Goal: Task Accomplishment & Management: Complete application form

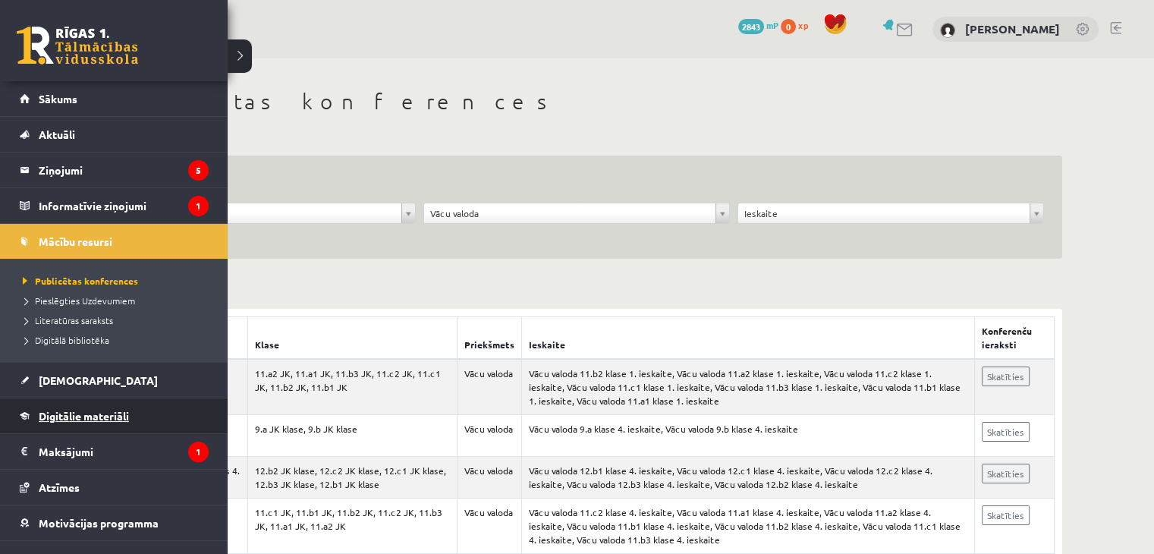
click at [54, 418] on span "Digitālie materiāli" at bounding box center [84, 416] width 90 height 14
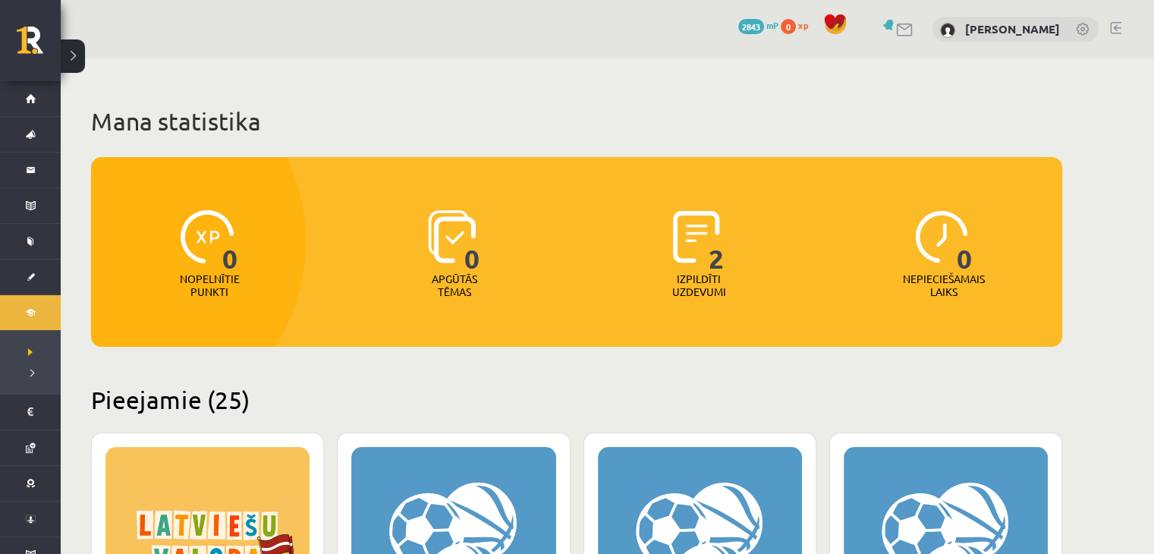
click at [445, 287] on p "Apgūtās tēmas" at bounding box center [454, 285] width 59 height 26
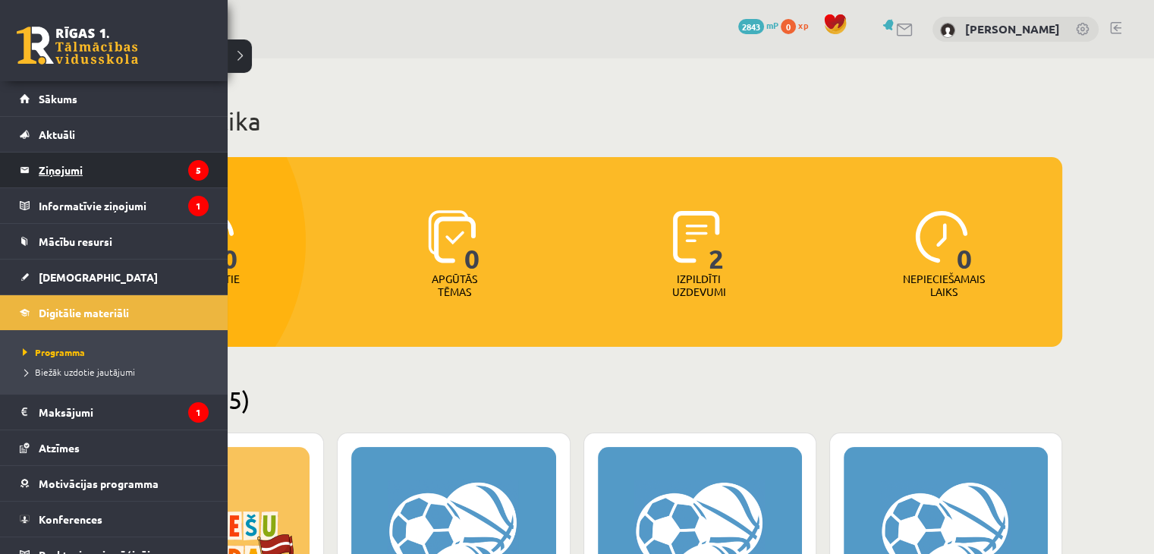
click at [36, 168] on link "Ziņojumi 5" at bounding box center [114, 169] width 189 height 35
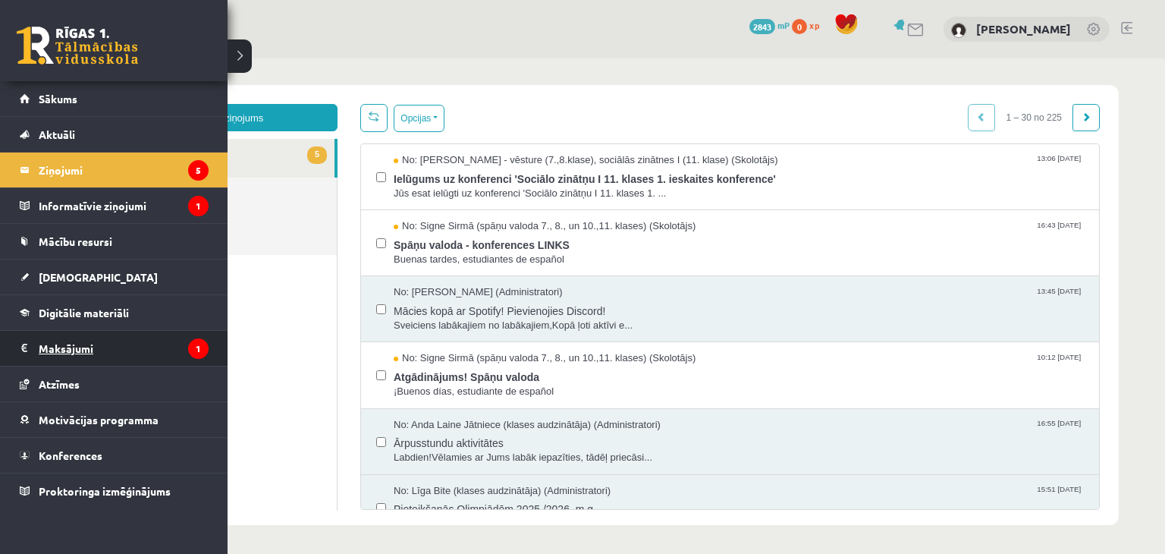
click at [57, 344] on legend "Maksājumi 1" at bounding box center [124, 348] width 170 height 35
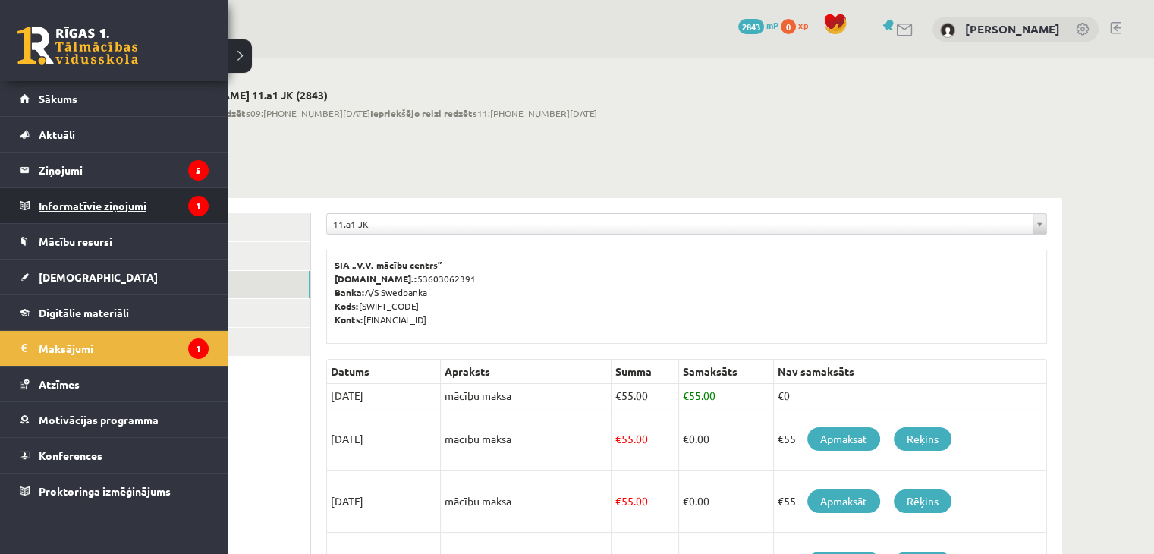
click at [71, 200] on legend "Informatīvie ziņojumi 1" at bounding box center [124, 205] width 170 height 35
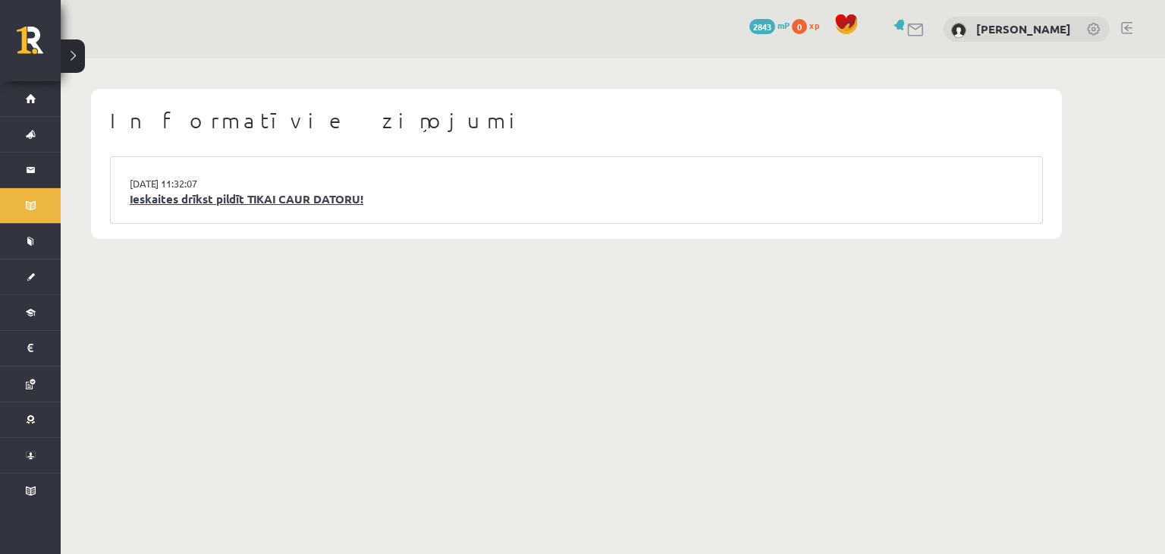
click at [165, 198] on link "Ieskaites drīkst pildīt TIKAI CAUR DATORU!" at bounding box center [577, 198] width 894 height 17
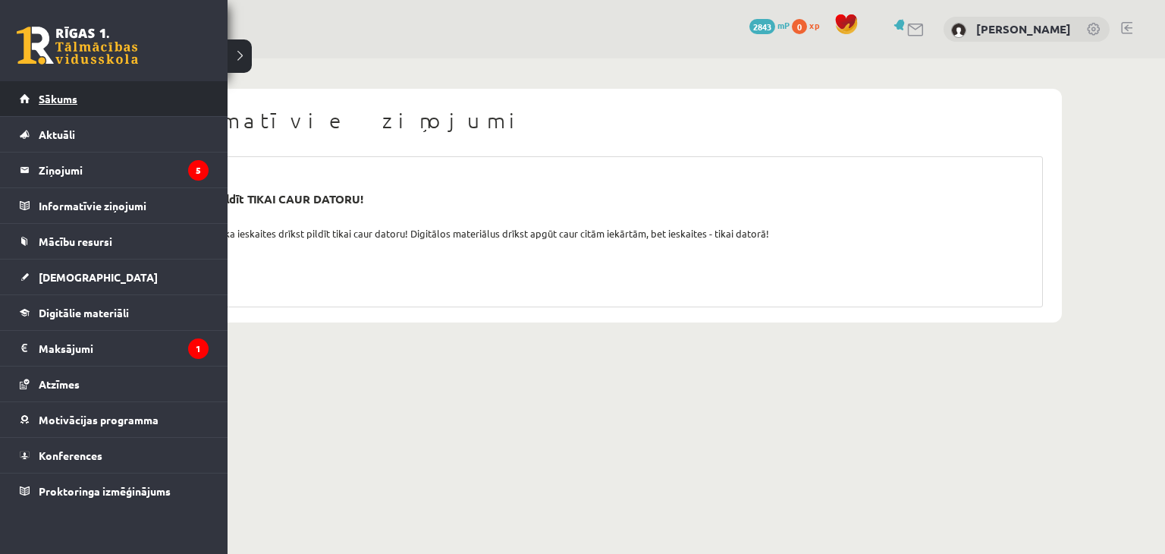
click at [61, 100] on span "Sākums" at bounding box center [58, 99] width 39 height 14
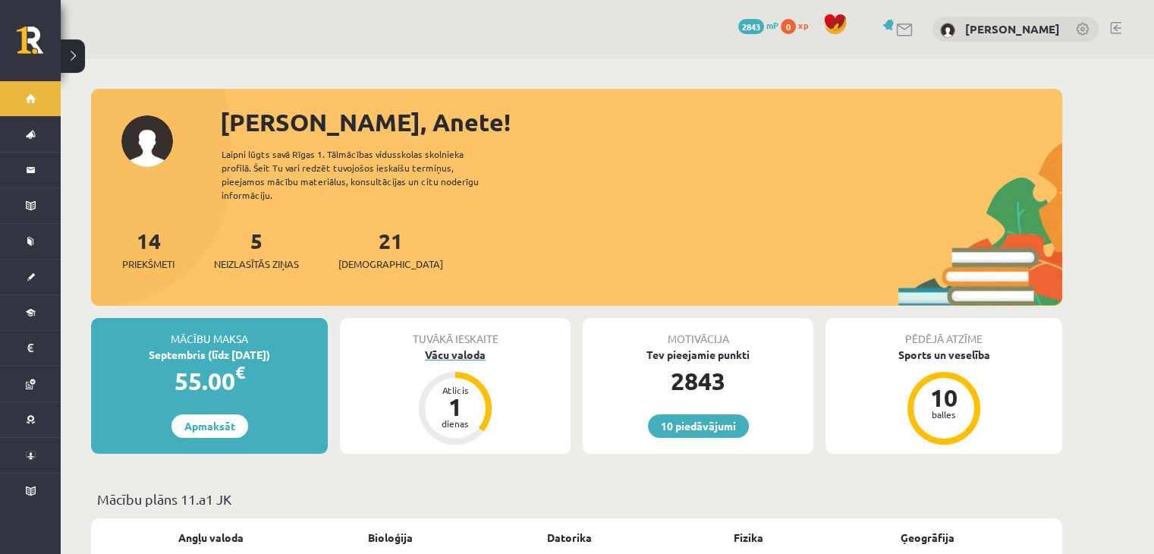
click at [458, 347] on div "Vācu valoda" at bounding box center [455, 355] width 231 height 16
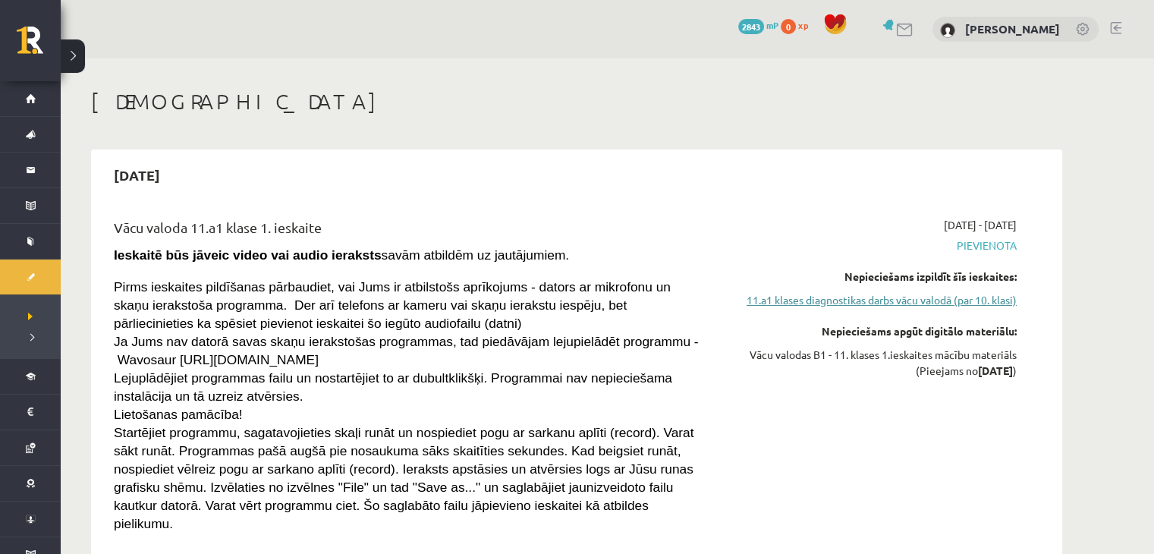
click at [920, 297] on link "11.a1 klases diagnostikas darbs vācu valodā (par 10. klasi)" at bounding box center [874, 300] width 286 height 16
click at [925, 298] on link "11.a1 klases diagnostikas darbs vācu valodā (par 10. klasi)" at bounding box center [874, 300] width 286 height 16
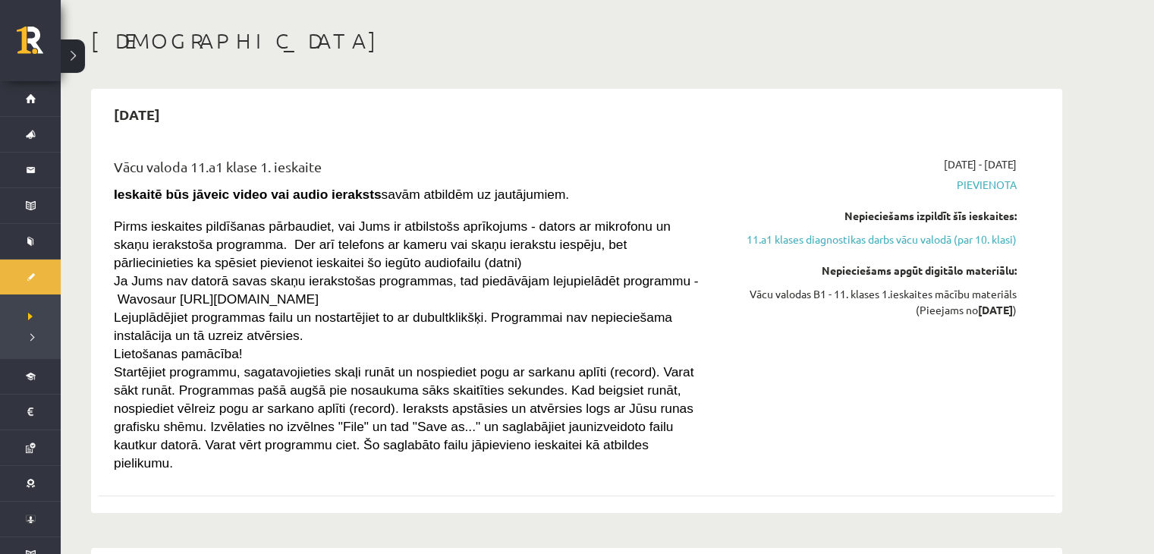
scroll to position [39, 0]
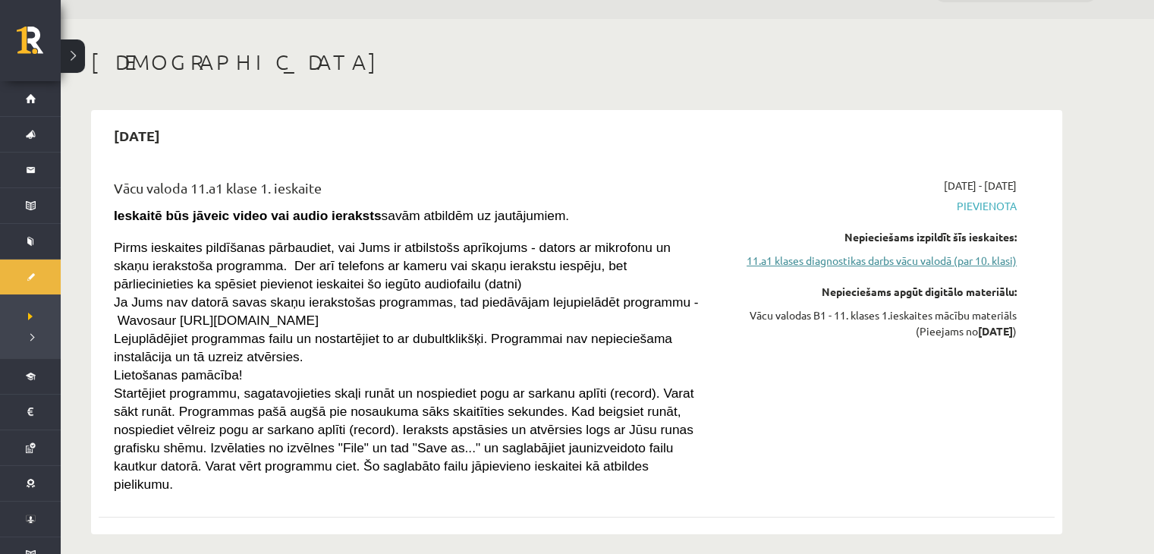
click at [944, 258] on link "11.a1 klases diagnostikas darbs vācu valodā (par 10. klasi)" at bounding box center [874, 261] width 286 height 16
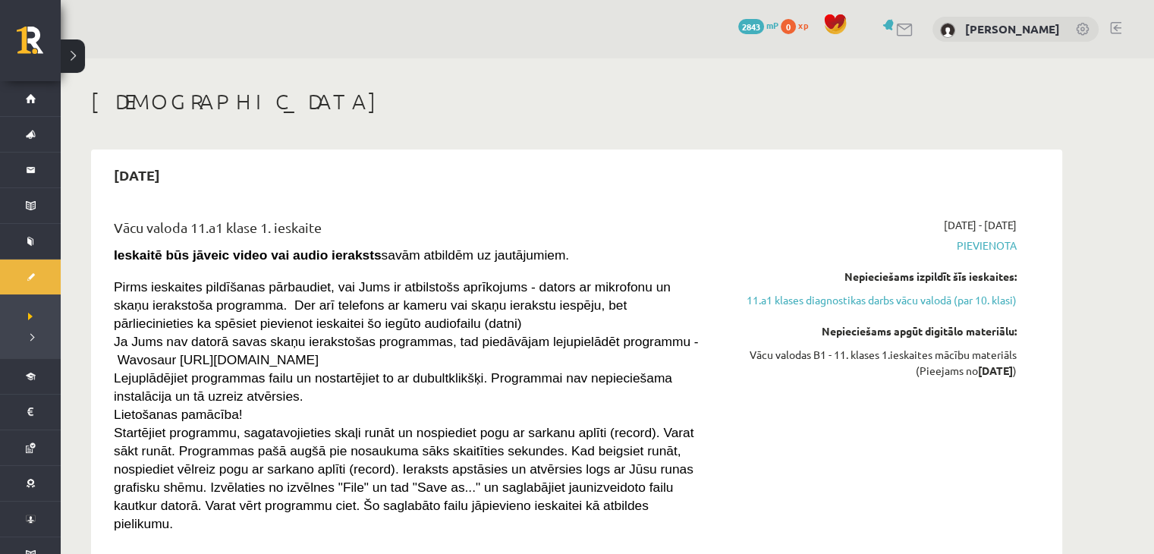
scroll to position [76, 0]
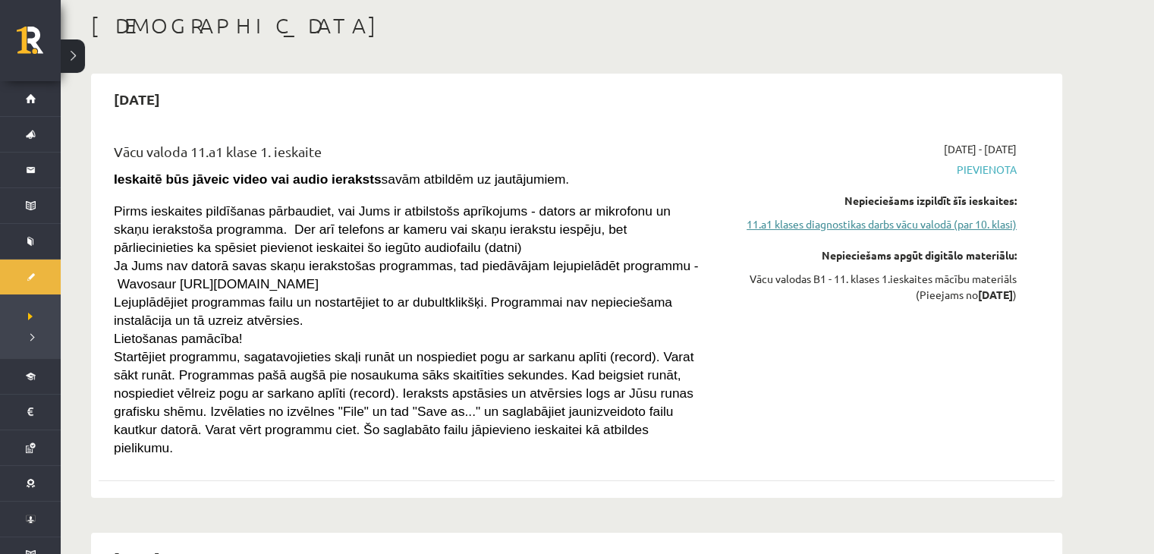
click at [792, 223] on link "11.a1 klases diagnostikas darbs vācu valodā (par 10. klasi)" at bounding box center [874, 224] width 286 height 16
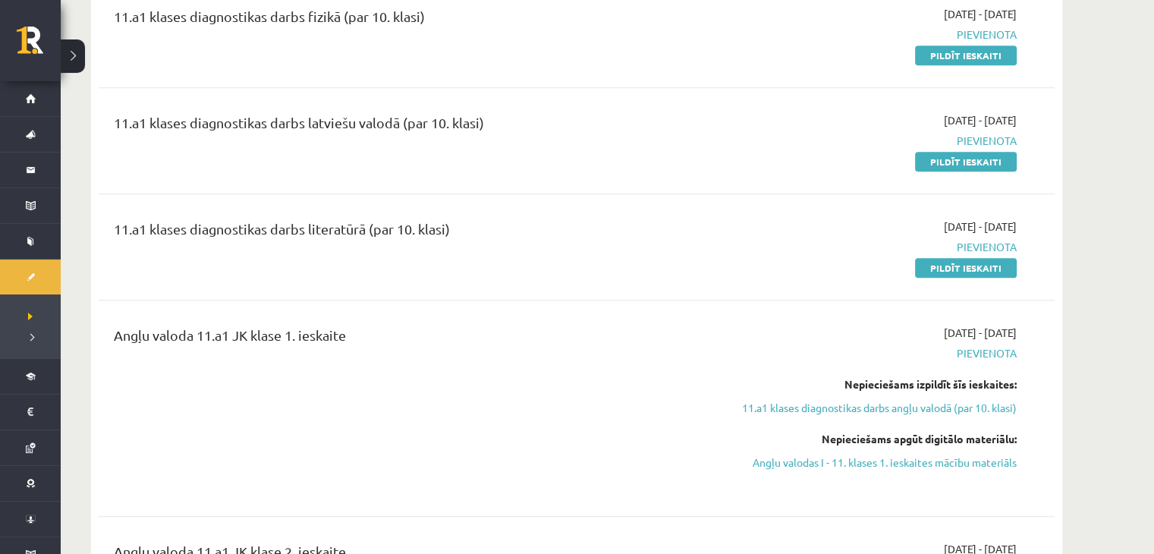
scroll to position [862, 0]
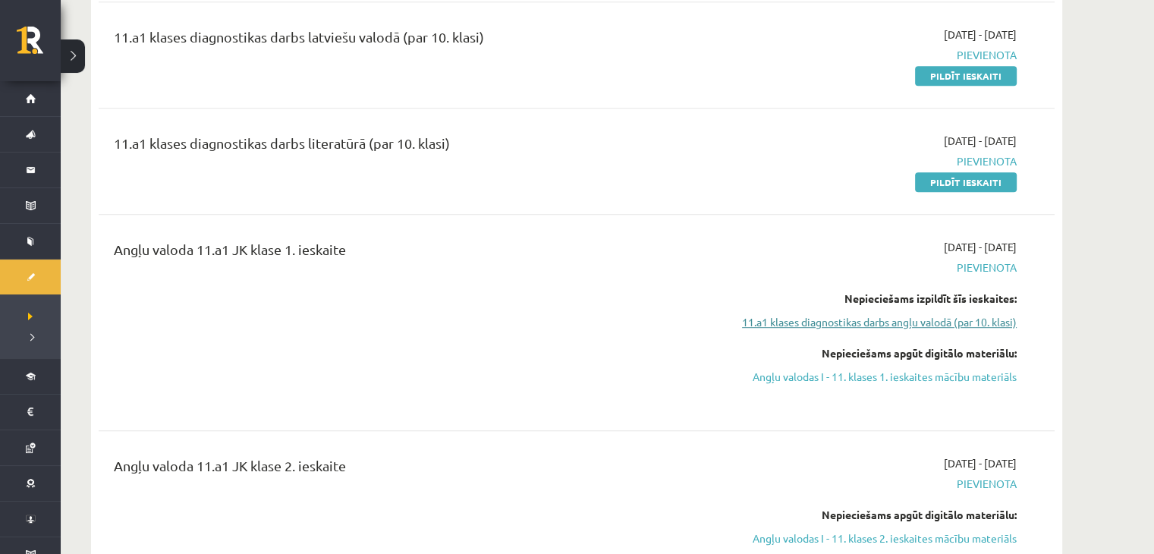
click at [970, 314] on link "11.a1 klases diagnostikas darbs angļu valodā (par 10. klasi)" at bounding box center [874, 322] width 286 height 16
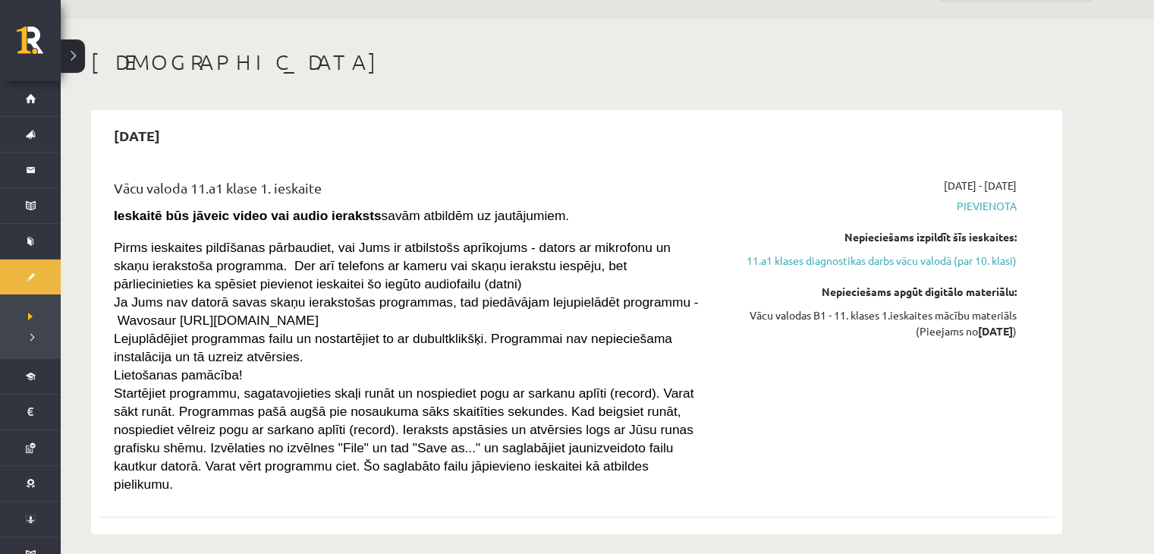
scroll to position [76, 0]
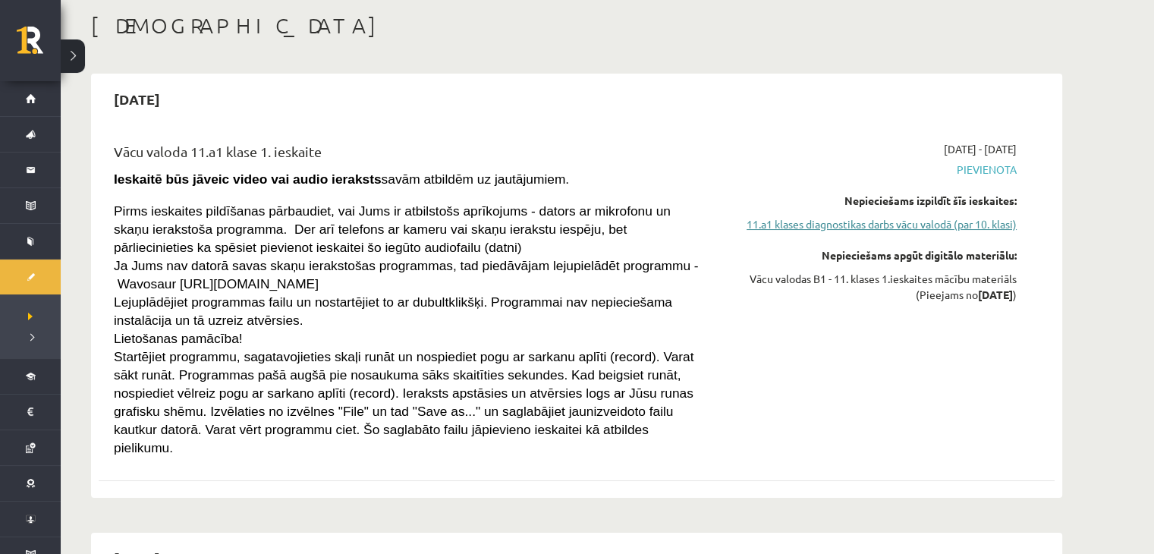
click at [775, 225] on link "11.a1 klases diagnostikas darbs vācu valodā (par 10. klasi)" at bounding box center [874, 224] width 286 height 16
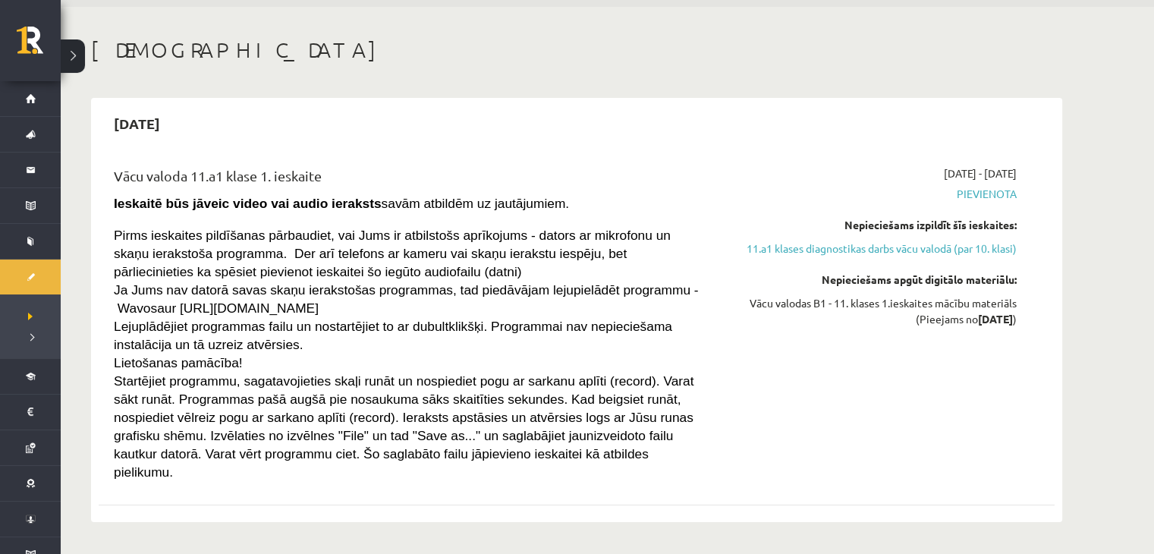
scroll to position [76, 0]
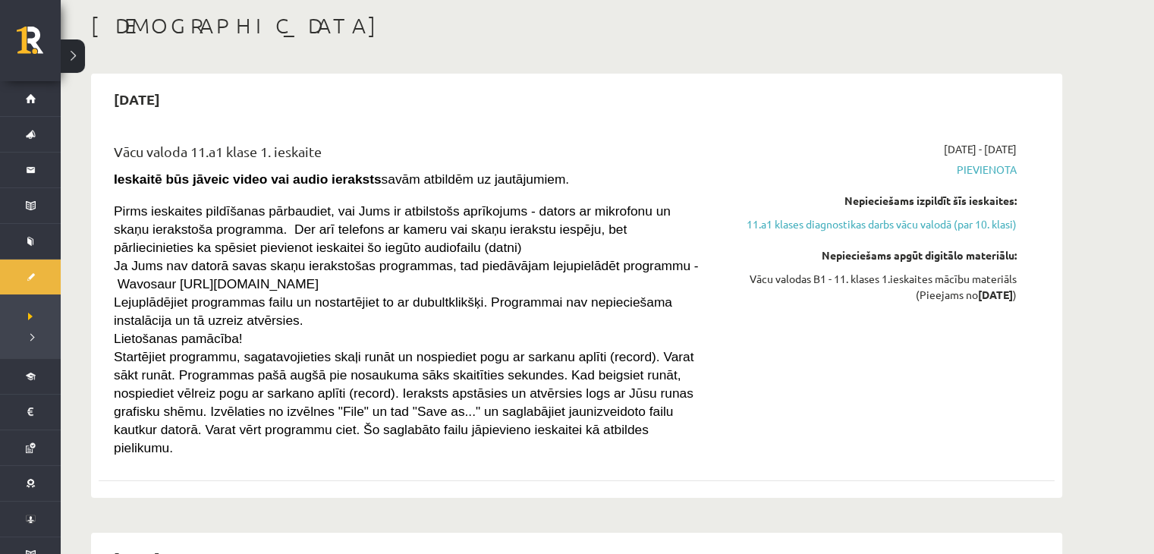
click at [297, 115] on div "2025-09-15" at bounding box center [577, 99] width 956 height 36
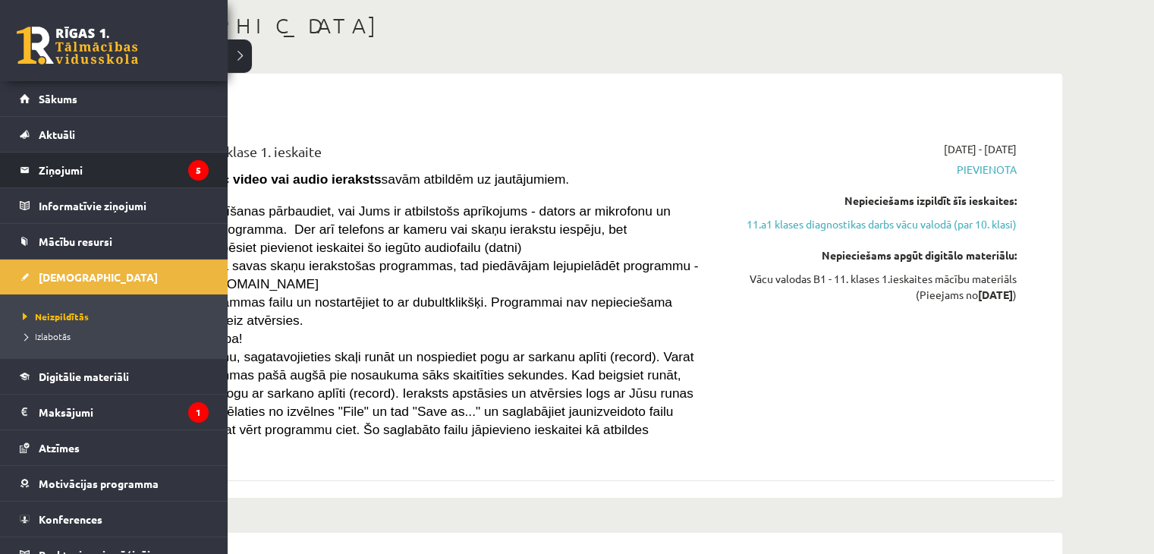
click at [13, 171] on li "Ziņojumi 5" at bounding box center [114, 170] width 228 height 36
click at [29, 171] on link "Ziņojumi 5" at bounding box center [114, 169] width 189 height 35
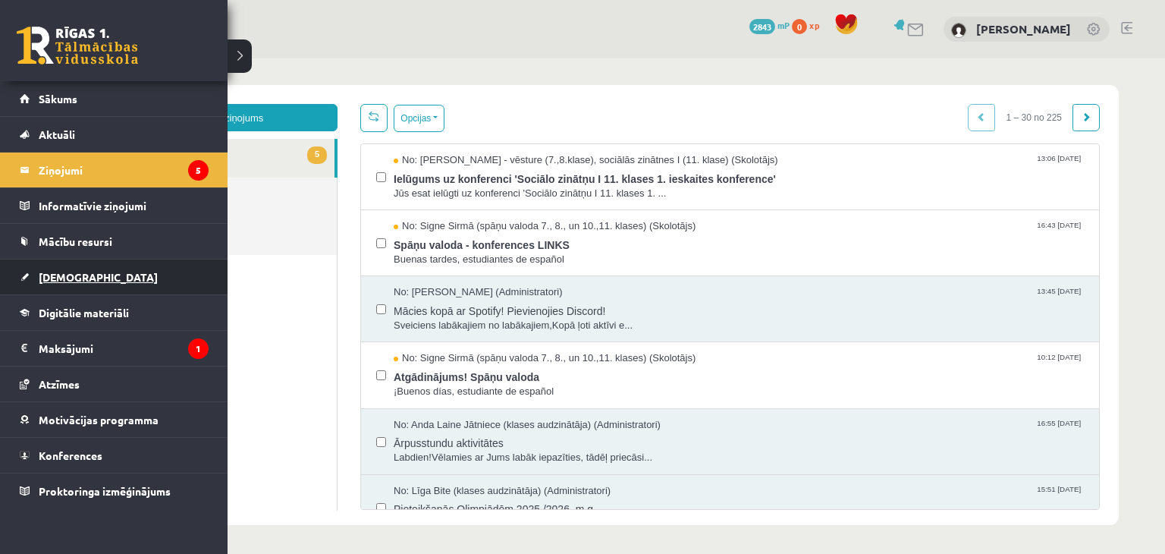
click at [49, 276] on span "[DEMOGRAPHIC_DATA]" at bounding box center [98, 277] width 119 height 14
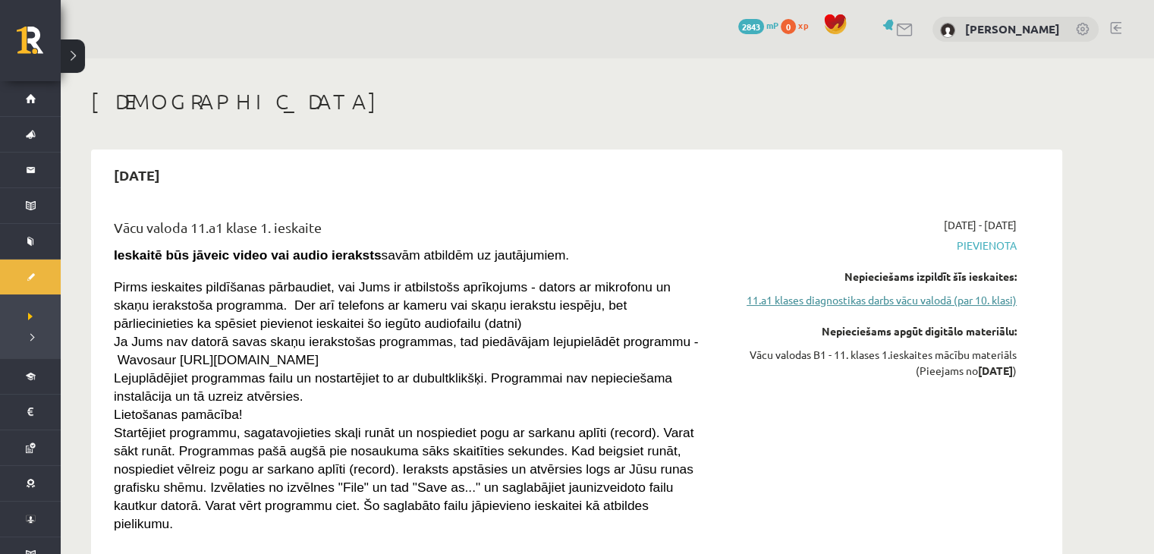
click at [969, 301] on link "11.a1 klases diagnostikas darbs vācu valodā (par 10. klasi)" at bounding box center [874, 300] width 286 height 16
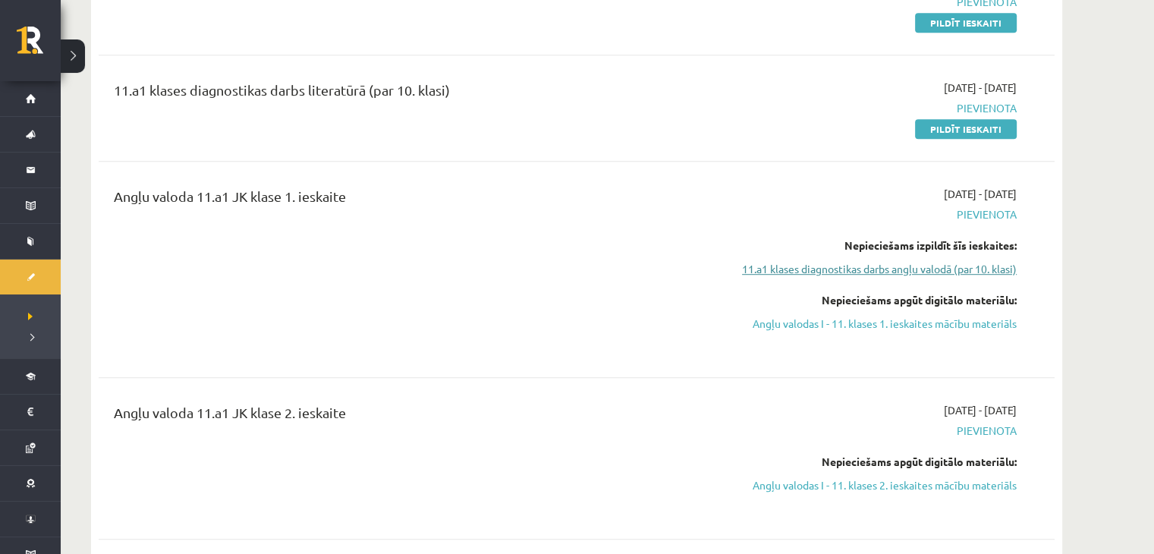
scroll to position [941, 0]
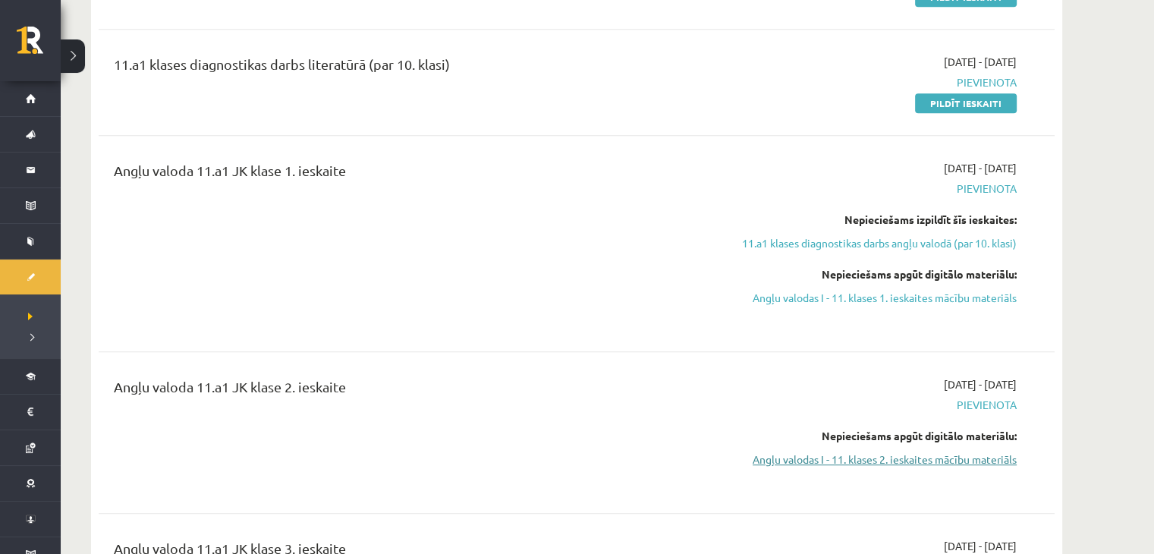
click at [866, 451] on link "Angļu valodas I - 11. klases 2. ieskaites mācību materiāls" at bounding box center [874, 459] width 286 height 16
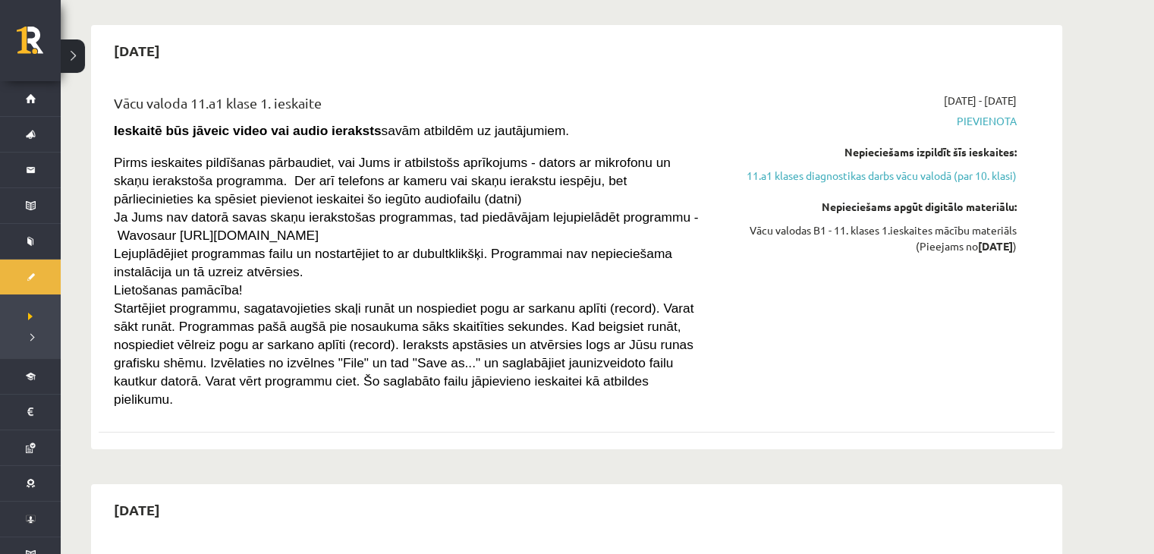
scroll to position [30, 0]
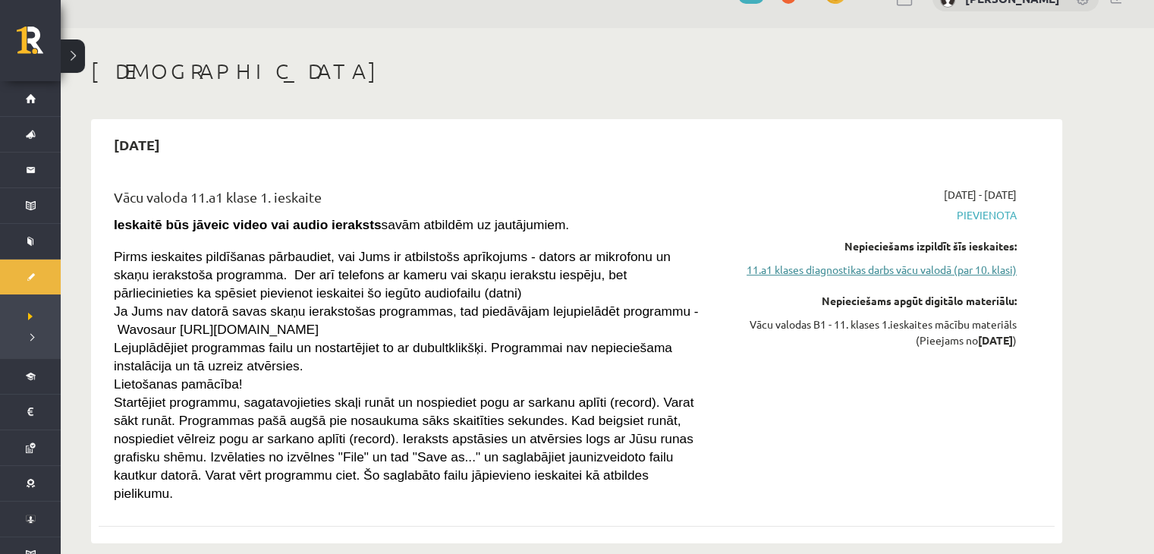
click at [811, 269] on link "11.a1 klases diagnostikas darbs vācu valodā (par 10. klasi)" at bounding box center [874, 270] width 286 height 16
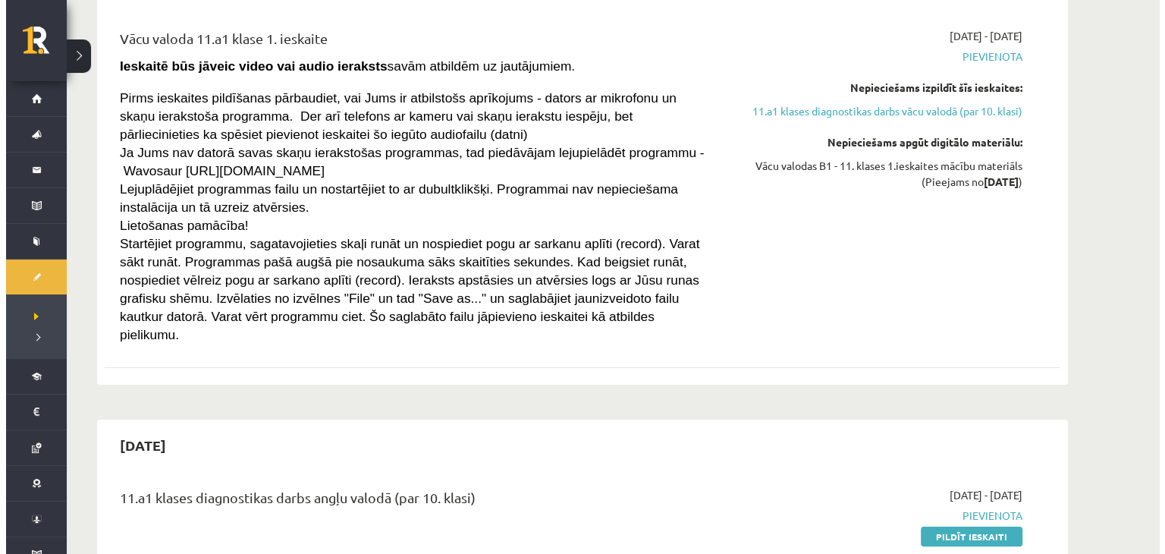
scroll to position [0, 0]
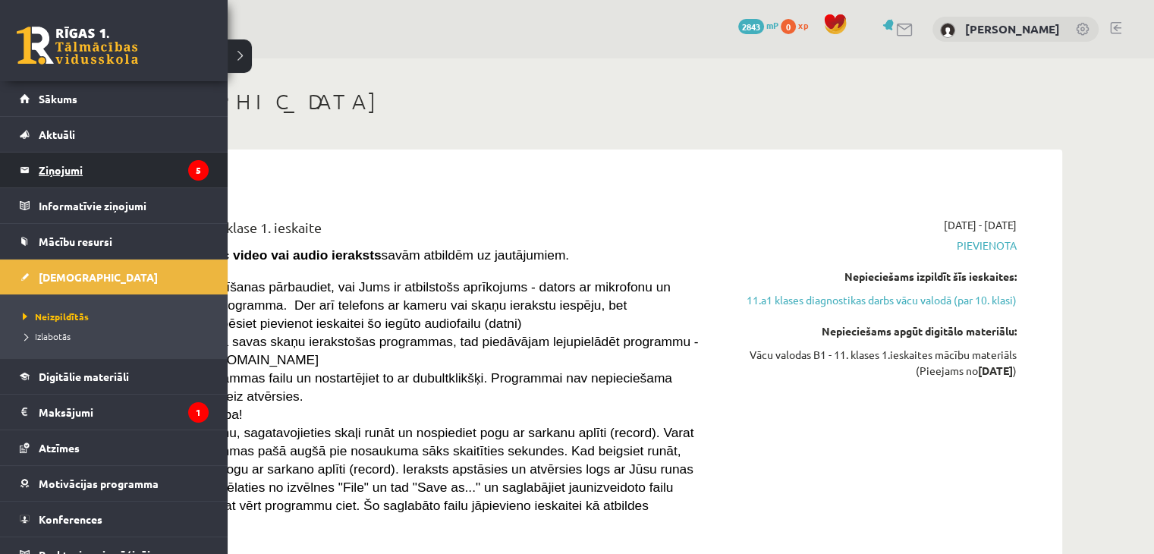
click at [60, 168] on legend "Ziņojumi 5" at bounding box center [124, 169] width 170 height 35
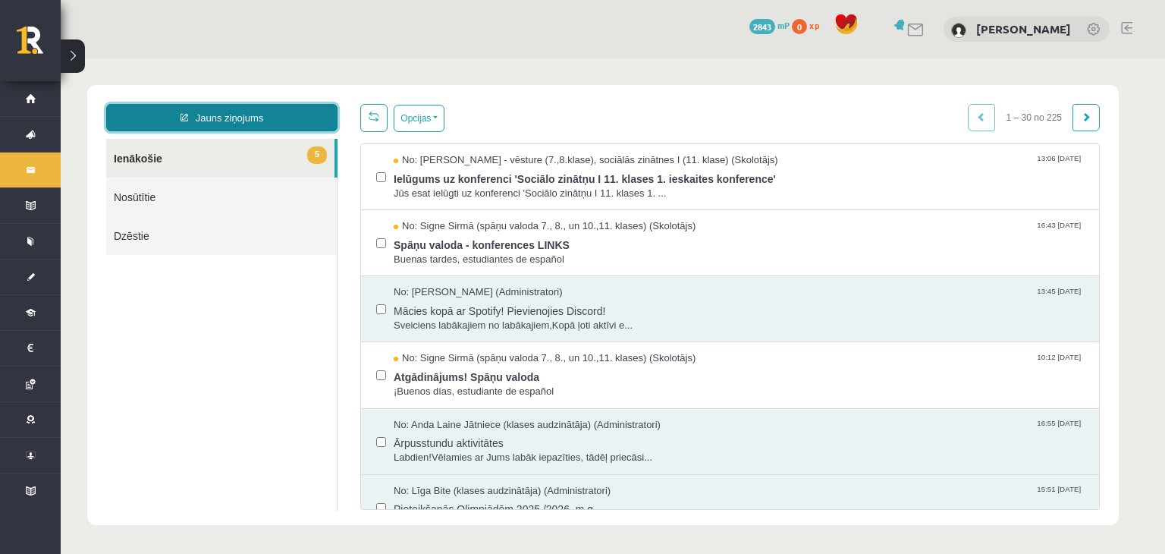
click at [243, 121] on link "Jauns ziņojums" at bounding box center [221, 117] width 231 height 27
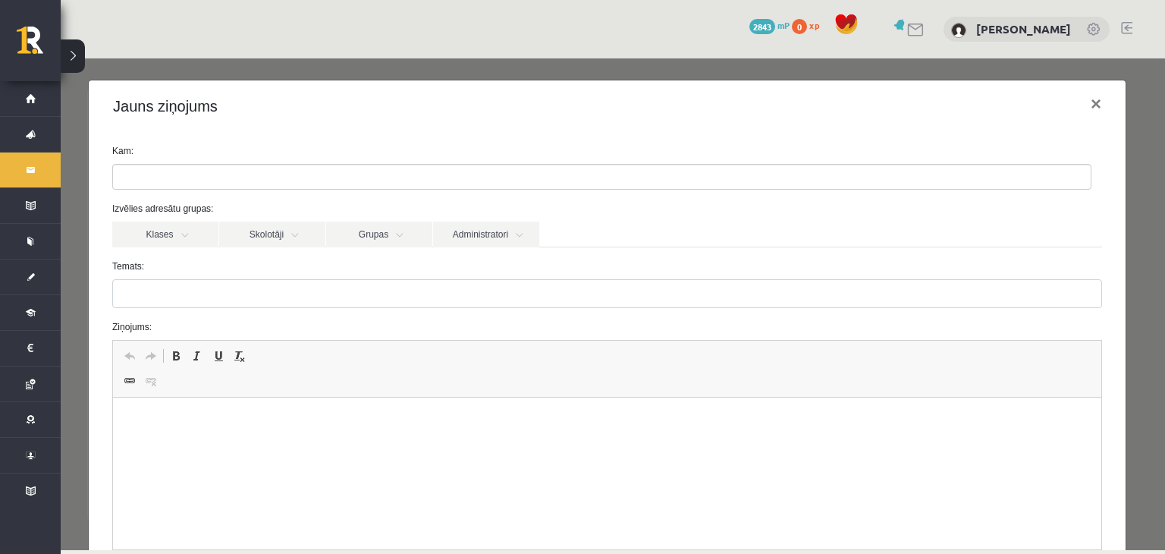
click at [166, 436] on html at bounding box center [607, 420] width 988 height 46
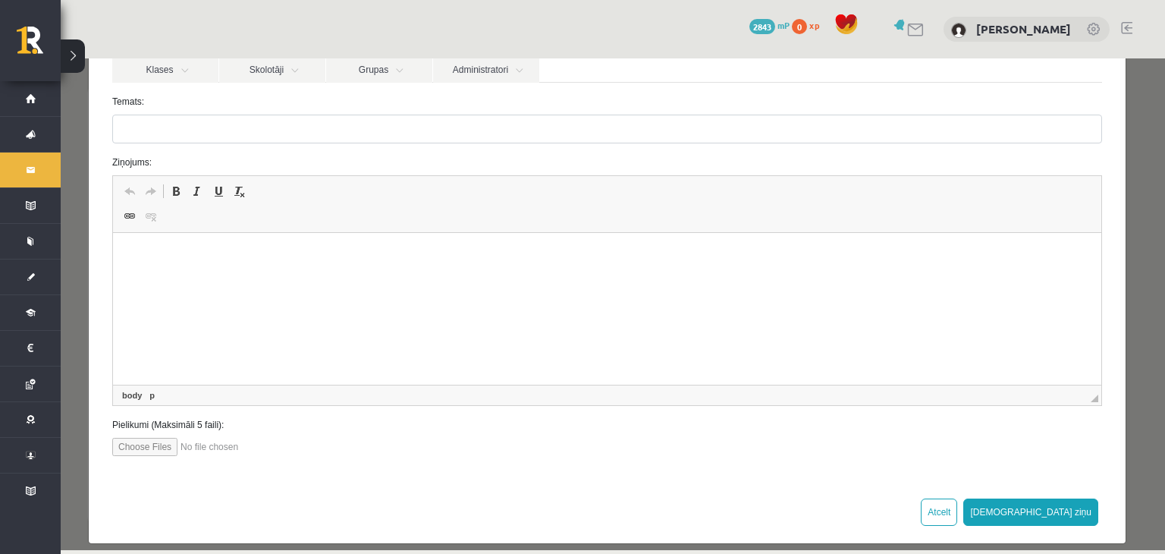
scroll to position [178, 0]
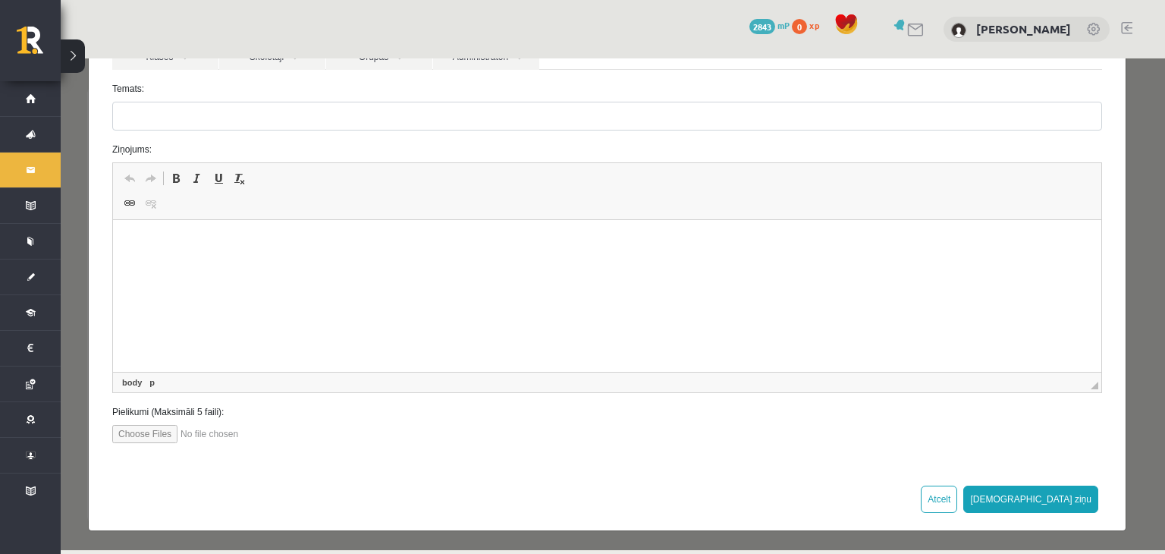
click at [161, 436] on input "file" at bounding box center [198, 434] width 172 height 18
type input "**********"
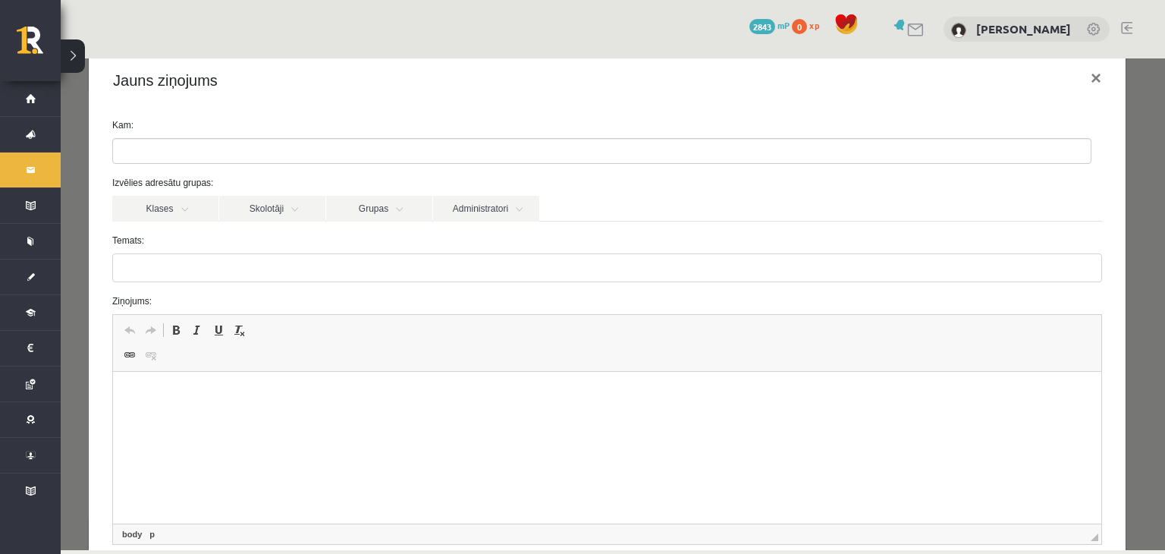
scroll to position [0, 0]
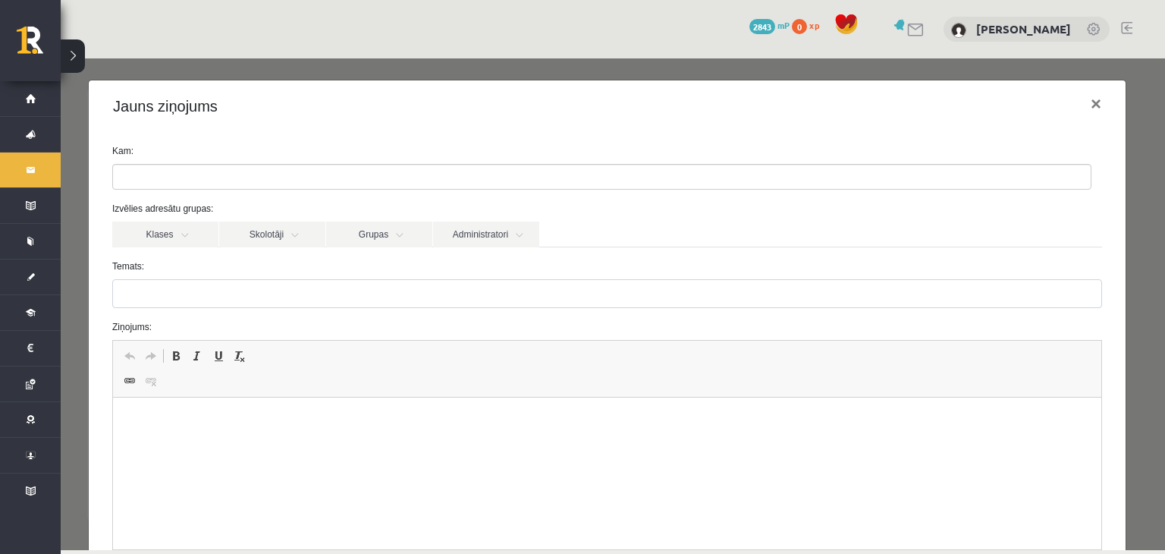
click at [151, 421] on p "Editor, wiswyg-editor-47024856200960-1757936852-981" at bounding box center [607, 421] width 958 height 16
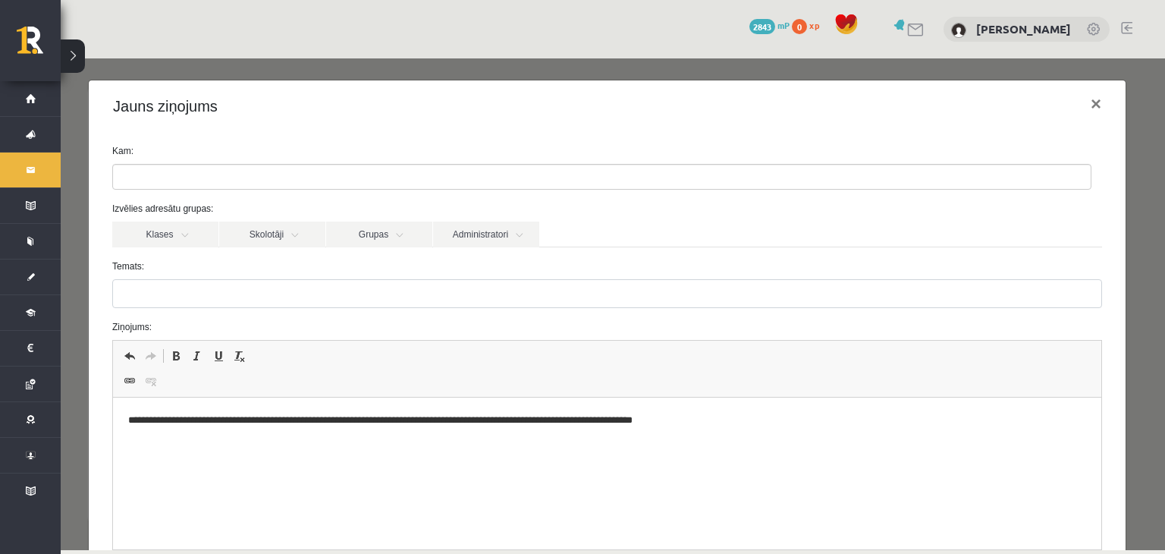
click at [379, 420] on p "**********" at bounding box center [602, 421] width 948 height 16
click at [504, 427] on p "**********" at bounding box center [602, 421] width 948 height 16
click at [719, 424] on p "**********" at bounding box center [602, 421] width 948 height 16
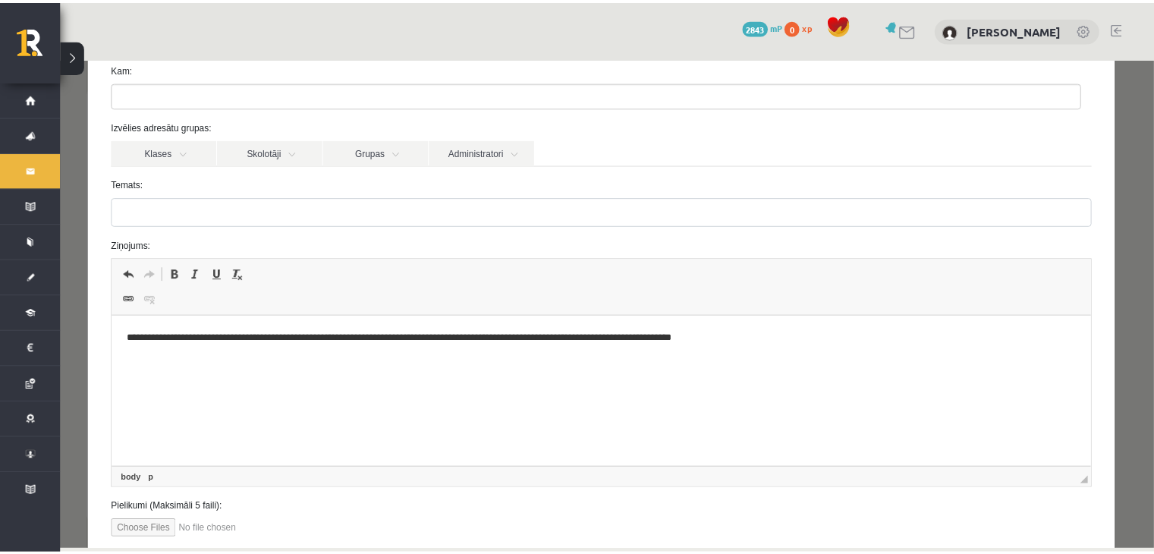
scroll to position [140, 0]
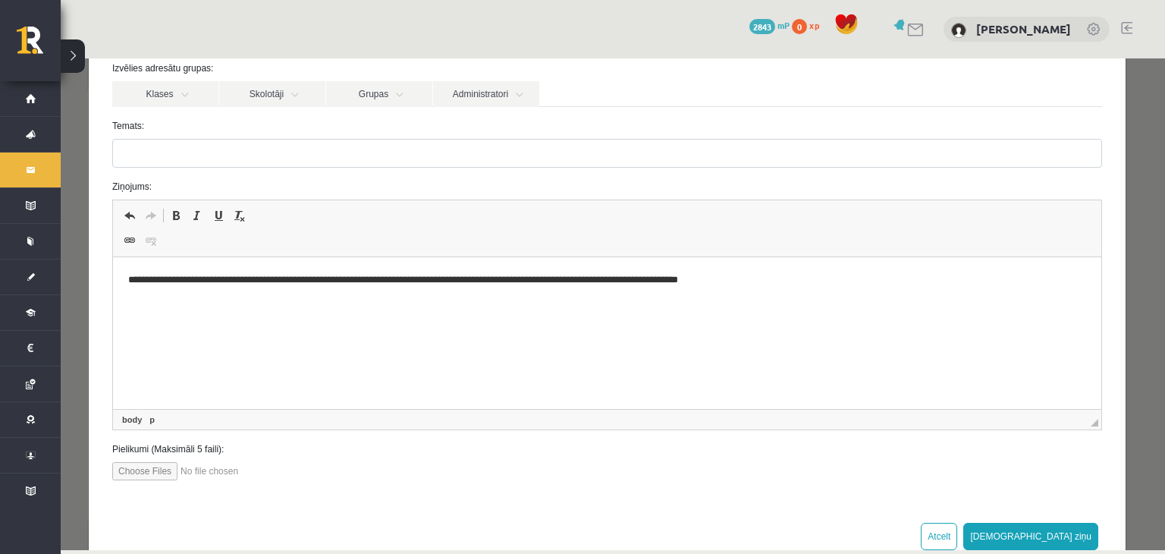
click at [211, 471] on input "file" at bounding box center [198, 471] width 172 height 18
click at [814, 288] on html "**********" at bounding box center [607, 280] width 988 height 46
click at [729, 284] on p "**********" at bounding box center [602, 280] width 948 height 16
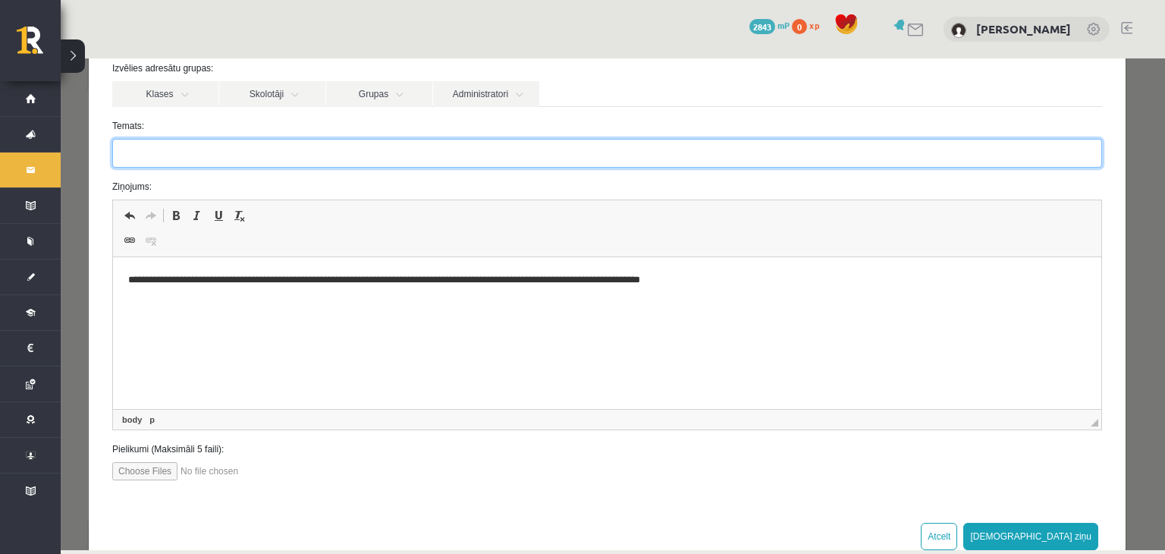
click at [204, 158] on input "Temats:" at bounding box center [607, 153] width 990 height 29
type input "**********"
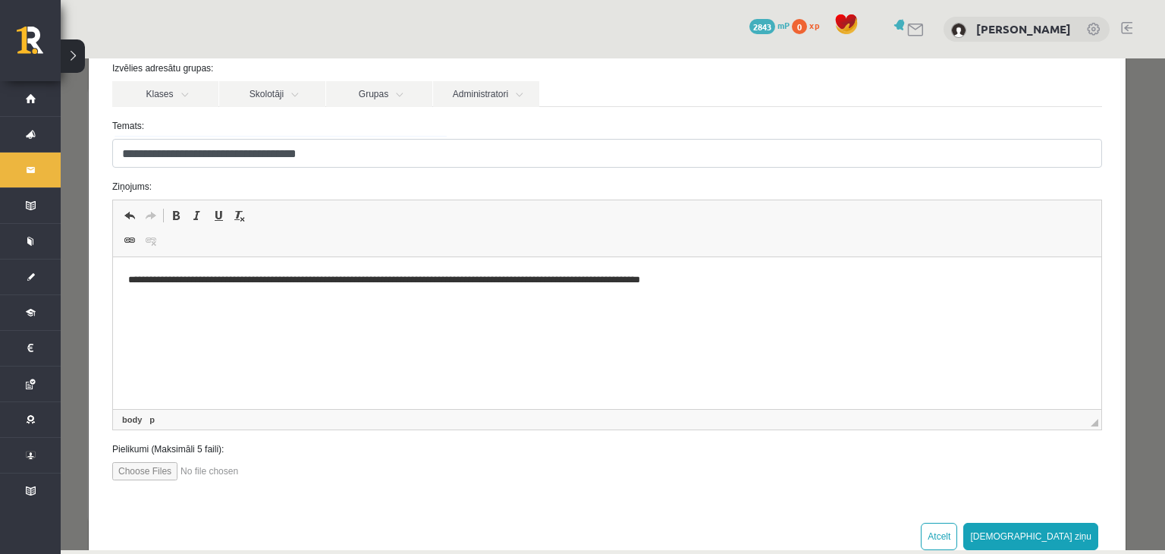
click at [164, 276] on p "**********" at bounding box center [602, 280] width 948 height 16
click at [169, 278] on p "**********" at bounding box center [602, 280] width 948 height 16
click at [189, 279] on p "**********" at bounding box center [602, 280] width 948 height 16
click at [1007, 280] on p "**********" at bounding box center [602, 280] width 948 height 16
click at [519, 92] on link "Administratori" at bounding box center [486, 94] width 106 height 26
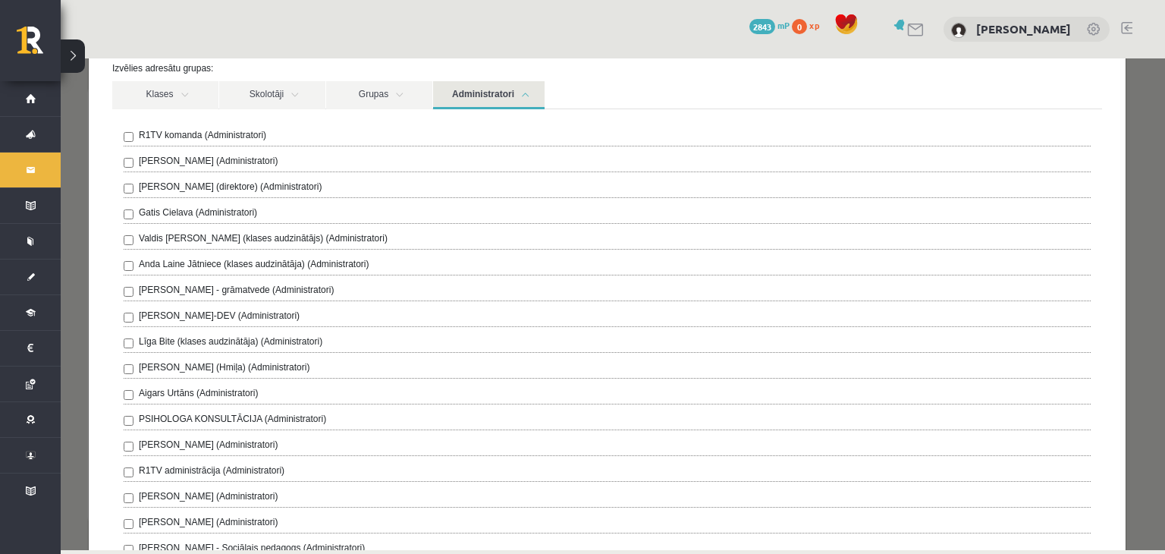
click at [506, 86] on link "Administratori" at bounding box center [489, 95] width 112 height 28
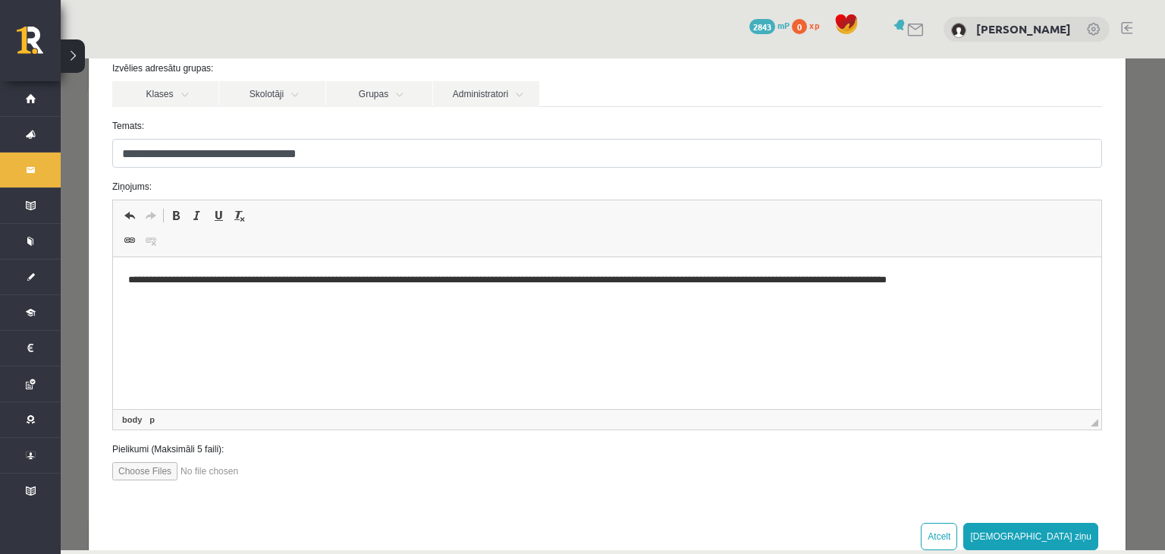
click at [313, 275] on p "**********" at bounding box center [602, 280] width 948 height 16
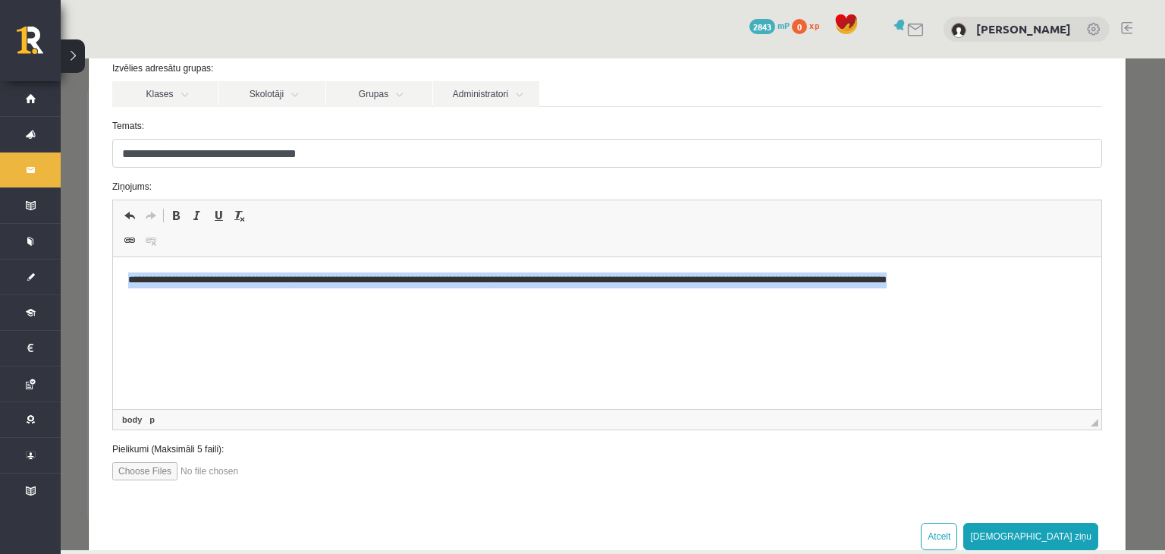
click at [313, 275] on p "**********" at bounding box center [602, 280] width 948 height 16
copy p "*******"
click at [371, 303] on html "**********" at bounding box center [607, 280] width 988 height 46
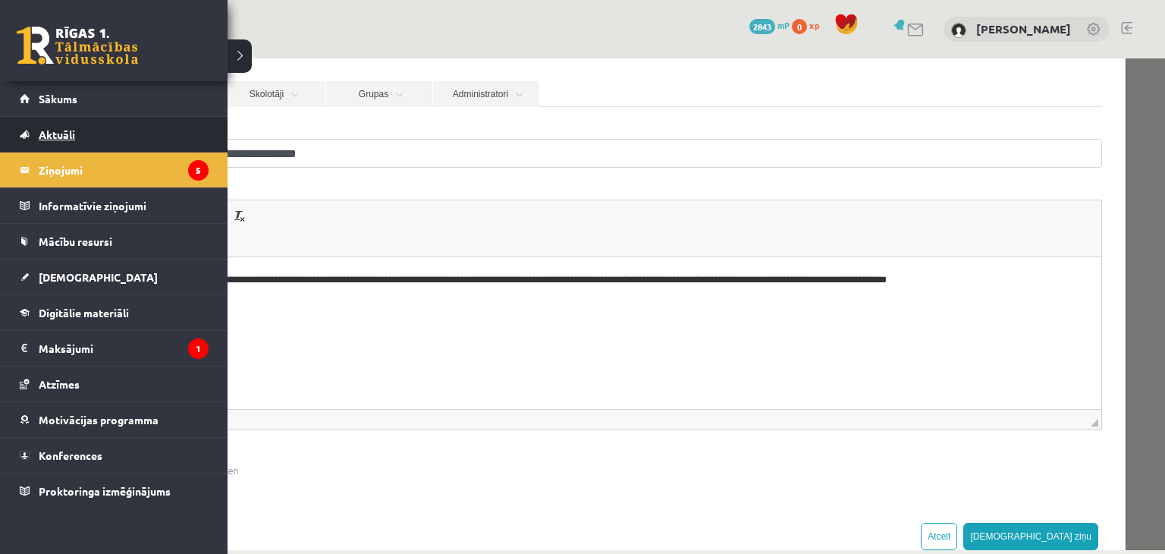
click at [35, 127] on link "Aktuāli" at bounding box center [114, 134] width 189 height 35
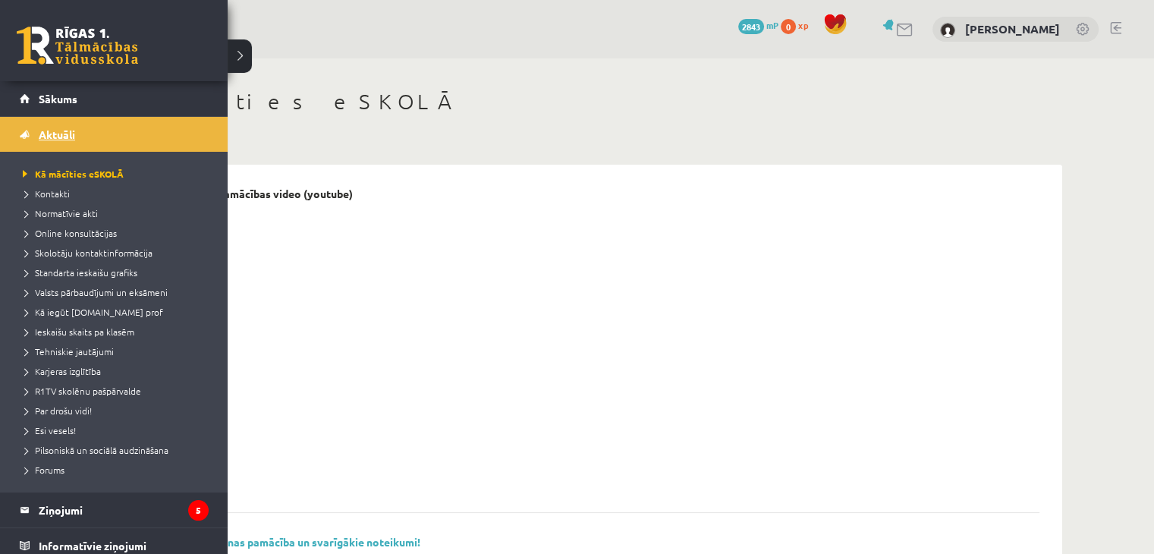
click at [35, 127] on link "Aktuāli" at bounding box center [114, 134] width 189 height 35
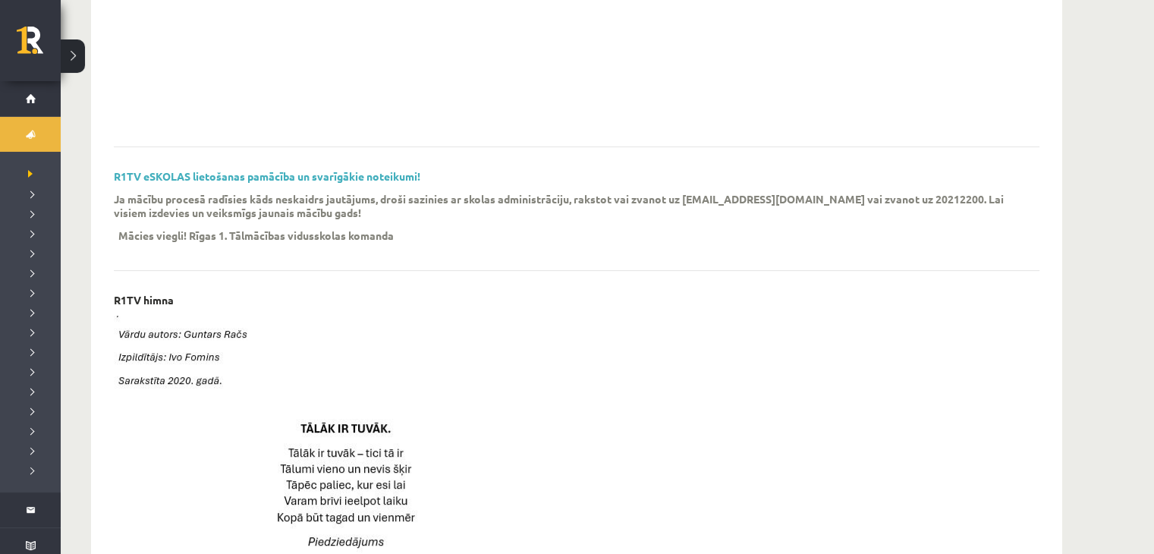
scroll to position [367, 0]
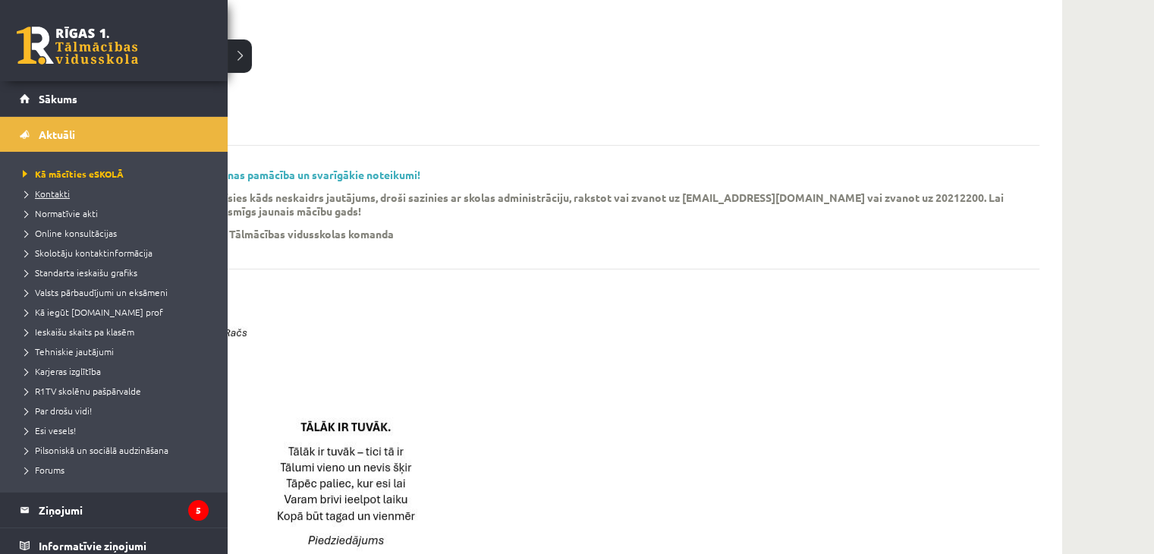
click at [52, 196] on span "Kontakti" at bounding box center [44, 193] width 51 height 12
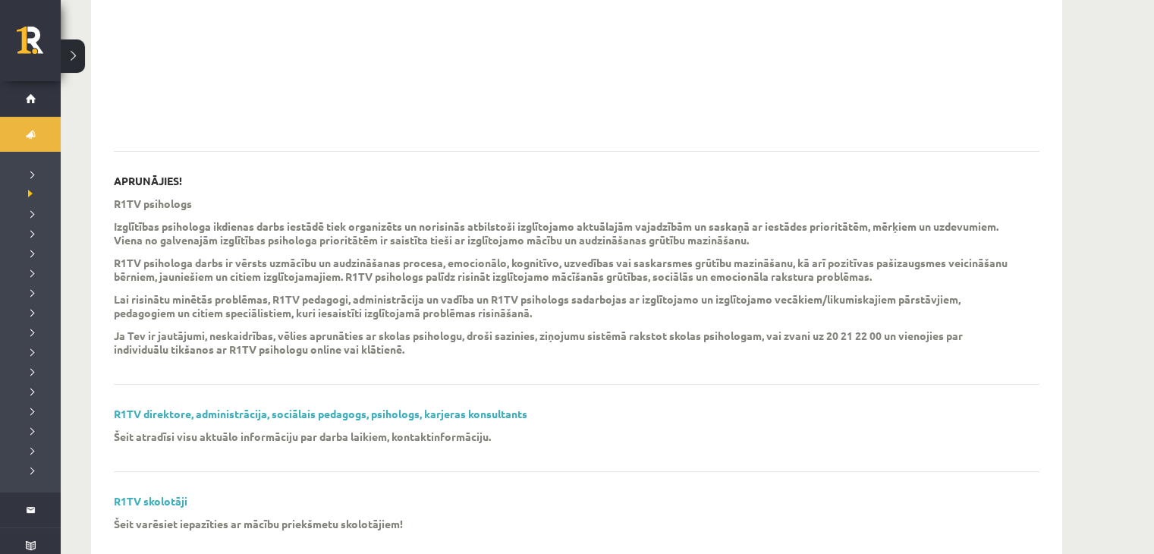
scroll to position [358, 0]
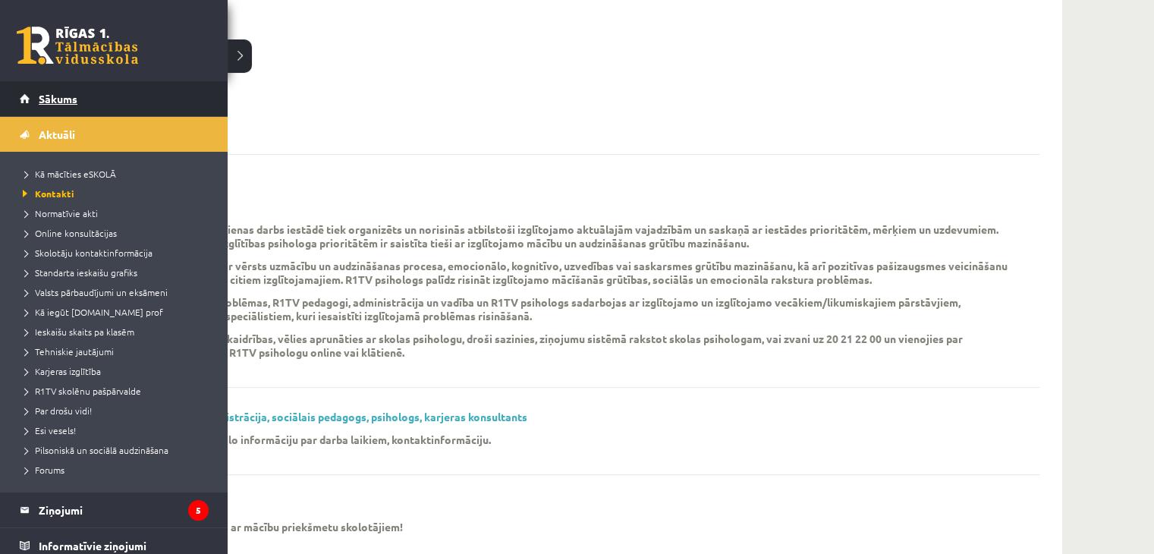
click at [82, 101] on link "Sākums" at bounding box center [114, 98] width 189 height 35
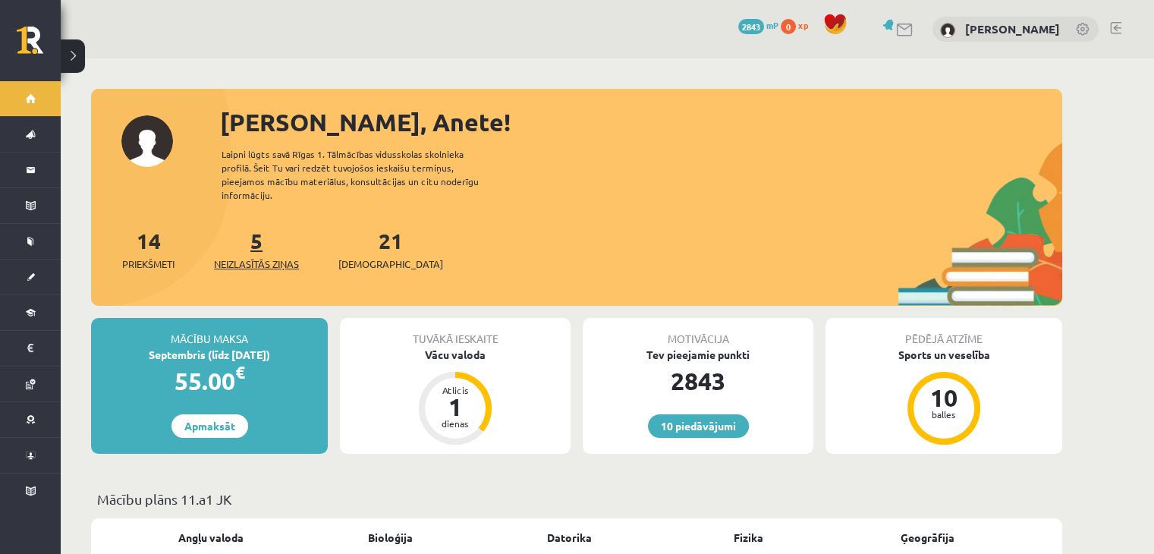
click at [271, 256] on span "Neizlasītās ziņas" at bounding box center [256, 263] width 85 height 15
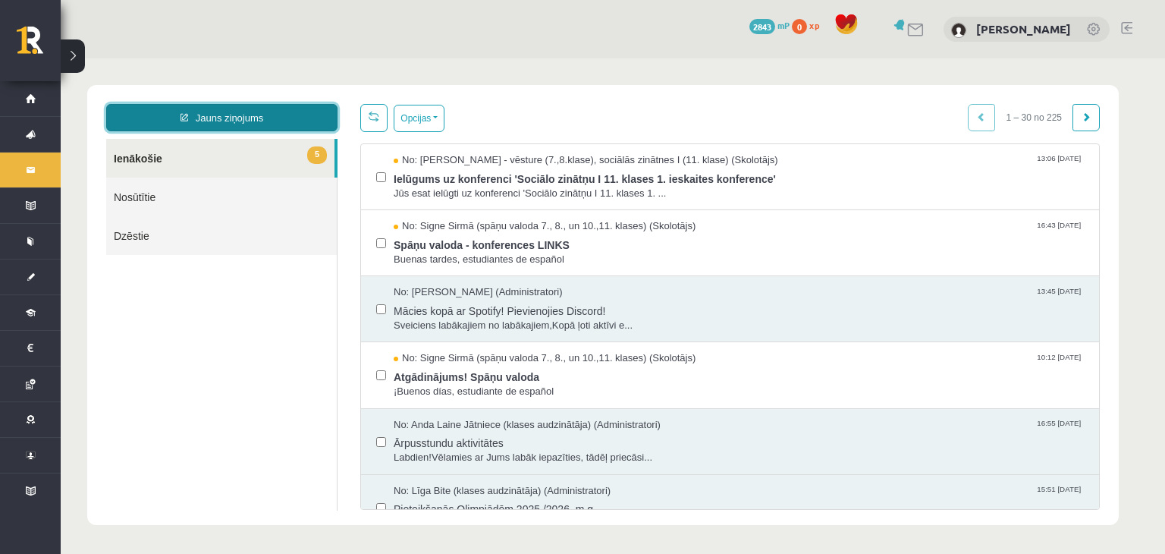
click at [275, 118] on link "Jauns ziņojums" at bounding box center [221, 117] width 231 height 27
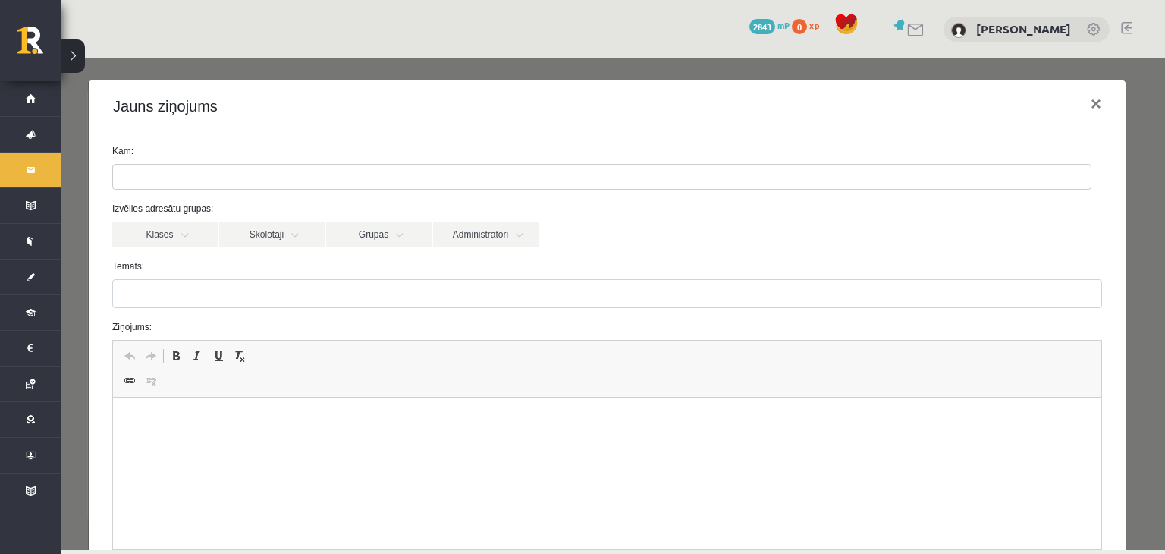
click at [139, 439] on html at bounding box center [607, 420] width 988 height 46
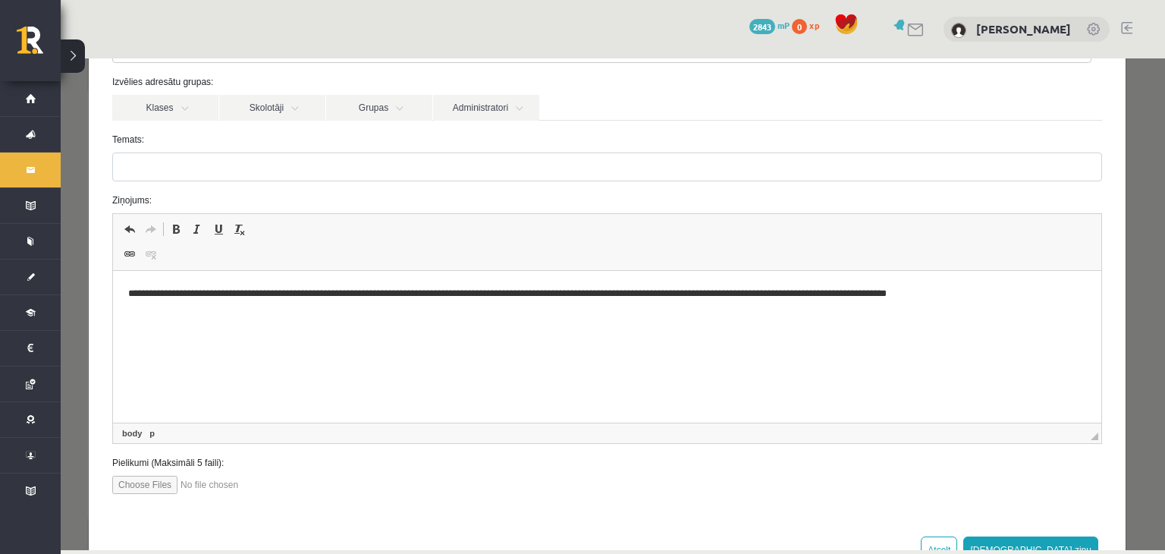
scroll to position [130, 0]
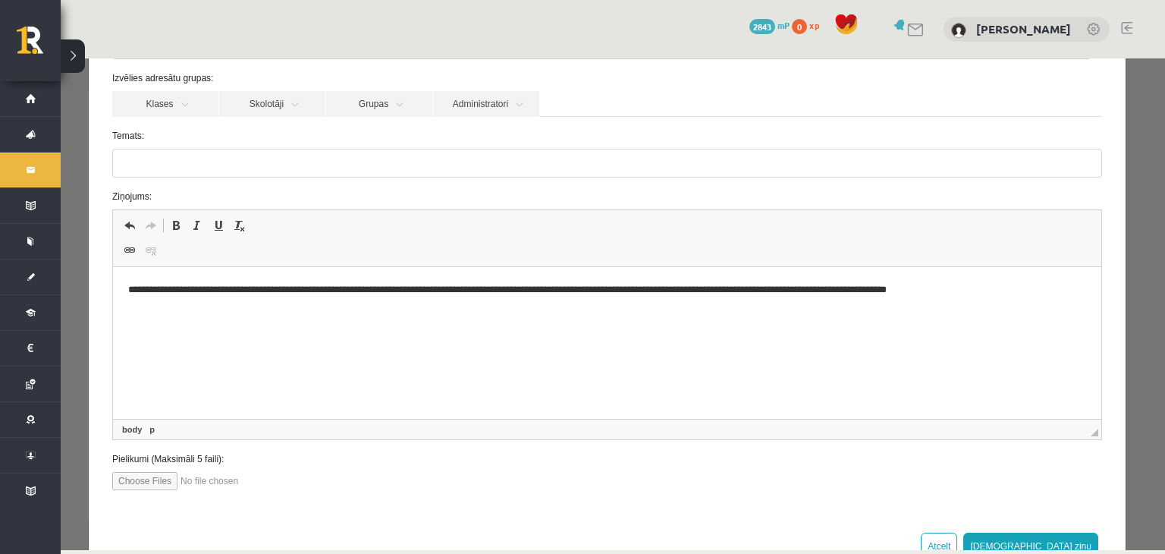
click at [127, 478] on input "file" at bounding box center [198, 481] width 172 height 18
click at [113, 489] on div "Kam: Izvēlies adresātu grupas: Klases Skolotāji Grupas Administratori 11.a1 JK …" at bounding box center [607, 258] width 1037 height 513
click at [130, 483] on input "file" at bounding box center [198, 481] width 172 height 18
type input "**********"
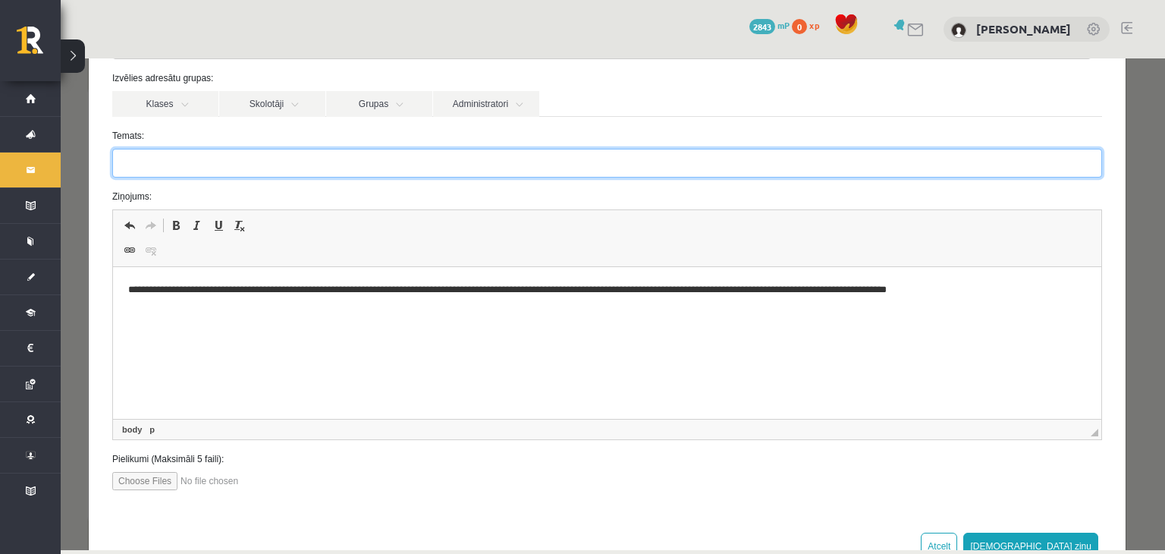
click at [209, 152] on input "Temats:" at bounding box center [607, 163] width 990 height 29
click at [309, 168] on input "**********" at bounding box center [607, 163] width 990 height 29
type input "**********"
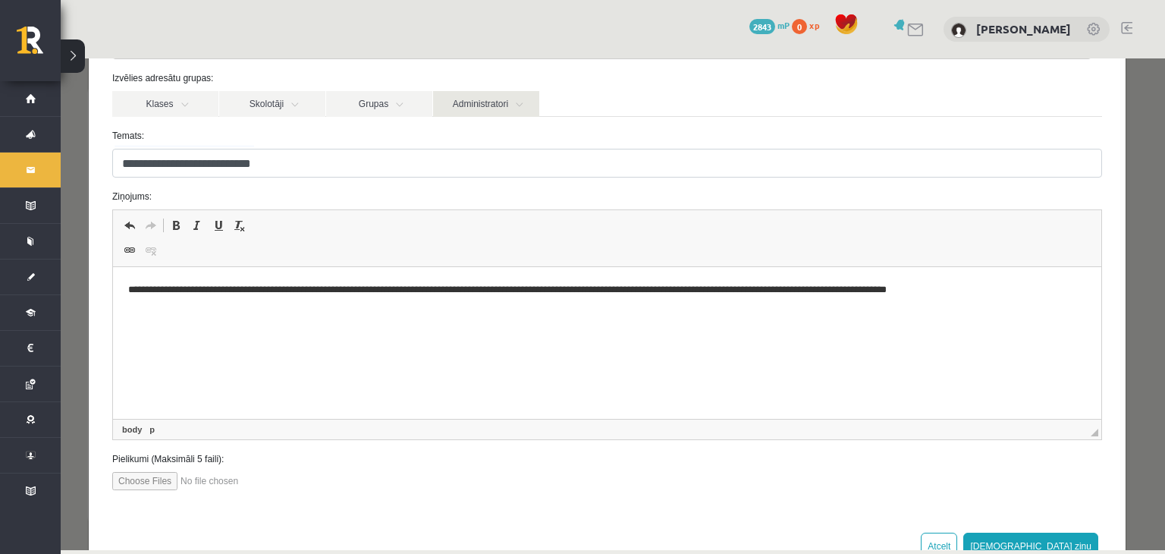
click at [483, 105] on link "Administratori" at bounding box center [486, 104] width 106 height 26
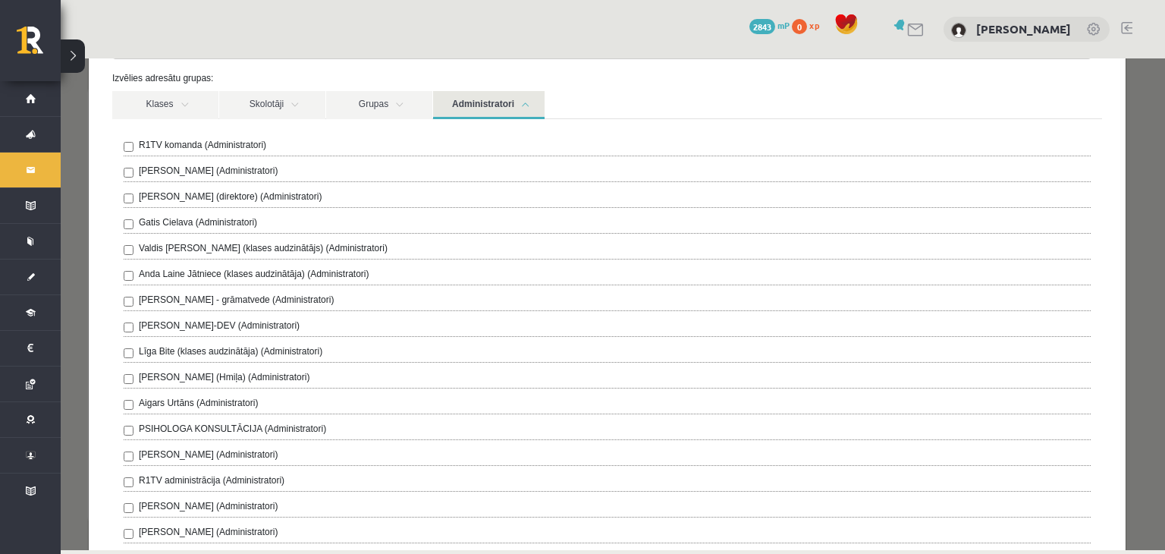
click at [210, 138] on label "R1TV komanda (Administratori)" at bounding box center [202, 145] width 127 height 14
click at [507, 114] on link "Administratori" at bounding box center [489, 105] width 112 height 28
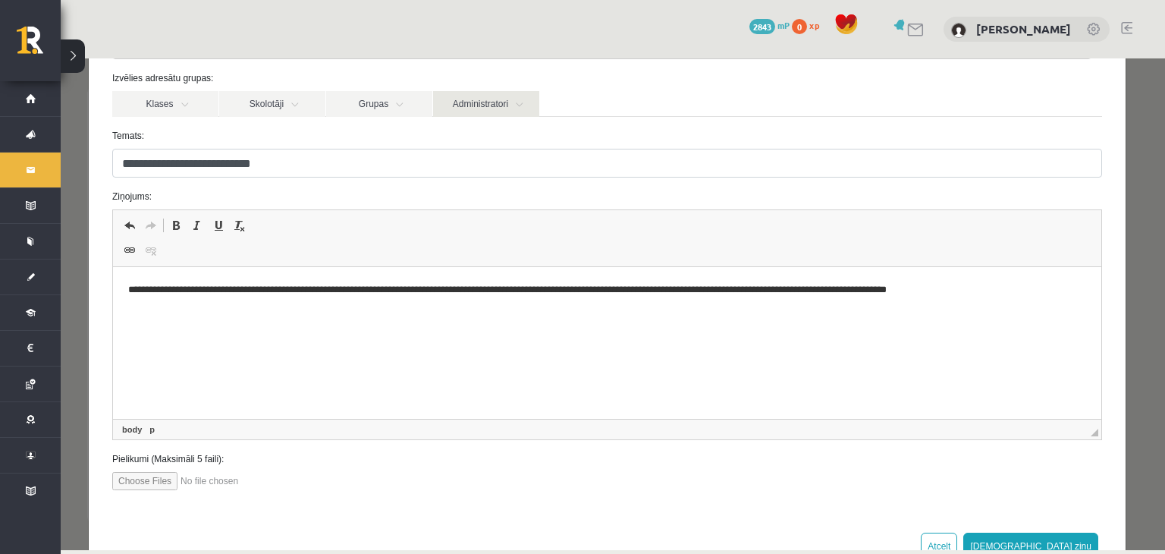
click at [507, 114] on link "Administratori" at bounding box center [486, 104] width 106 height 26
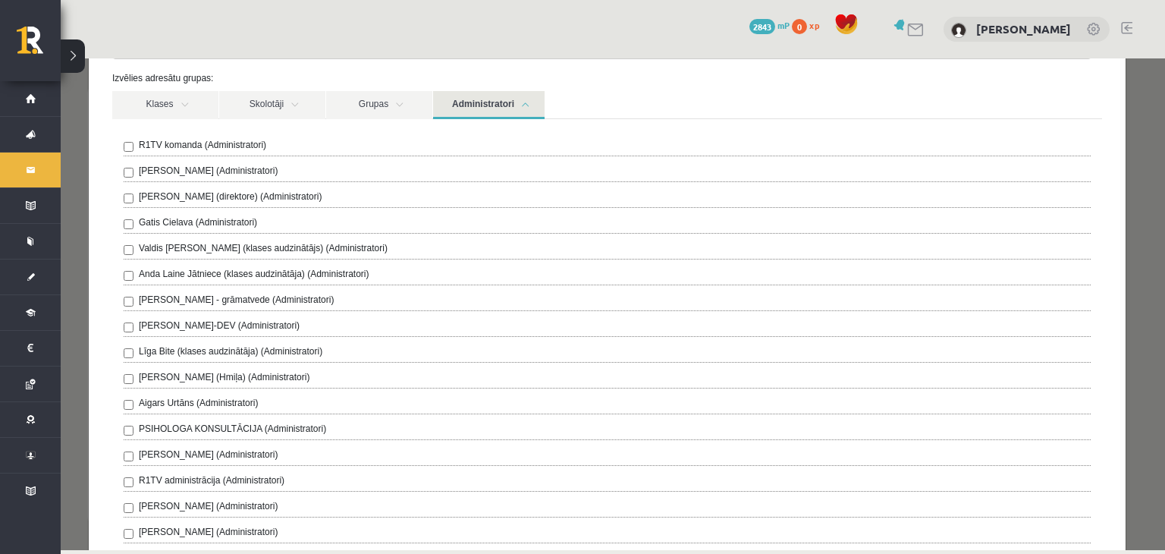
click at [507, 114] on link "Administratori" at bounding box center [489, 105] width 112 height 28
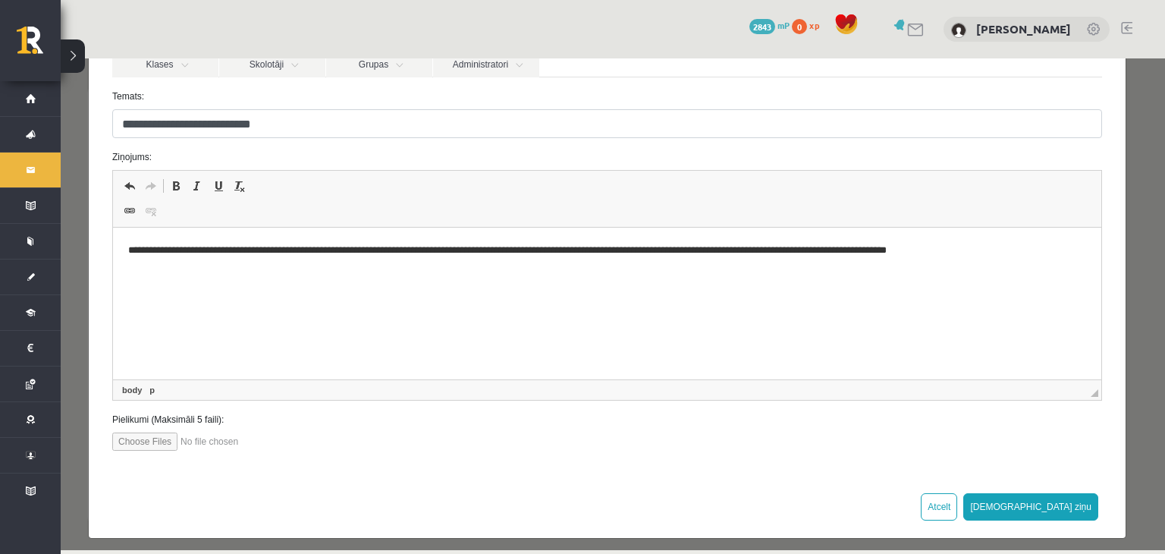
scroll to position [178, 0]
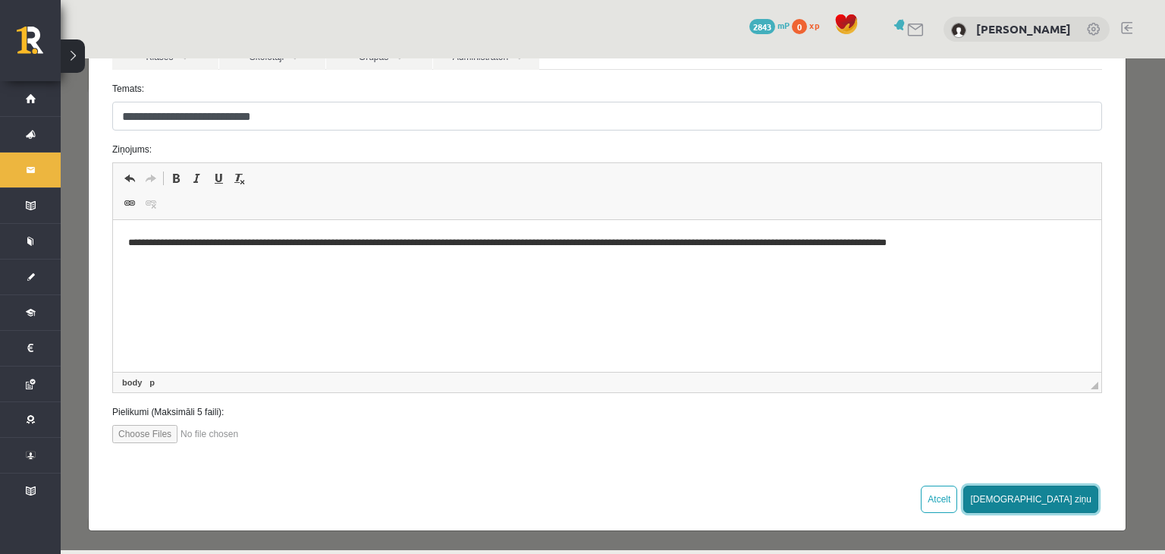
click at [1053, 492] on button "Sūtīt ziņu" at bounding box center [1030, 498] width 135 height 27
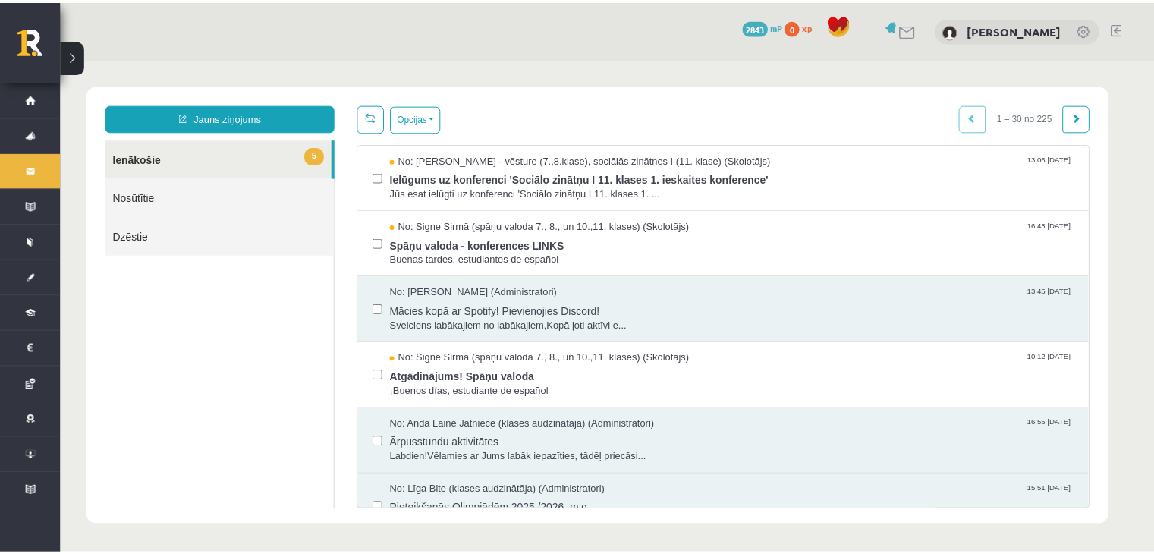
scroll to position [0, 0]
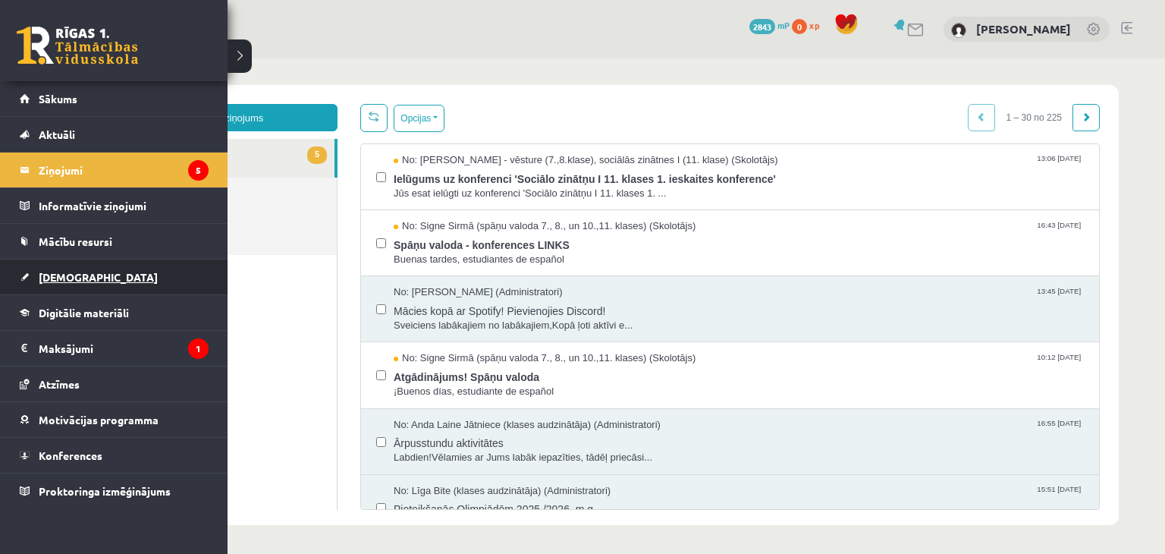
click at [54, 272] on span "[DEMOGRAPHIC_DATA]" at bounding box center [98, 277] width 119 height 14
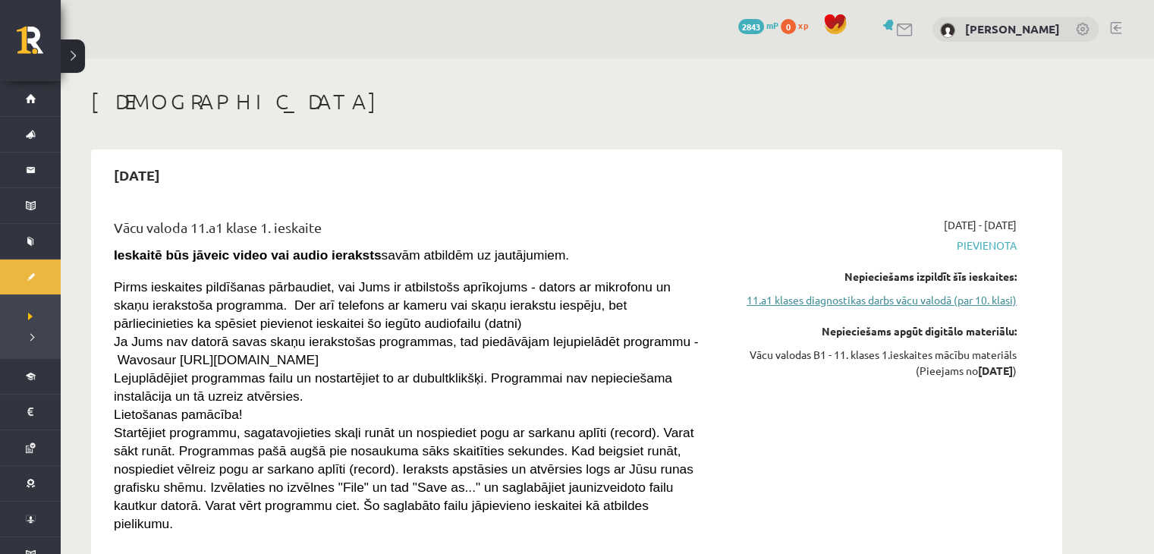
click at [813, 301] on link "11.a1 klases diagnostikas darbs vācu valodā (par 10. klasi)" at bounding box center [874, 300] width 286 height 16
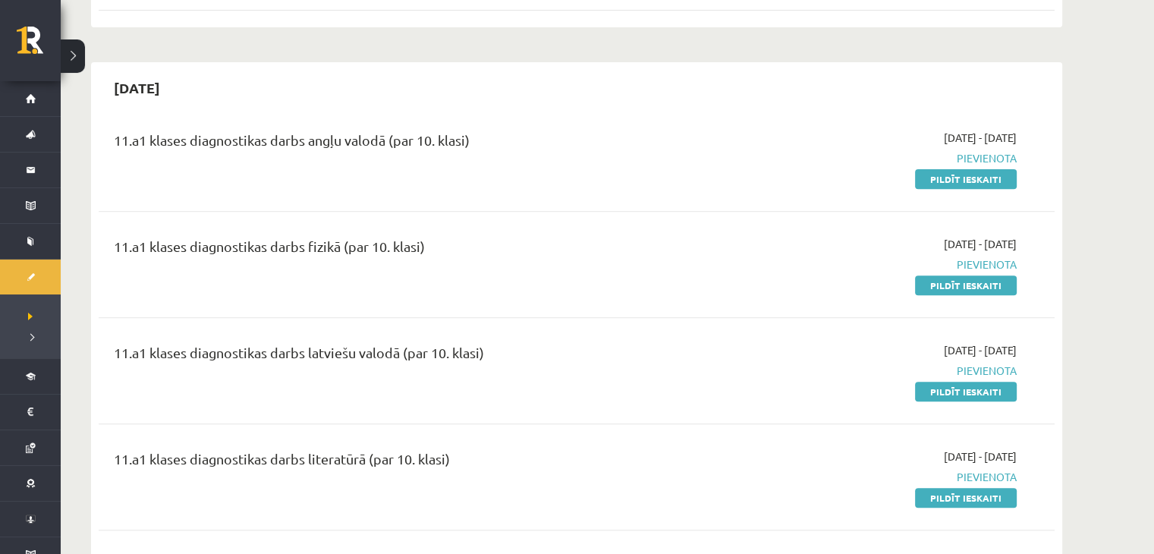
scroll to position [331, 0]
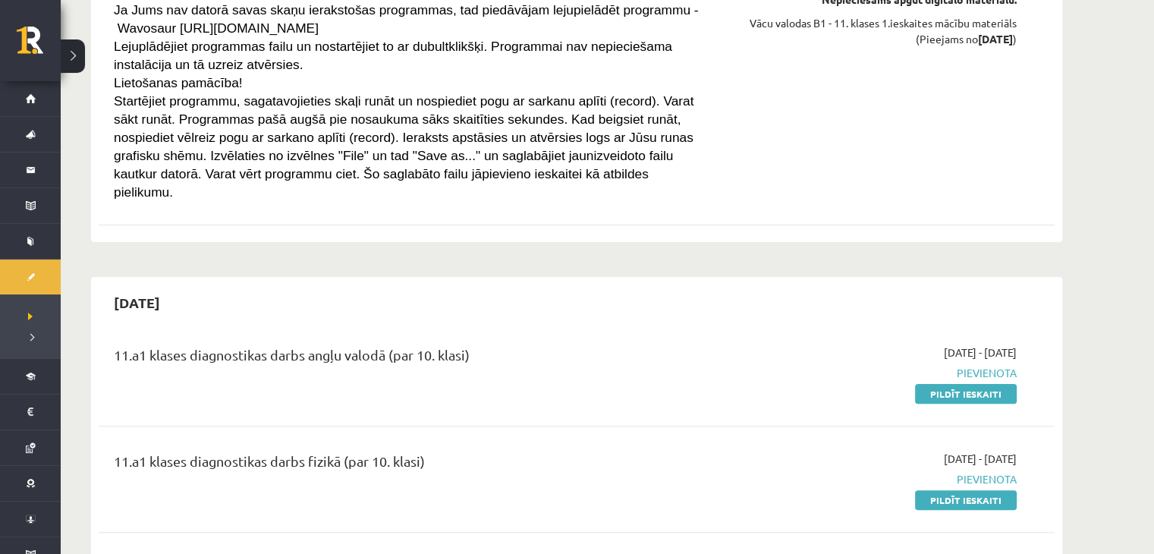
drag, startPoint x: 1152, startPoint y: 10, endPoint x: 1162, endPoint y: 16, distance: 11.6
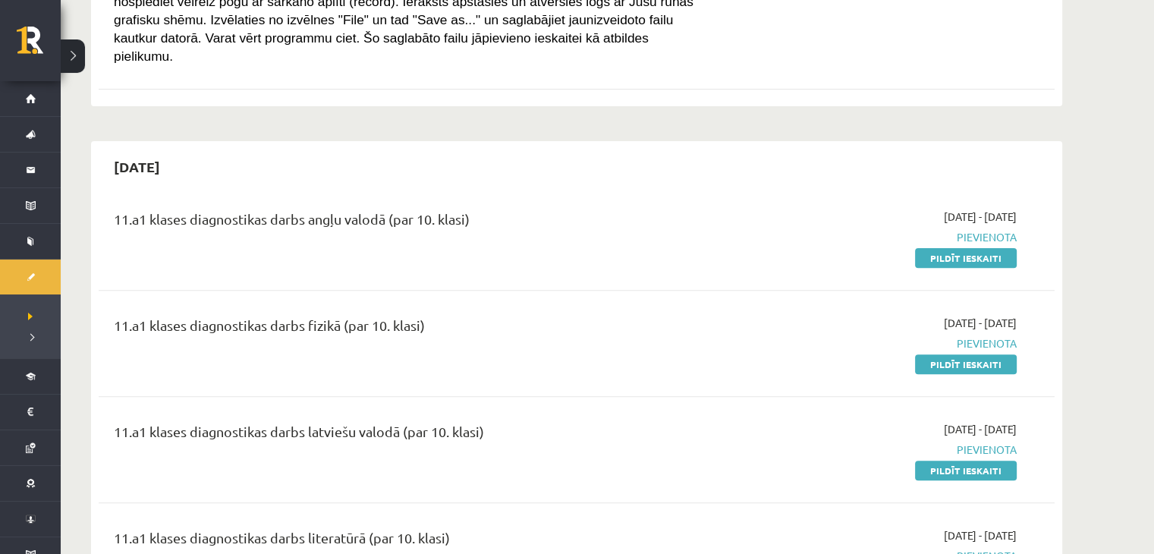
scroll to position [454, 0]
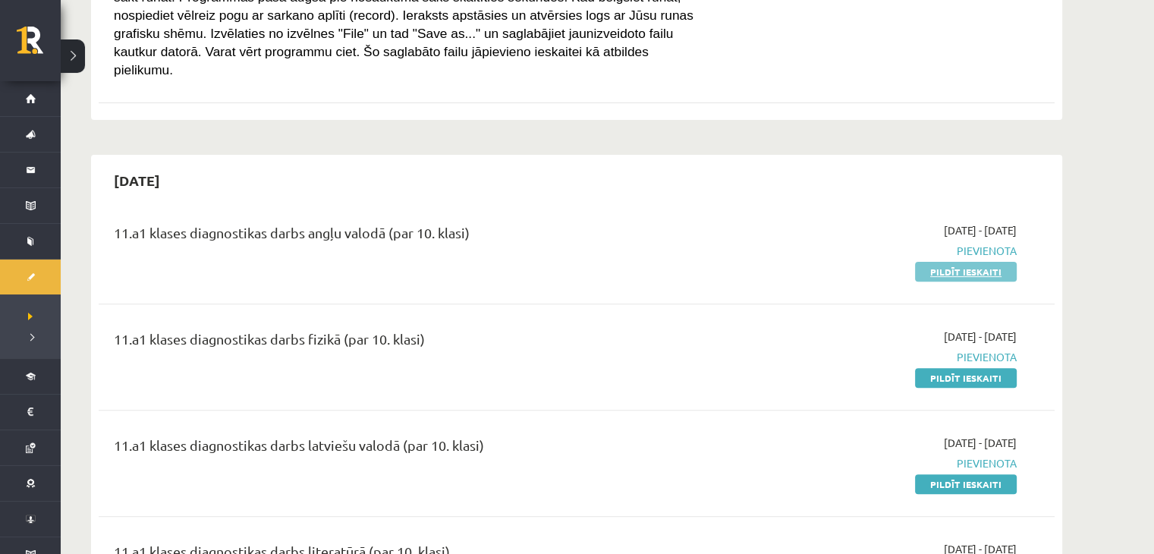
click at [1004, 262] on link "Pildīt ieskaiti" at bounding box center [966, 272] width 102 height 20
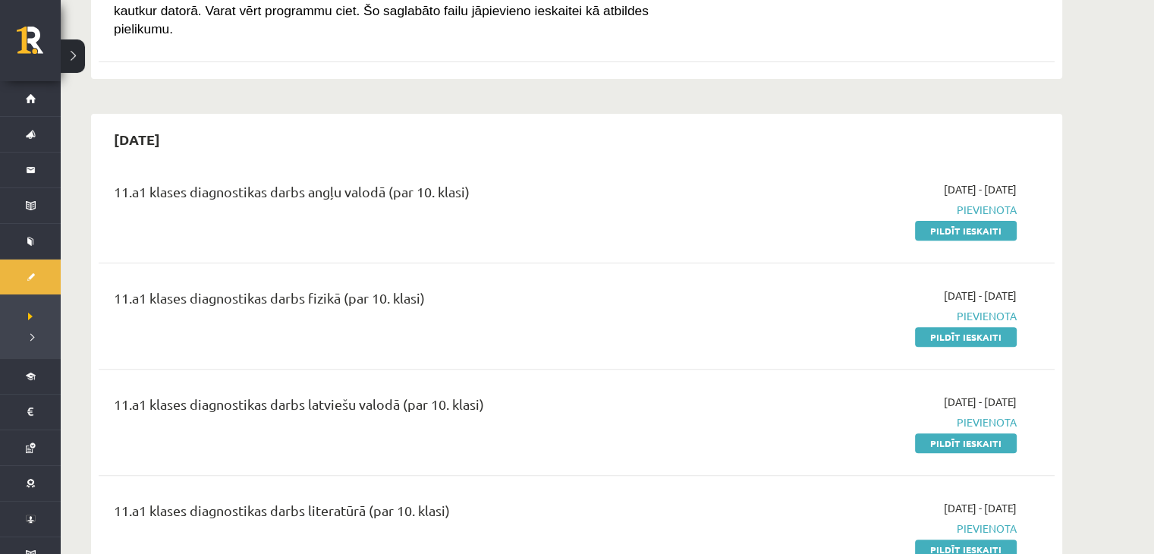
scroll to position [529, 0]
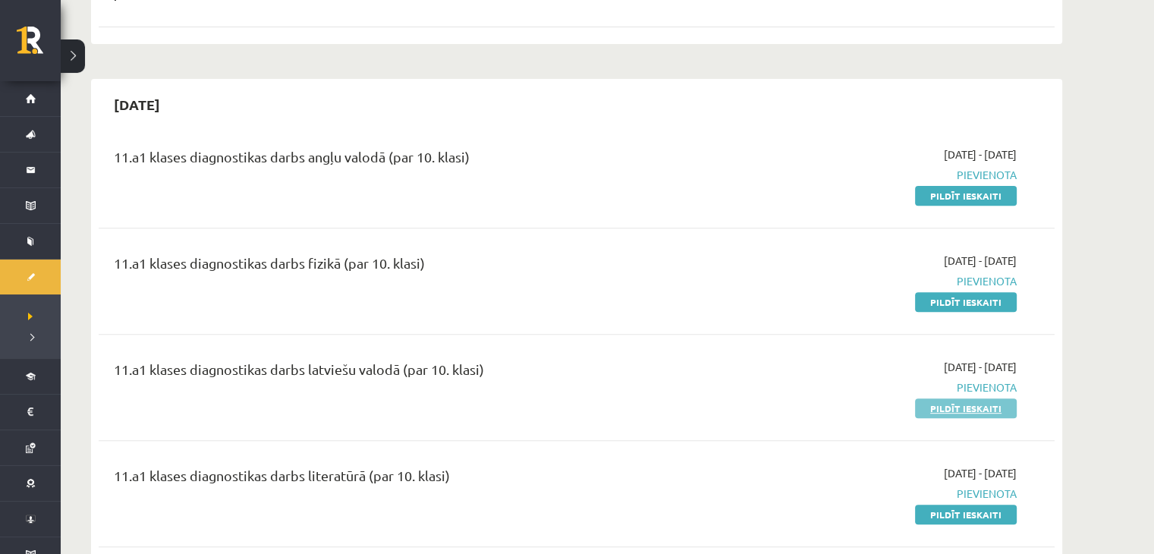
click at [955, 398] on link "Pildīt ieskaiti" at bounding box center [966, 408] width 102 height 20
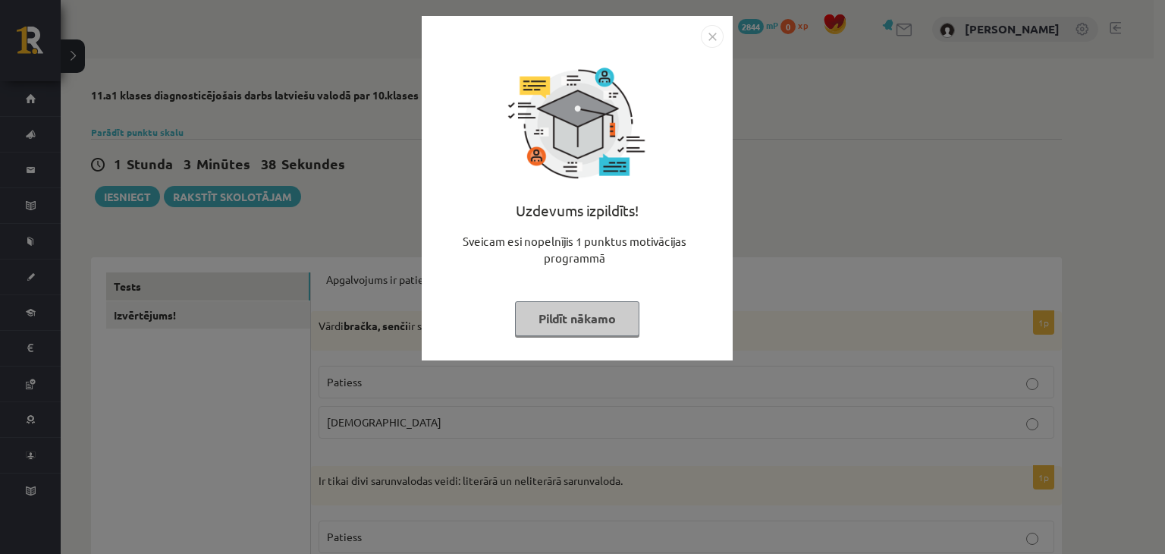
click at [601, 326] on button "Pildīt nākamo" at bounding box center [577, 318] width 124 height 35
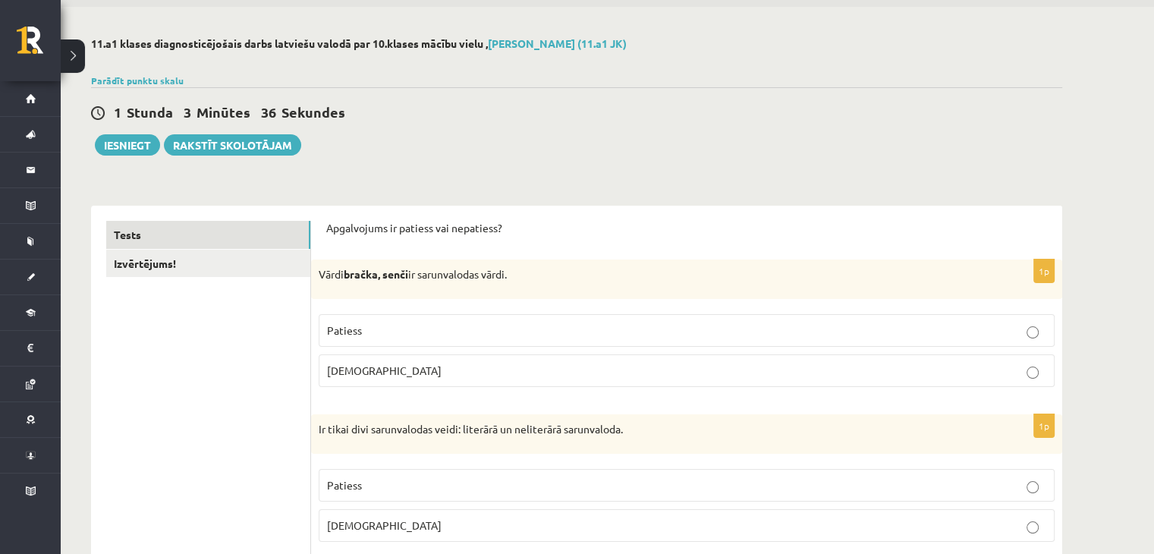
scroll to position [76, 0]
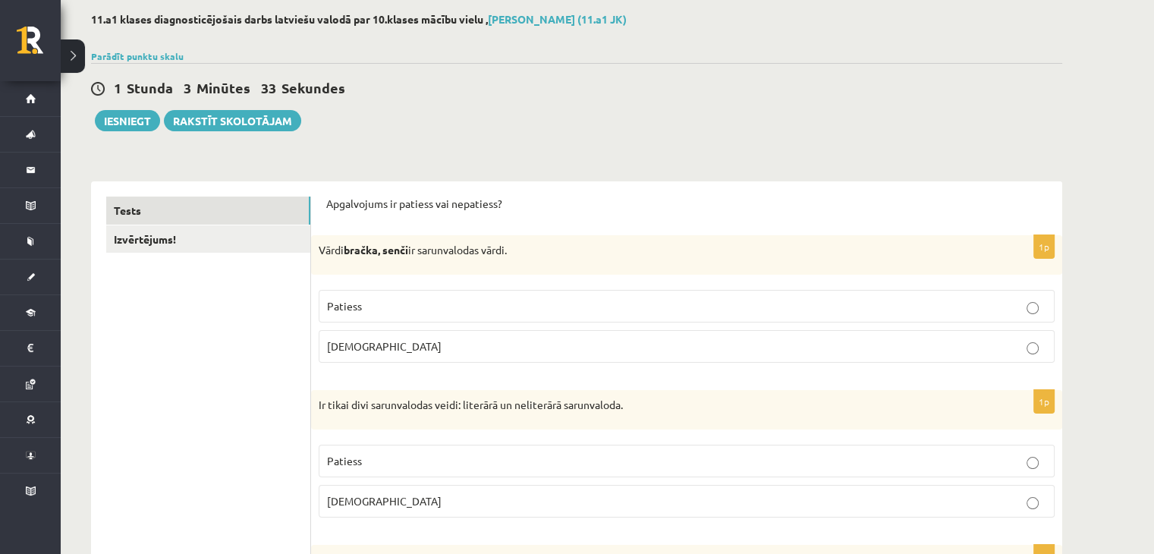
click at [470, 313] on p "Patiess" at bounding box center [686, 306] width 719 height 16
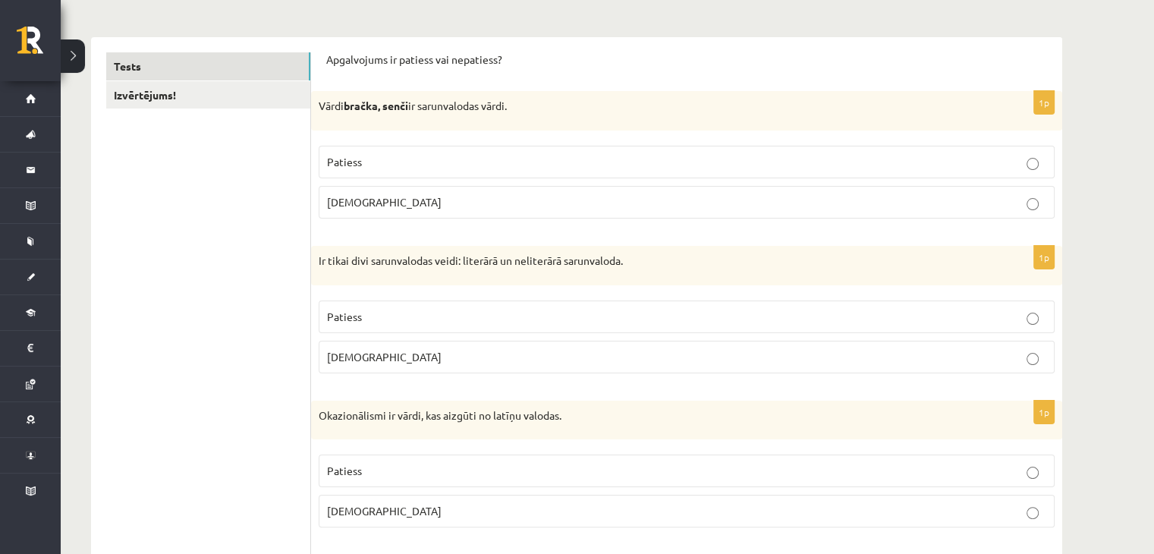
scroll to position [228, 0]
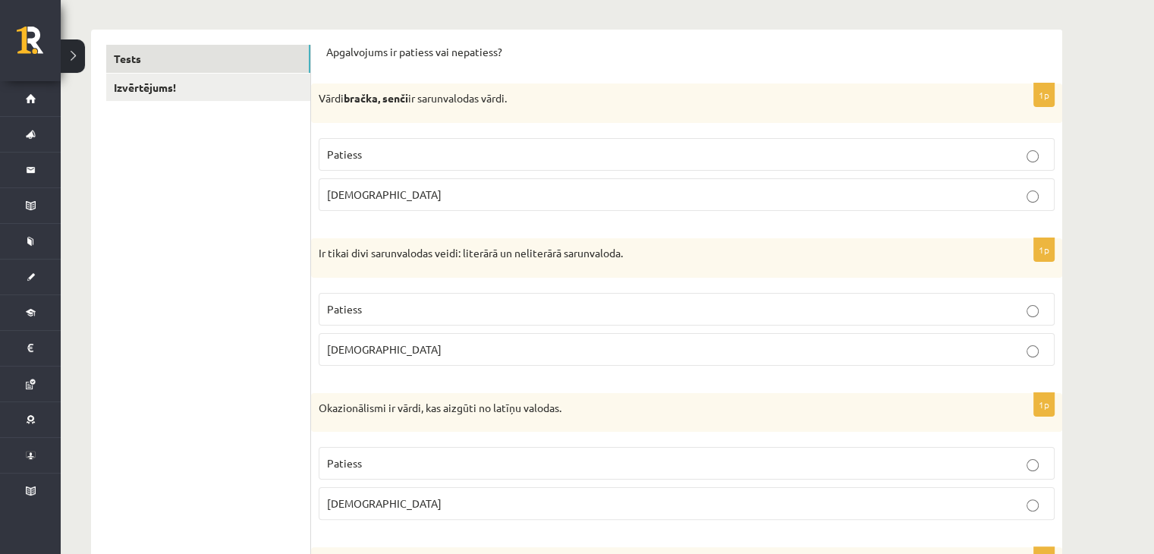
click at [376, 341] on p "[DEMOGRAPHIC_DATA]" at bounding box center [686, 349] width 719 height 16
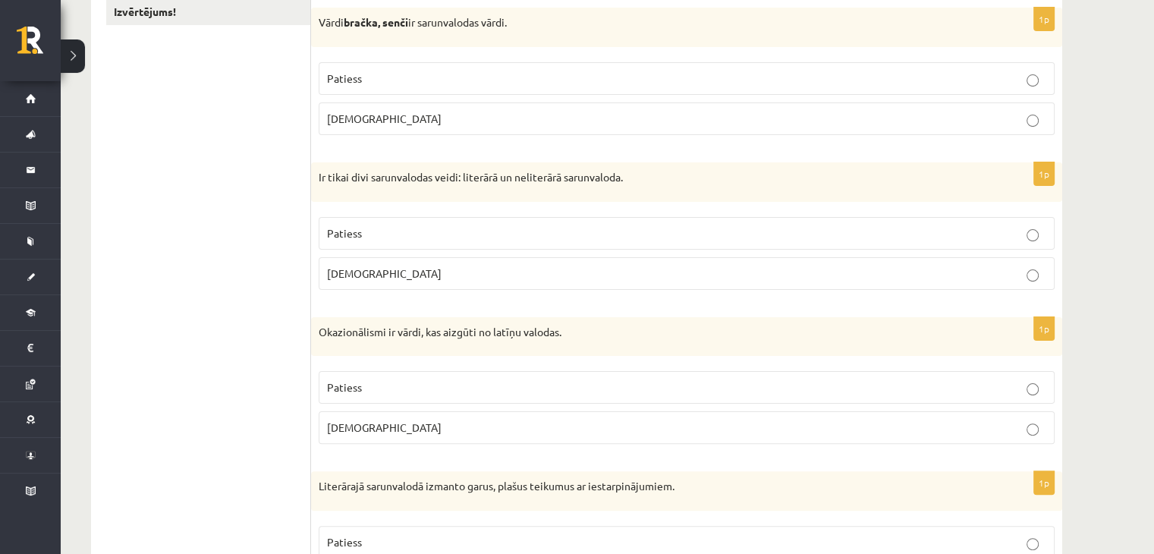
scroll to position [379, 0]
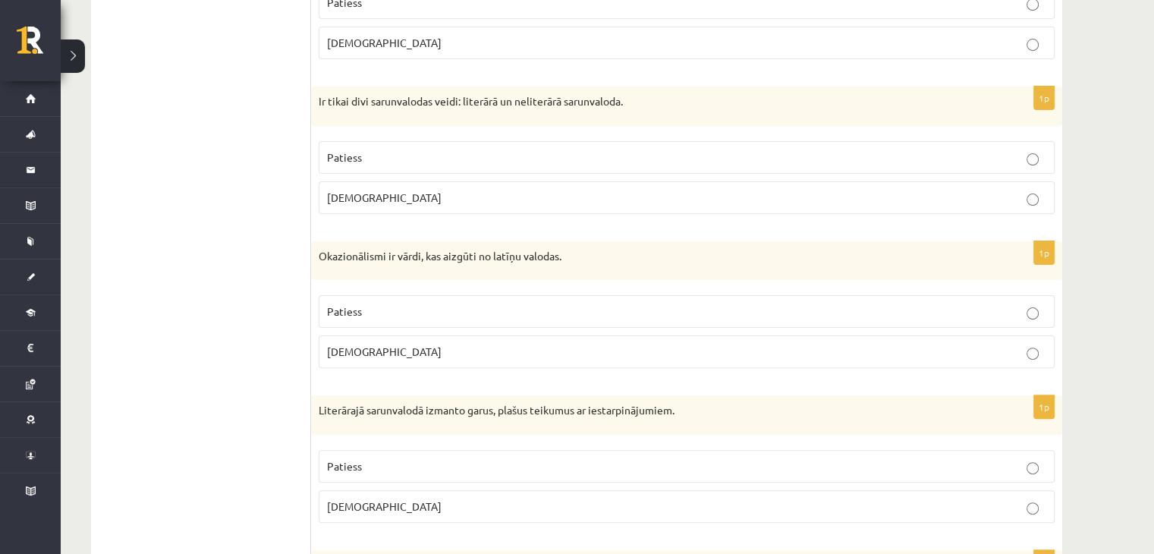
click at [366, 349] on p "[DEMOGRAPHIC_DATA]" at bounding box center [686, 352] width 719 height 16
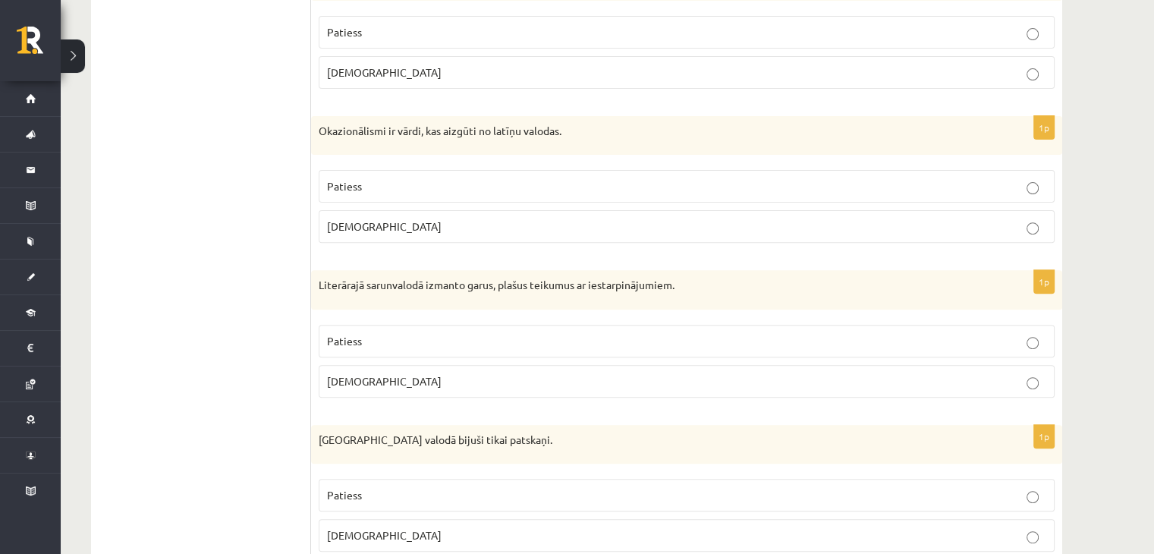
scroll to position [531, 0]
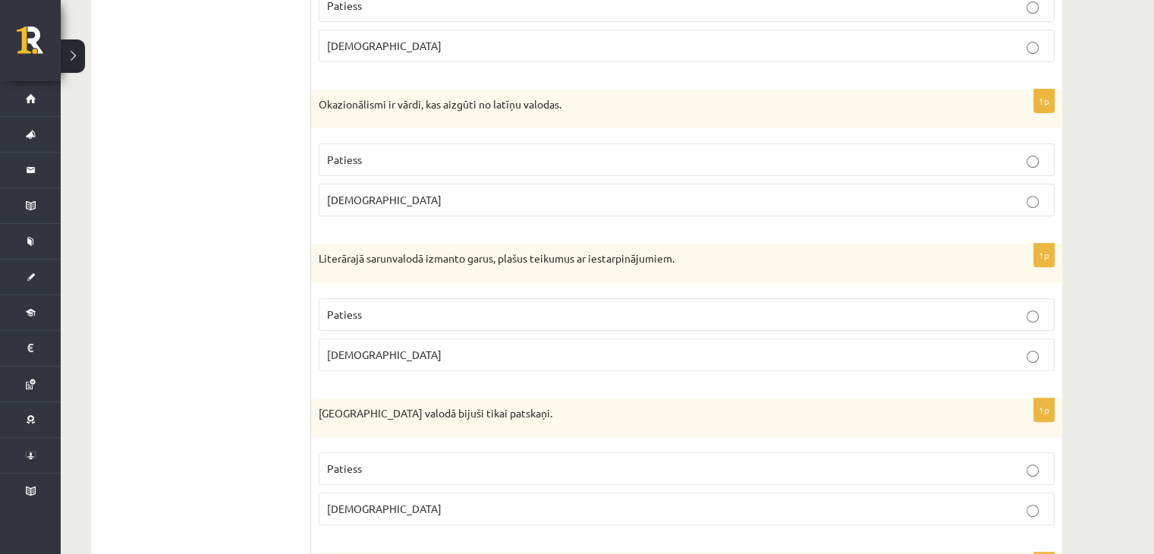
click at [363, 347] on p "[DEMOGRAPHIC_DATA]" at bounding box center [686, 355] width 719 height 16
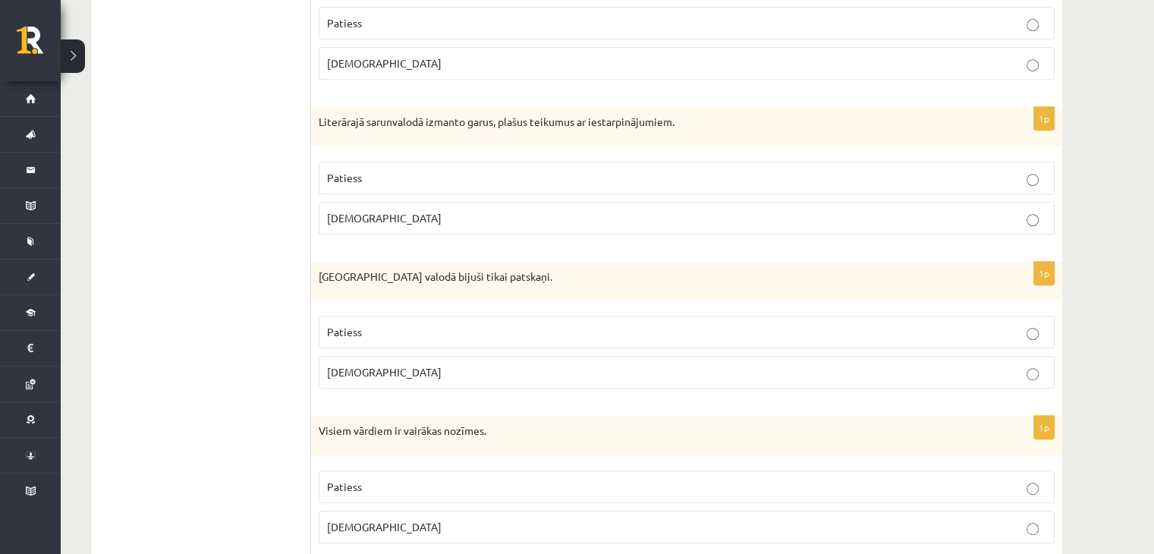
scroll to position [683, 0]
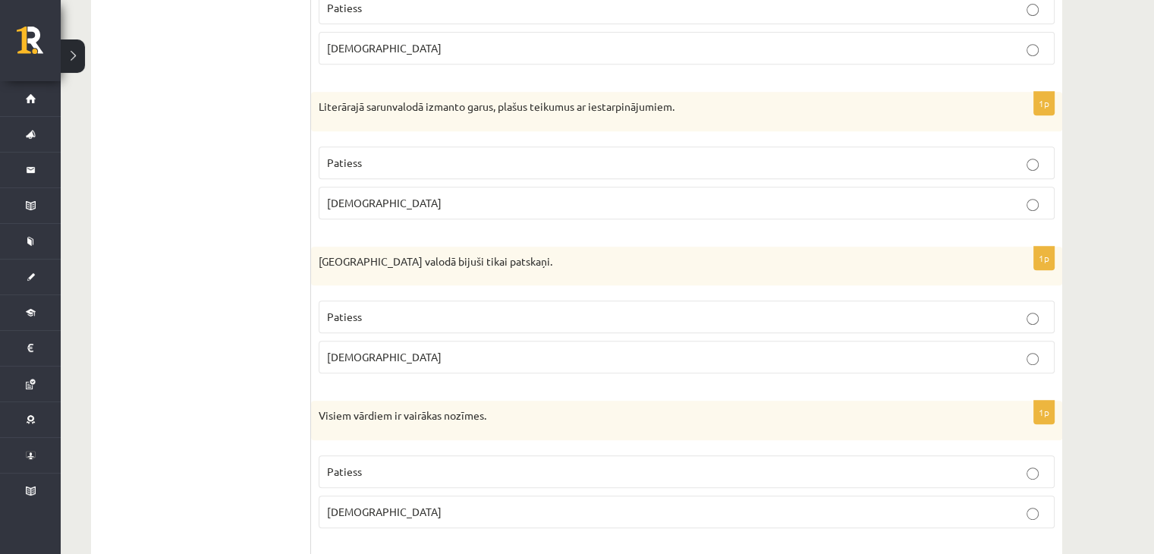
click at [401, 353] on p "[DEMOGRAPHIC_DATA]" at bounding box center [686, 357] width 719 height 16
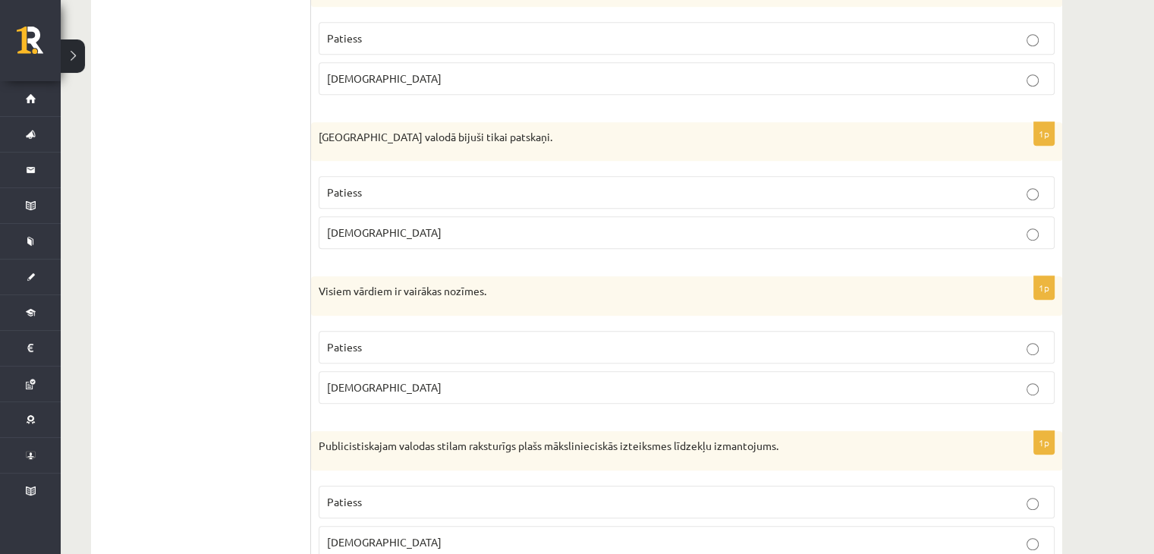
scroll to position [834, 0]
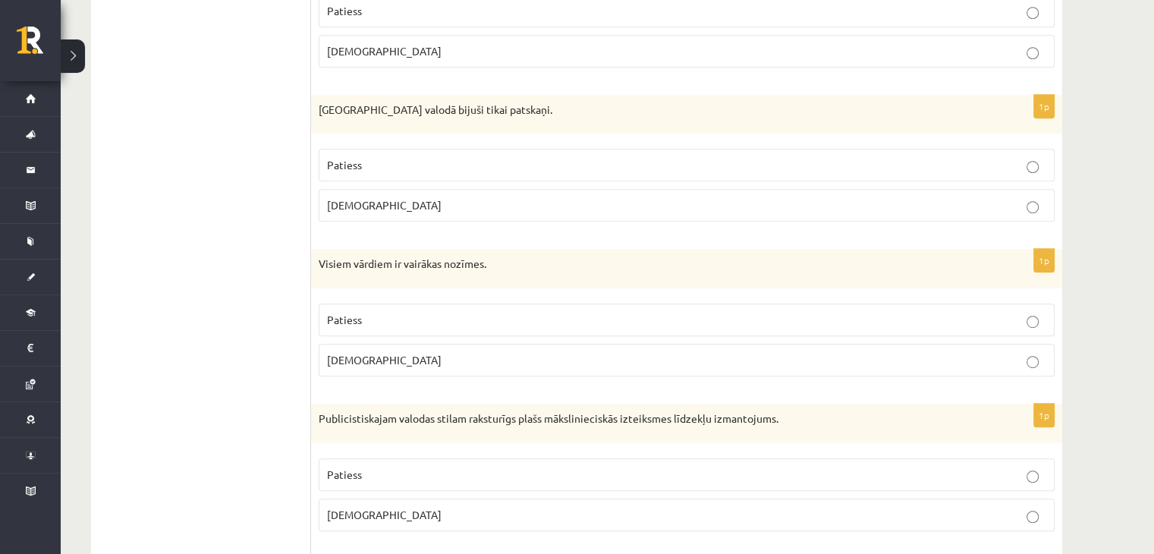
click at [365, 346] on label "[DEMOGRAPHIC_DATA]" at bounding box center [687, 360] width 736 height 33
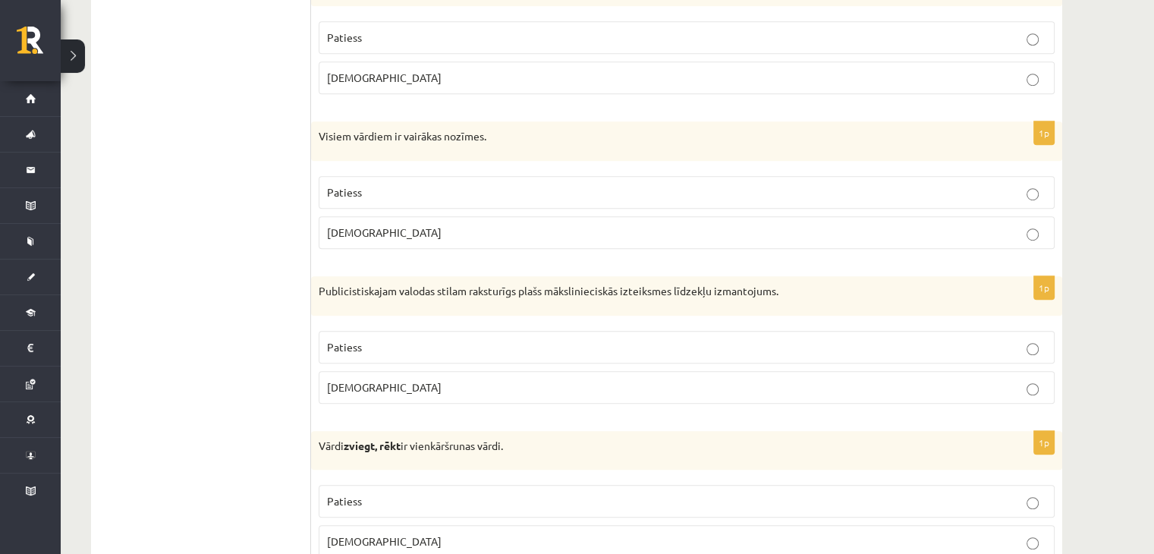
scroll to position [1062, 0]
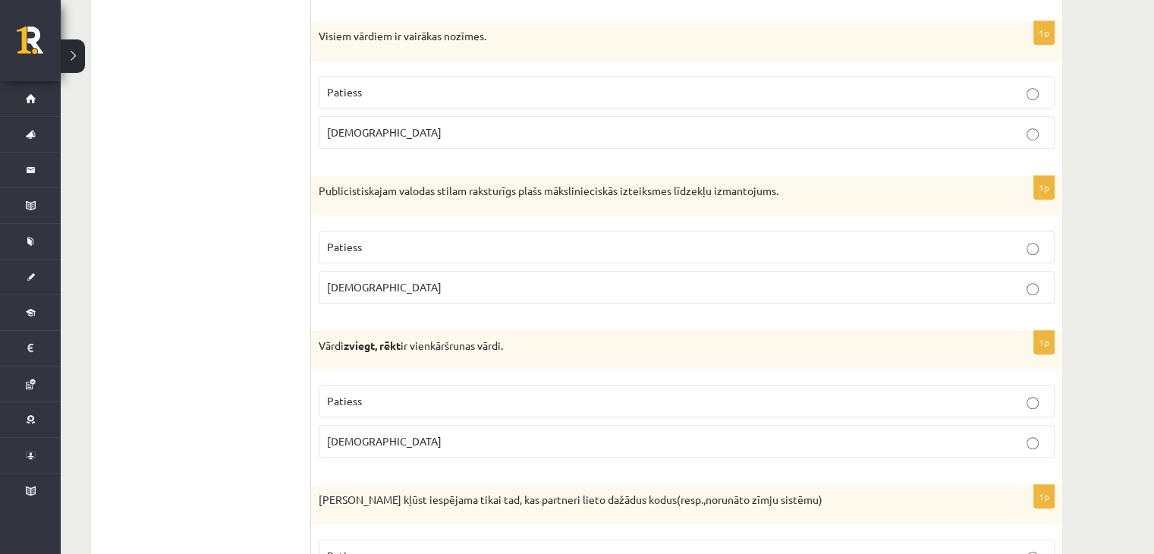
click at [363, 284] on p "[DEMOGRAPHIC_DATA]" at bounding box center [686, 287] width 719 height 16
click at [379, 250] on p "Patiess" at bounding box center [686, 247] width 719 height 16
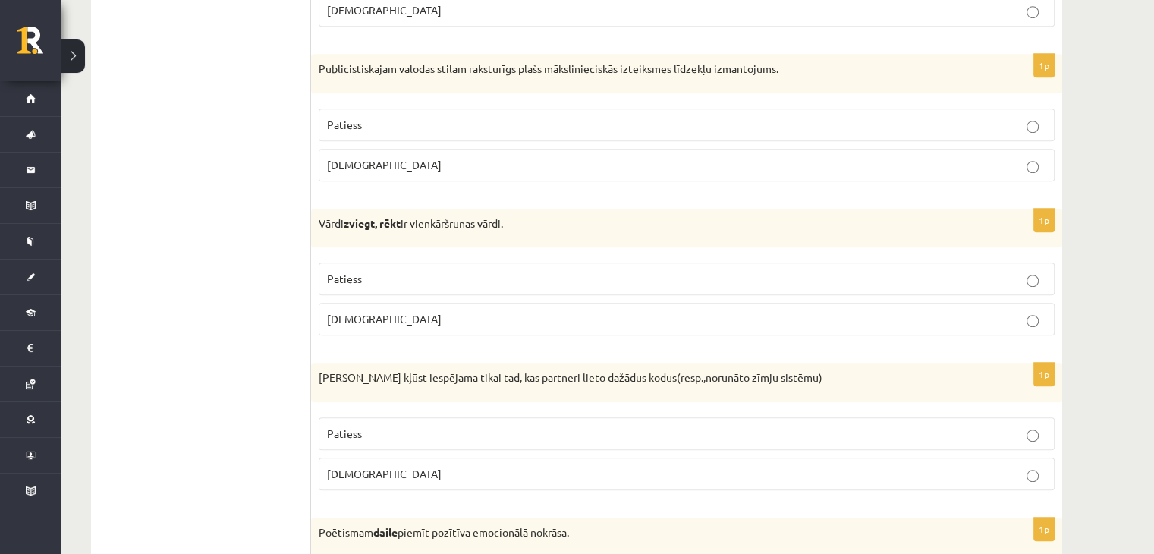
scroll to position [1214, 0]
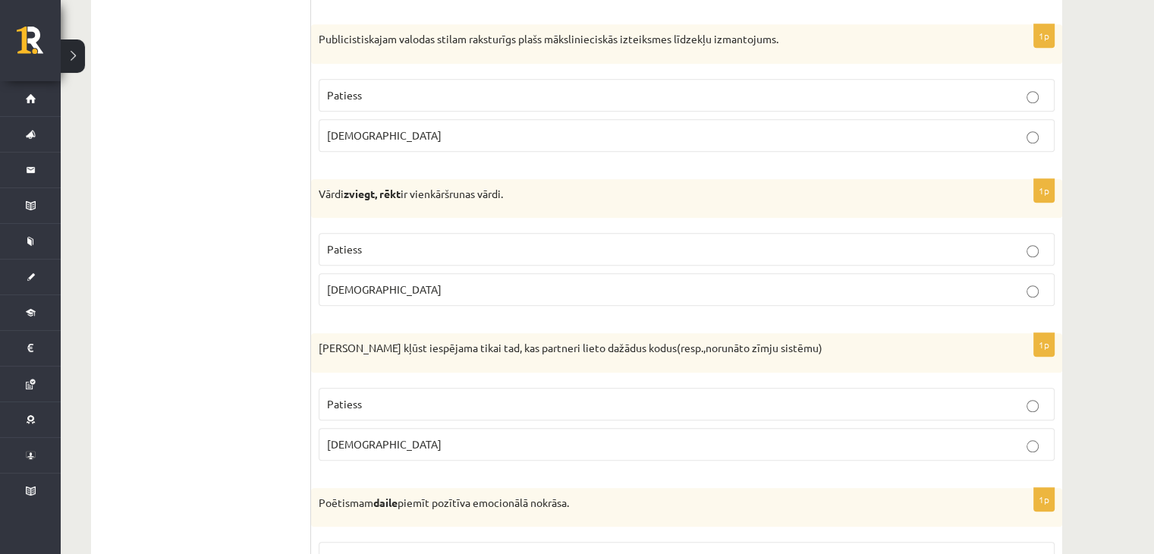
click at [375, 281] on p "[DEMOGRAPHIC_DATA]" at bounding box center [686, 289] width 719 height 16
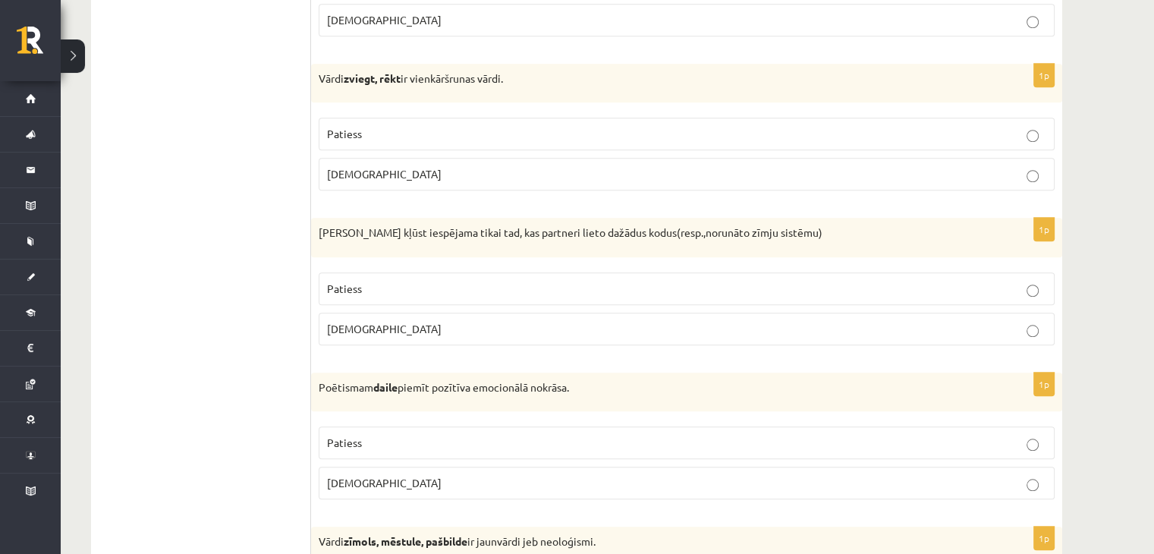
scroll to position [1365, 0]
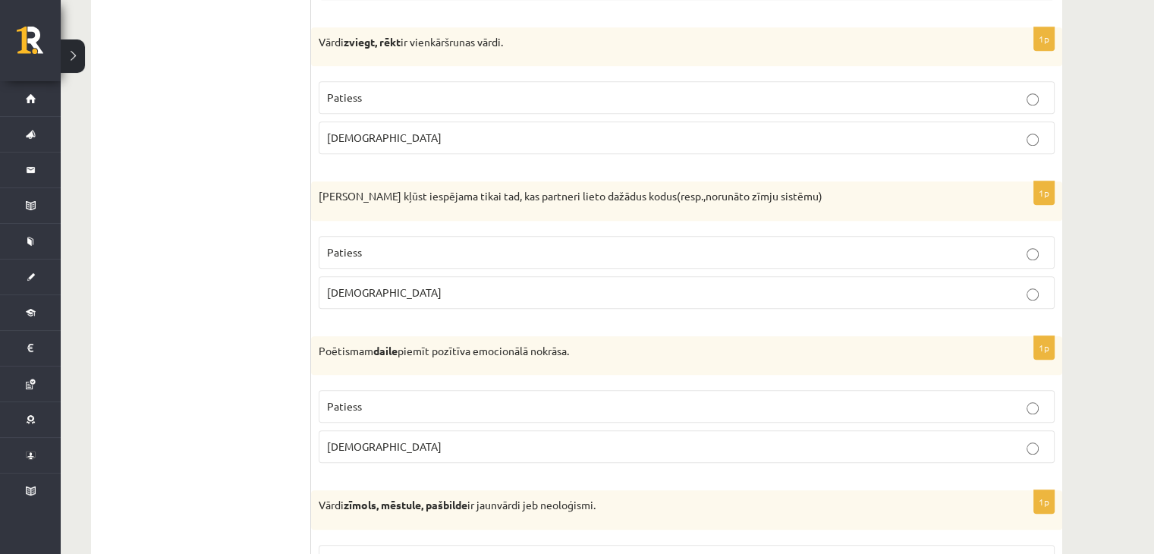
click at [376, 256] on label "Patiess" at bounding box center [687, 252] width 736 height 33
click at [379, 276] on label "[DEMOGRAPHIC_DATA]" at bounding box center [687, 292] width 736 height 33
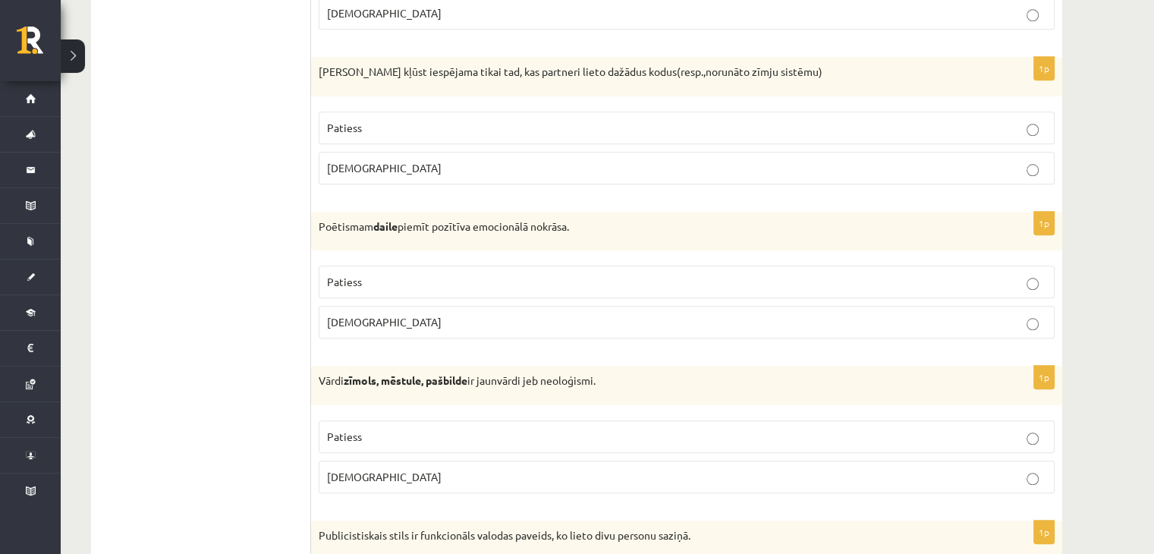
scroll to position [1517, 0]
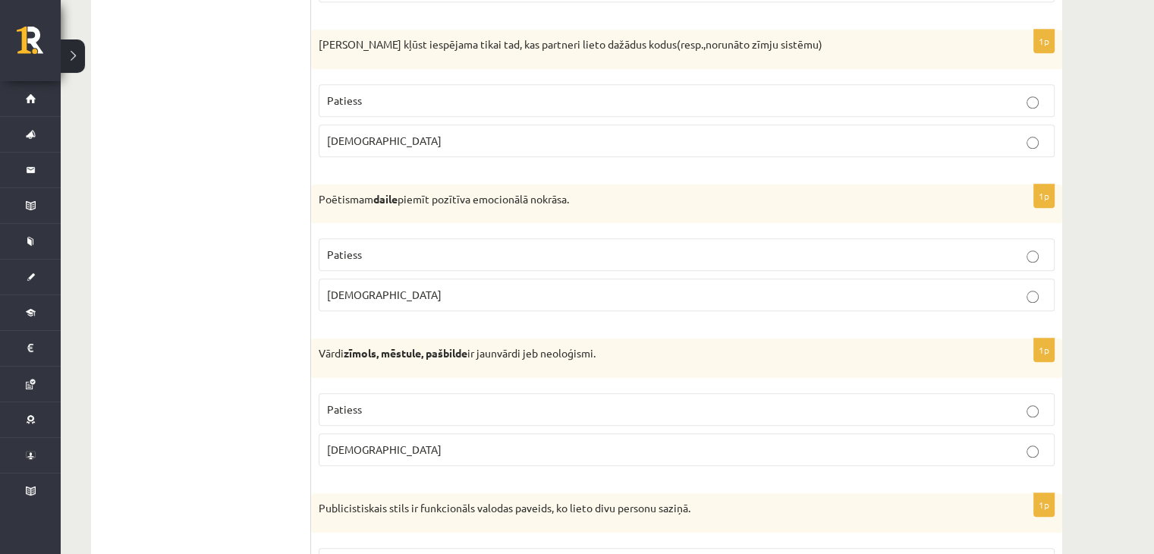
click at [370, 280] on label "[DEMOGRAPHIC_DATA]" at bounding box center [687, 294] width 736 height 33
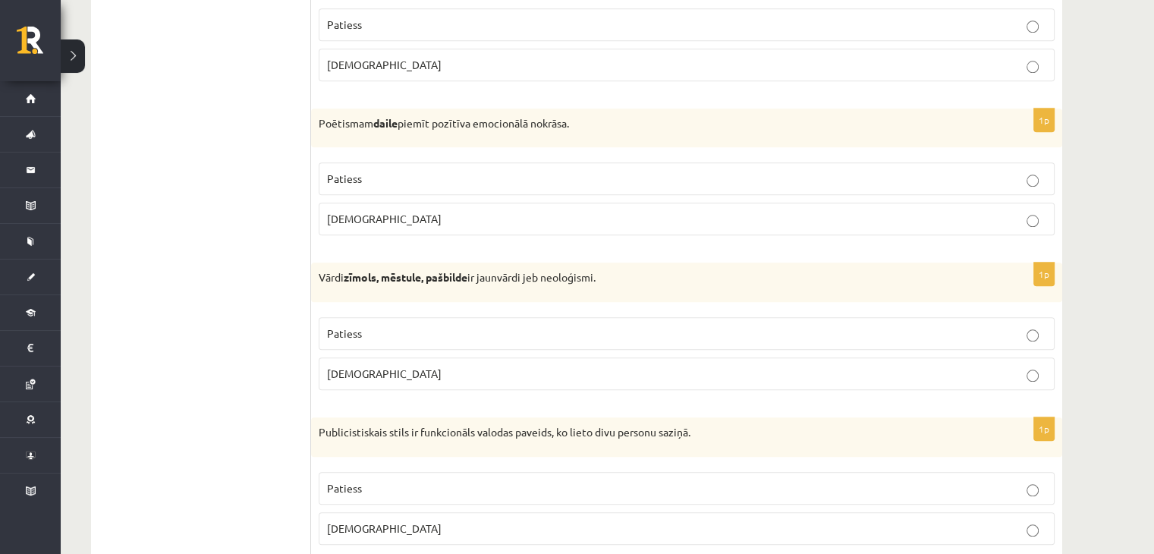
scroll to position [1669, 0]
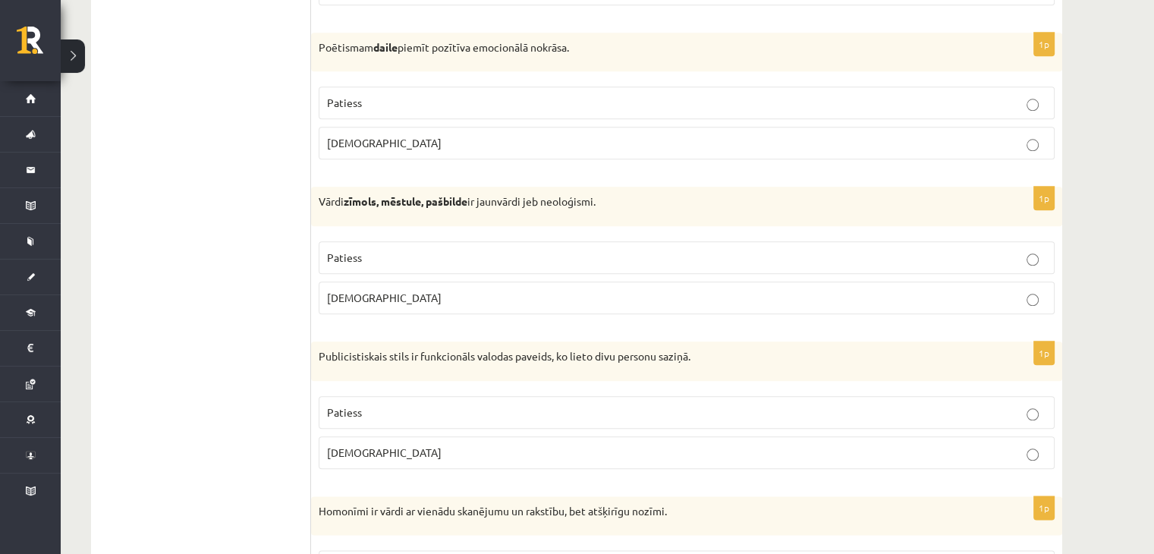
click at [360, 291] on span "[DEMOGRAPHIC_DATA]" at bounding box center [384, 298] width 115 height 14
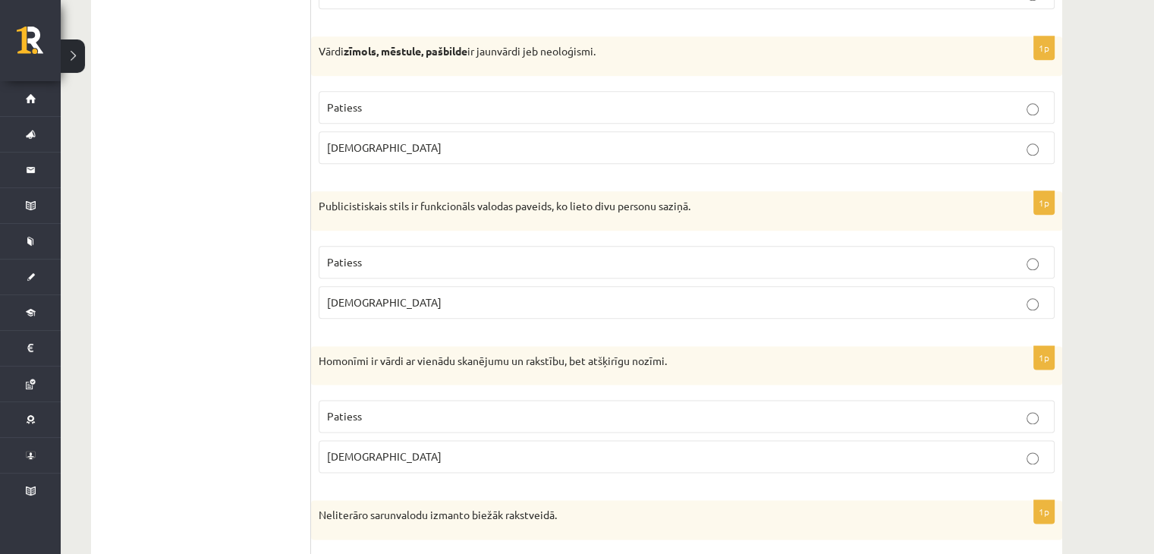
scroll to position [1821, 0]
click at [360, 294] on span "[DEMOGRAPHIC_DATA]" at bounding box center [384, 301] width 115 height 14
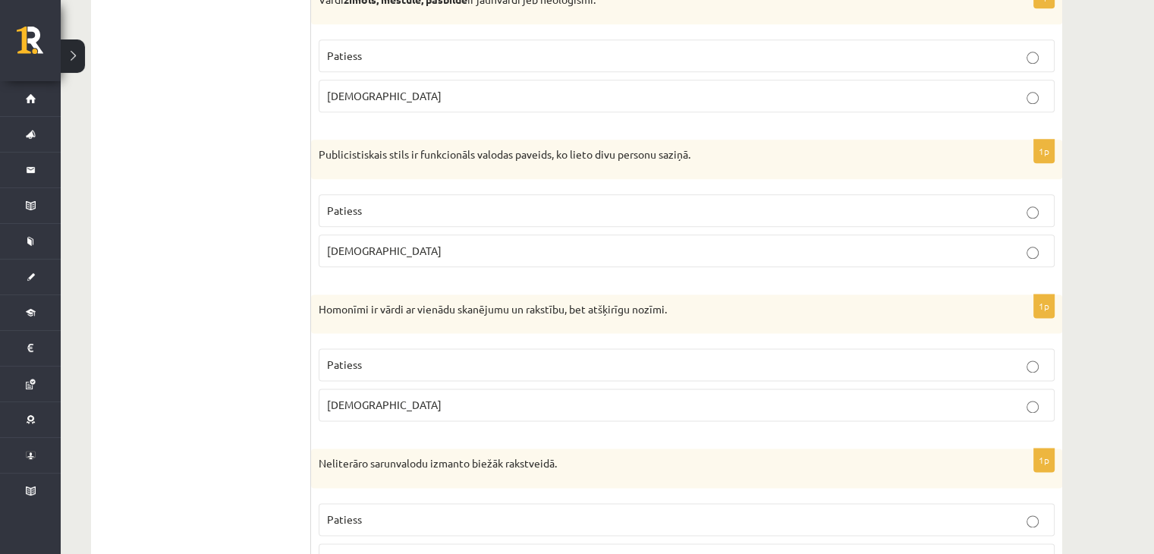
scroll to position [1896, 0]
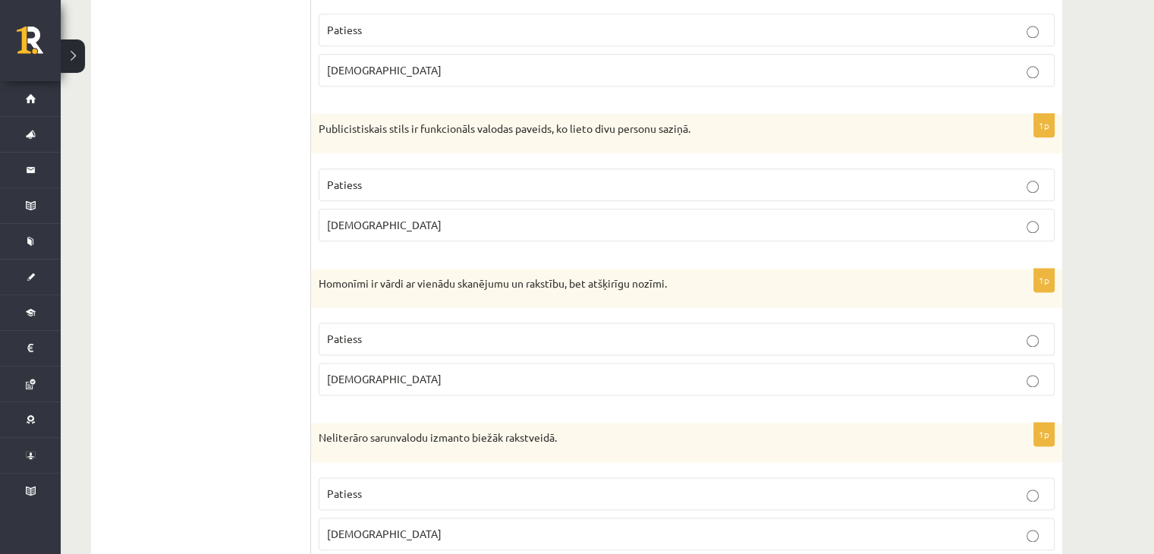
click at [361, 331] on p "Patiess" at bounding box center [686, 339] width 719 height 16
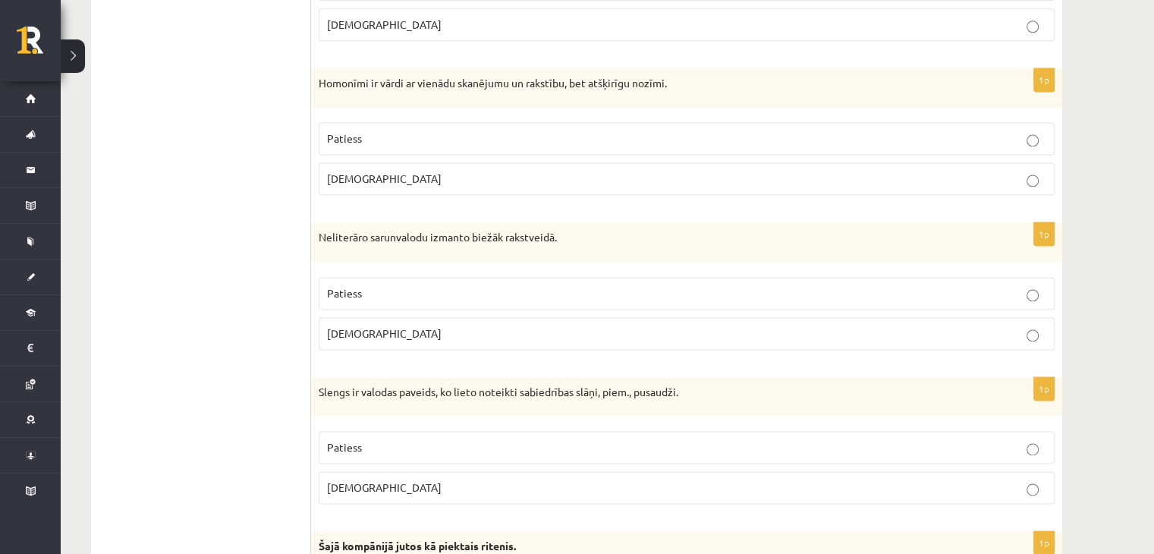
scroll to position [2124, 0]
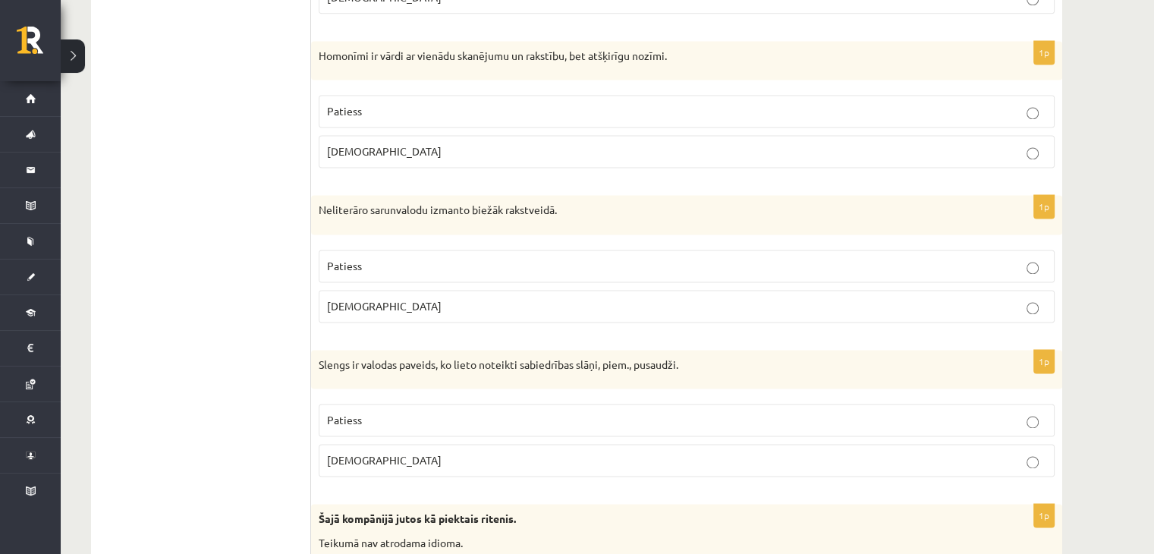
click at [349, 290] on label "Aplams" at bounding box center [687, 306] width 736 height 33
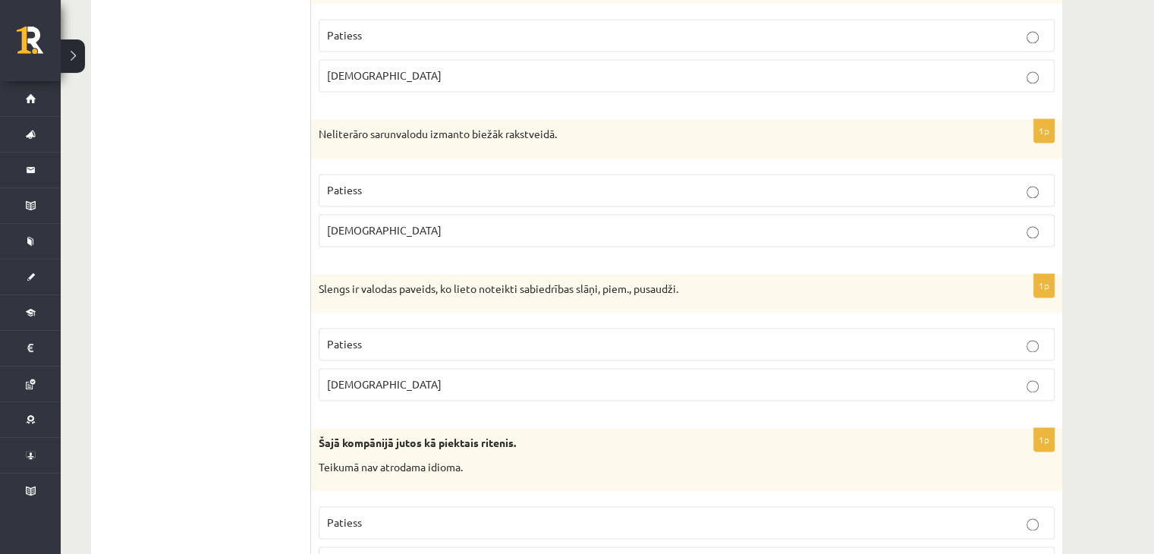
click at [352, 337] on span "Patiess" at bounding box center [344, 344] width 35 height 14
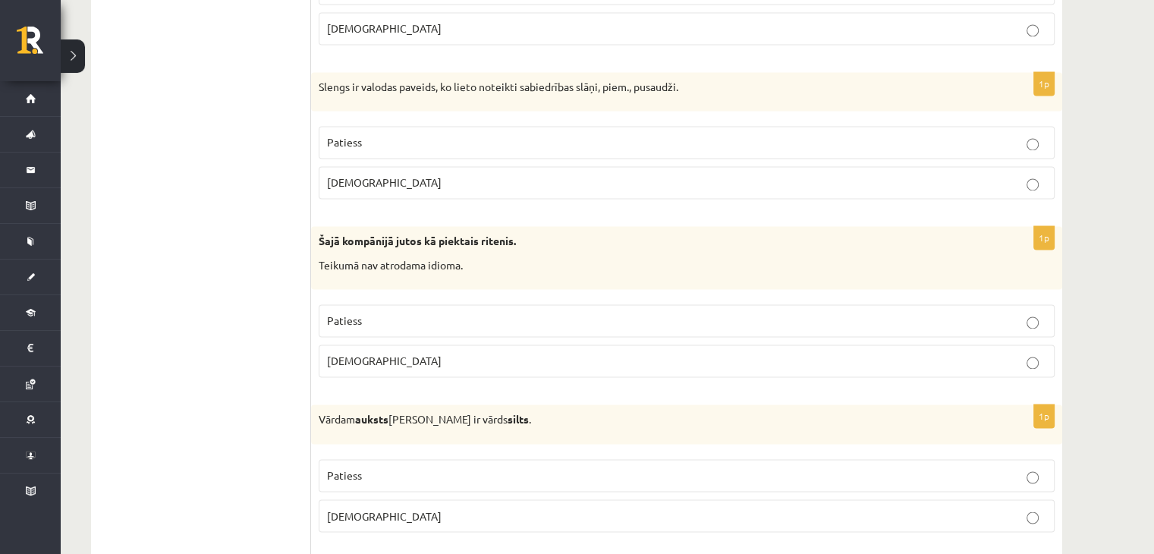
scroll to position [2427, 0]
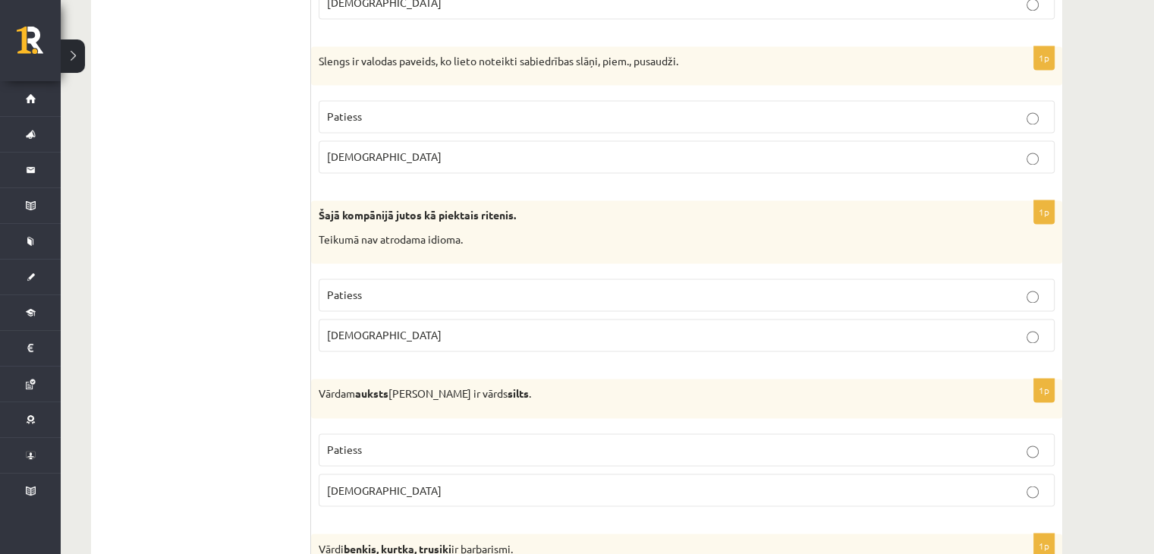
click at [373, 292] on p "Patiess" at bounding box center [686, 295] width 719 height 16
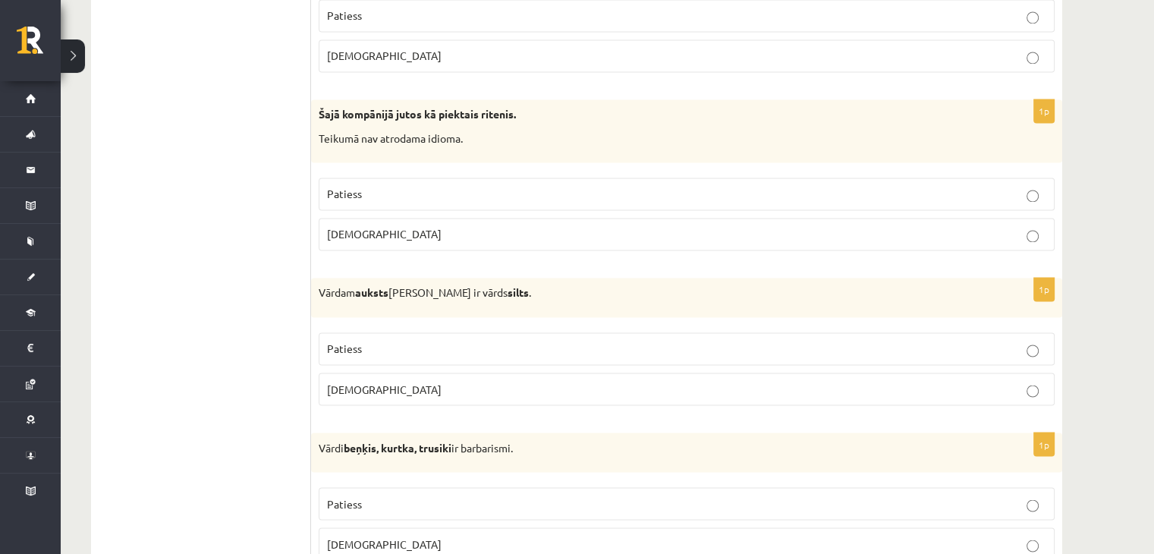
scroll to position [2579, 0]
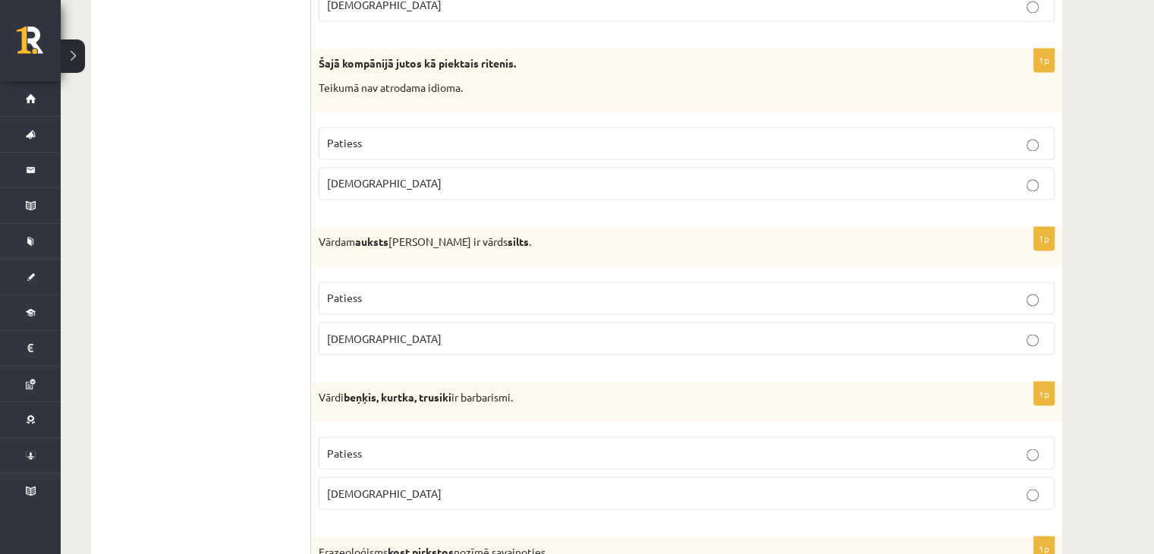
click at [373, 330] on p "Aplams" at bounding box center [686, 338] width 719 height 16
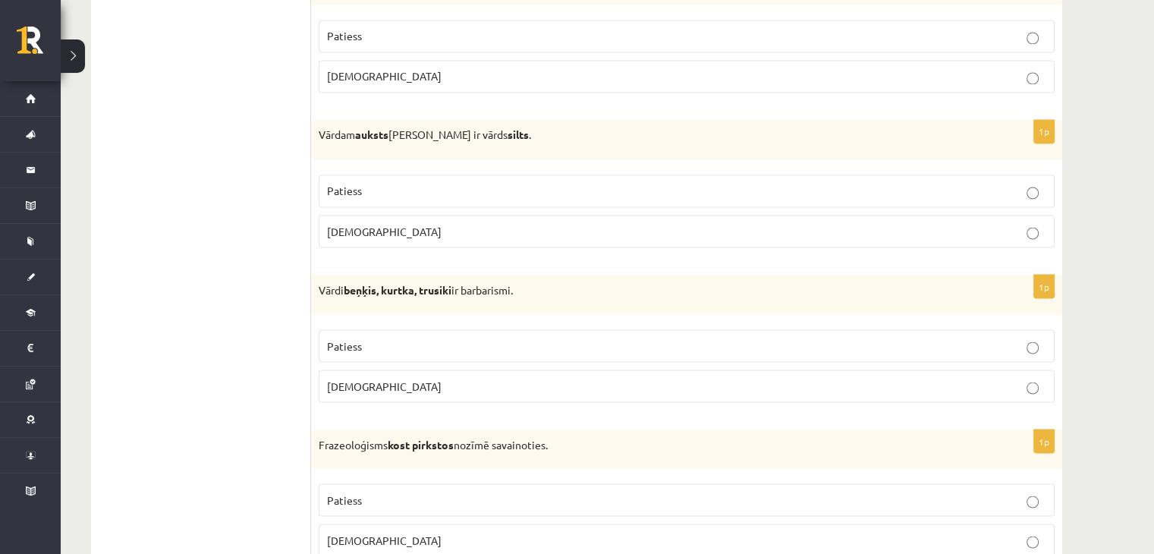
scroll to position [2731, 0]
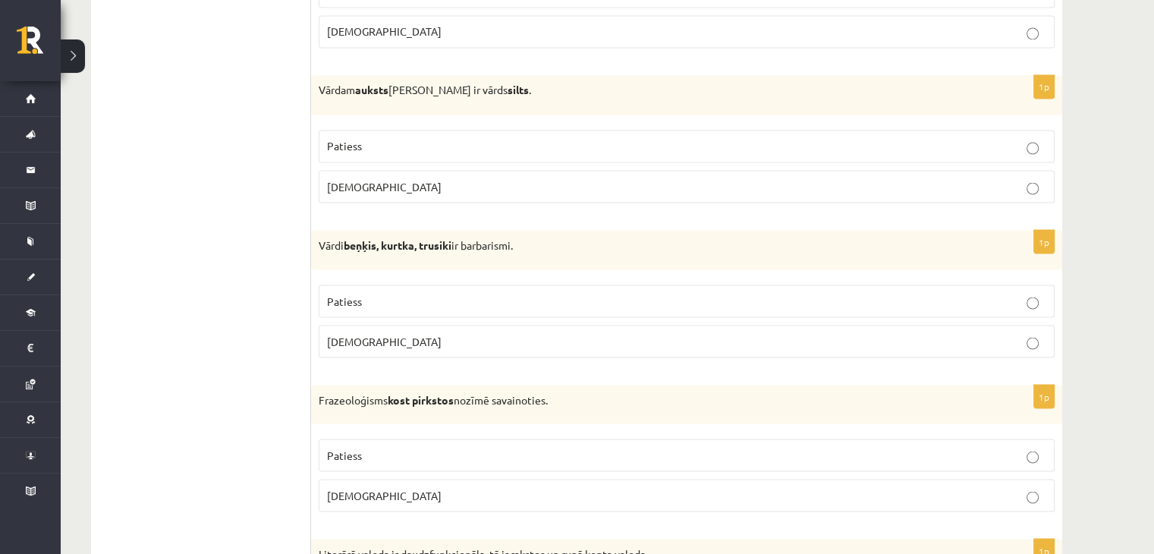
click at [366, 333] on p "Aplams" at bounding box center [686, 341] width 719 height 16
click at [366, 305] on label "Patiess" at bounding box center [687, 300] width 736 height 33
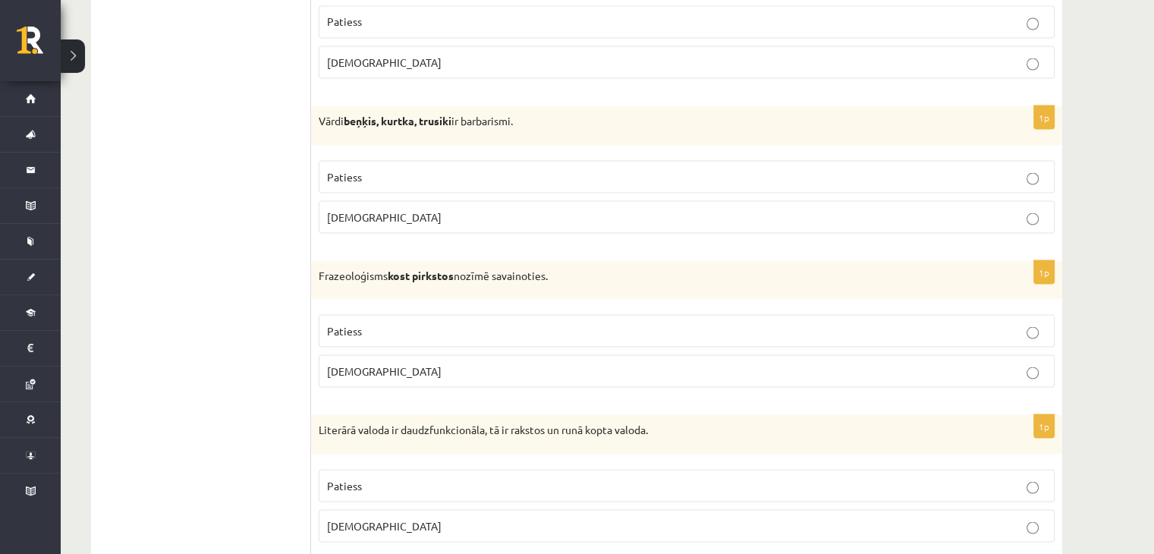
scroll to position [2883, 0]
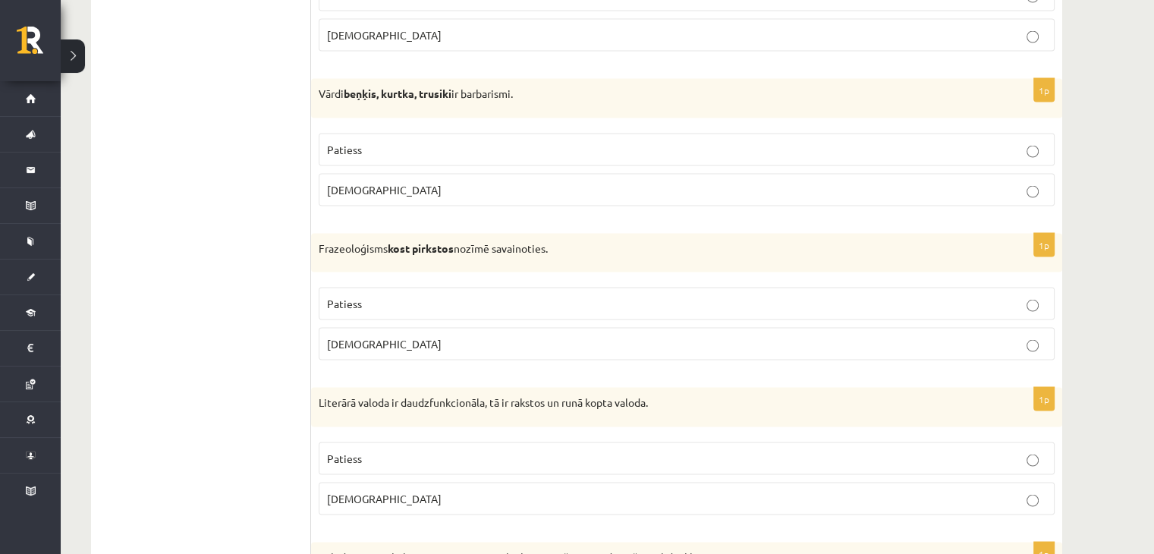
click at [364, 335] on p "Aplams" at bounding box center [686, 343] width 719 height 16
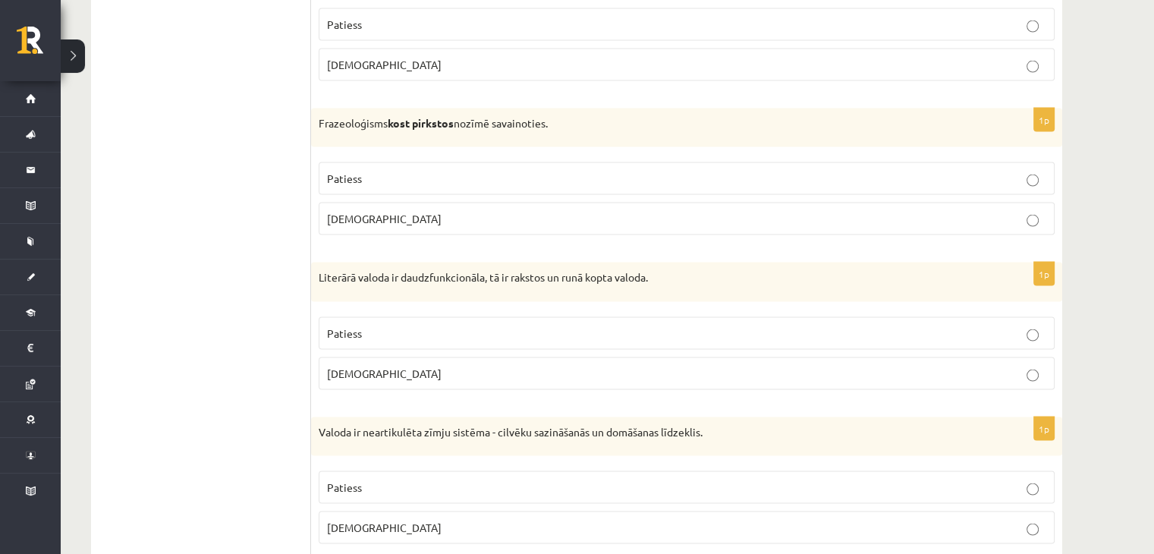
scroll to position [3034, 0]
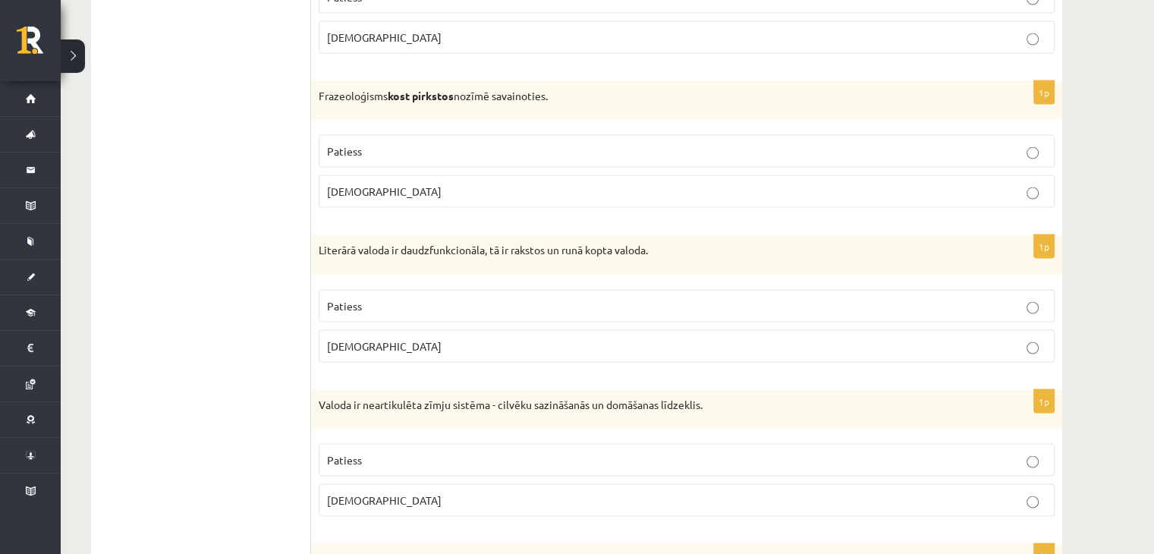
click at [372, 302] on p "Patiess" at bounding box center [686, 306] width 719 height 16
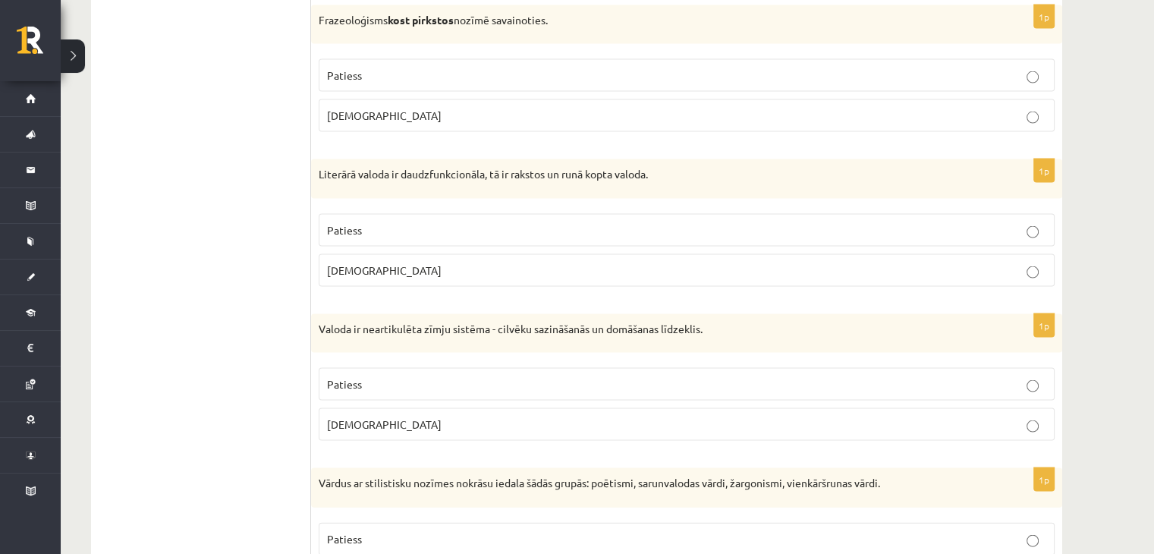
scroll to position [3186, 0]
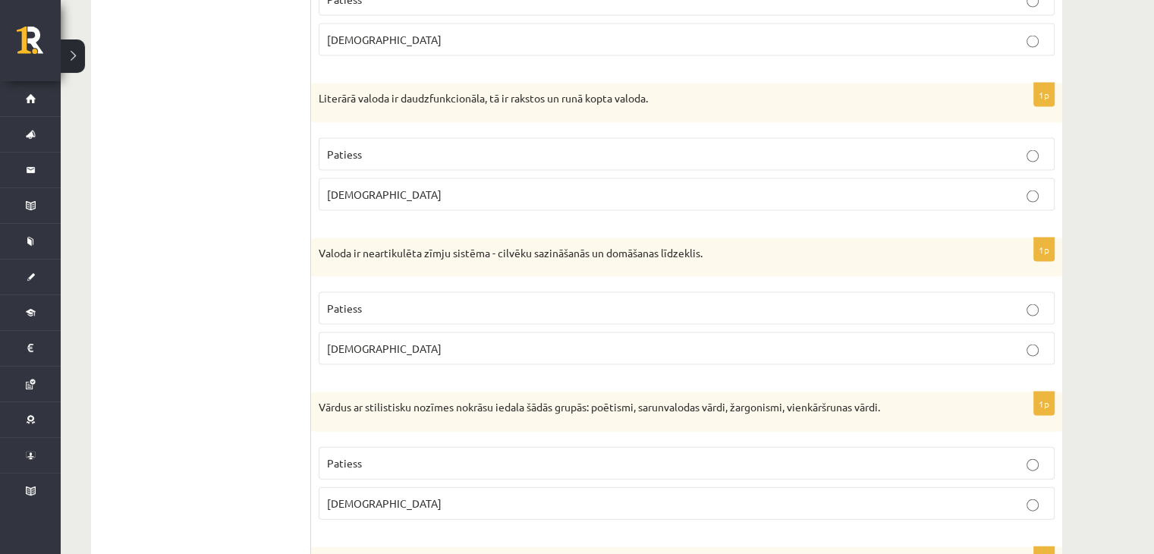
click at [371, 310] on label "Patiess" at bounding box center [687, 308] width 736 height 33
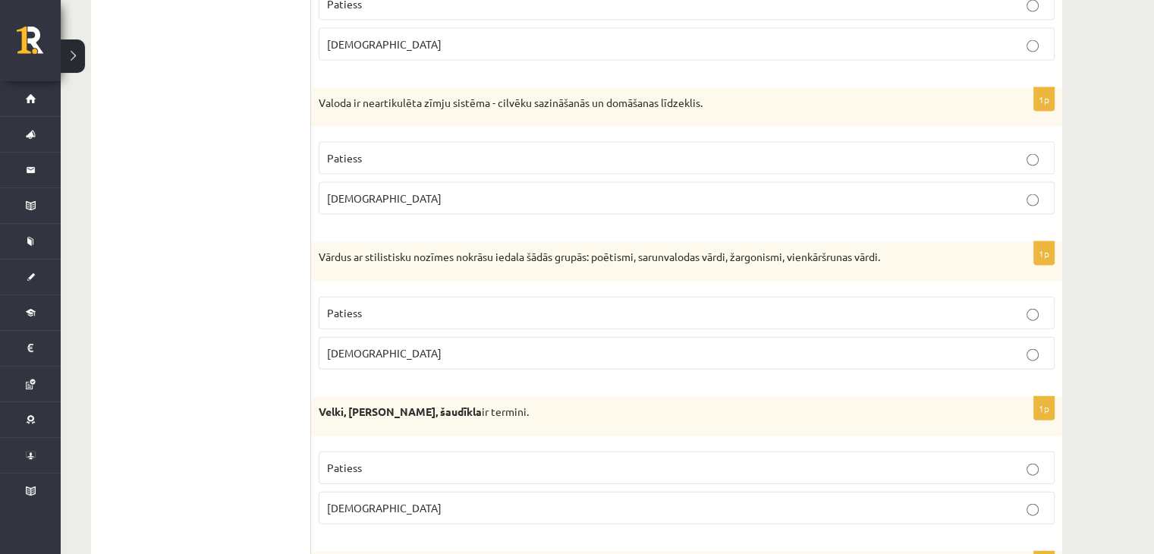
scroll to position [3338, 0]
click at [367, 306] on p "Patiess" at bounding box center [686, 311] width 719 height 16
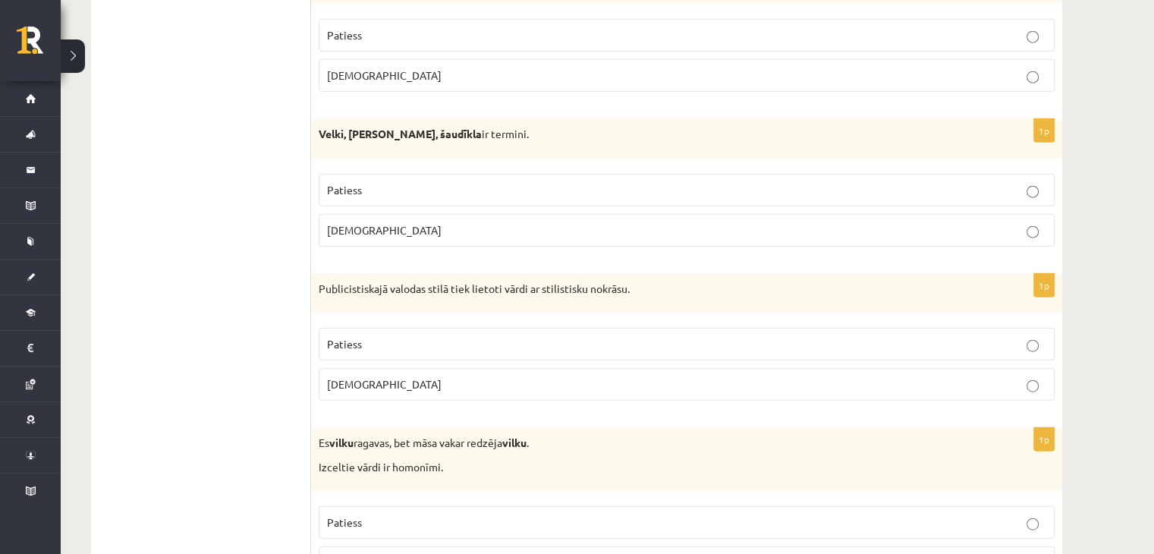
scroll to position [3641, 0]
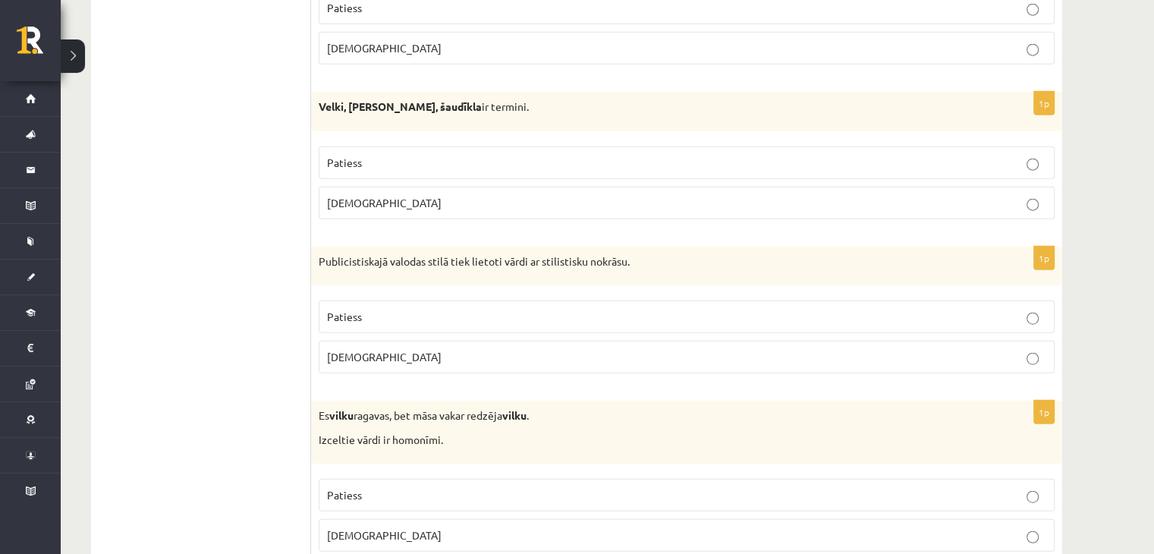
click at [415, 195] on p "Aplams" at bounding box center [686, 203] width 719 height 16
click at [382, 309] on p "Patiess" at bounding box center [686, 317] width 719 height 16
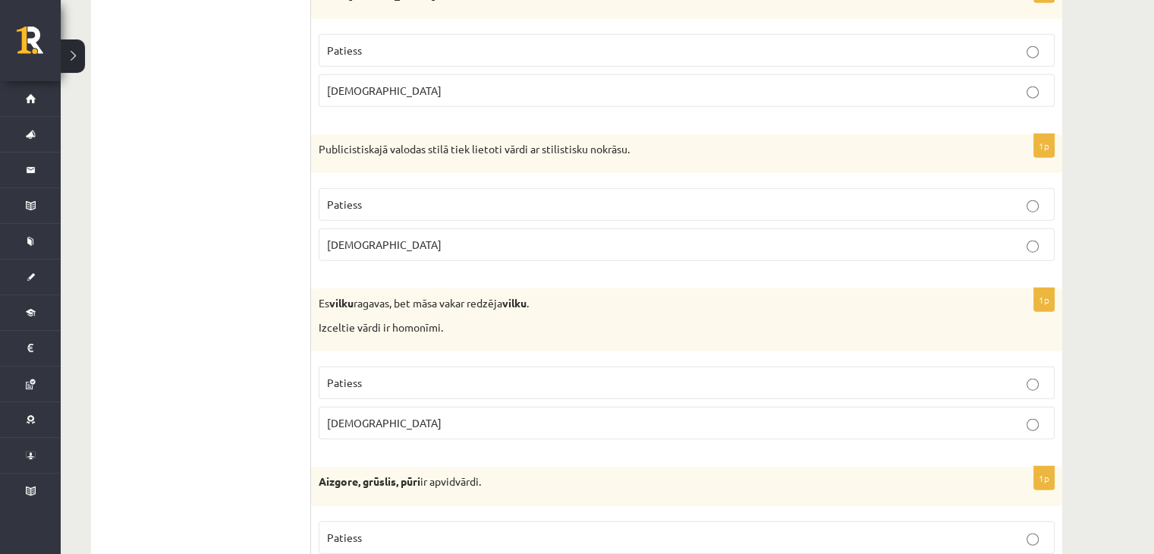
scroll to position [3793, 0]
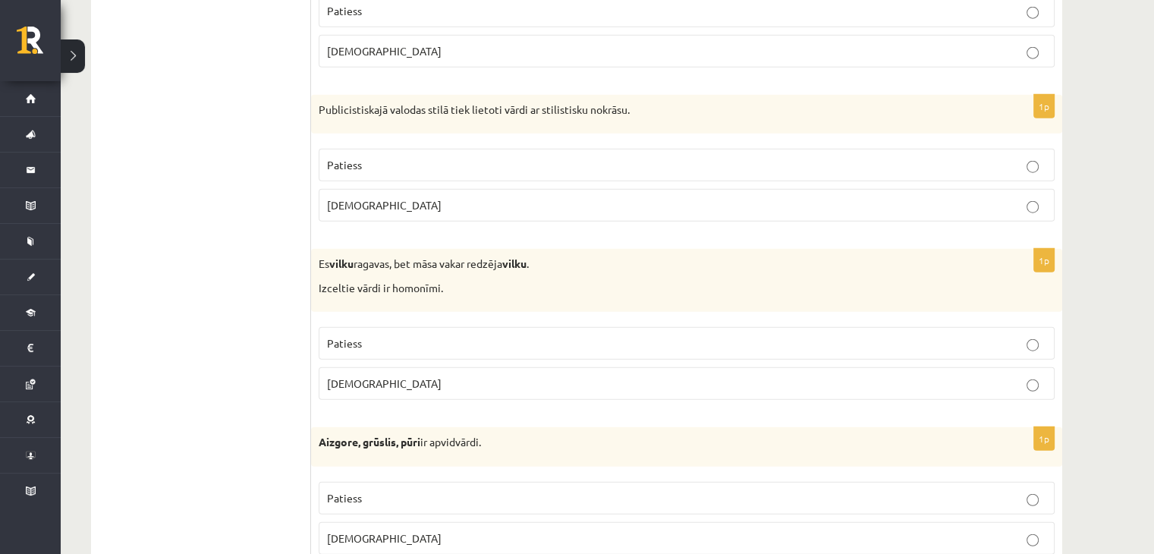
click at [366, 335] on p "Patiess" at bounding box center [686, 343] width 719 height 16
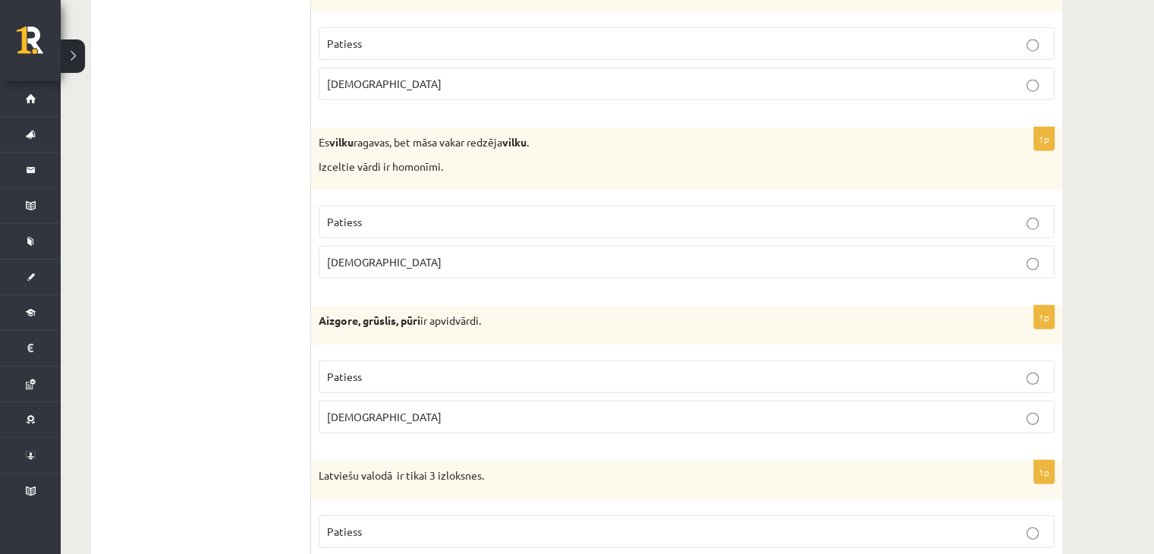
scroll to position [3945, 0]
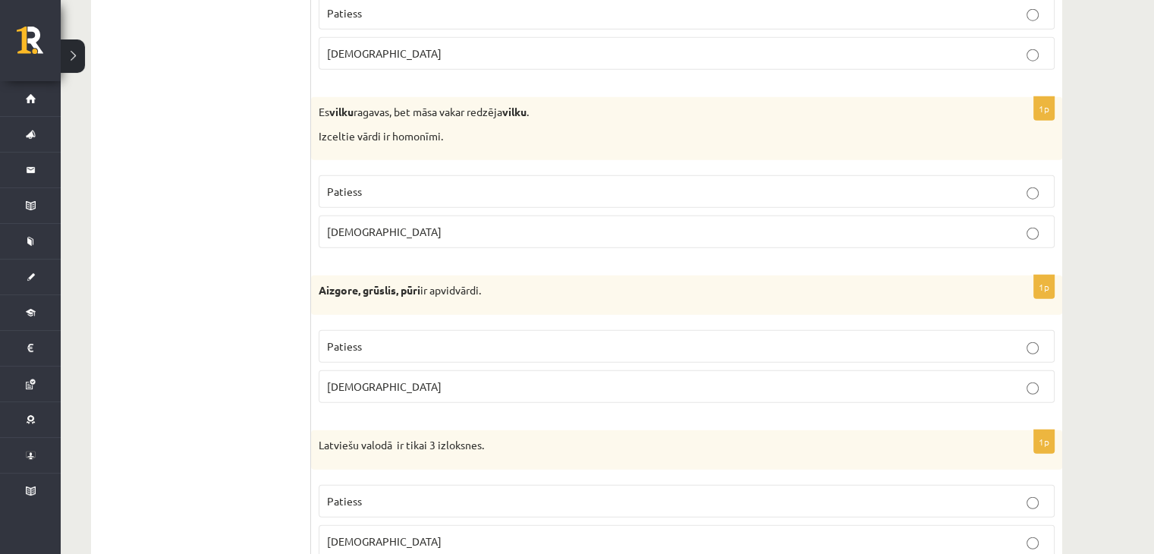
click at [362, 338] on p "Patiess" at bounding box center [686, 346] width 719 height 16
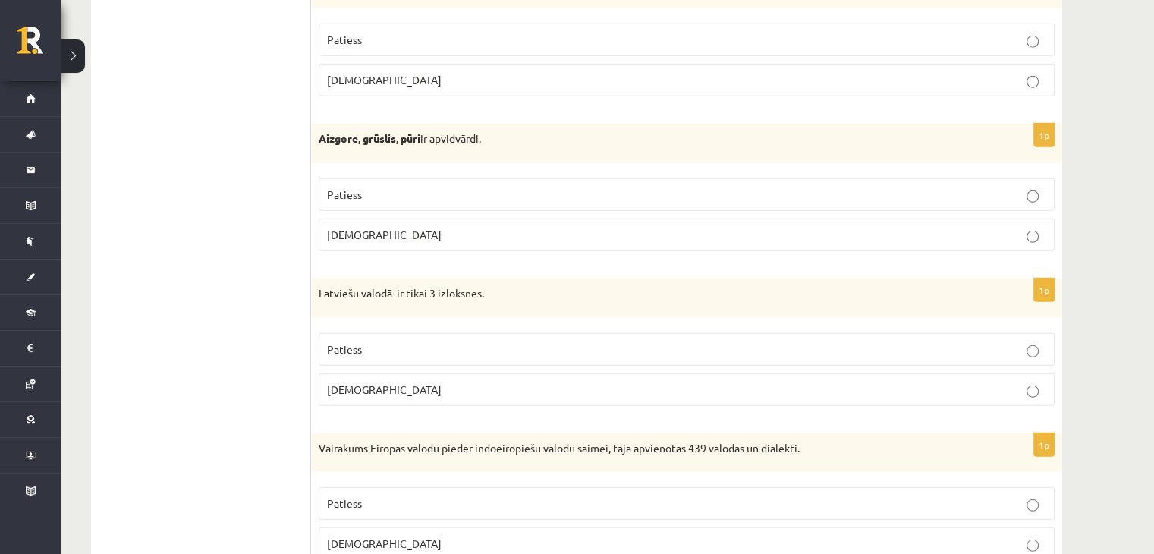
scroll to position [4172, 0]
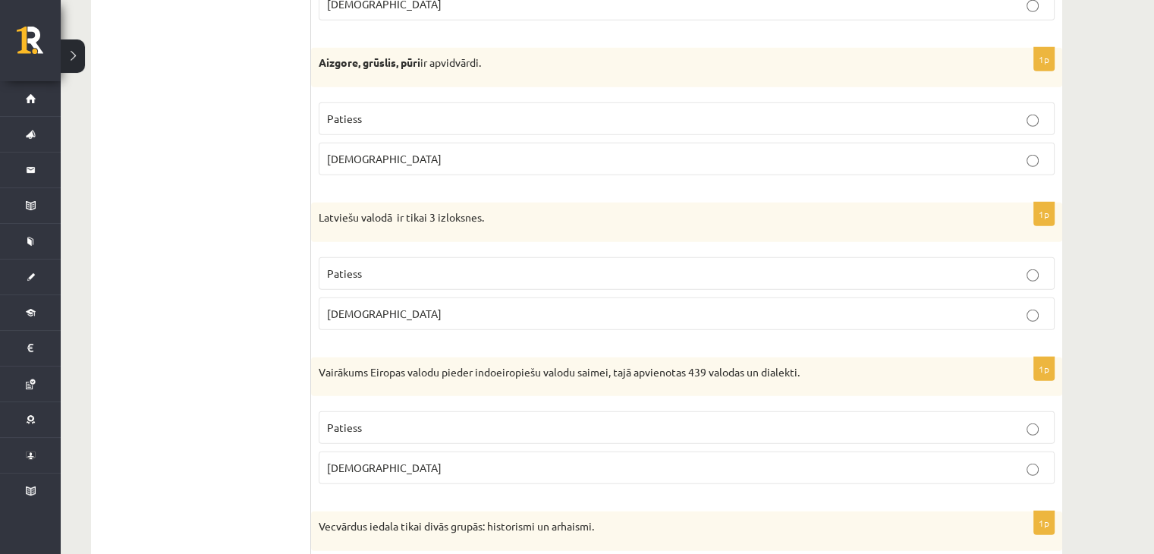
click at [364, 307] on label "Aplams" at bounding box center [687, 313] width 736 height 33
click at [359, 411] on label "Patiess" at bounding box center [687, 427] width 736 height 33
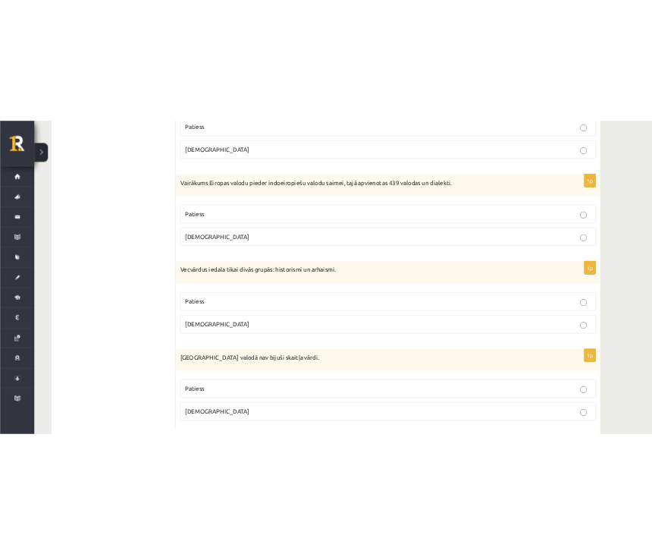
scroll to position [4451, 0]
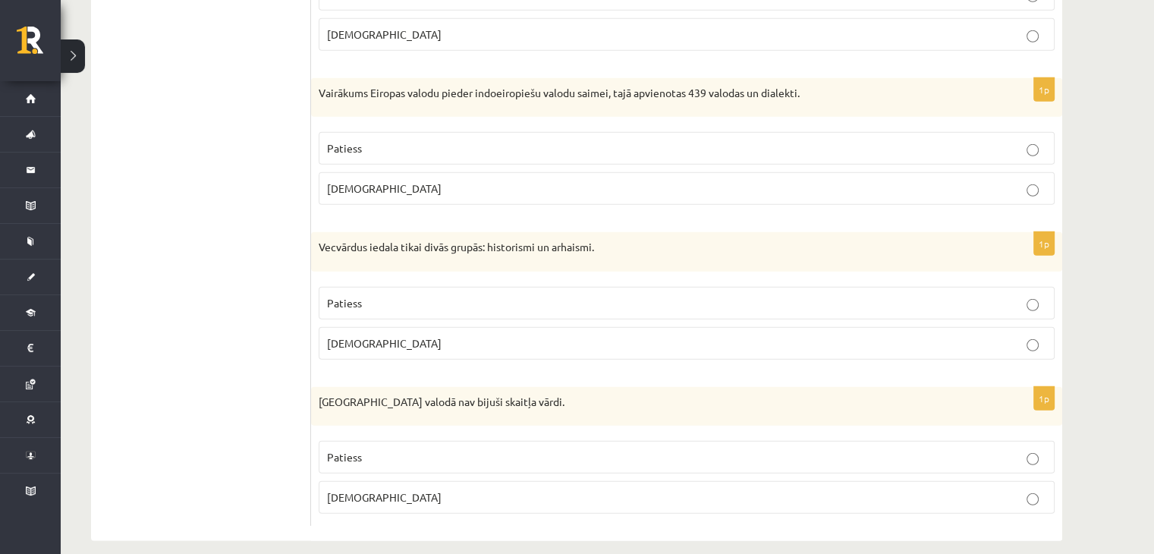
click at [372, 335] on p "Aplams" at bounding box center [686, 343] width 719 height 16
click at [351, 490] on span "Aplams" at bounding box center [384, 497] width 115 height 14
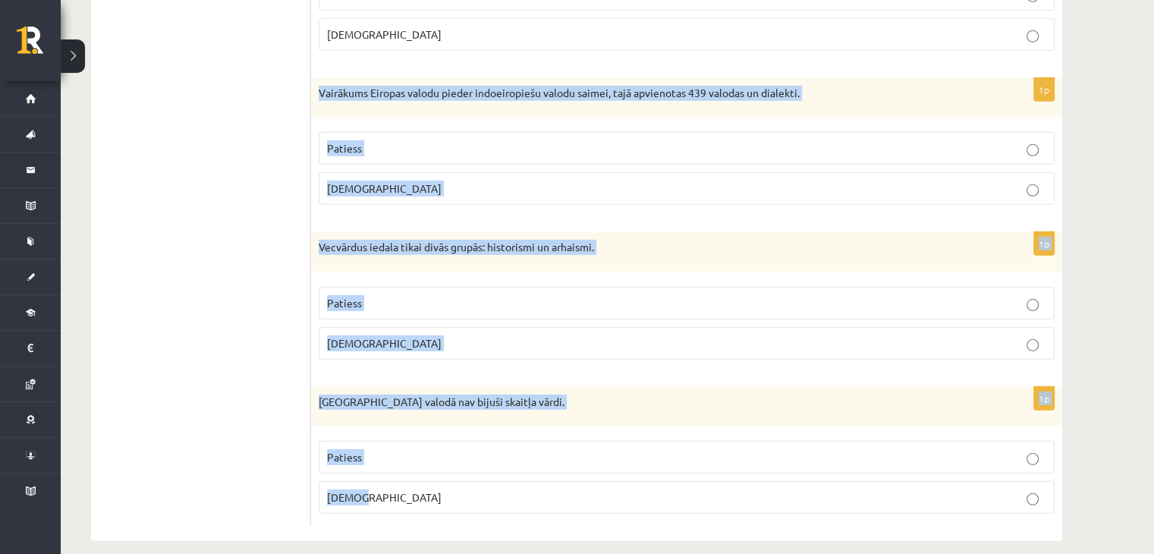
drag, startPoint x: 396, startPoint y: 492, endPoint x: 321, endPoint y: 83, distance: 415.7
copy form "Vairākums Eiropas valodu pieder indoeiropiešu valodu saimei, tajā apvienotas 43…"
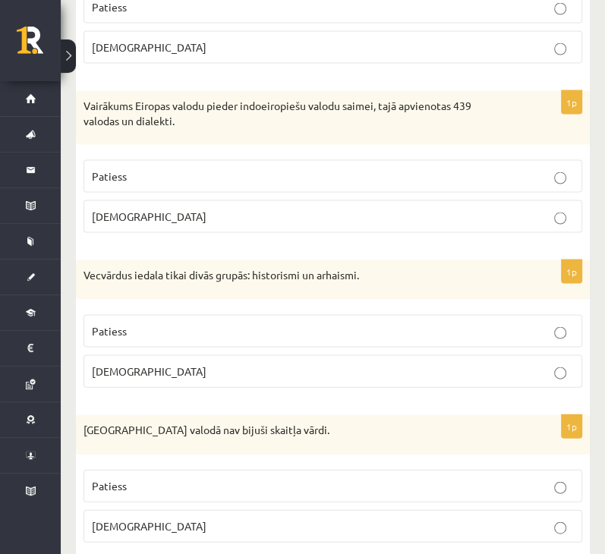
scroll to position [4561, 0]
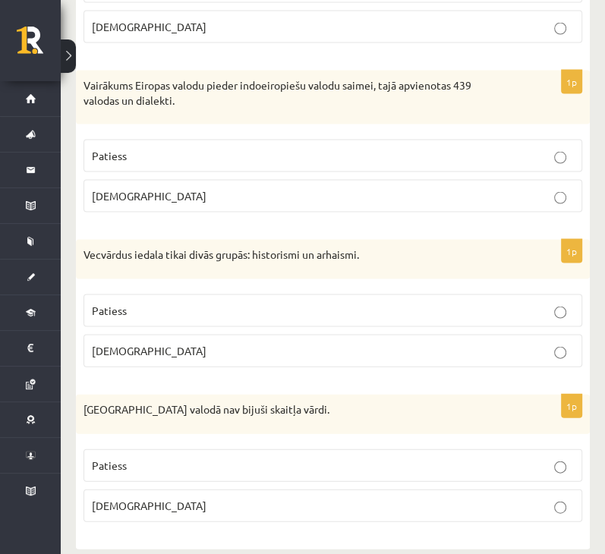
click at [144, 457] on p "Patiess" at bounding box center [333, 465] width 482 height 16
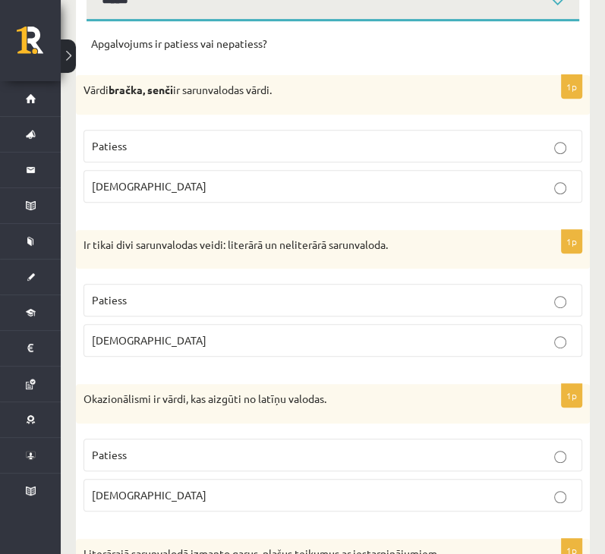
scroll to position [303, 0]
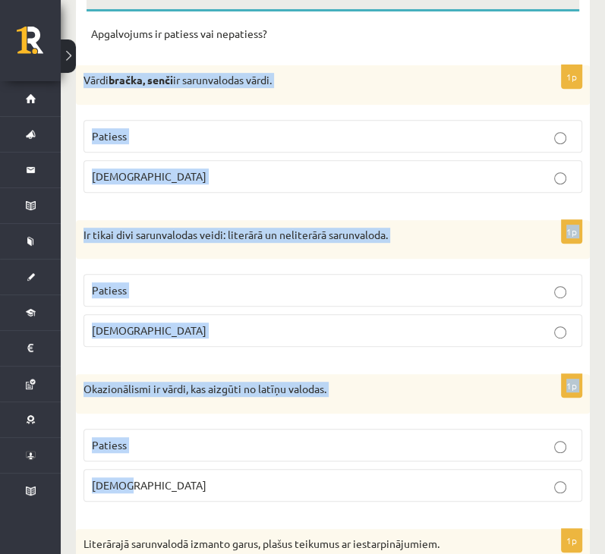
drag, startPoint x: 80, startPoint y: 81, endPoint x: 142, endPoint y: 479, distance: 403.1
copy form "Vārdi bračka, senči ir sarunvalodas vārdi. Patiess Aplams 1p Ir tikai divi saru…"
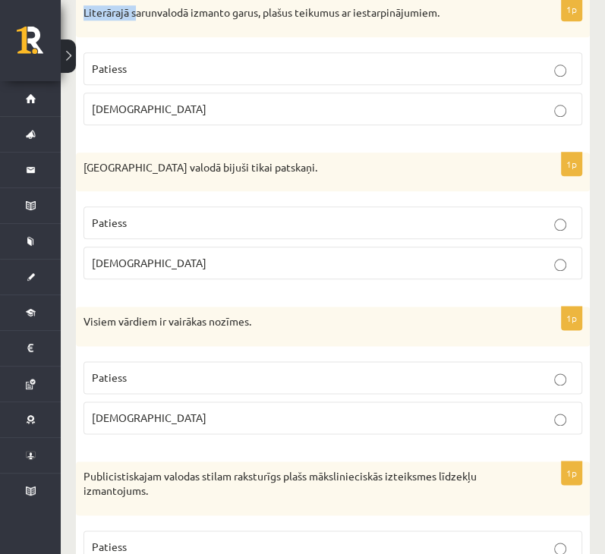
scroll to position [833, 0]
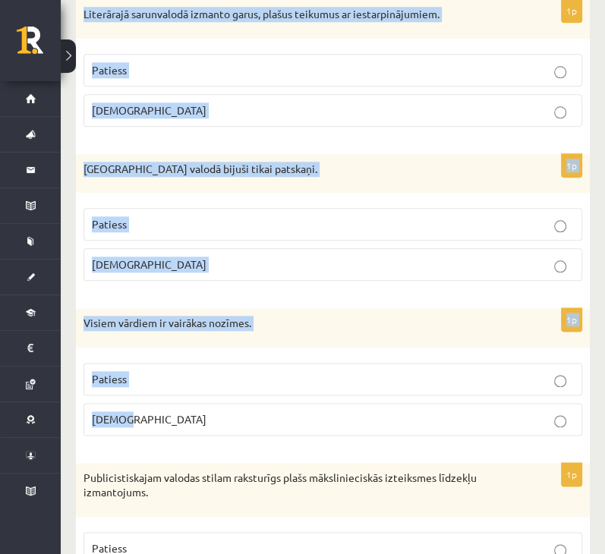
drag, startPoint x: 83, startPoint y: 9, endPoint x: 210, endPoint y: 421, distance: 430.9
copy form "Literārajā sarunvalodā izmanto garus, plašus teikumus ar iestarpinājumiem. Pati…"
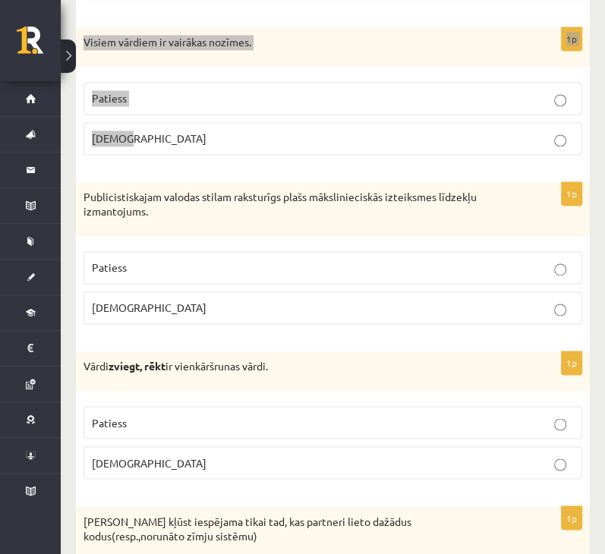
scroll to position [1212, 0]
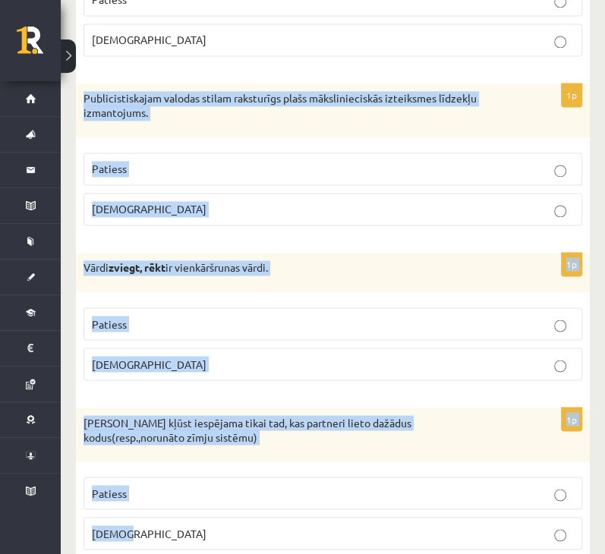
drag, startPoint x: 78, startPoint y: 92, endPoint x: 130, endPoint y: 525, distance: 436.3
copy form "Publicistiskajam valodas stilam raksturīgs plašs mākslinieciskās izteiksmes līd…"
click at [185, 203] on p "Aplams" at bounding box center [333, 209] width 482 height 16
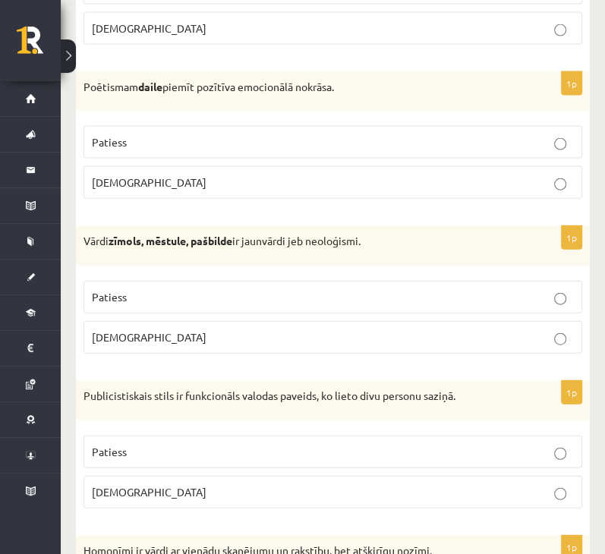
scroll to position [1743, 0]
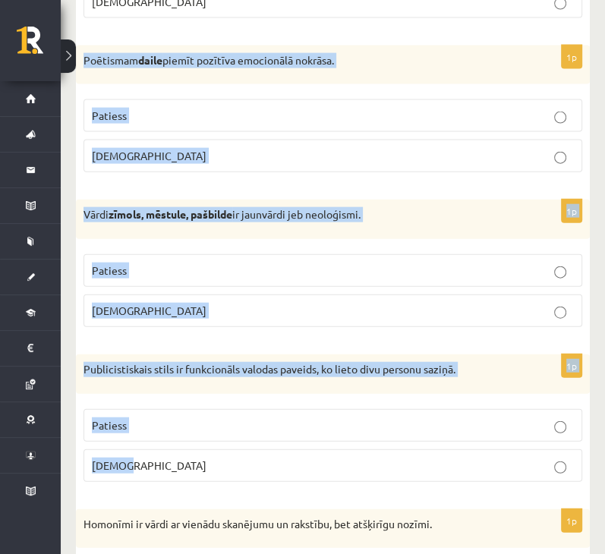
drag, startPoint x: 82, startPoint y: 49, endPoint x: 167, endPoint y: 438, distance: 398.3
copy form "Poētismam daile piemīt pozītīva emocionālā nokrāsa. Patiess Aplams 1p Vārdi zīm…"
click at [225, 119] on label "Patiess" at bounding box center [332, 115] width 498 height 33
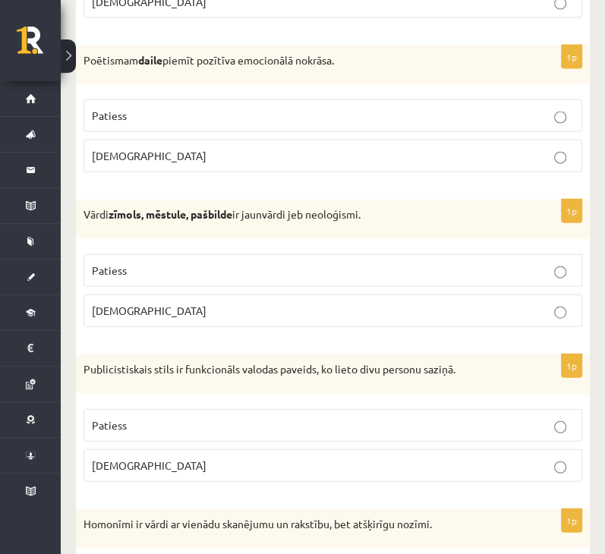
click at [225, 266] on p "Patiess" at bounding box center [333, 270] width 482 height 16
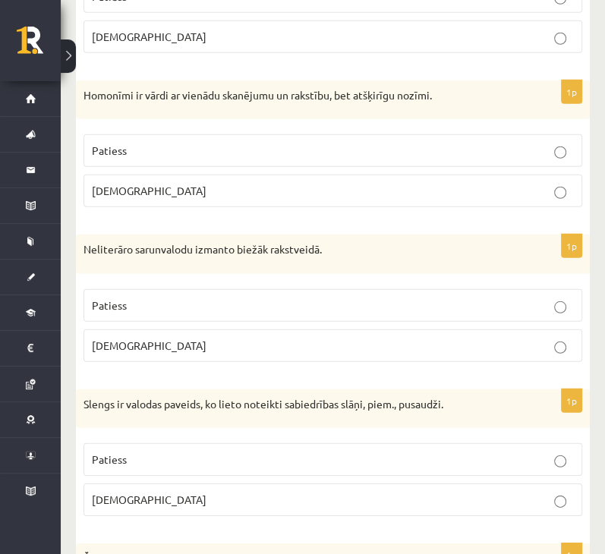
scroll to position [2198, 0]
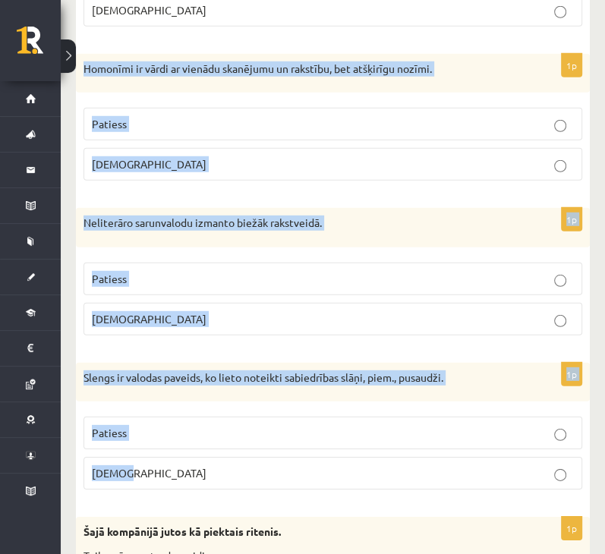
drag, startPoint x: 83, startPoint y: 62, endPoint x: 144, endPoint y: 470, distance: 412.7
click at [144, 470] on form "Apgalvojums ir patiess vai nepatiess? 1p Vārdi bračka, senči ir sarunvalodas vā…" at bounding box center [332, 514] width 483 height 4765
copy form "Homonīmi ir vārdi ar vienādu skanējumu un rakstību, bet atšķirīgu nozīmi. Patie…"
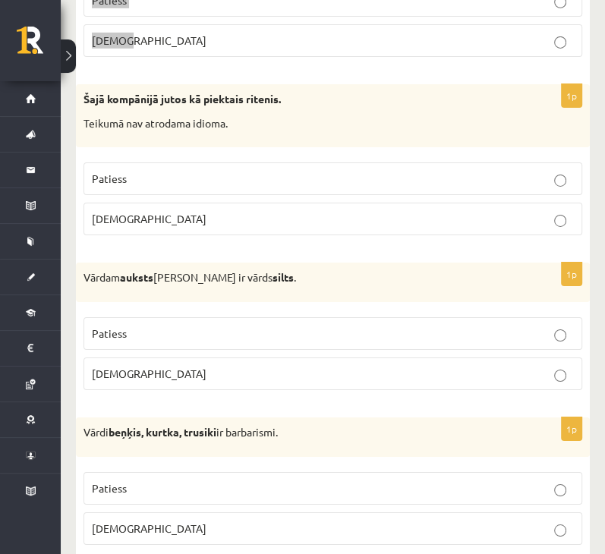
scroll to position [2653, 0]
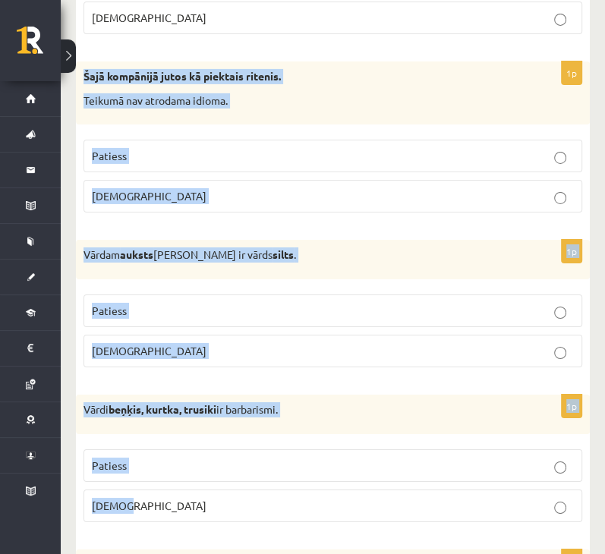
drag, startPoint x: 79, startPoint y: 68, endPoint x: 197, endPoint y: 478, distance: 427.1
click at [197, 478] on form "Apgalvojums ir patiess vai nepatiess? 1p Vārdi bračka, senči ir sarunvalodas vā…" at bounding box center [332, 58] width 483 height 4765
copy form "Šajā kompānijā jutos kā piektais ritenis. Teikumā nav atrodama idioma. Patiess …"
click at [285, 188] on p "Aplams" at bounding box center [333, 196] width 482 height 16
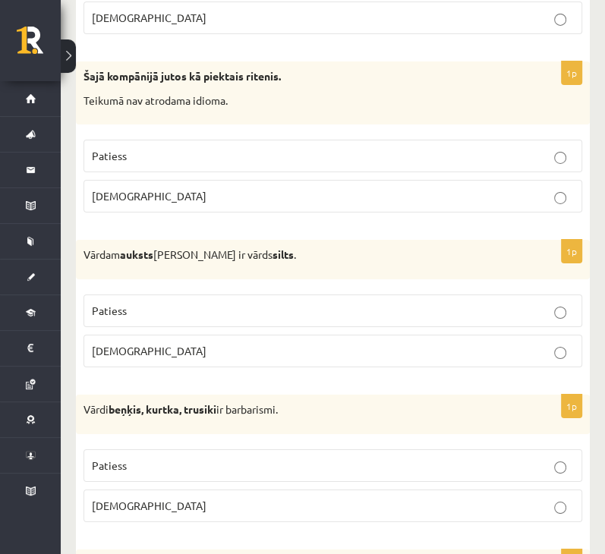
click at [309, 309] on label "Patiess" at bounding box center [332, 310] width 498 height 33
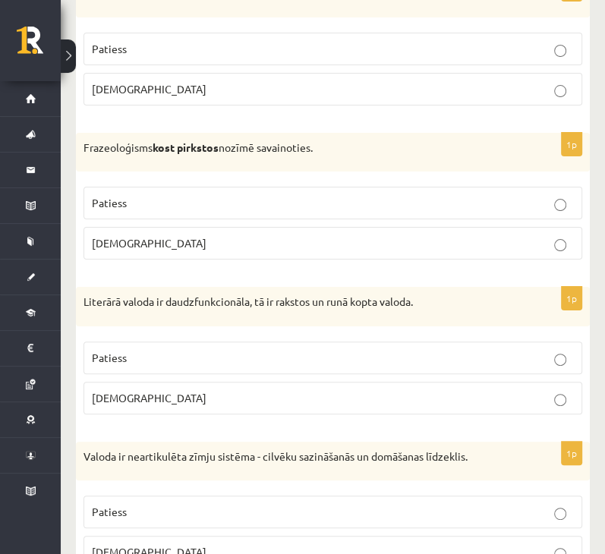
scroll to position [3109, 0]
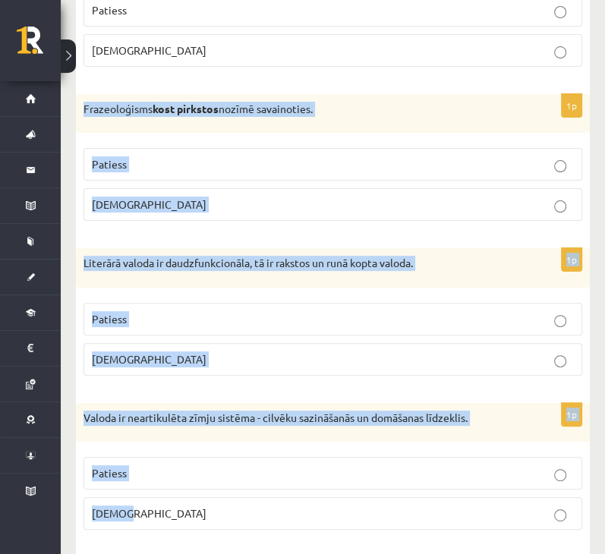
drag, startPoint x: 79, startPoint y: 95, endPoint x: 127, endPoint y: 485, distance: 393.6
copy form "Frazeoloģisms kost pirkstos nozīmē savainoties. Patiess Aplams 1p Literārā valo…"
click at [185, 505] on p "Aplams" at bounding box center [333, 513] width 482 height 16
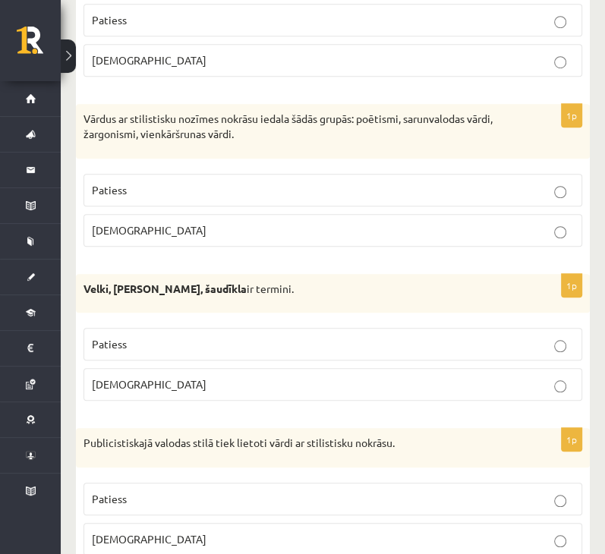
scroll to position [3564, 0]
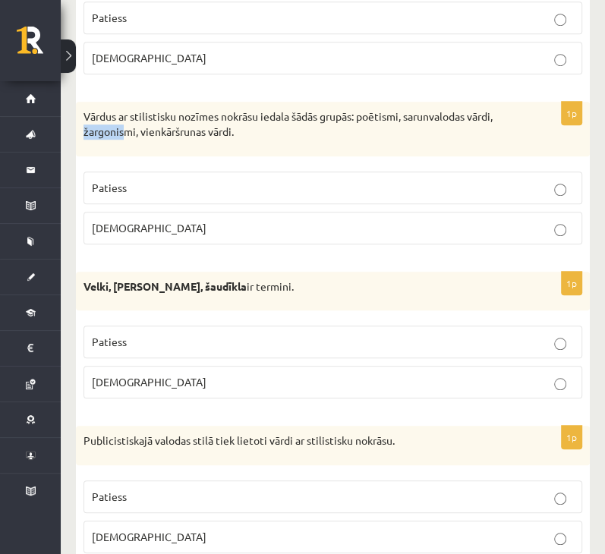
drag, startPoint x: 78, startPoint y: 112, endPoint x: 126, endPoint y: 137, distance: 54.3
click at [127, 137] on div "Vārdus ar stilistisku nozīmes nokrāsu iedala šādās grupās: poētismi, sarunvalod…" at bounding box center [333, 129] width 514 height 54
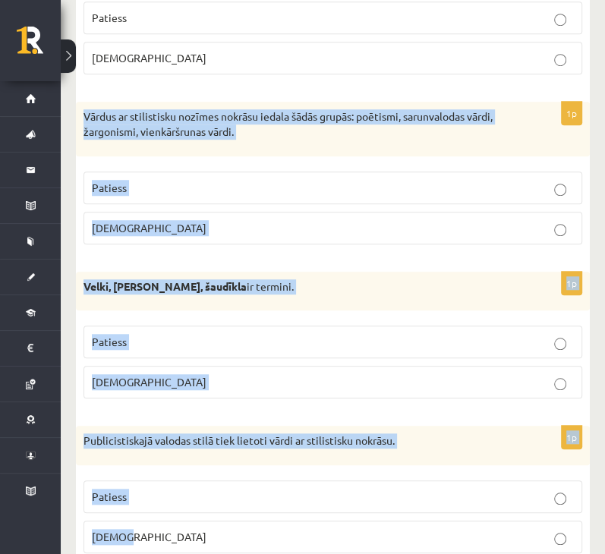
drag, startPoint x: 83, startPoint y: 103, endPoint x: 162, endPoint y: 524, distance: 428.3
copy form "Vārdus ar stilistisku nozīmes nokrāsu iedala šādās grupās: poētismi, sarunvalod…"
click at [162, 334] on p "Patiess" at bounding box center [333, 342] width 482 height 16
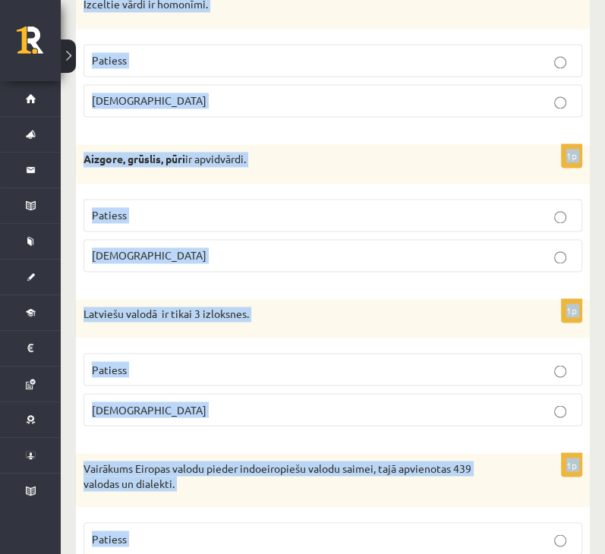
scroll to position [4196, 0]
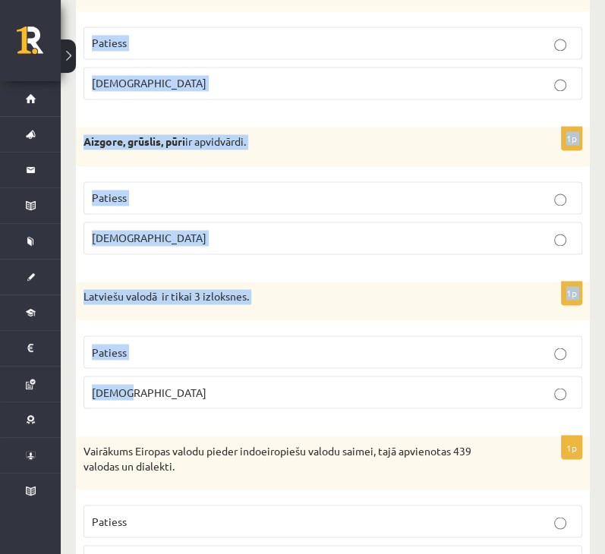
drag, startPoint x: 81, startPoint y: 124, endPoint x: 174, endPoint y: 368, distance: 261.5
copy form "Es vilku ragavas, bet māsa vakar redzēja vilku . Izceltie vārdi ir homonīmi. Pa…"
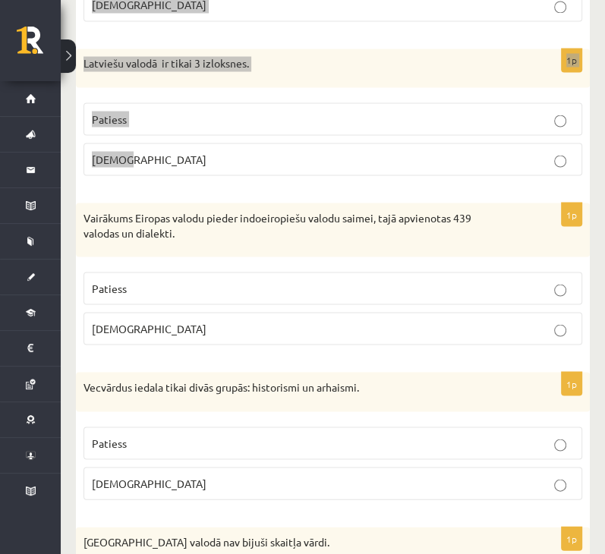
scroll to position [4499, 0]
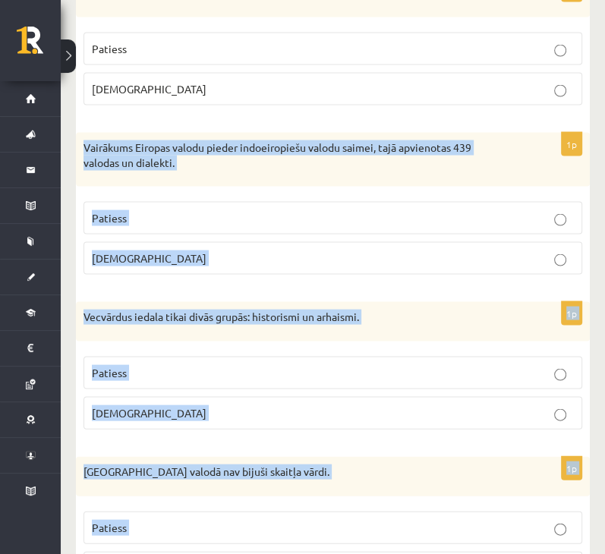
drag, startPoint x: 83, startPoint y: 127, endPoint x: 162, endPoint y: 532, distance: 411.9
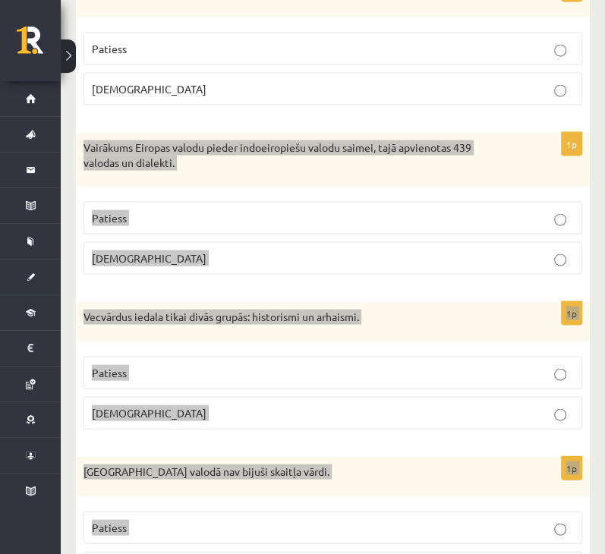
scroll to position [4561, 0]
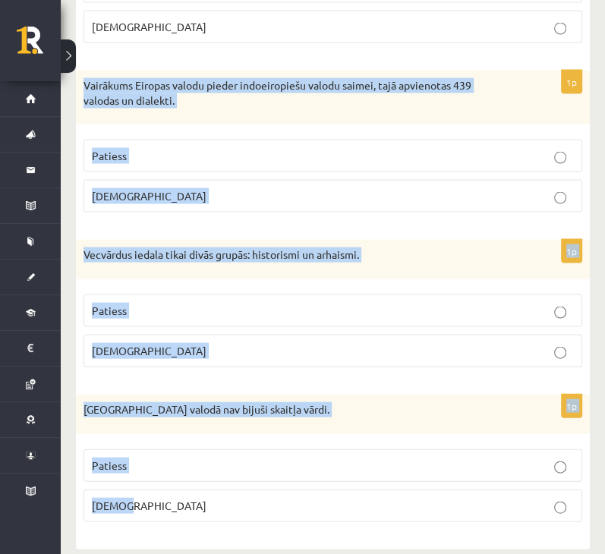
click at [149, 247] on p "Vecvārdus iedala tikai divās grupās: historismi un arhaismi." at bounding box center [294, 254] width 423 height 15
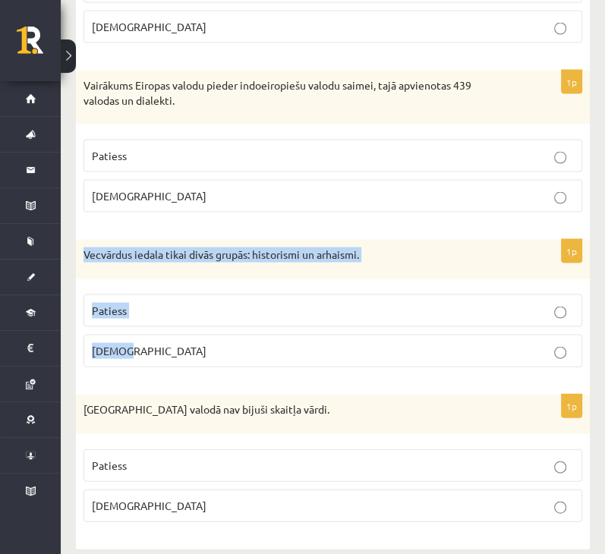
drag, startPoint x: 82, startPoint y: 234, endPoint x: 145, endPoint y: 329, distance: 114.5
click at [145, 329] on div "1p Vecvārdus iedala tikai divās grupās: historismi un arhaismi. Patiess Aplams" at bounding box center [333, 310] width 514 height 140
click at [300, 303] on label "Patiess" at bounding box center [332, 310] width 498 height 33
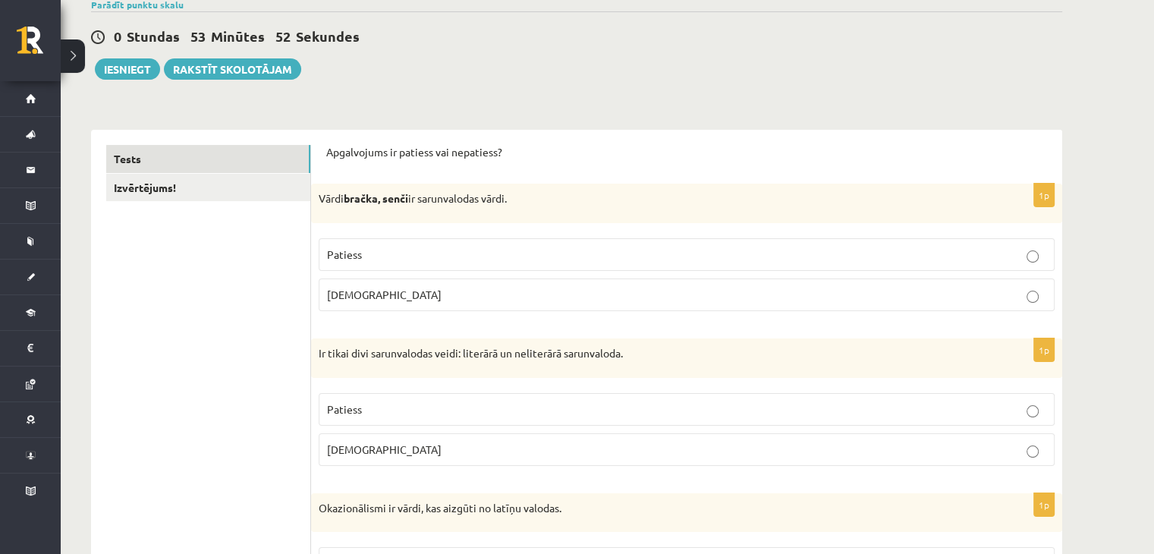
scroll to position [0, 0]
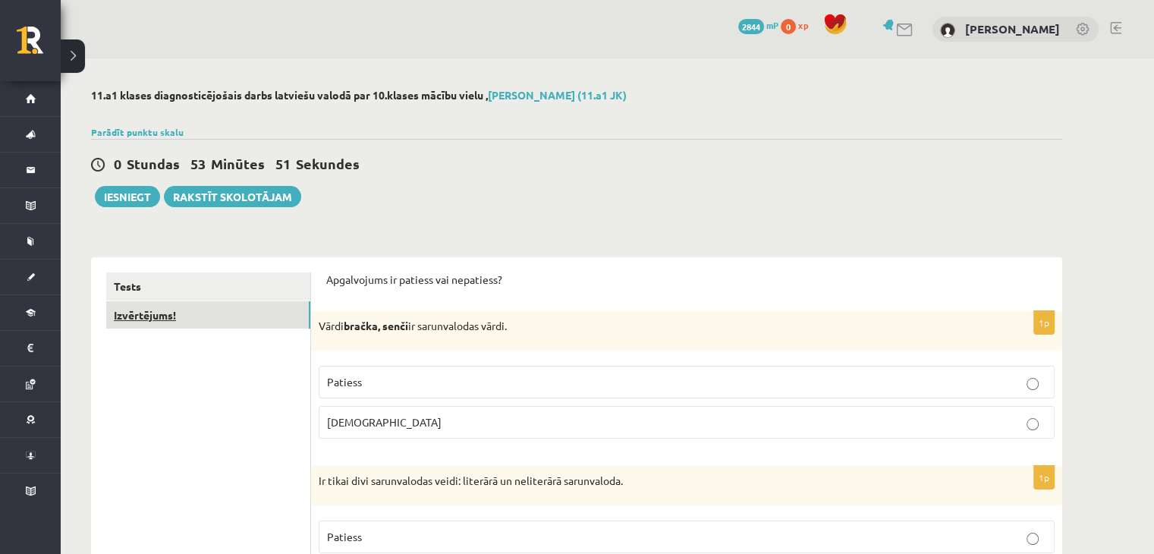
click at [215, 312] on link "Izvērtējums!" at bounding box center [208, 315] width 204 height 28
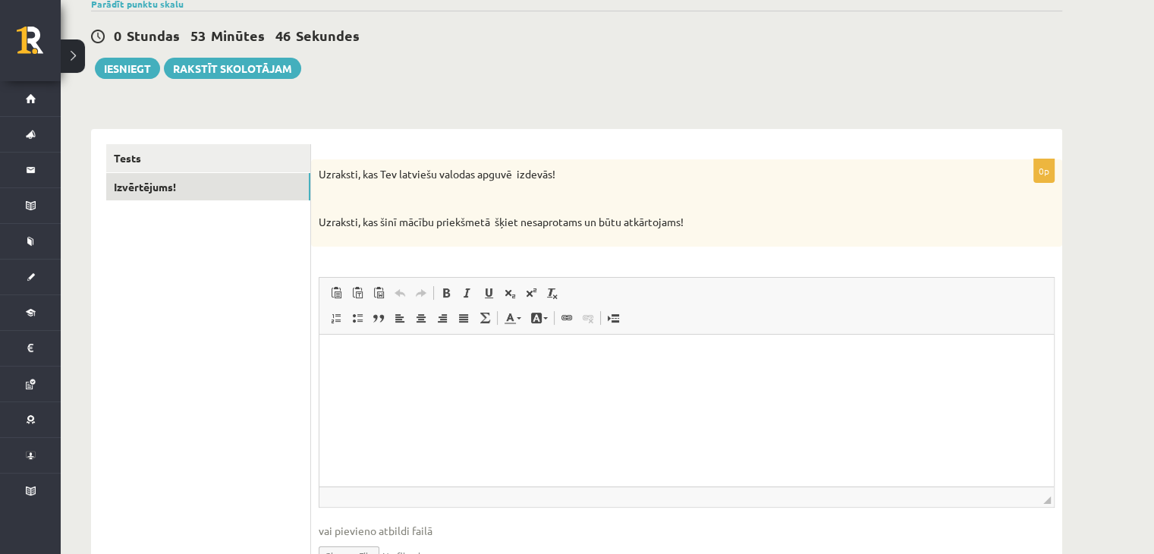
scroll to position [152, 0]
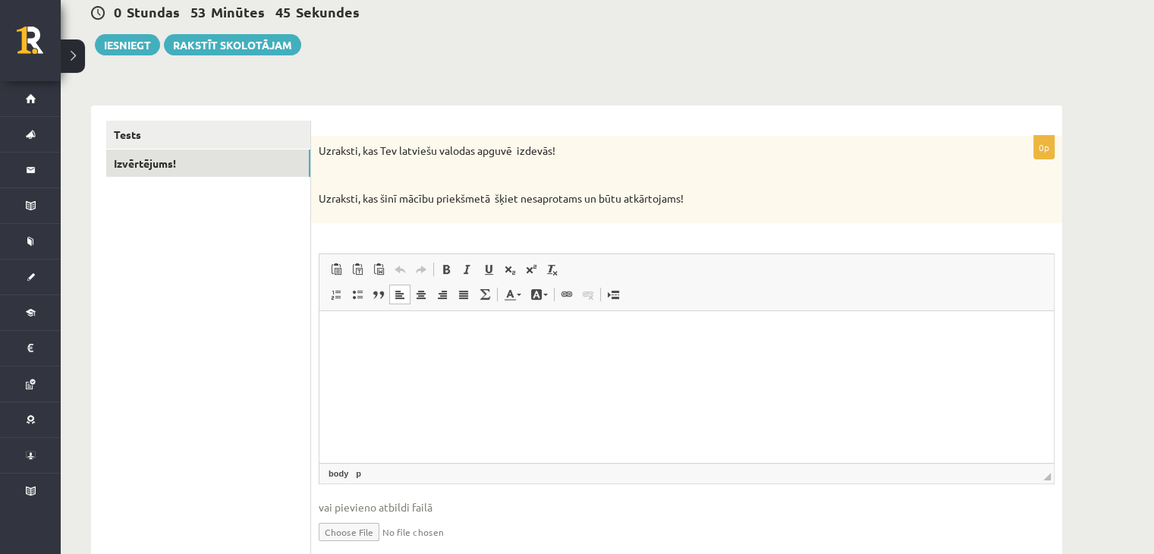
click at [389, 357] on html at bounding box center [686, 333] width 734 height 46
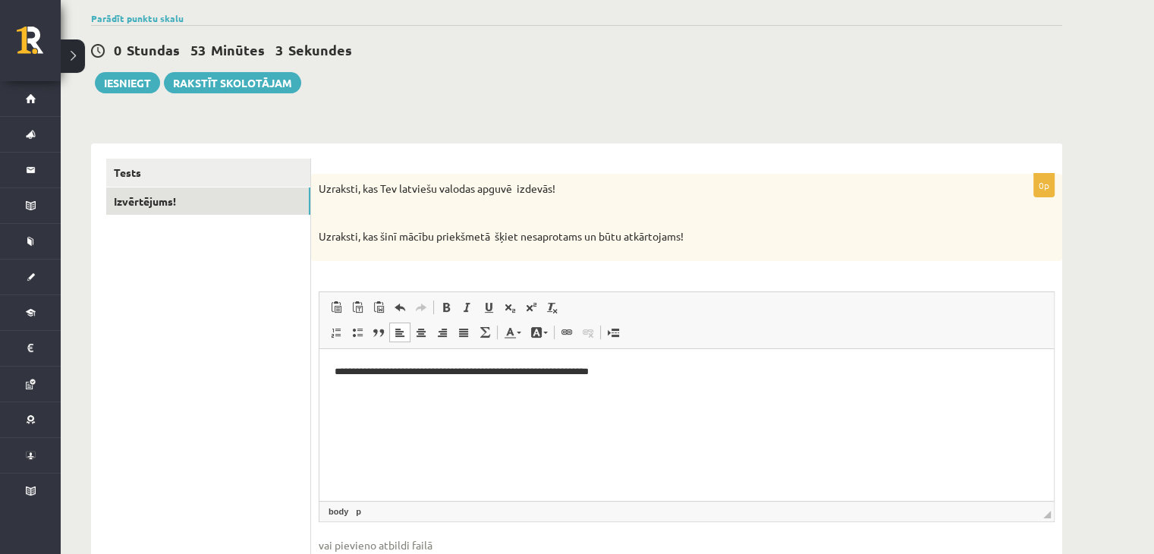
scroll to position [0, 0]
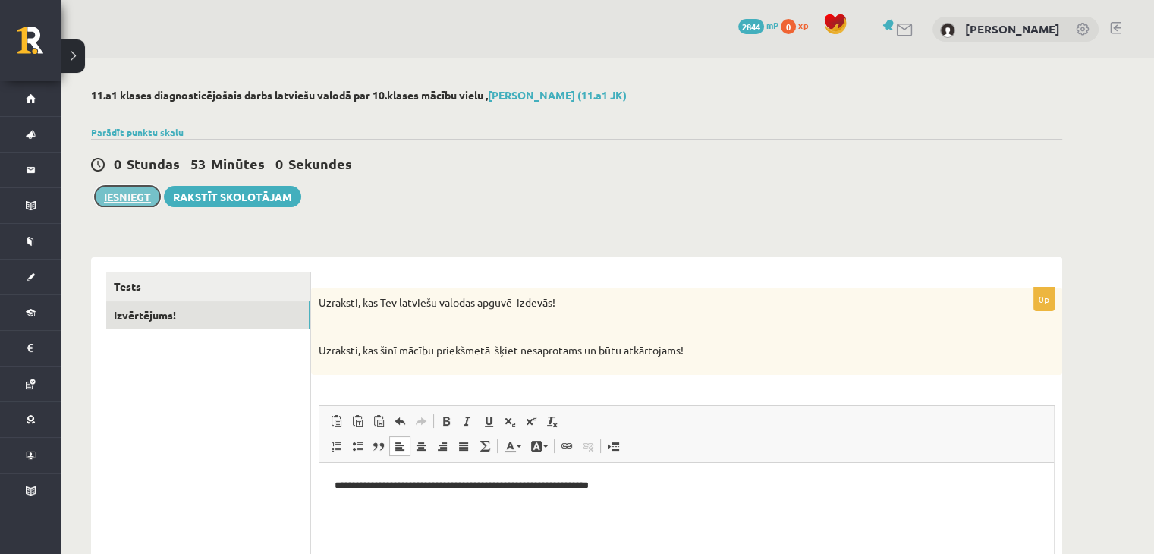
click at [145, 194] on button "Iesniegt" at bounding box center [127, 196] width 65 height 21
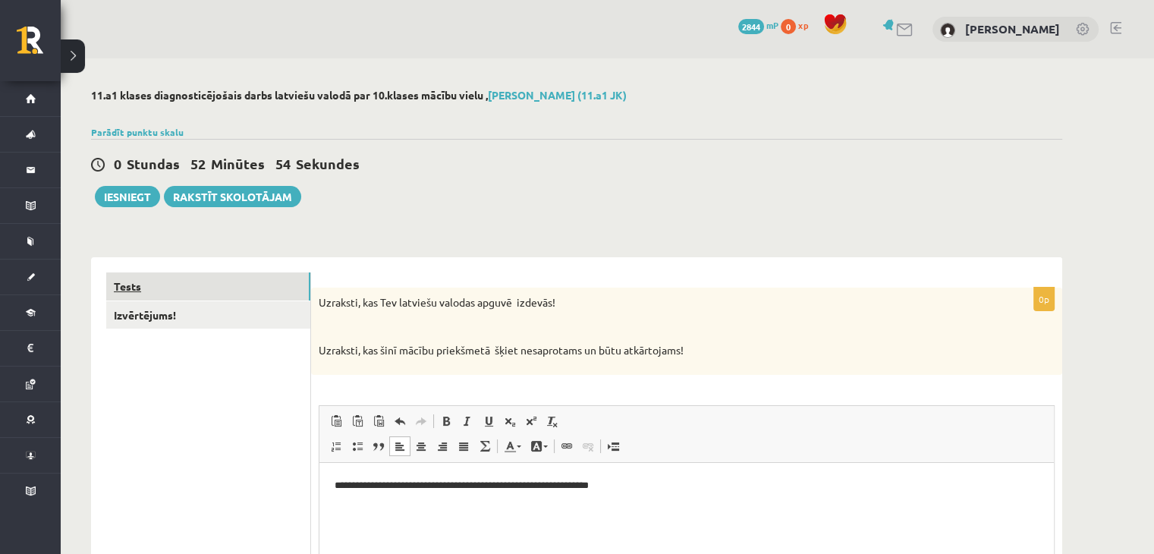
click at [248, 286] on link "Tests" at bounding box center [208, 286] width 204 height 28
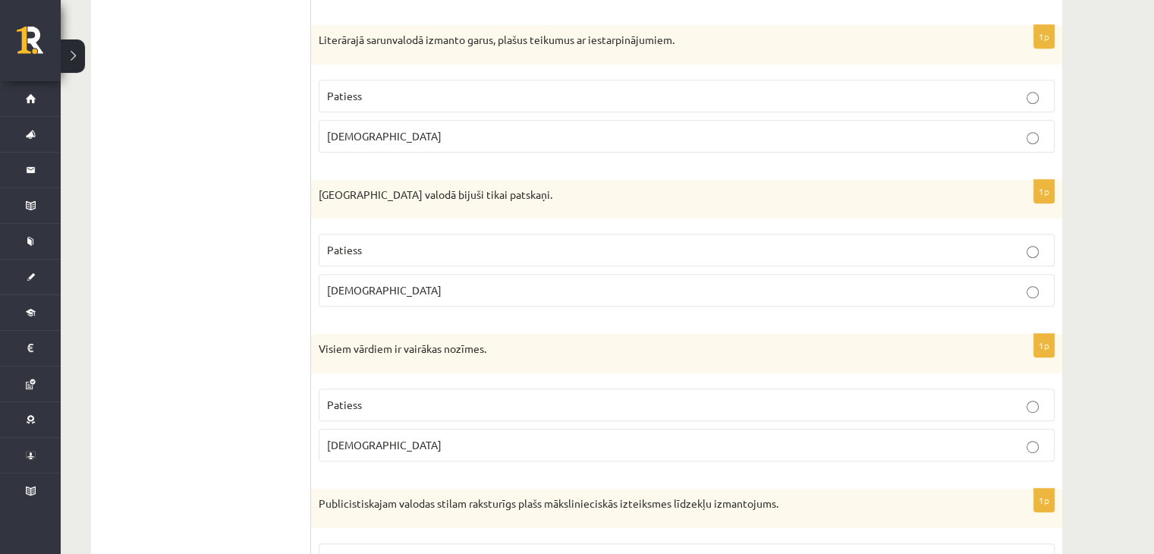
scroll to position [107, 0]
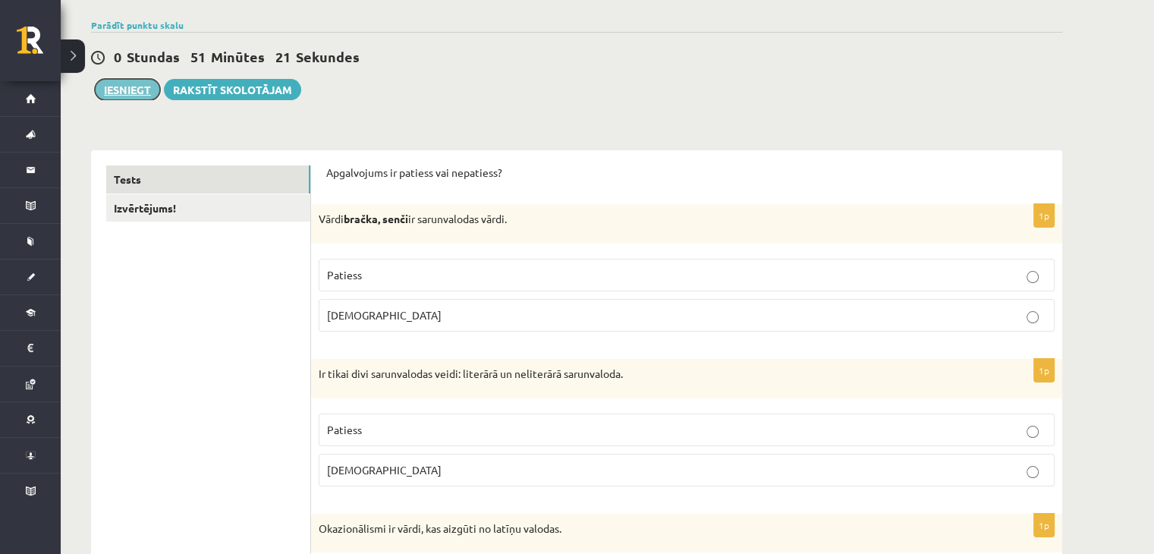
click at [98, 93] on button "Iesniegt" at bounding box center [127, 89] width 65 height 21
click at [222, 213] on link "Izvērtējums!" at bounding box center [208, 208] width 204 height 28
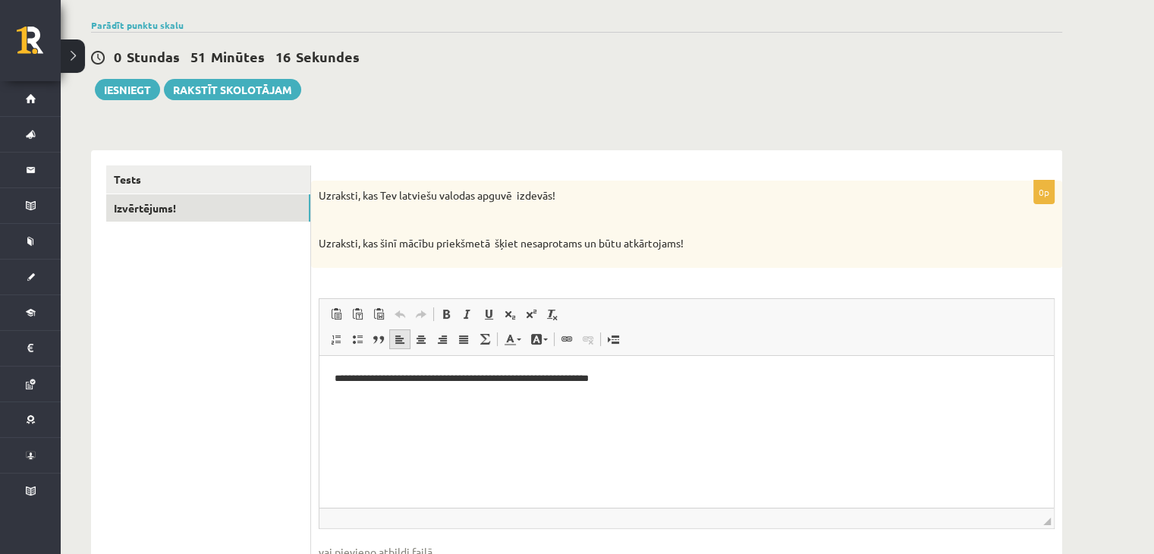
scroll to position [0, 0]
click at [374, 385] on p "**********" at bounding box center [687, 378] width 705 height 16
click at [138, 89] on button "Iesniegt" at bounding box center [127, 89] width 65 height 21
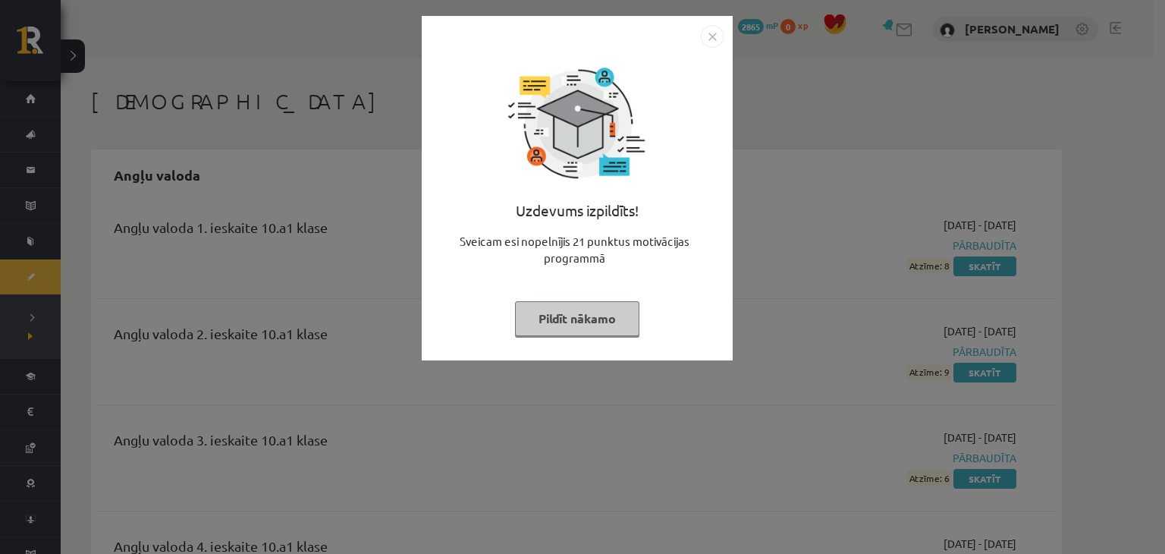
click at [588, 315] on button "Pildīt nākamo" at bounding box center [577, 318] width 124 height 35
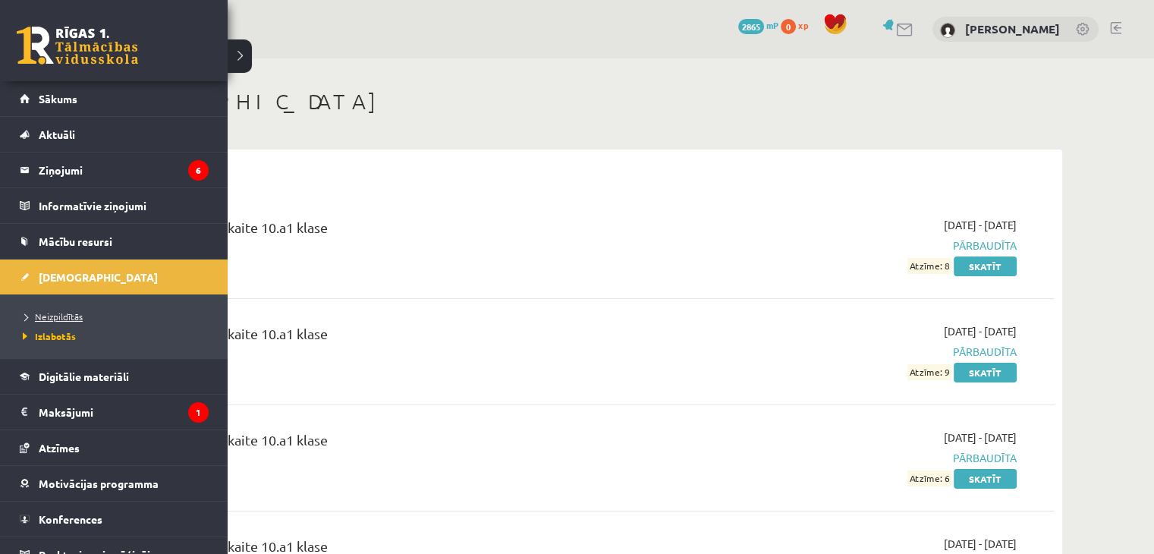
click at [42, 310] on span "Neizpildītās" at bounding box center [51, 316] width 64 height 12
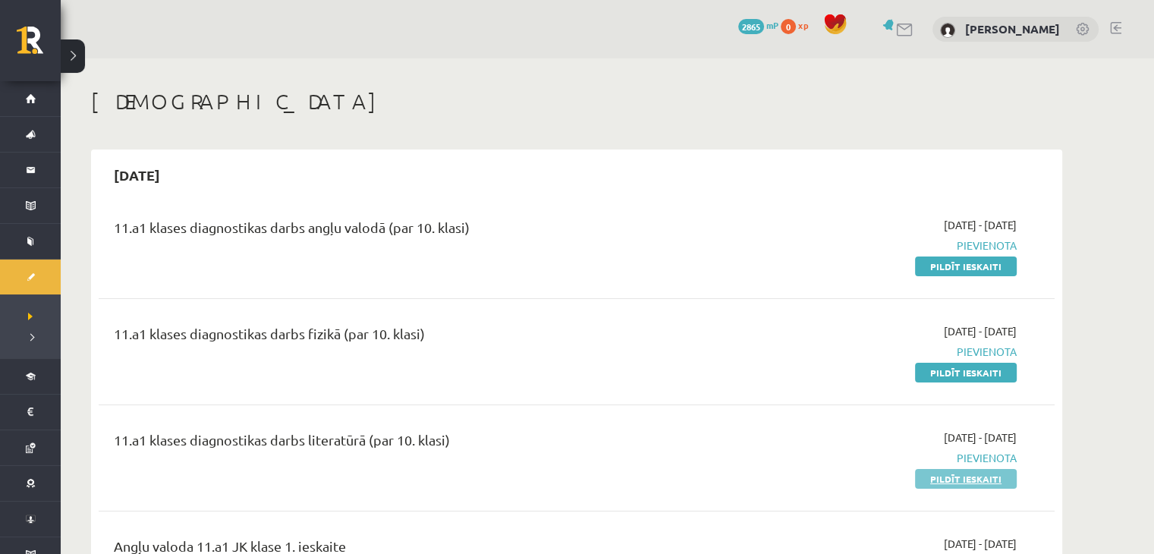
click at [963, 473] on link "Pildīt ieskaiti" at bounding box center [966, 479] width 102 height 20
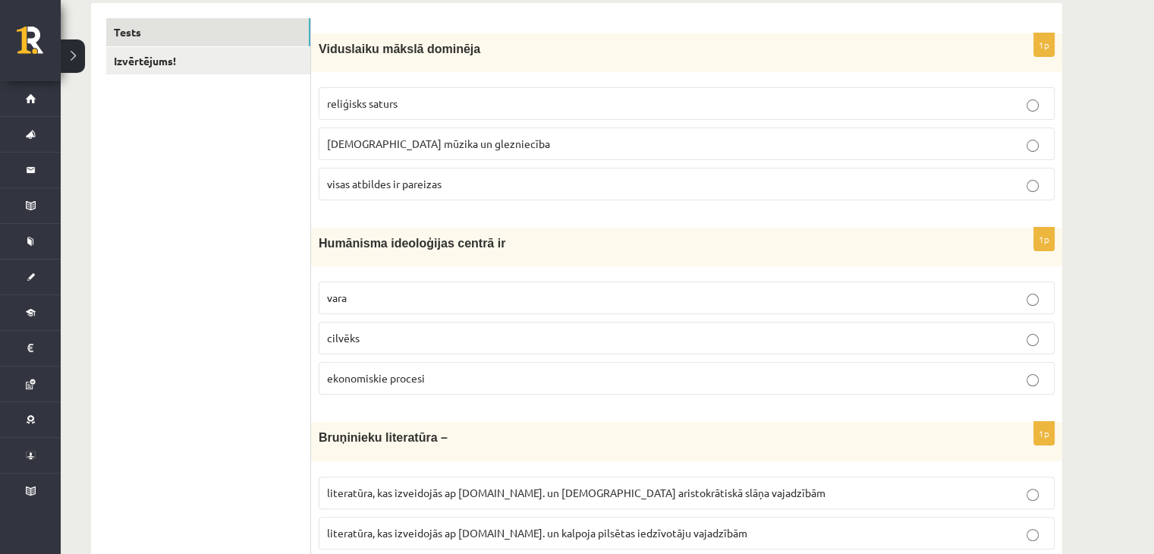
scroll to position [228, 0]
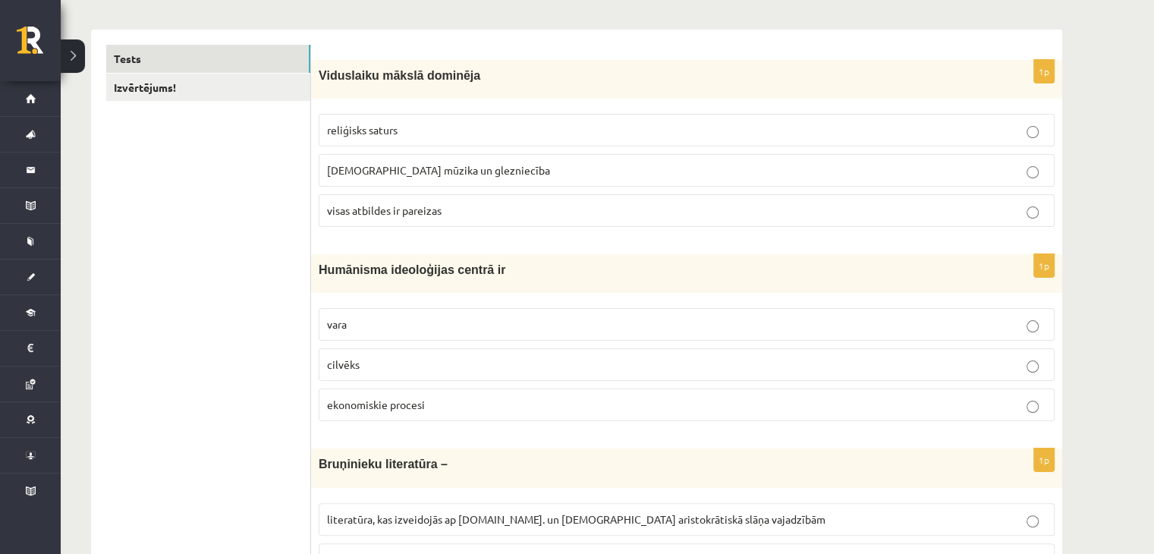
click at [457, 200] on label "visas atbildes ir pareizas" at bounding box center [687, 210] width 736 height 33
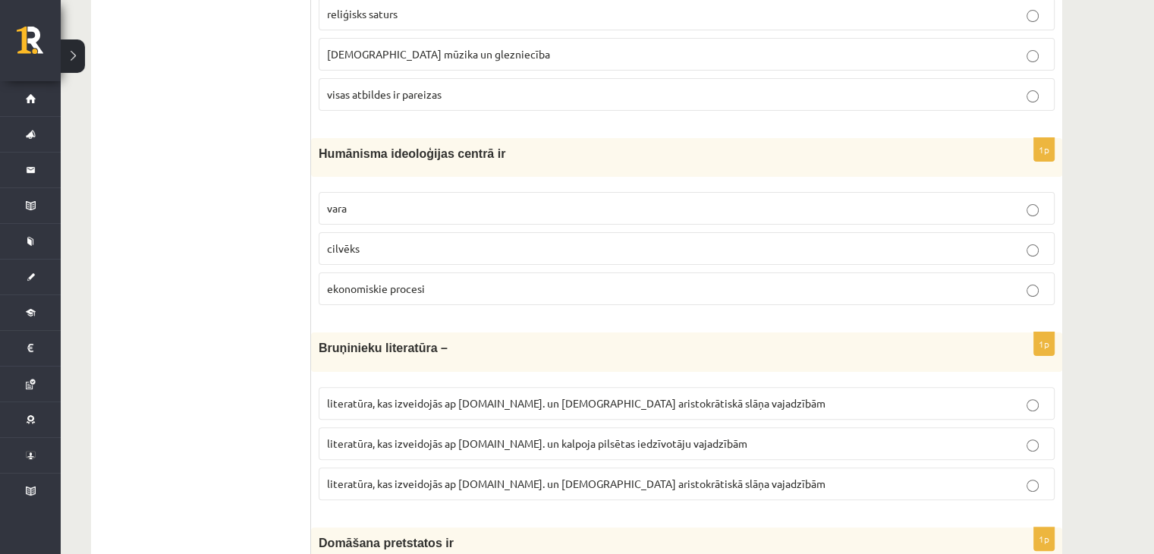
scroll to position [379, 0]
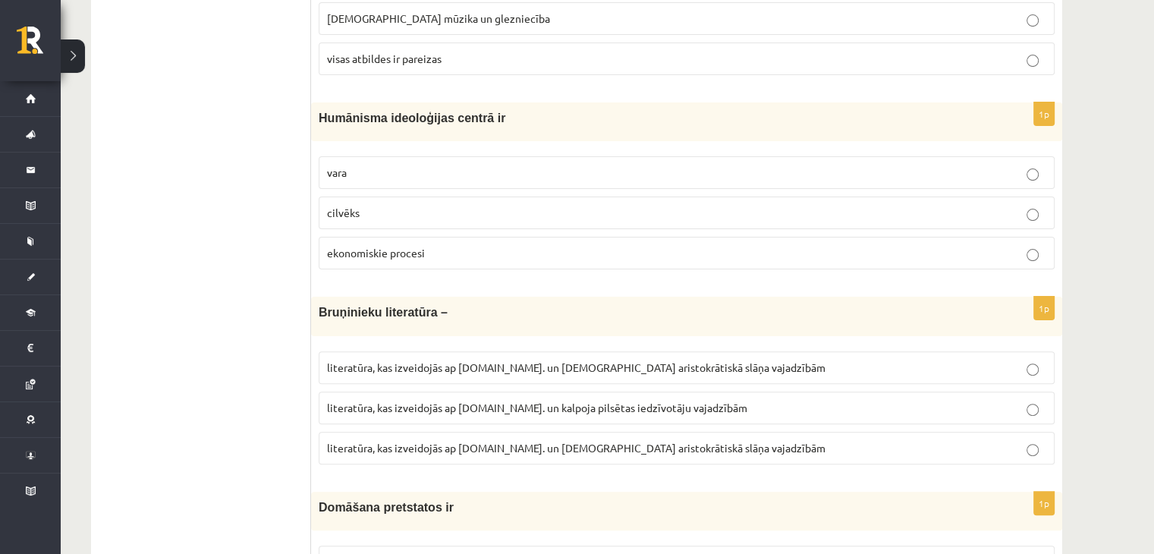
click at [404, 209] on p "cilvēks" at bounding box center [686, 213] width 719 height 16
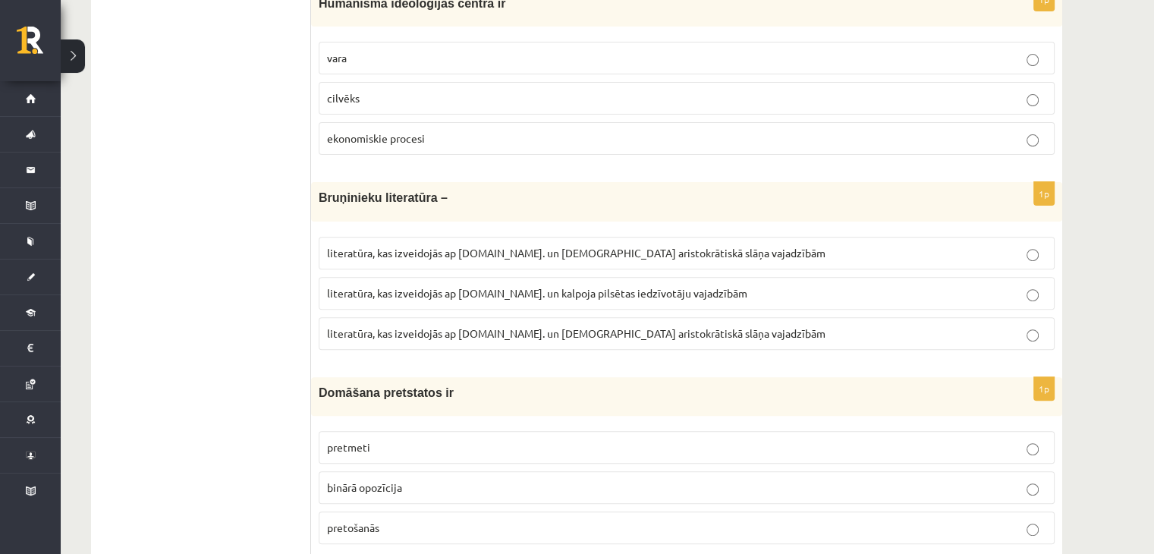
scroll to position [531, 0]
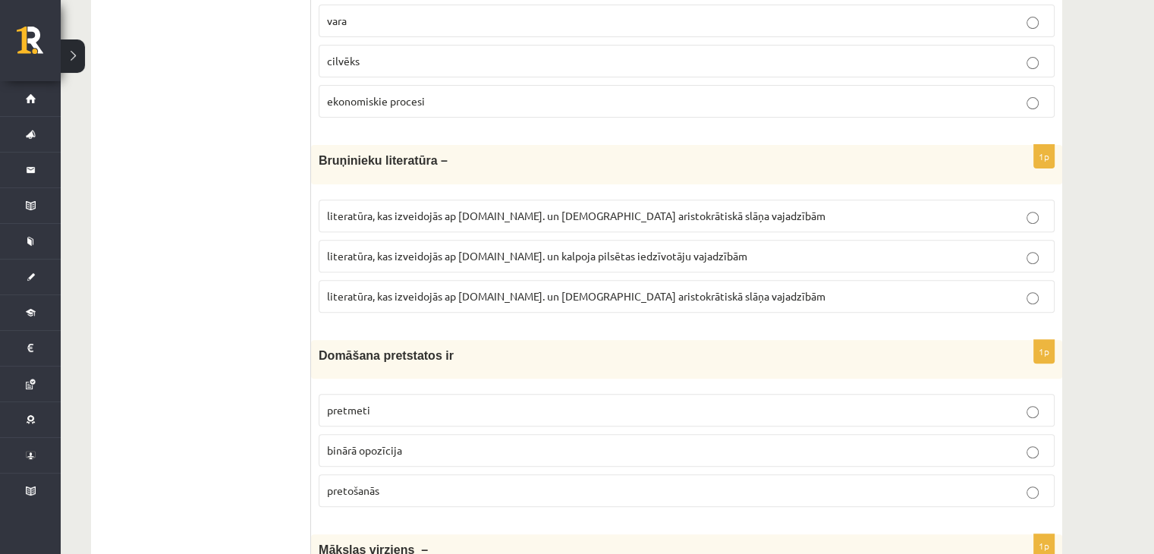
click at [422, 228] on label "literatūra, kas izveidojās ap [DOMAIN_NAME]. un [DEMOGRAPHIC_DATA] aristokrātis…" at bounding box center [687, 216] width 736 height 33
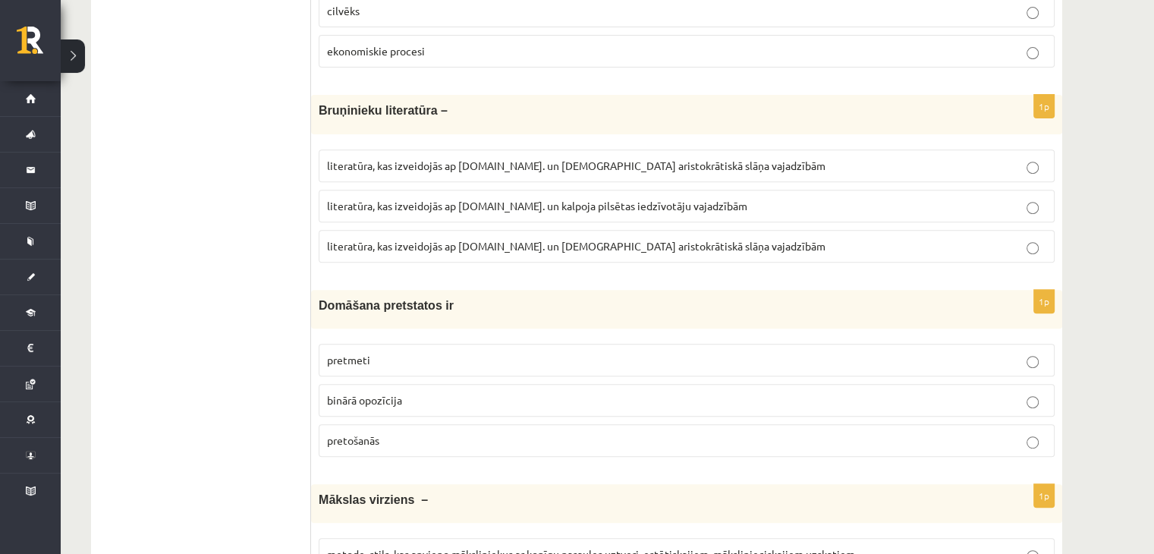
scroll to position [607, 0]
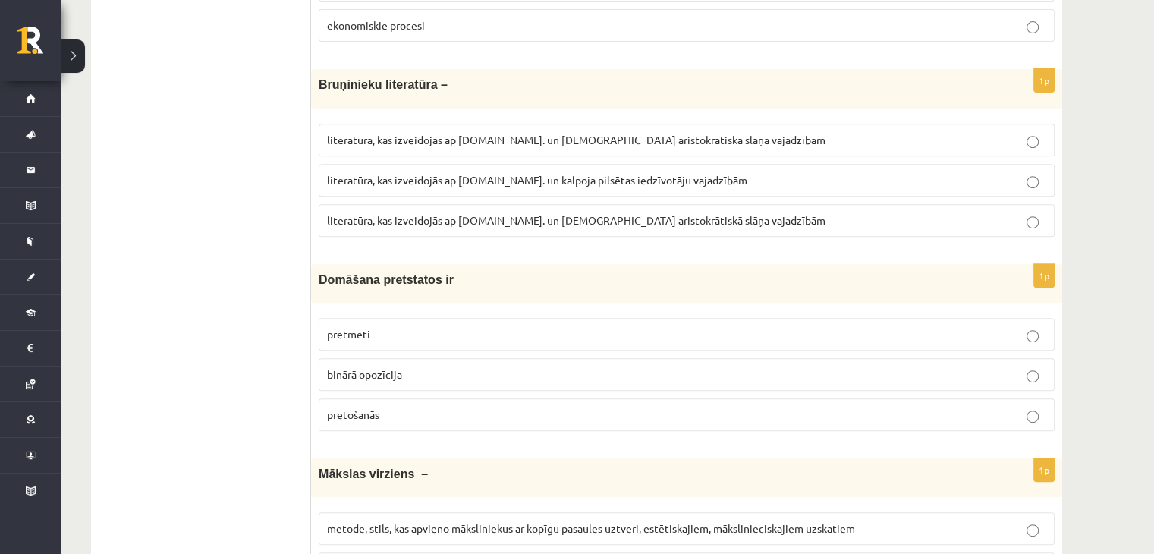
click at [445, 213] on span "literatūra, kas izveidojās ap [DOMAIN_NAME]. un [DEMOGRAPHIC_DATA] aristokrātis…" at bounding box center [576, 220] width 498 height 14
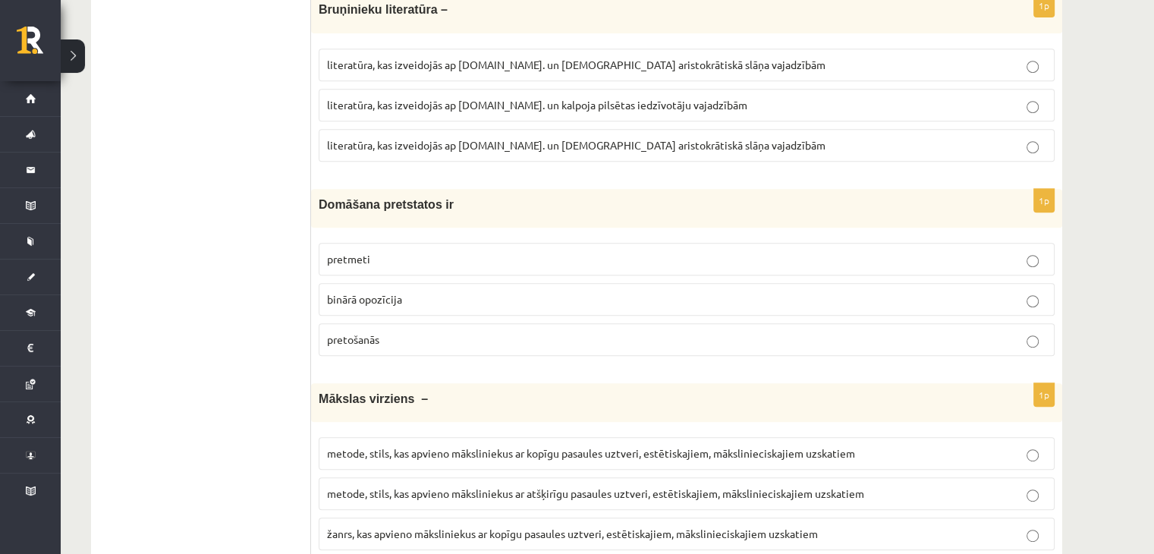
scroll to position [683, 0]
click at [381, 335] on p "pretošanās" at bounding box center [686, 339] width 719 height 16
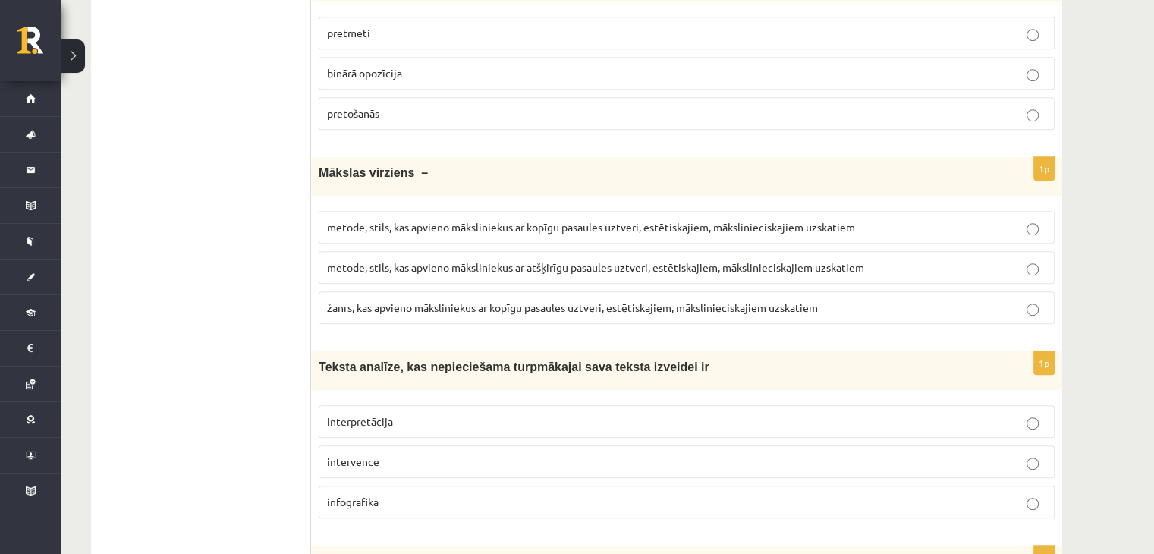
scroll to position [910, 0]
click at [404, 265] on span "metode, stils, kas apvieno māksliniekus ar atšķirīgu pasaules uztveri, estētisk…" at bounding box center [595, 265] width 537 height 14
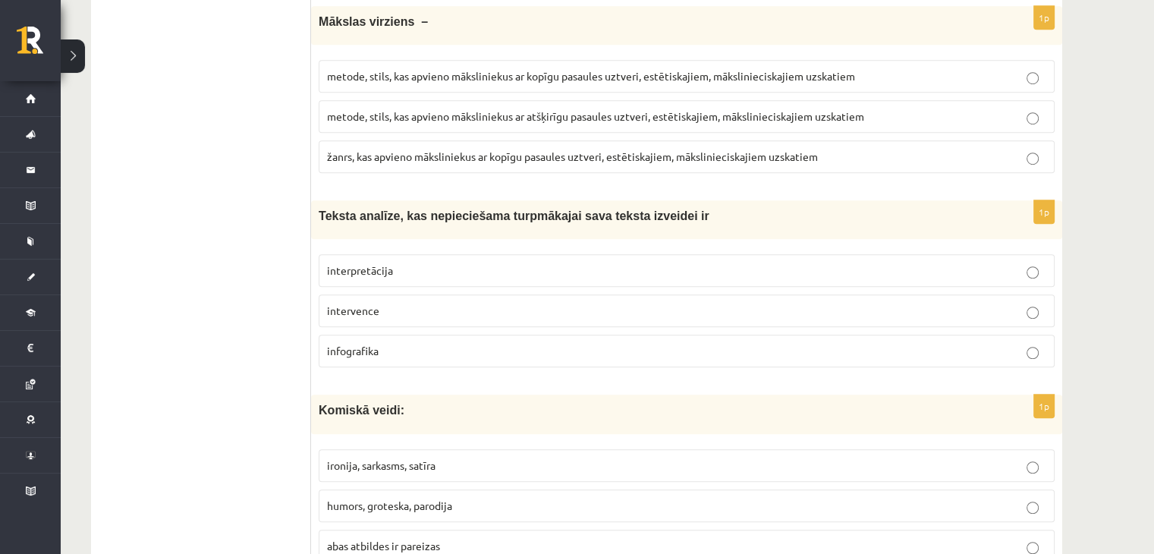
scroll to position [1062, 0]
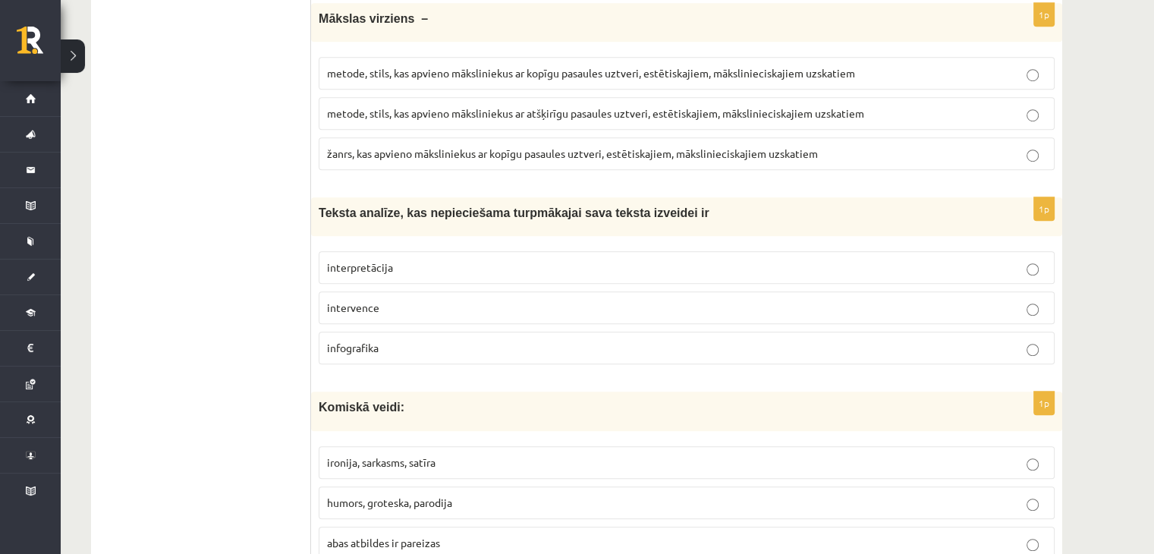
click at [400, 267] on p "interpretācija" at bounding box center [686, 267] width 719 height 16
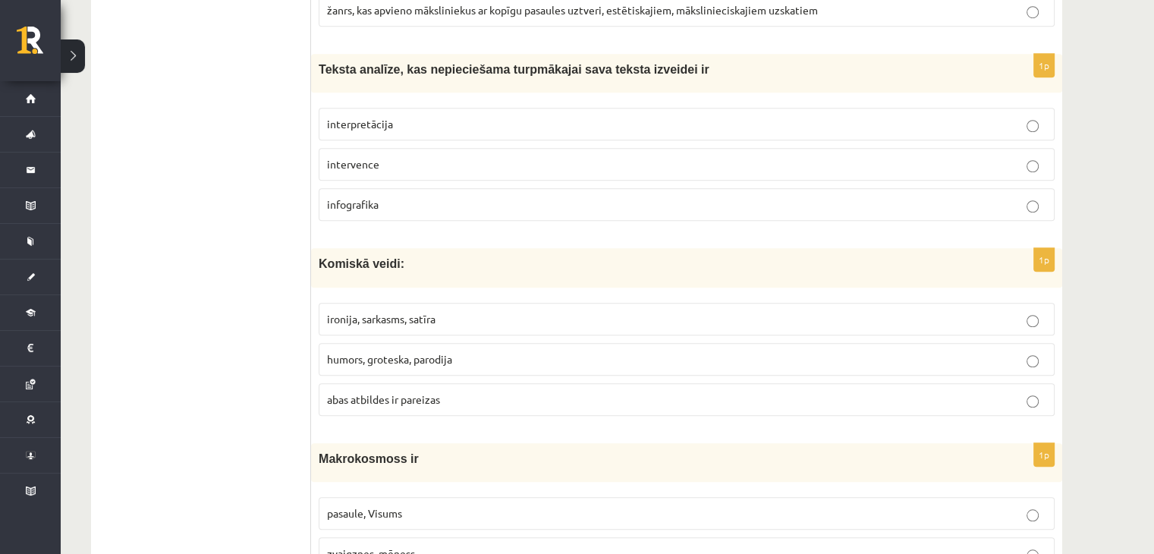
scroll to position [1214, 0]
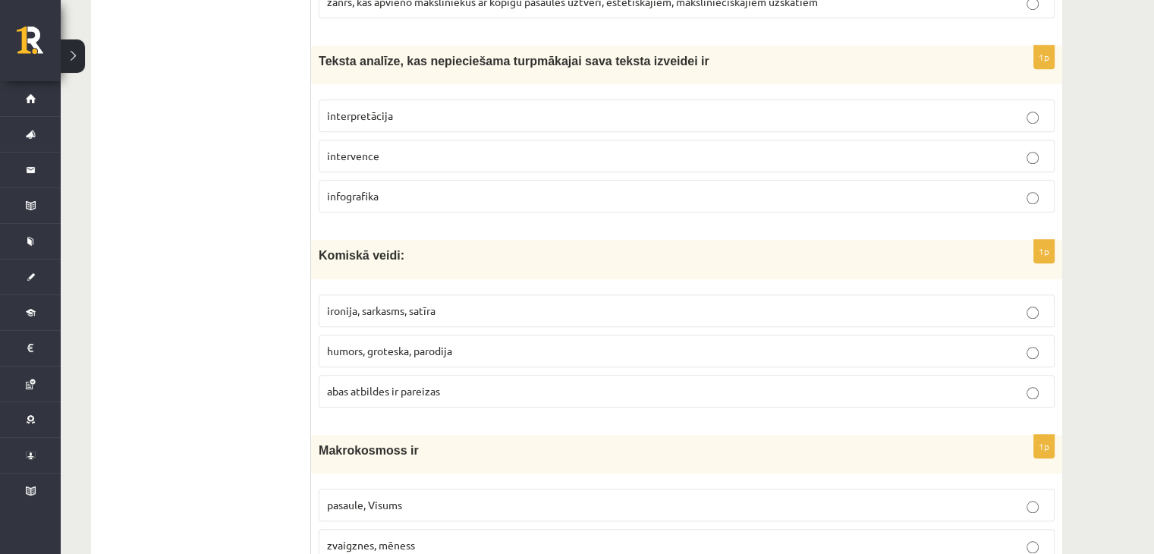
click at [382, 346] on span "humors, groteska, parodija" at bounding box center [389, 351] width 125 height 14
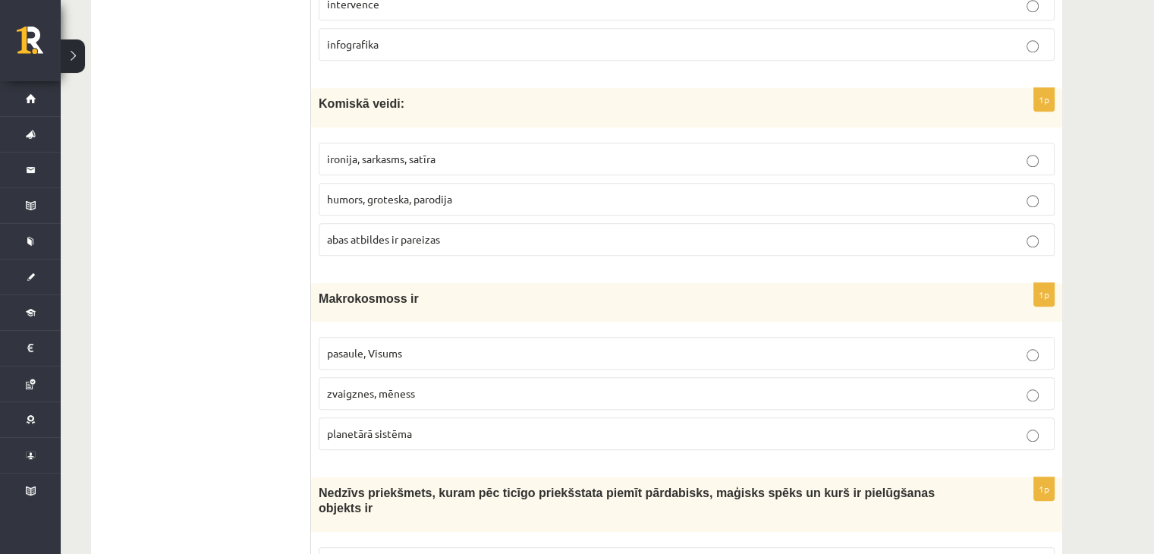
click at [408, 387] on span "zvaigznes, mēness" at bounding box center [371, 393] width 88 height 14
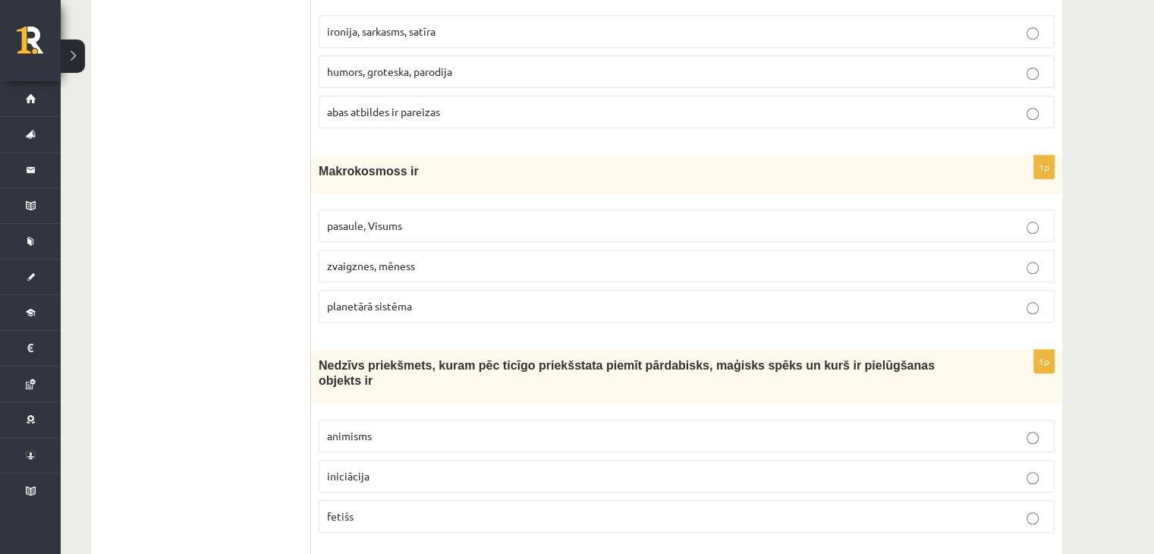
scroll to position [1517, 0]
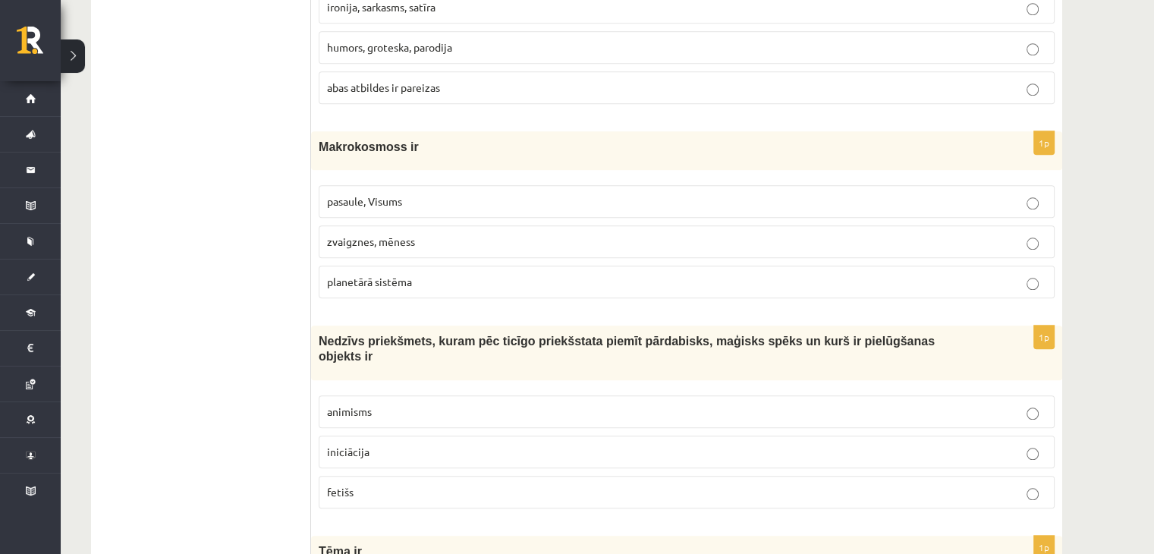
click at [404, 288] on label "planetārā sistēma" at bounding box center [687, 282] width 736 height 33
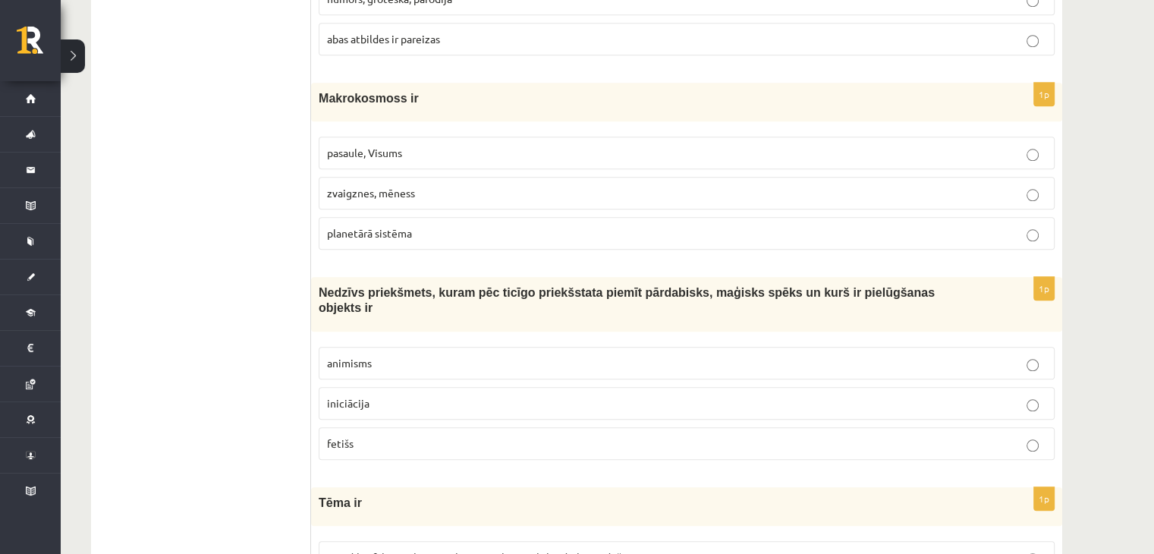
scroll to position [1593, 0]
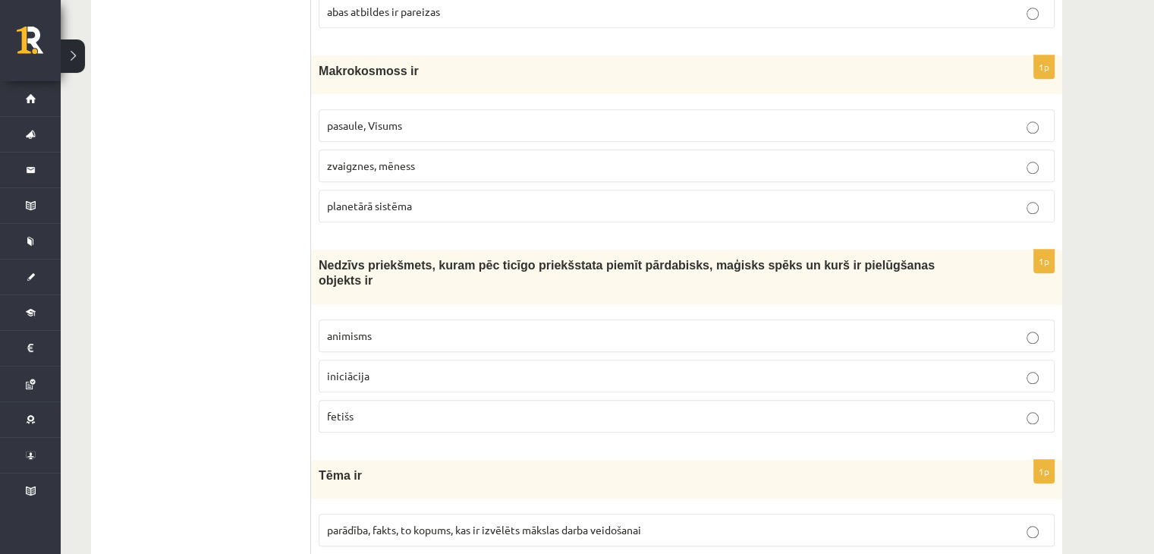
click at [437, 328] on p "animisms" at bounding box center [686, 336] width 719 height 16
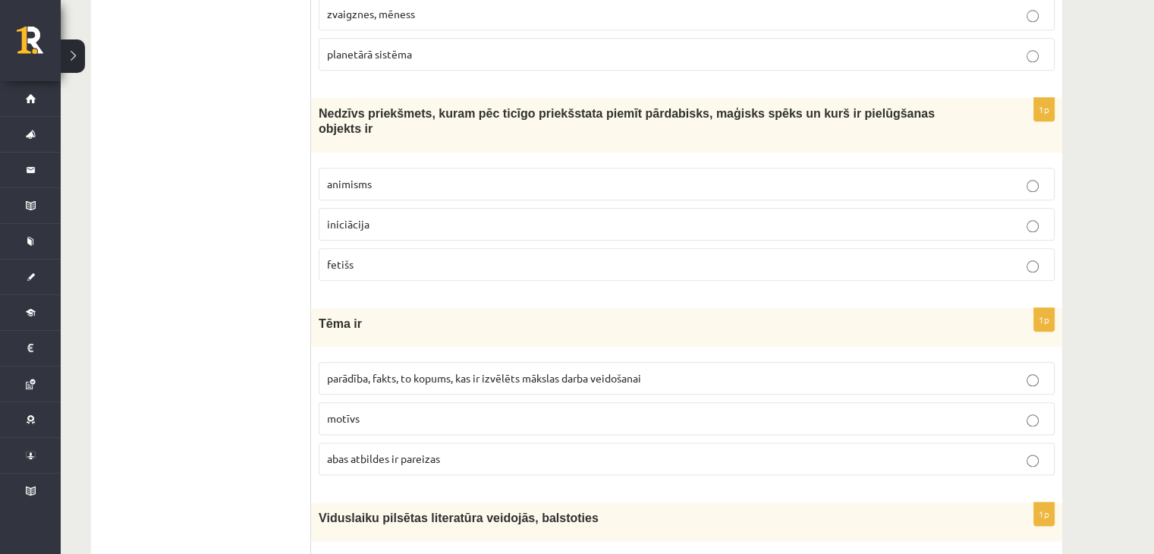
scroll to position [1821, 0]
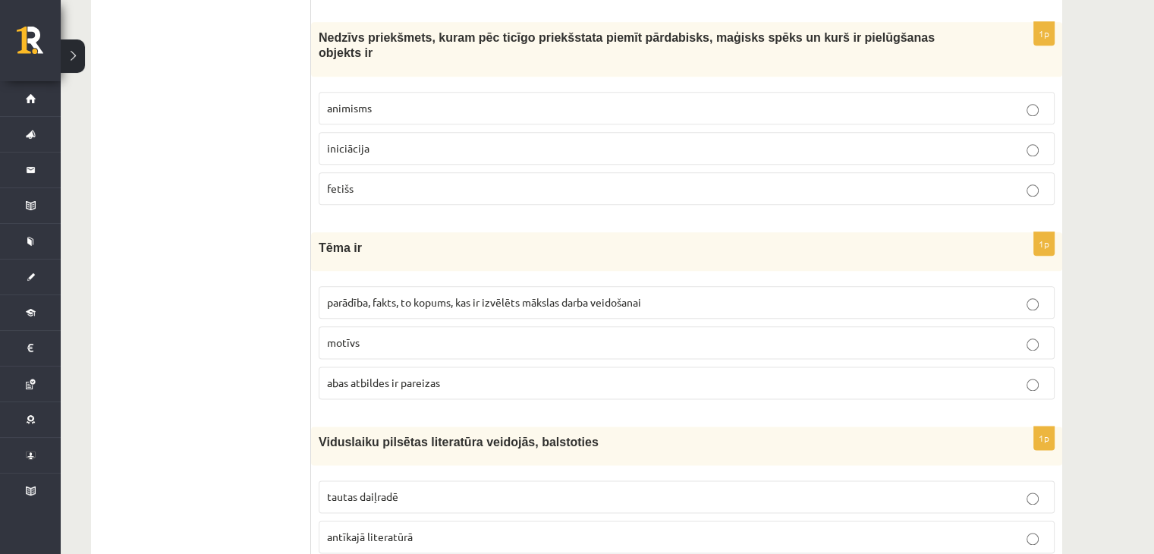
click at [438, 335] on p "motīvs" at bounding box center [686, 343] width 719 height 16
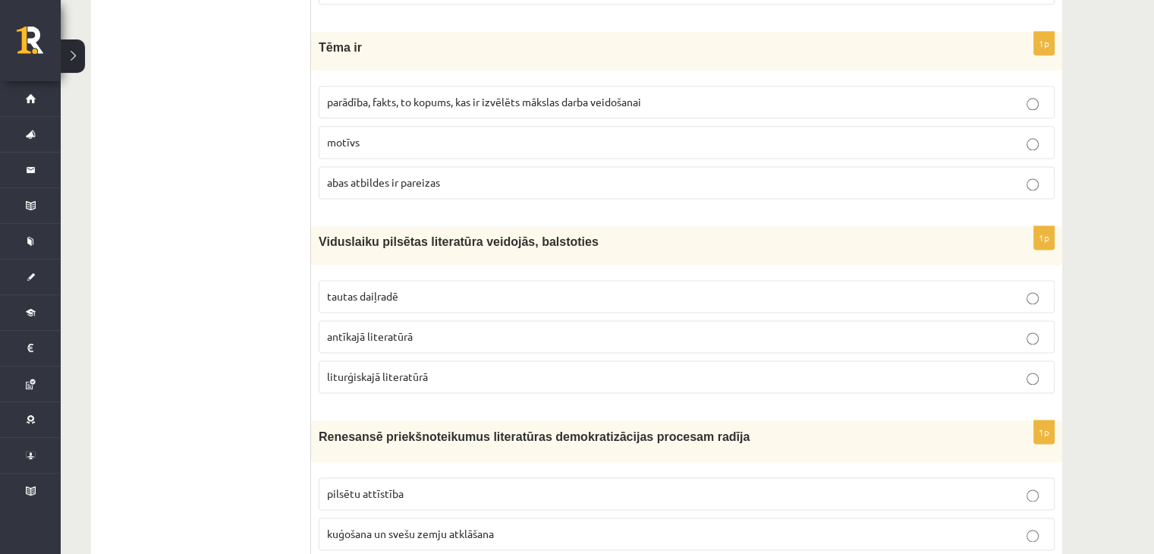
scroll to position [2048, 0]
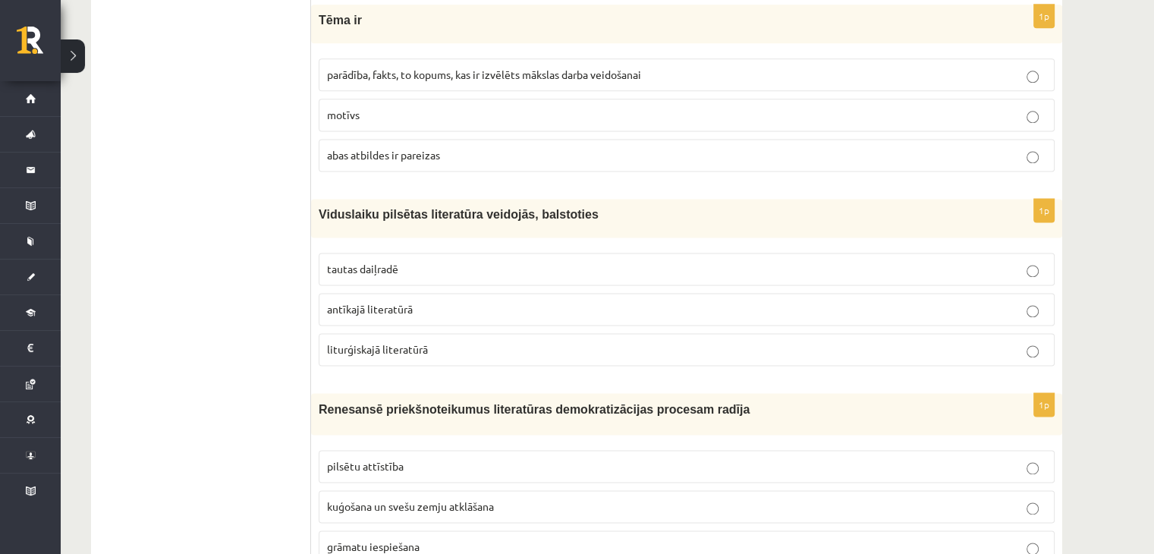
click at [414, 261] on p "tautas daiļradē" at bounding box center [686, 269] width 719 height 16
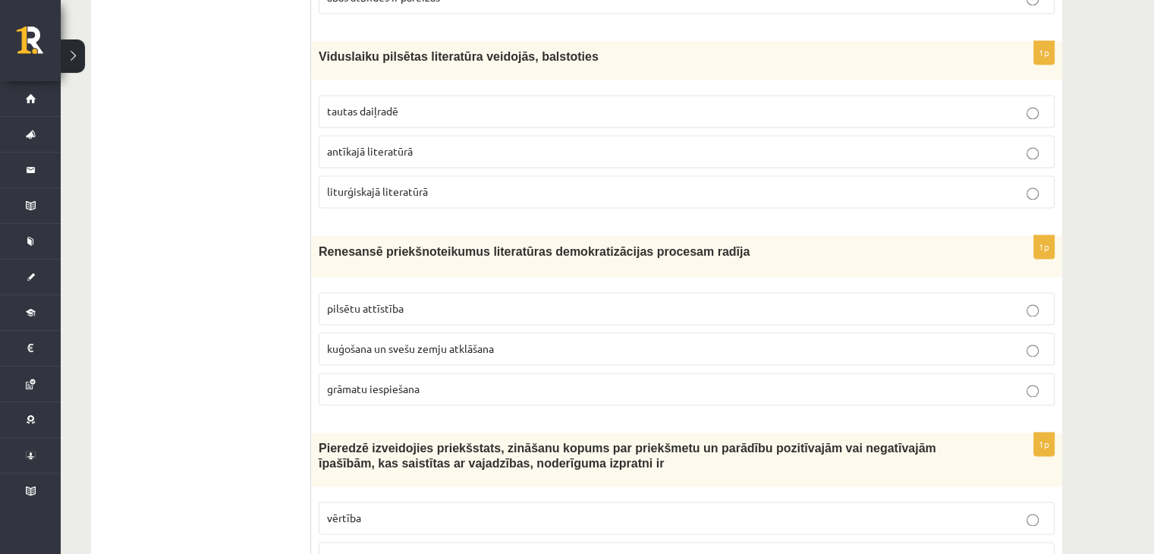
scroll to position [2276, 0]
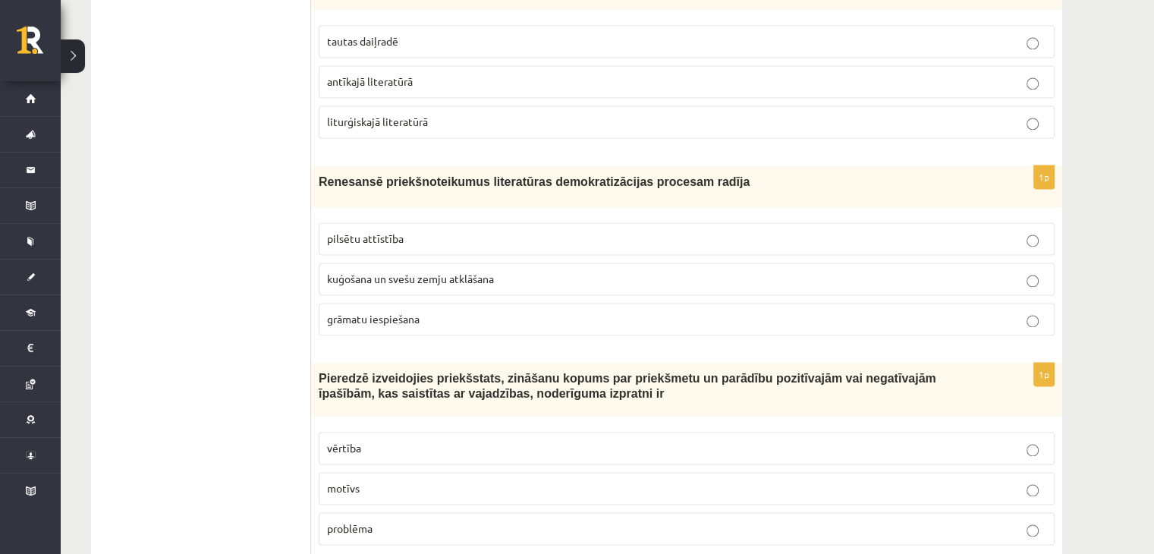
click at [403, 227] on label "pilsētu attīstība" at bounding box center [687, 238] width 736 height 33
click at [407, 272] on span "kuģošana un svešu zemju atklāšana" at bounding box center [410, 279] width 167 height 14
click at [410, 225] on label "pilsētu attīstība" at bounding box center [687, 238] width 736 height 33
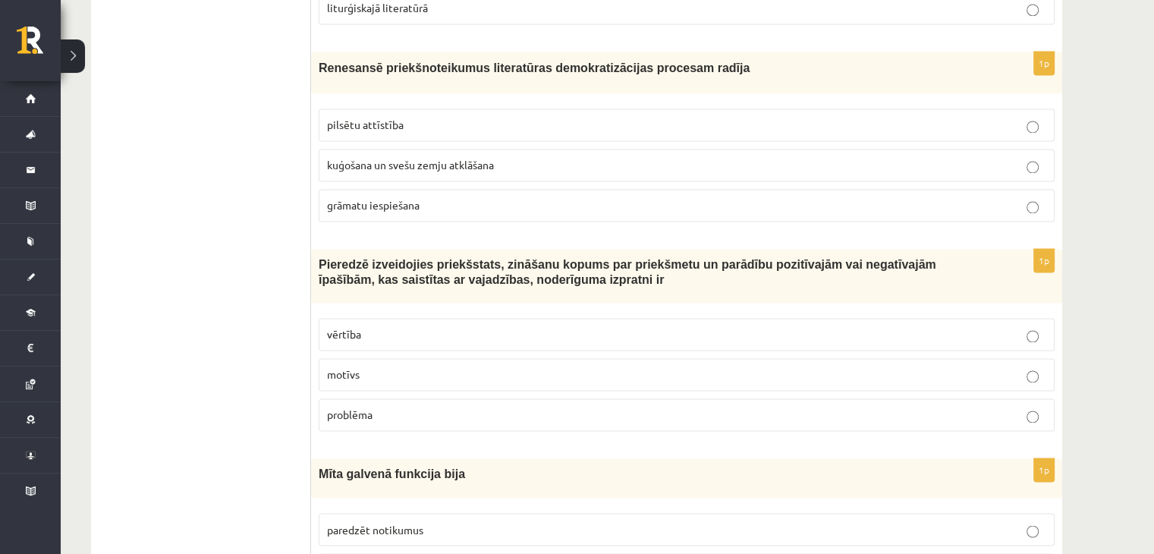
scroll to position [2427, 0]
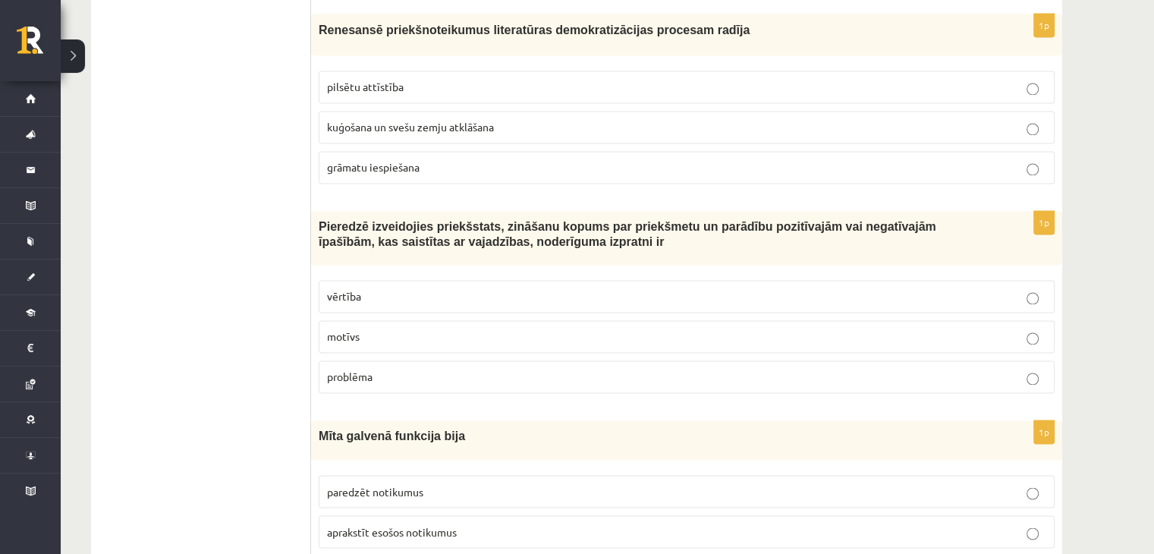
click at [377, 288] on p "vērtība" at bounding box center [686, 296] width 719 height 16
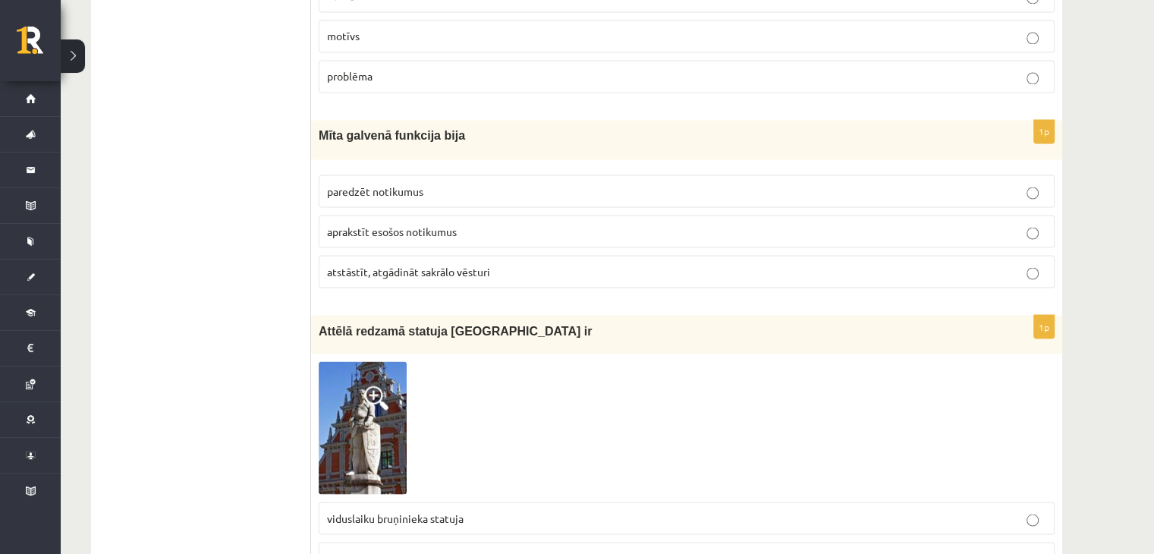
scroll to position [2731, 0]
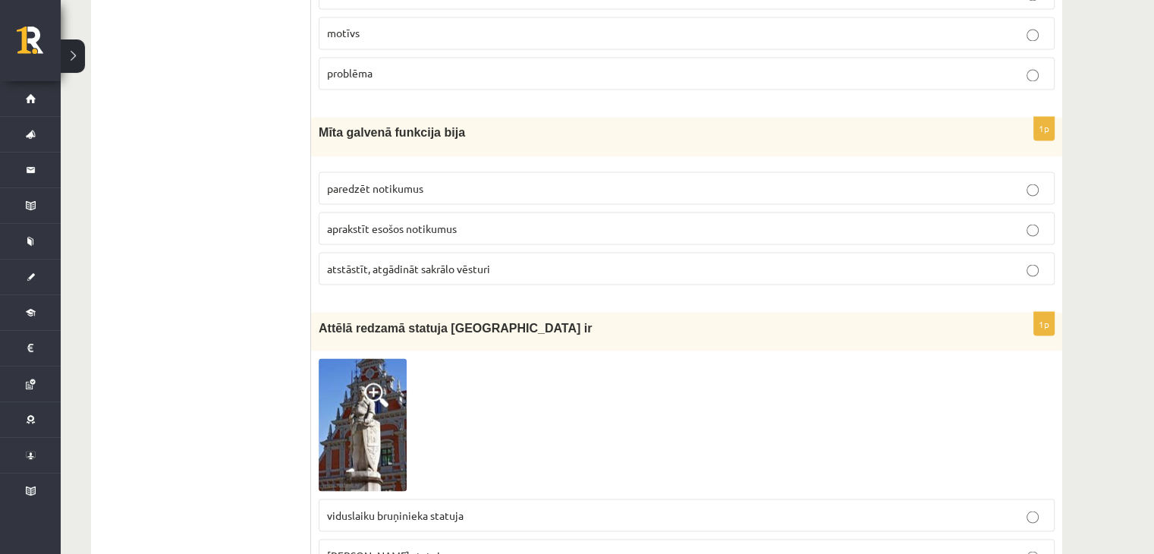
click at [401, 212] on label "aprakstīt esošos notikumus" at bounding box center [687, 228] width 736 height 33
click at [401, 171] on label "paredzēt notikumus" at bounding box center [687, 187] width 736 height 33
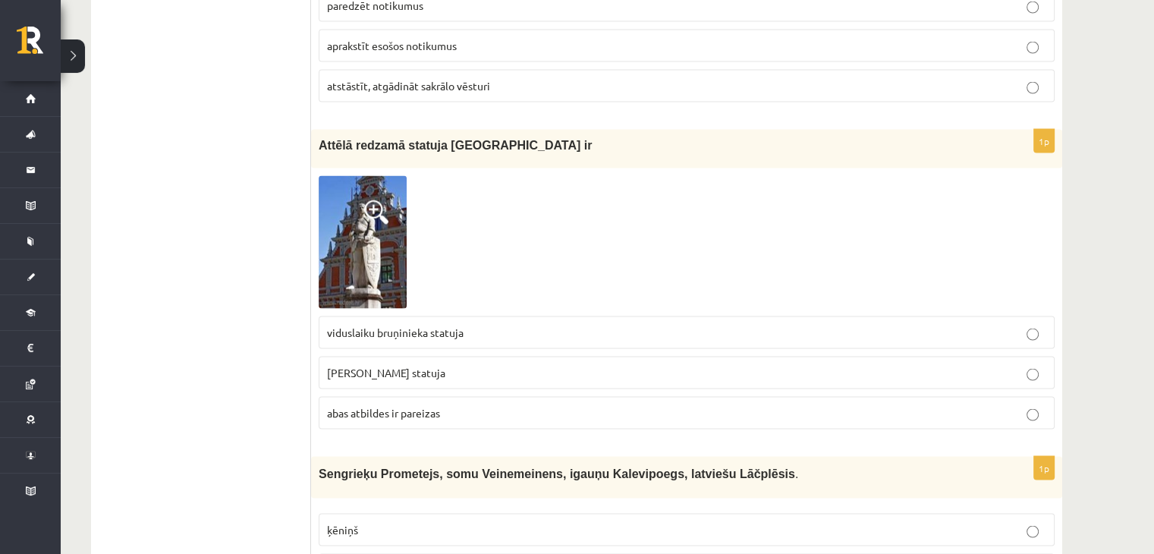
scroll to position [2958, 0]
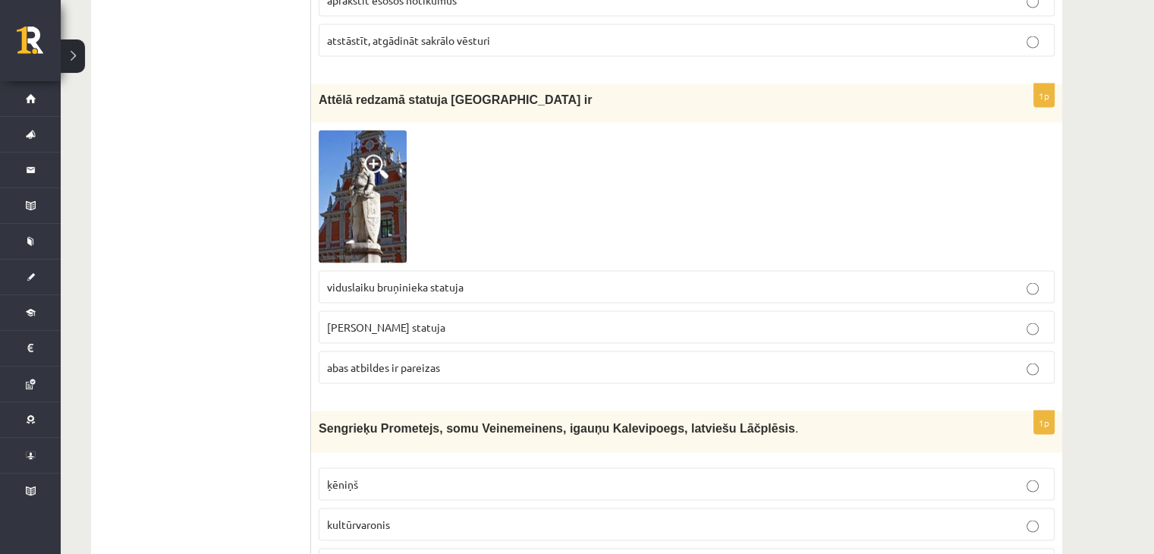
click at [367, 320] on span "Rolanda statuja" at bounding box center [386, 327] width 118 height 14
click at [368, 360] on span "abas atbildes ir pareizas" at bounding box center [383, 367] width 113 height 14
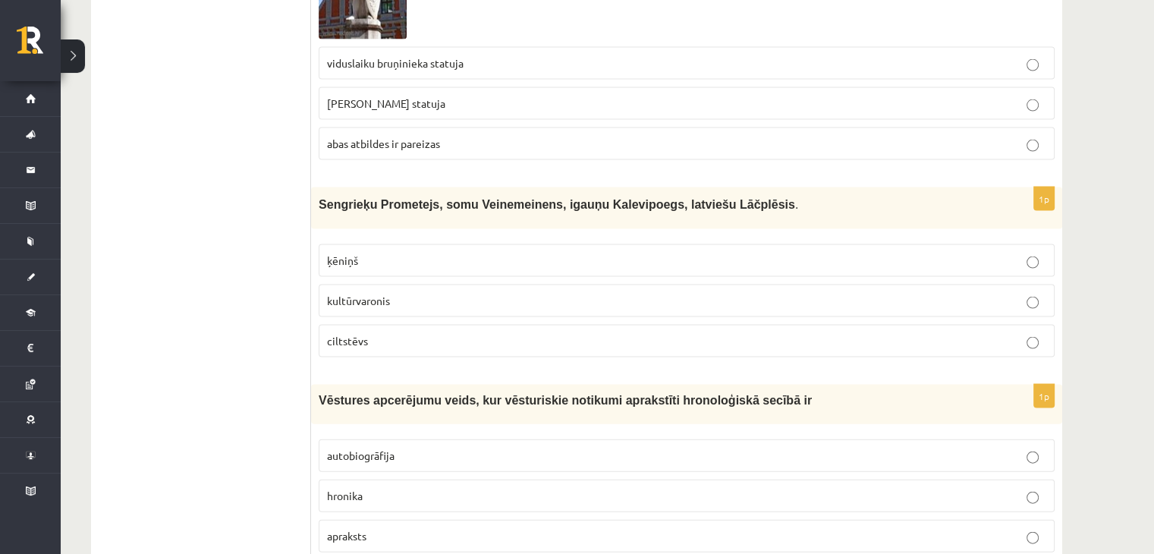
scroll to position [3186, 0]
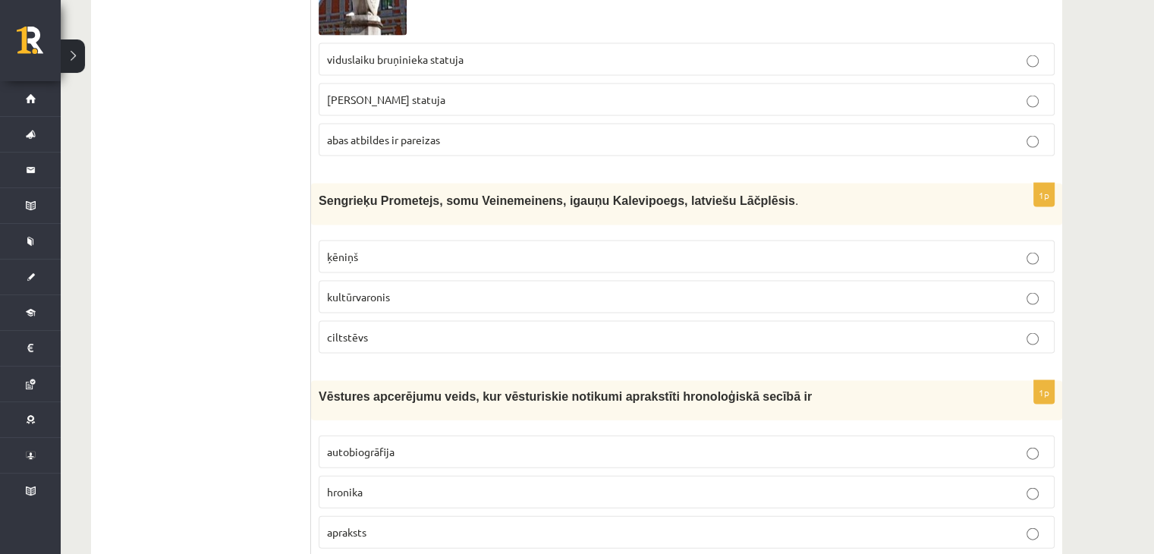
click at [383, 289] on p "kultūrvaronis" at bounding box center [686, 297] width 719 height 16
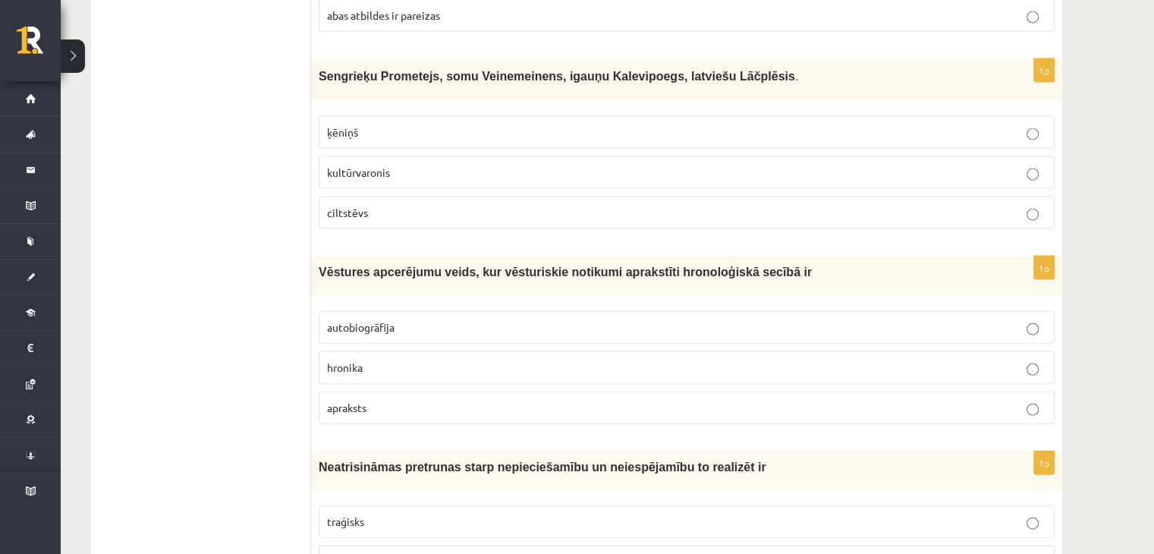
scroll to position [3338, 0]
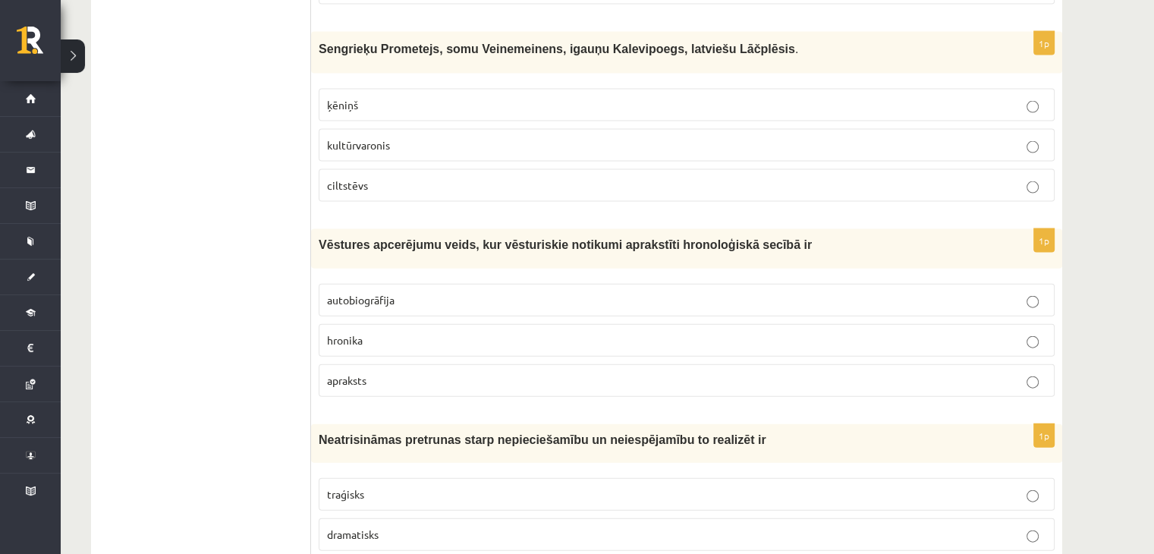
click at [391, 324] on label "hronika" at bounding box center [687, 340] width 736 height 33
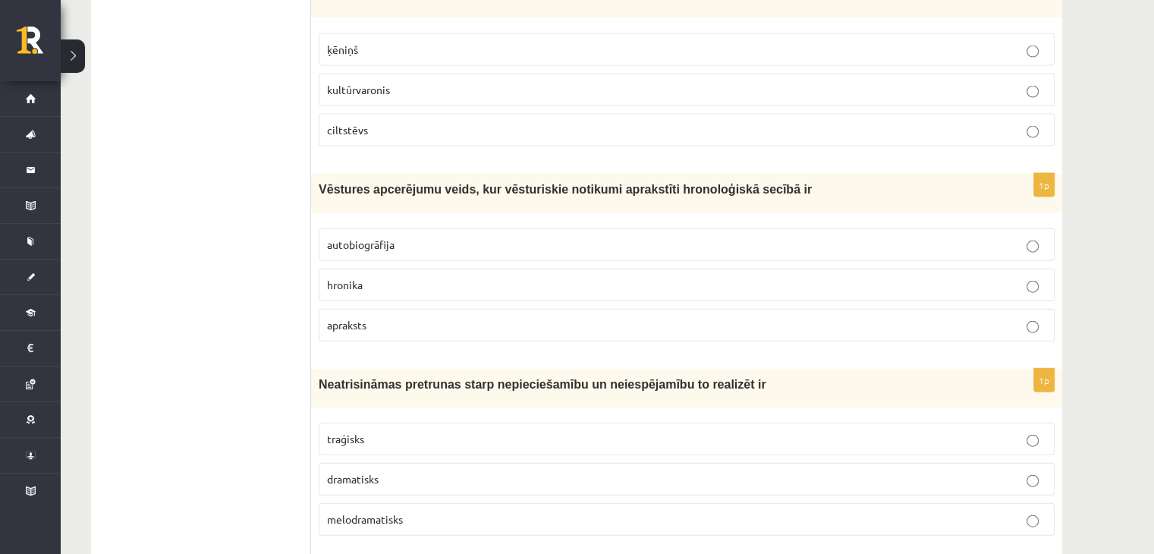
scroll to position [3565, 0]
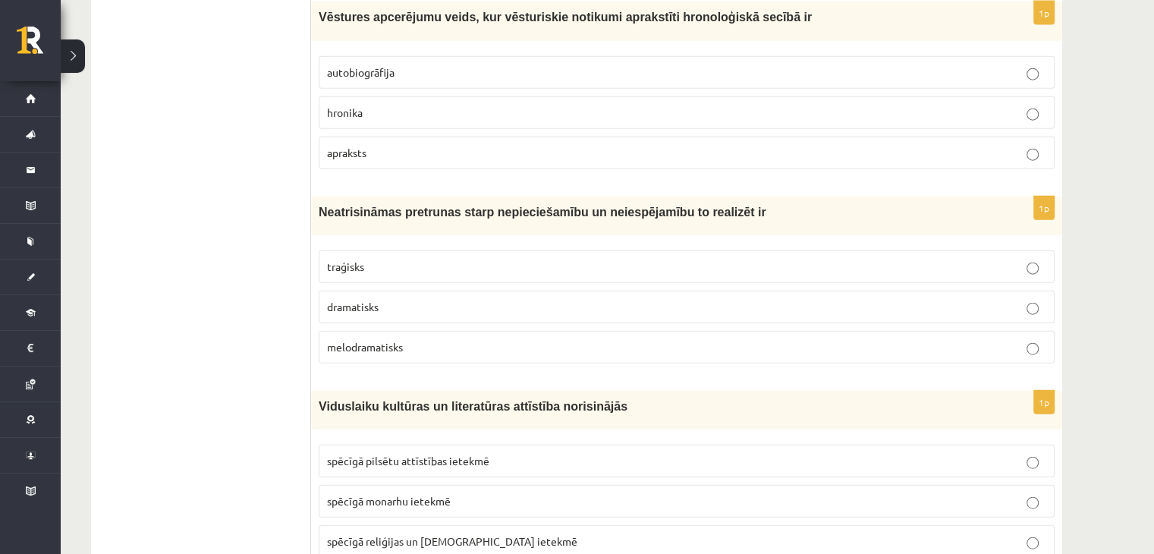
click at [380, 299] on p "dramatisks" at bounding box center [686, 307] width 719 height 16
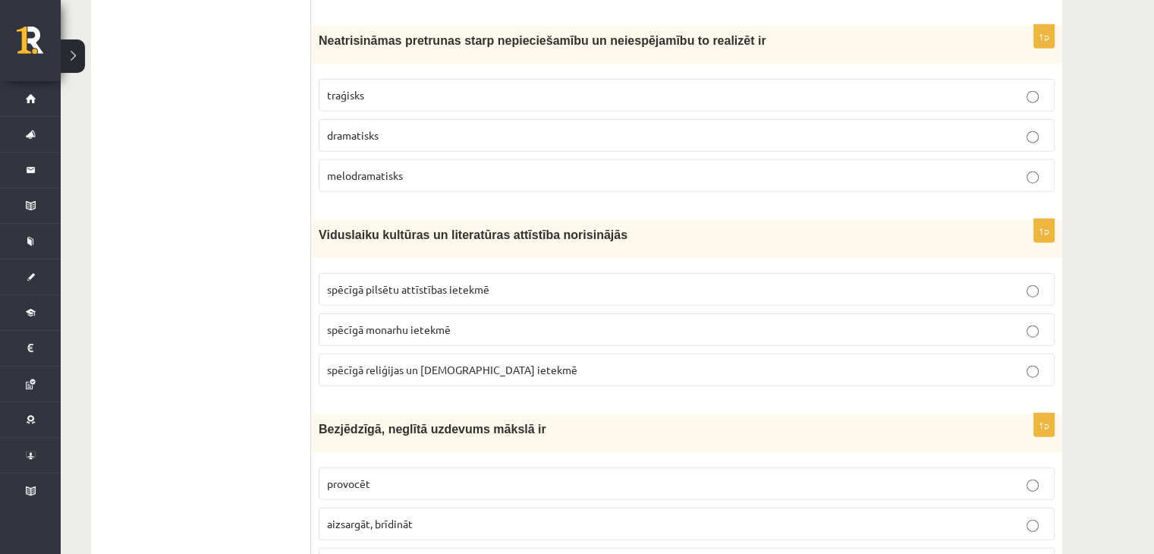
scroll to position [3793, 0]
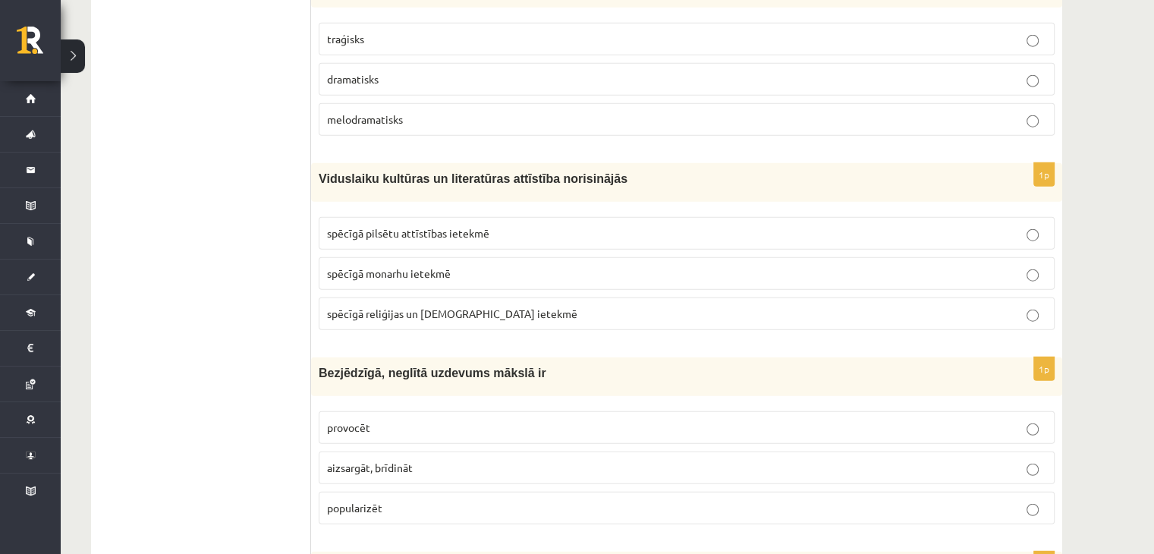
click at [416, 297] on label "spēcīgā reliģijas un baznīcas ietekmē" at bounding box center [687, 313] width 736 height 33
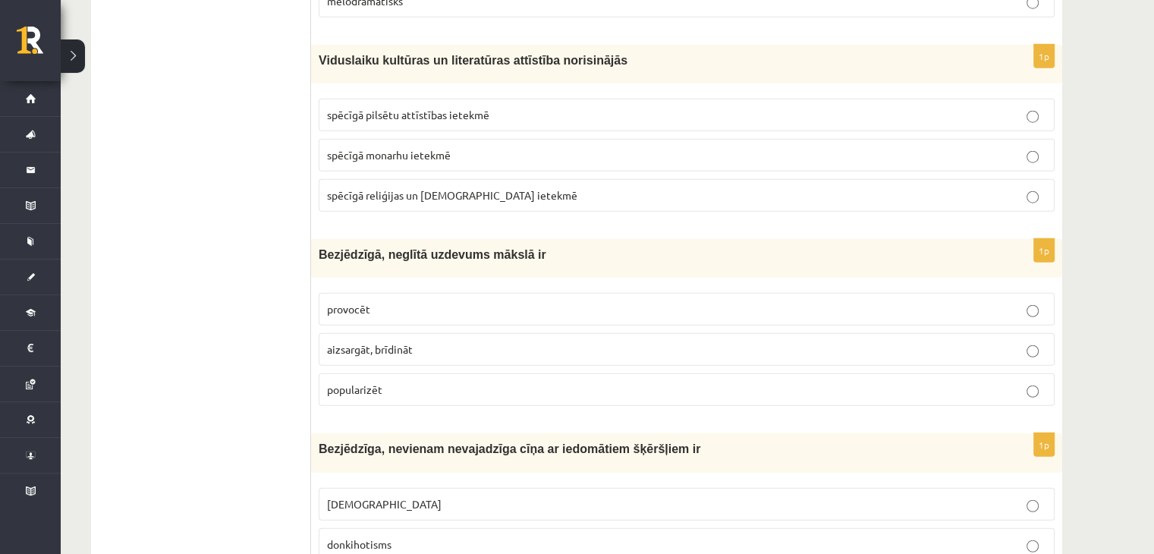
scroll to position [3945, 0]
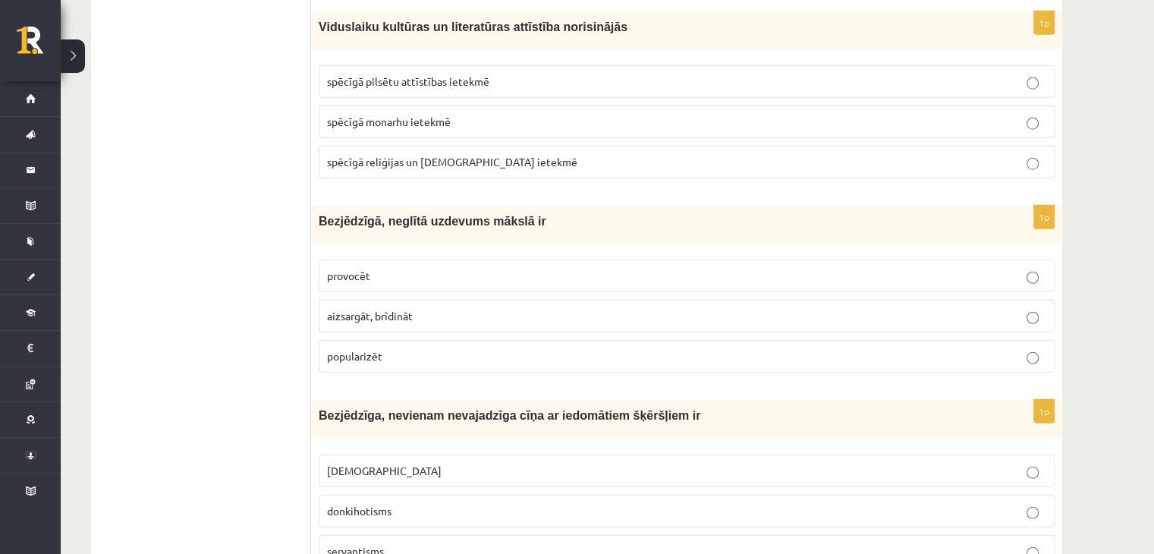
click at [390, 348] on p "popularizēt" at bounding box center [686, 356] width 719 height 16
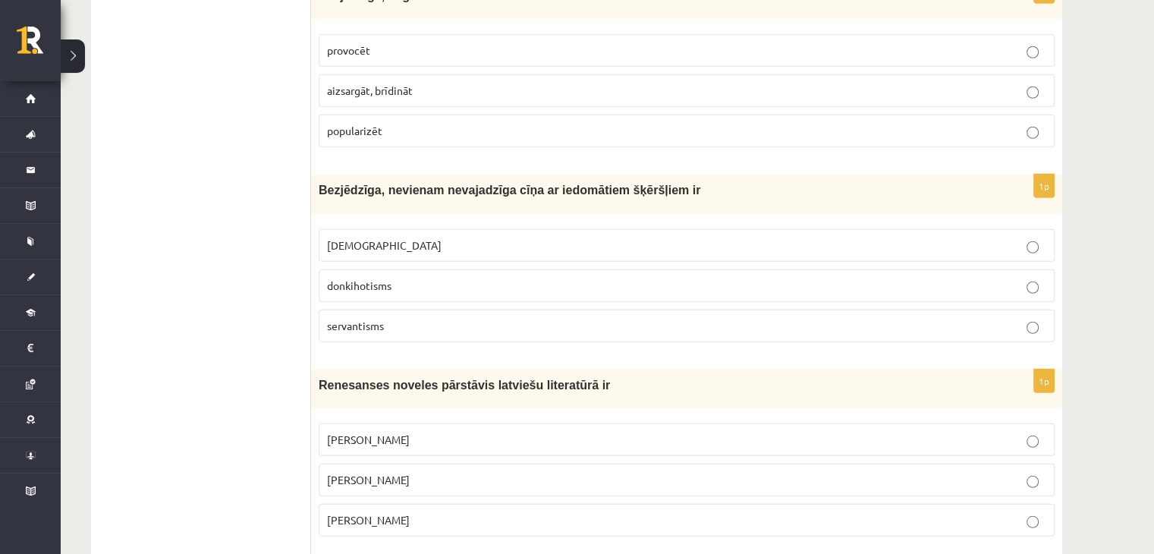
scroll to position [4172, 0]
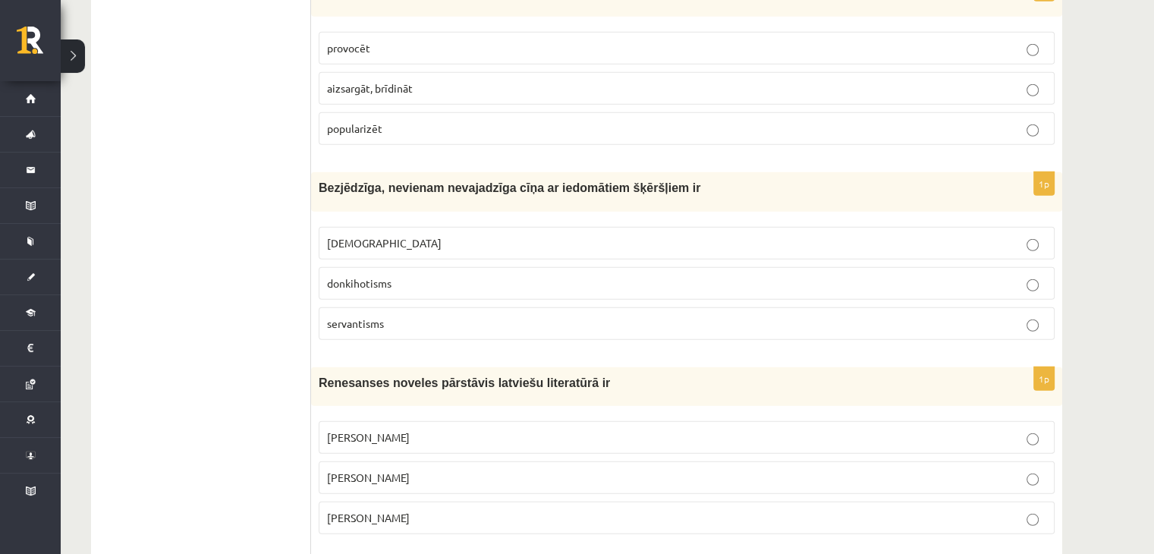
click at [385, 316] on p "servantisms" at bounding box center [686, 324] width 719 height 16
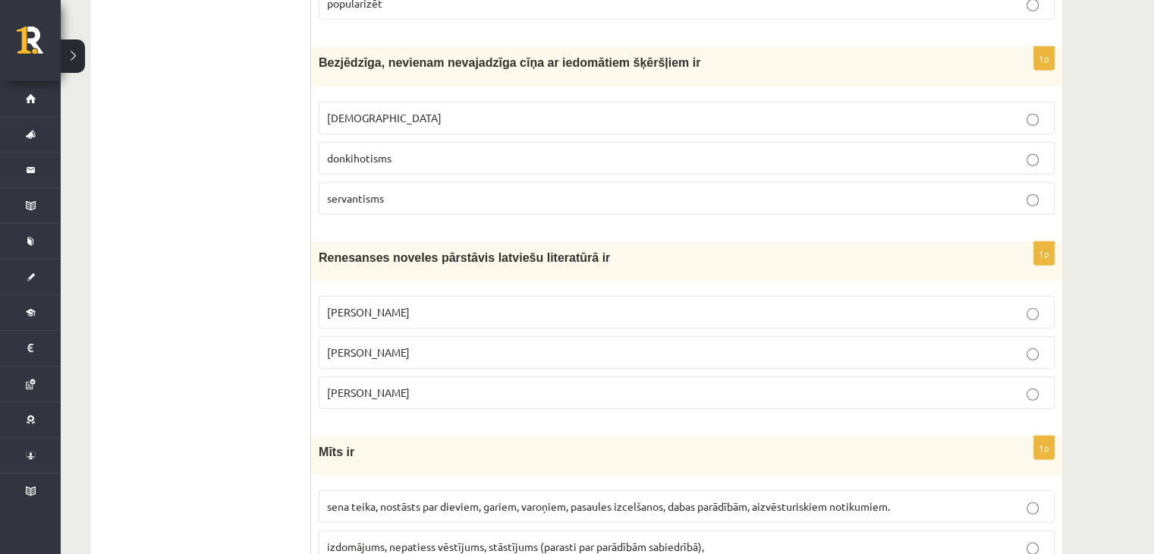
scroll to position [4324, 0]
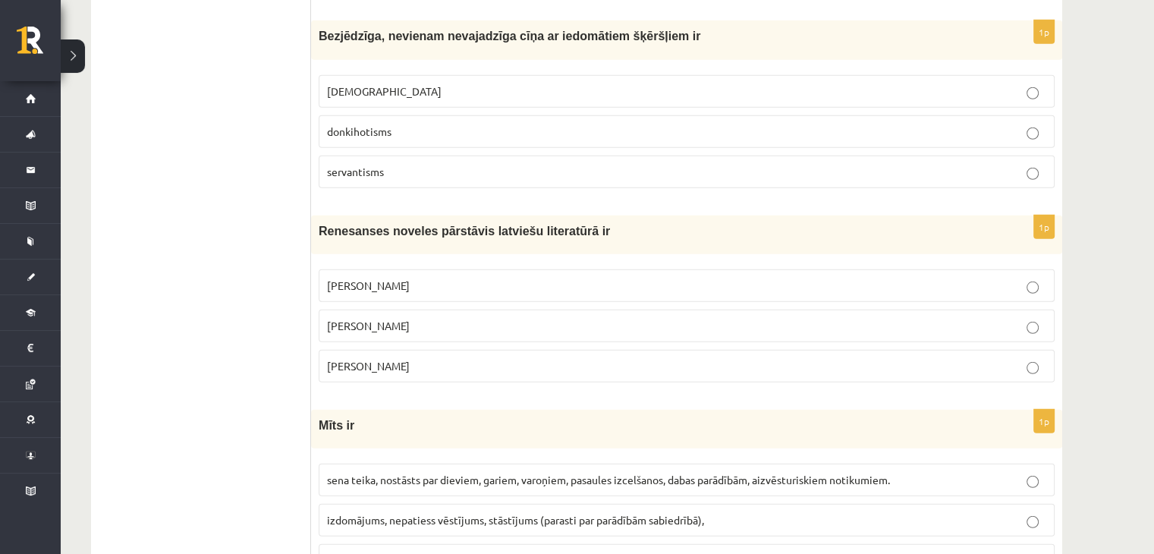
click at [384, 319] on span "Kārlis Skalbe" at bounding box center [368, 326] width 83 height 14
click at [409, 278] on span "Rūdolfs Blaumanis" at bounding box center [368, 285] width 83 height 14
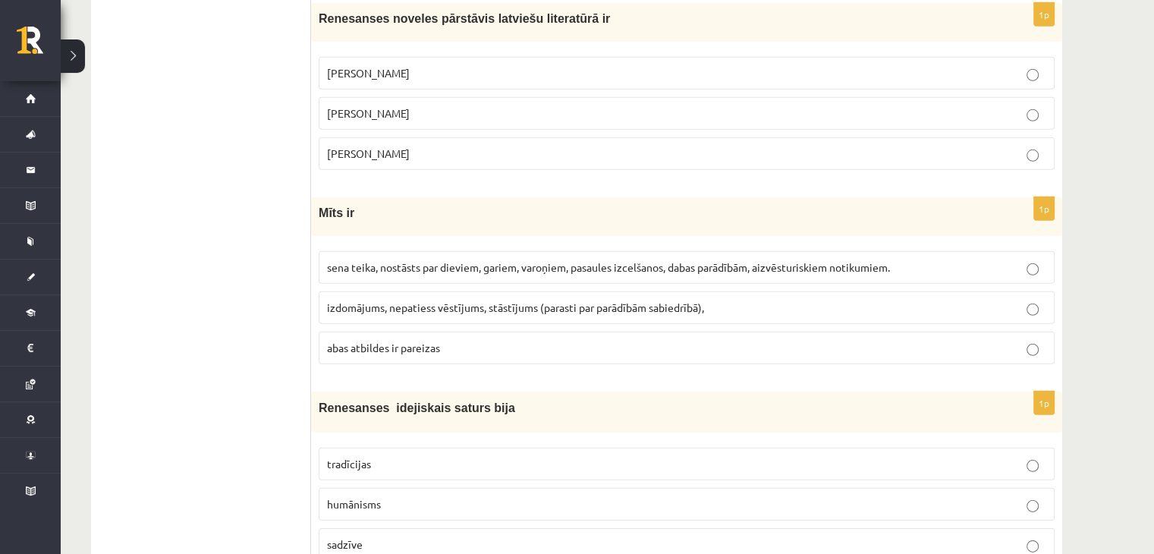
scroll to position [4551, 0]
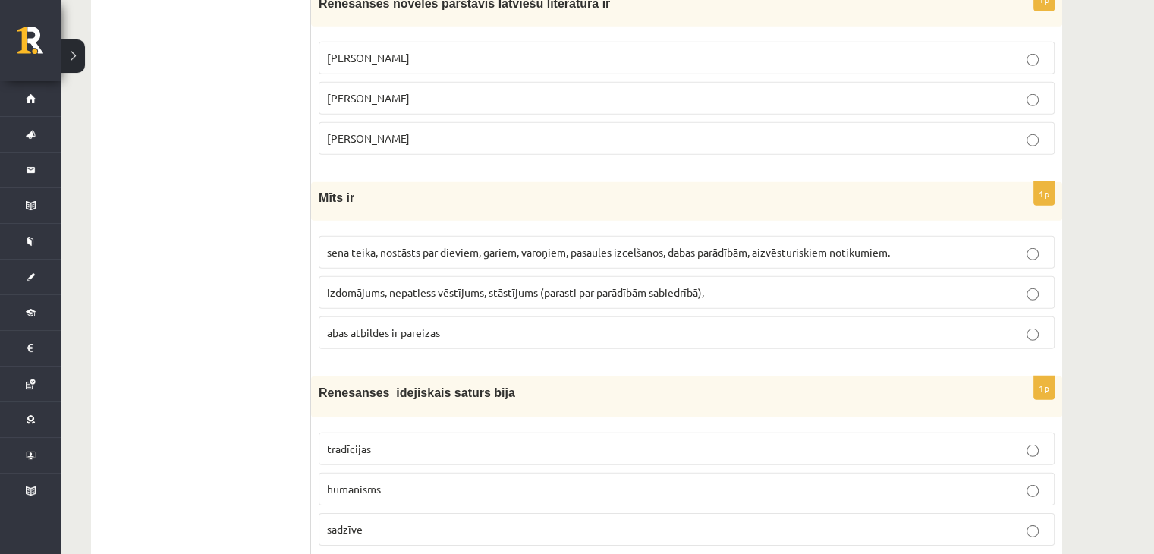
click at [430, 244] on p "sena teika, nostāsts par dieviem, gariem, varoņiem, pasaules izcelšanos, dabas …" at bounding box center [686, 252] width 719 height 16
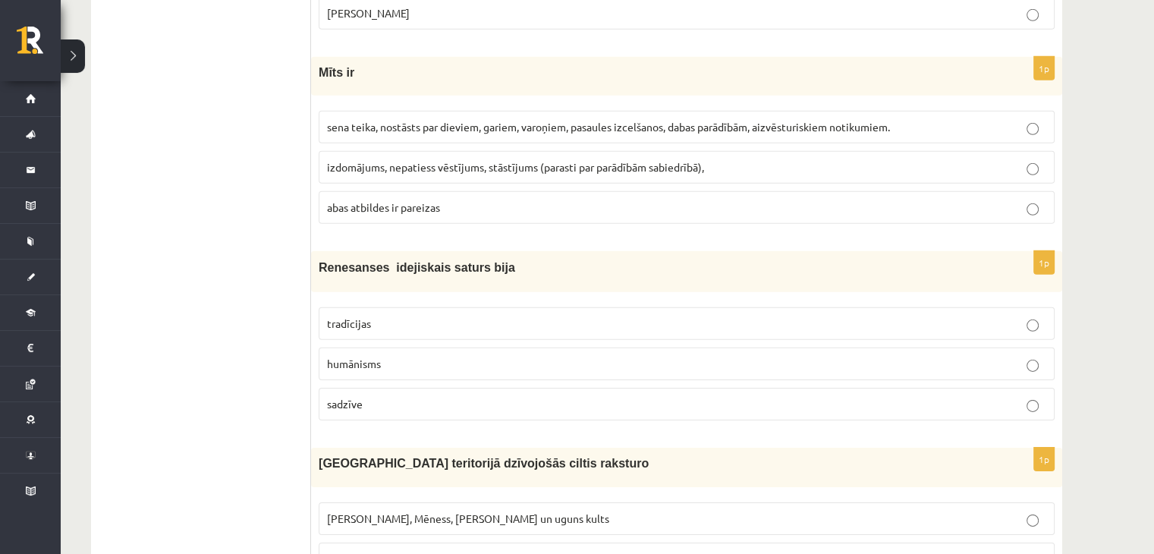
scroll to position [4703, 0]
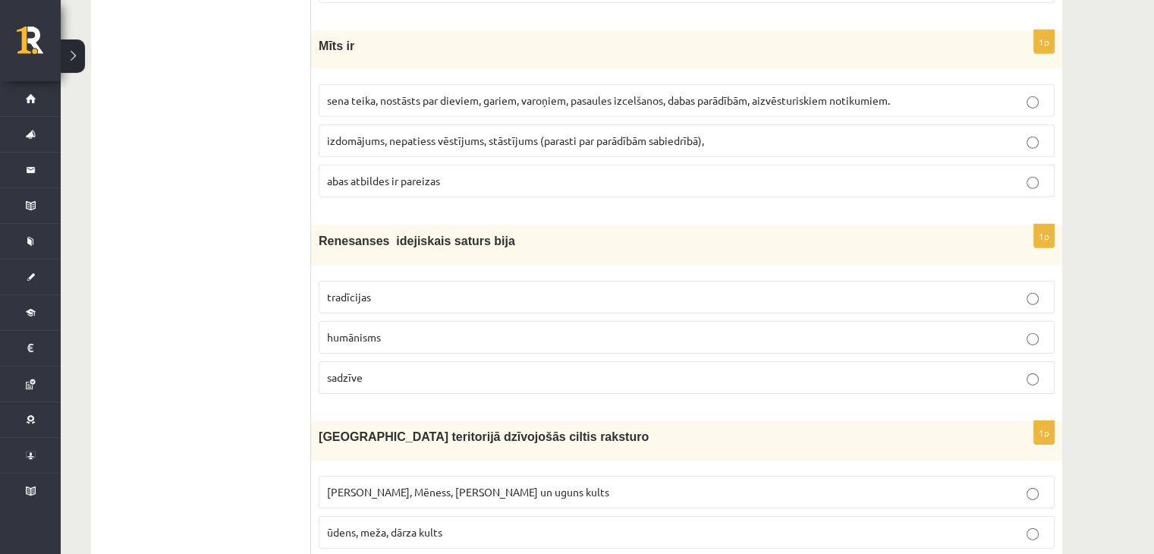
click at [518, 134] on span "izdomājums, nepatiess vēstījums, stāstījums (parasti par parādībām sabiedrībā)," at bounding box center [515, 141] width 377 height 14
click at [364, 289] on p "tradīcijas" at bounding box center [686, 297] width 719 height 16
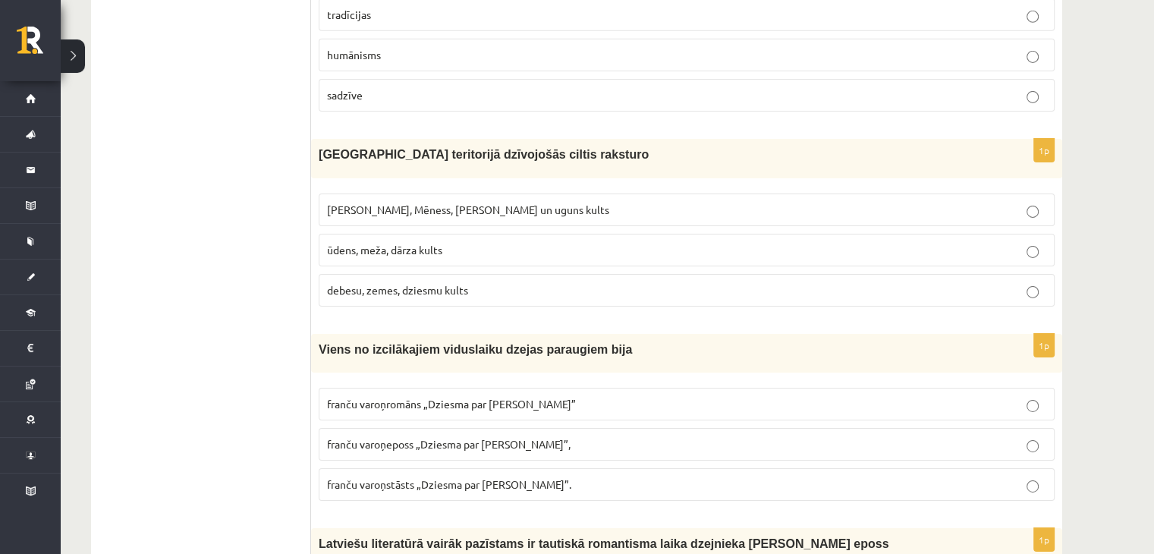
scroll to position [5007, 0]
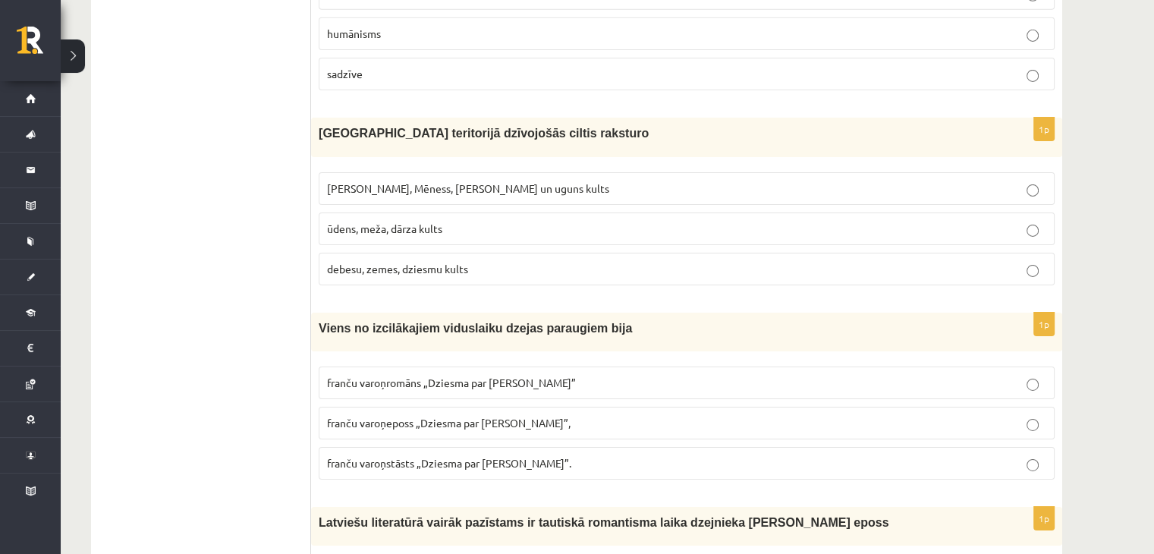
click at [356, 222] on span "ūdens, meža, dārza kults" at bounding box center [384, 229] width 115 height 14
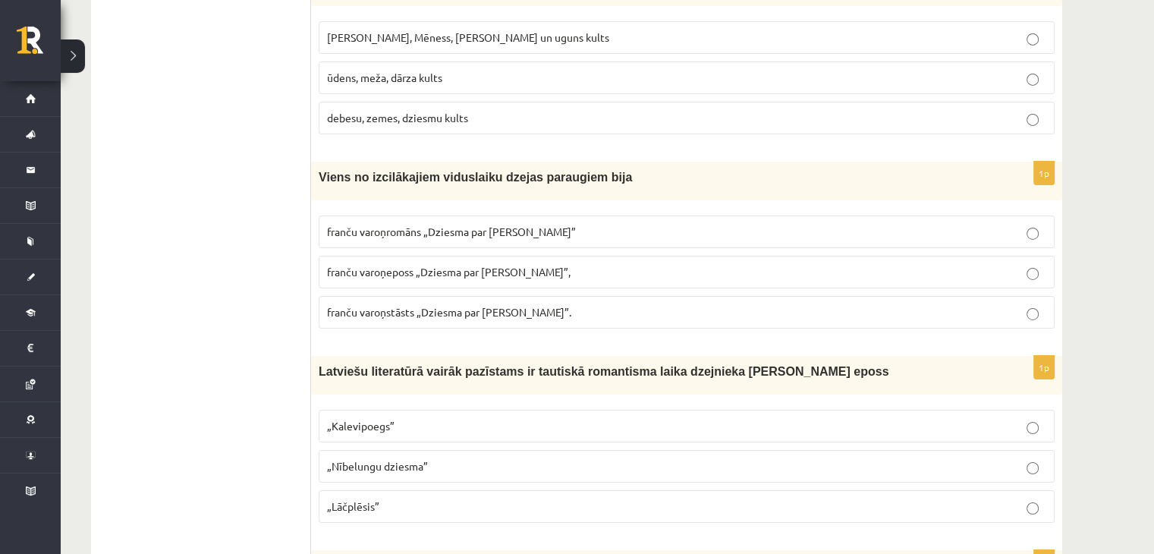
scroll to position [5158, 0]
click at [350, 223] on p "franču varoņromāns „Dziesma par Rolandu”" at bounding box center [686, 231] width 719 height 16
click at [339, 295] on label "franču varoņstāsts „Dziesma par Rolandu”." at bounding box center [687, 311] width 736 height 33
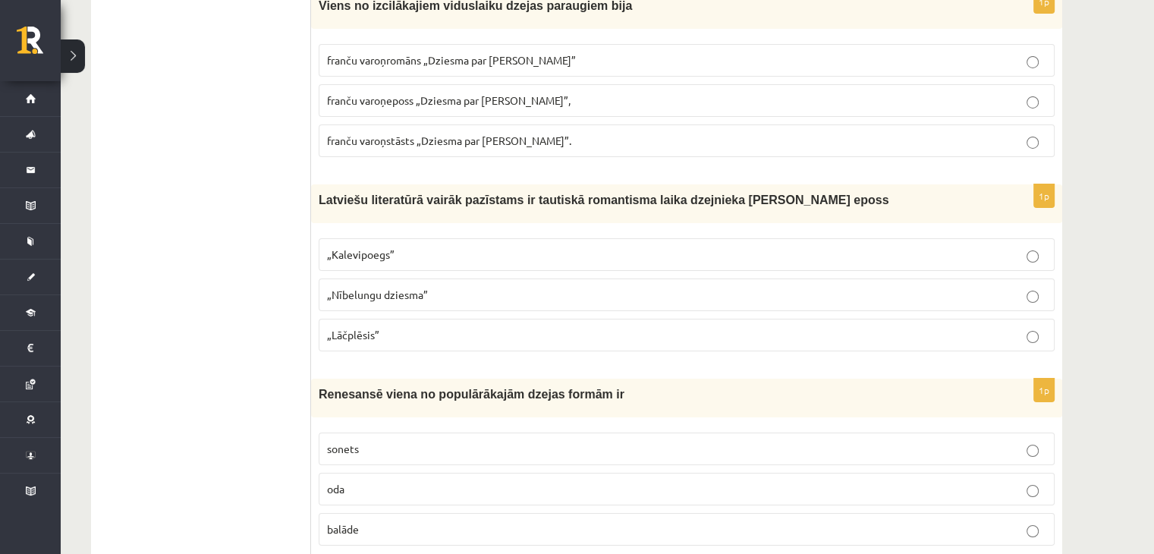
scroll to position [5386, 0]
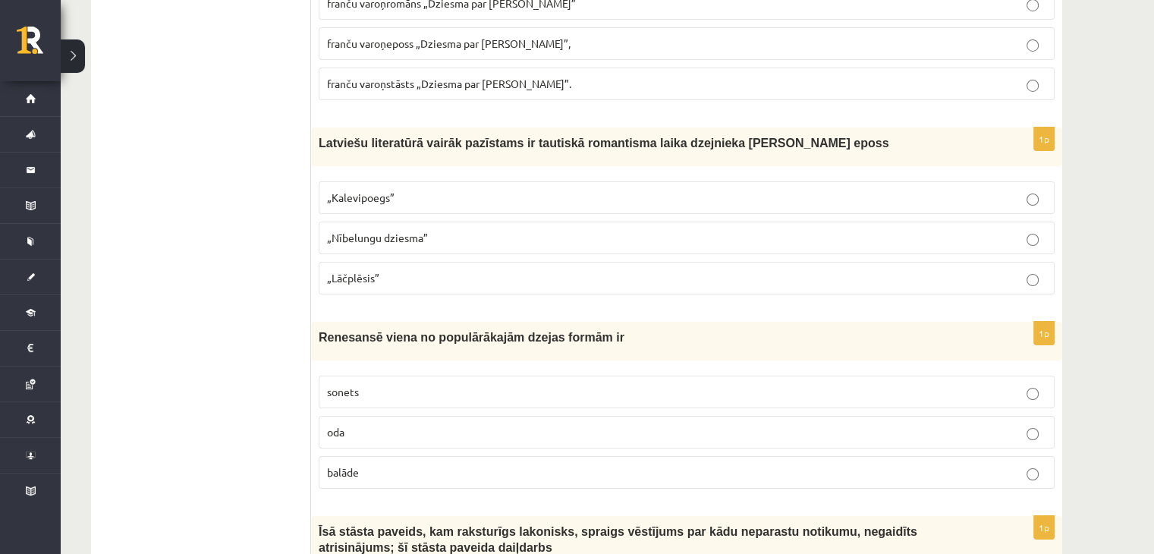
click at [343, 271] on span "„Lāčplēsis”" at bounding box center [353, 278] width 52 height 14
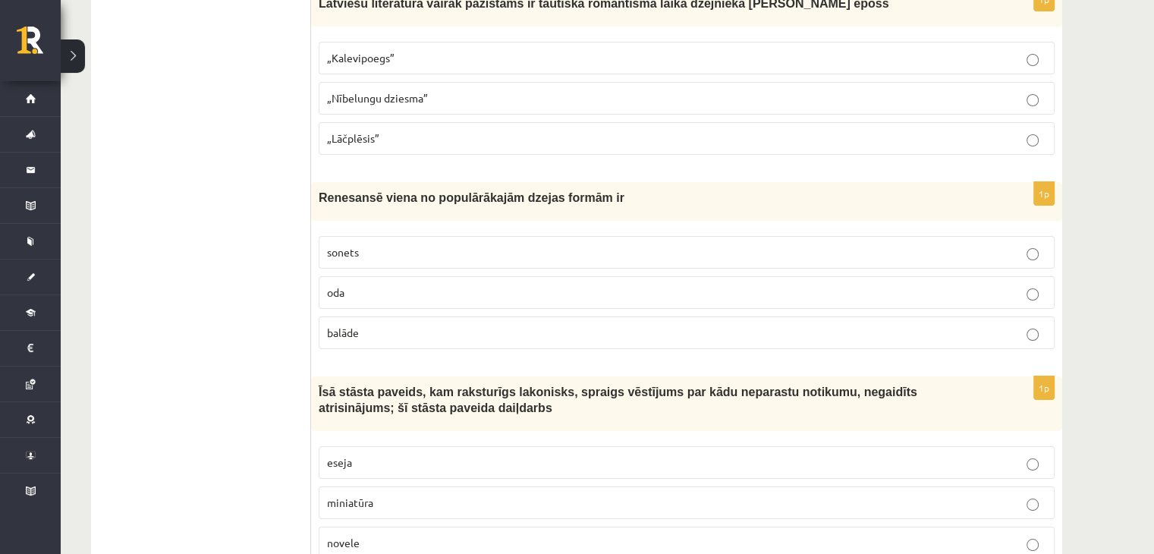
scroll to position [5538, 0]
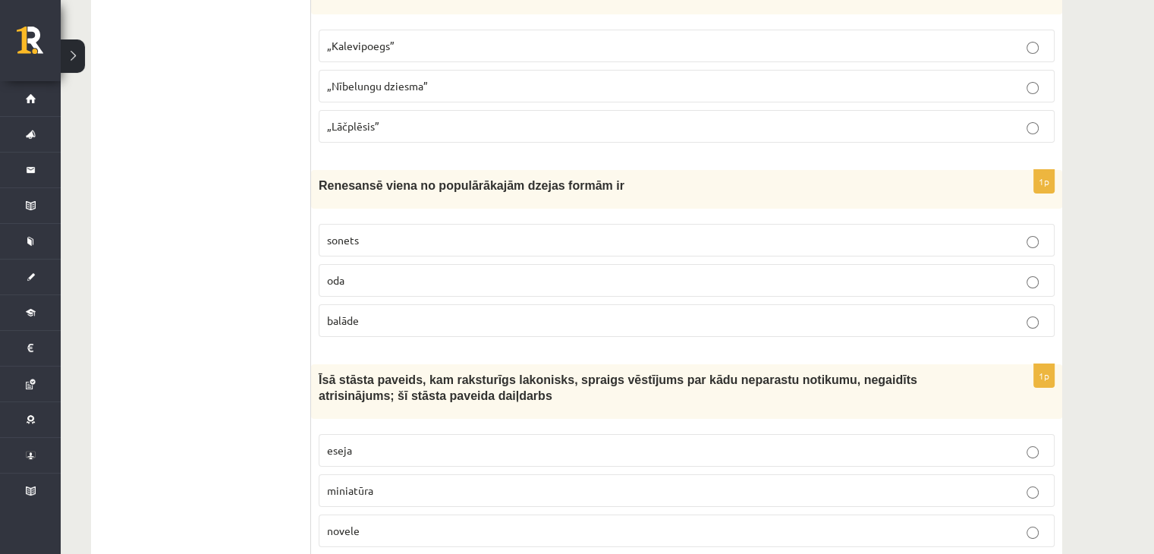
click at [335, 313] on span "balāde" at bounding box center [343, 320] width 32 height 14
click at [358, 224] on label "sonets" at bounding box center [687, 240] width 736 height 33
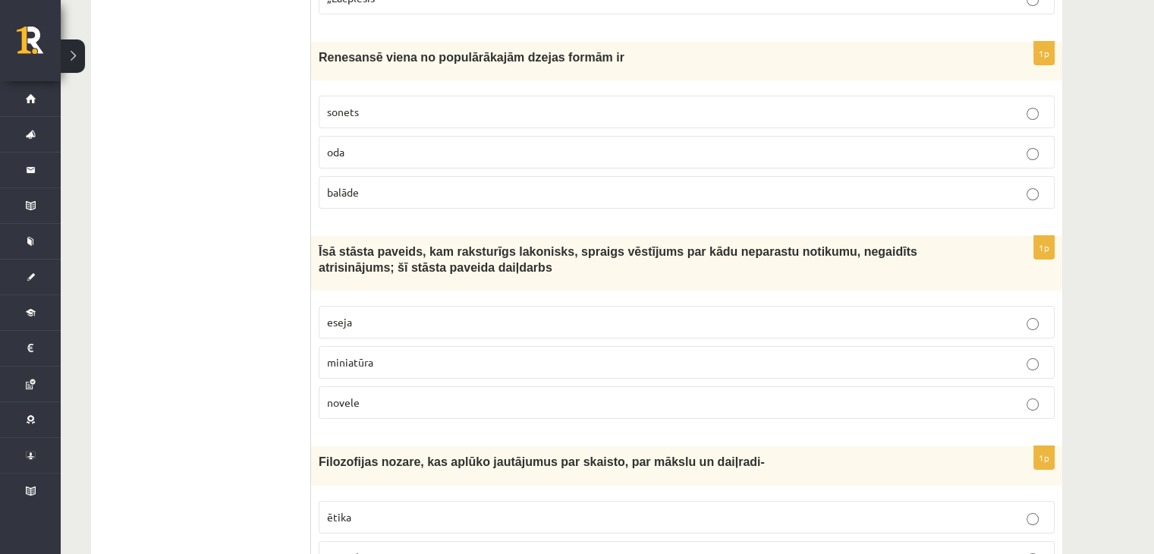
scroll to position [5738, 0]
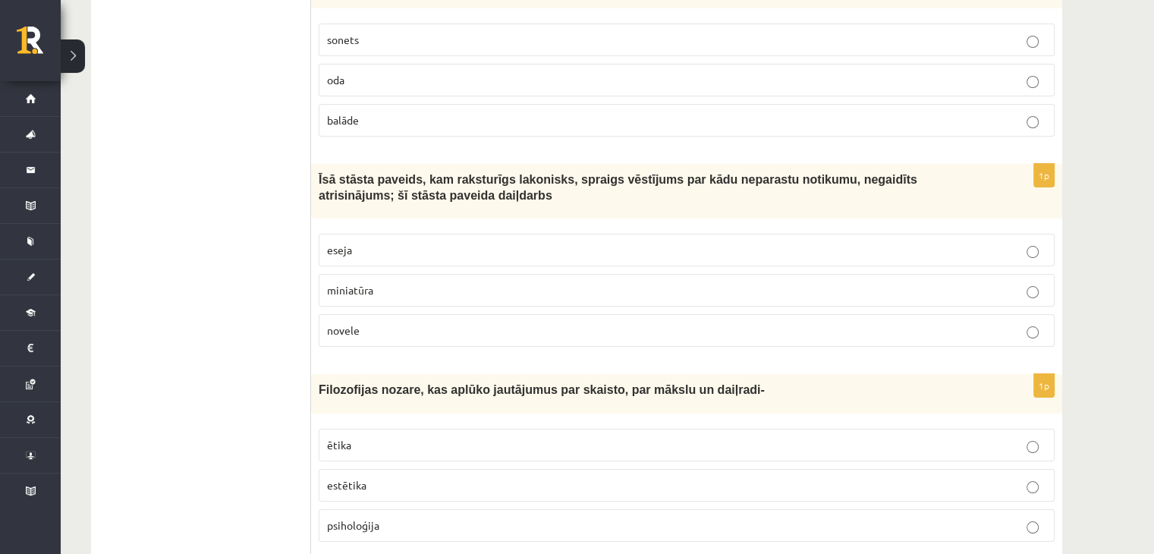
click at [358, 242] on p "eseja" at bounding box center [686, 250] width 719 height 16
click at [380, 477] on p "estētika" at bounding box center [686, 485] width 719 height 16
click at [382, 517] on p "psiholoģija" at bounding box center [686, 525] width 719 height 16
click at [561, 477] on p "estētika" at bounding box center [686, 485] width 719 height 16
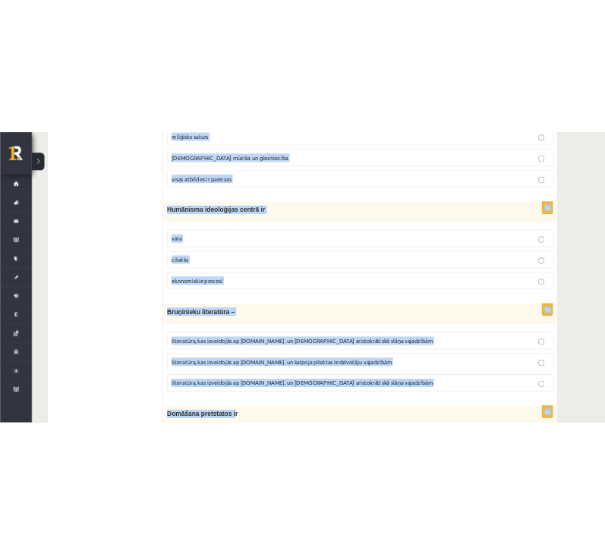
scroll to position [352, 0]
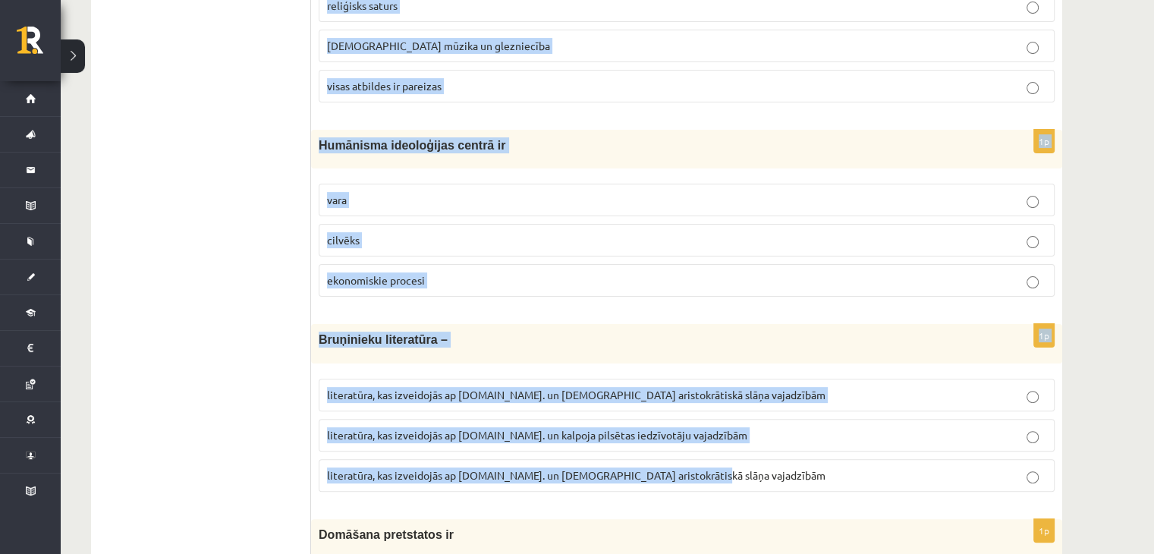
drag, startPoint x: 316, startPoint y: 71, endPoint x: 695, endPoint y: 464, distance: 546.7
copy form "Viduslaiku mākslā dominēja reliģisks saturs baznīcas mūzika un glezniecība visa…"
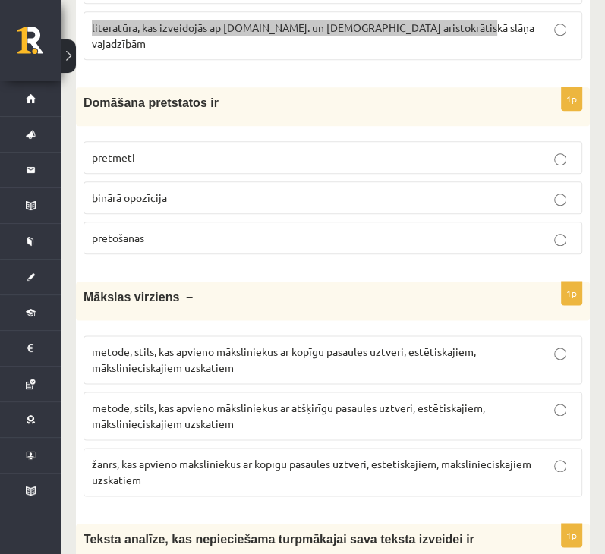
scroll to position [883, 0]
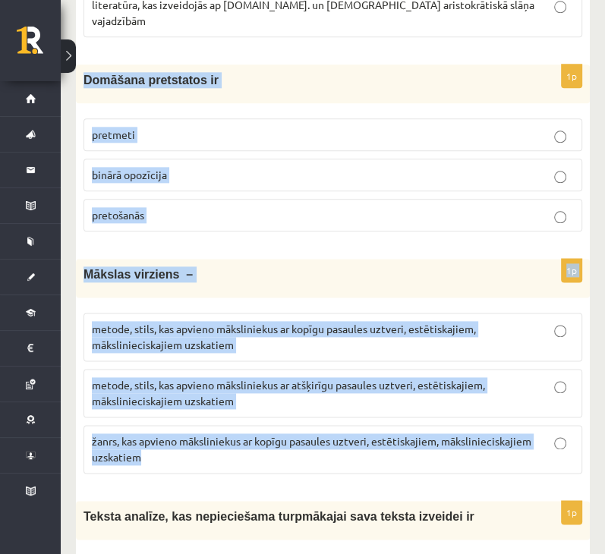
drag, startPoint x: 83, startPoint y: 47, endPoint x: 237, endPoint y: 418, distance: 401.9
copy form "Domāšana pretstatos ir pretmeti binārā opozīcija pretošanās 1p Mākslas virziens…"
click at [194, 159] on label "binārā opozīcija" at bounding box center [332, 175] width 498 height 33
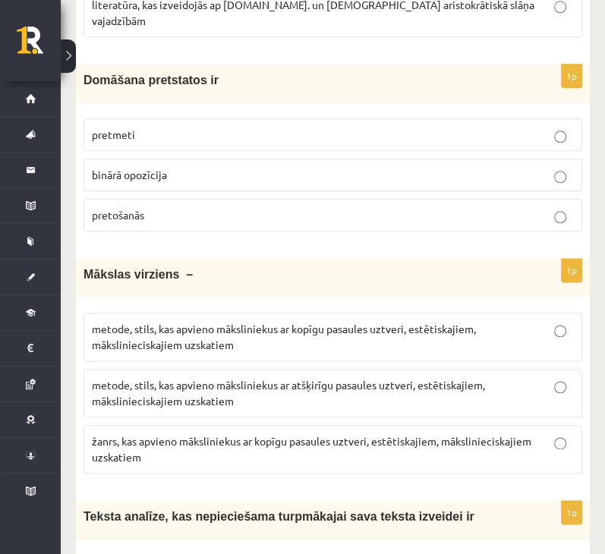
click at [223, 321] on p "metode, stils, kas apvieno māksliniekus ar kopīgu pasaules uztveri, estētiskaji…" at bounding box center [333, 337] width 482 height 32
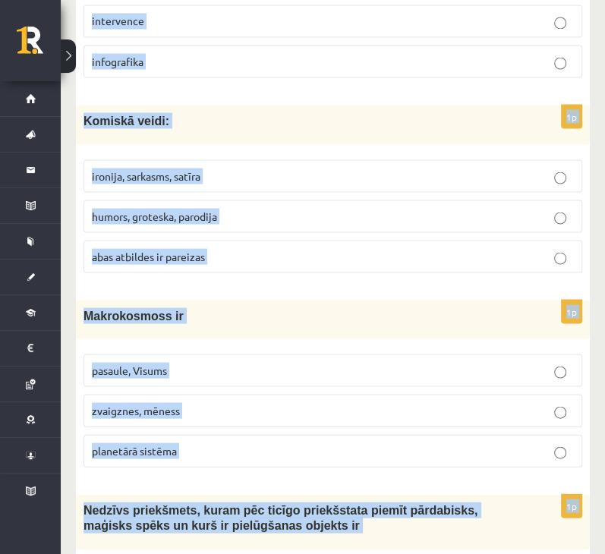
scroll to position [1503, 0]
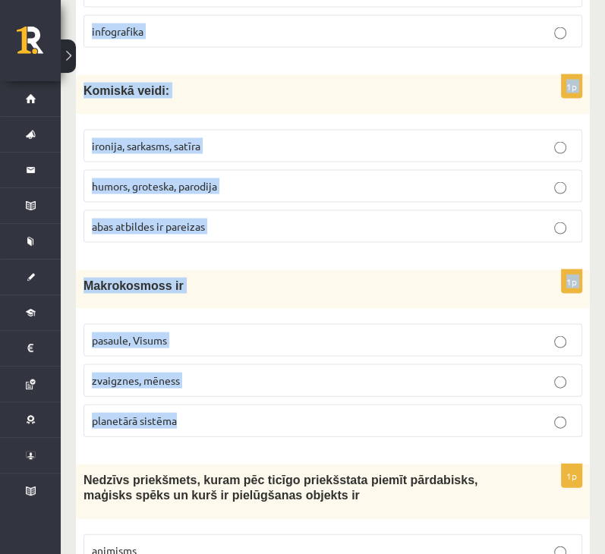
drag, startPoint x: 85, startPoint y: 23, endPoint x: 220, endPoint y: 391, distance: 391.9
copy form "Teksta analīze, kas nepieciešama turpmākajai sava teksta izveidei ir interpretā…"
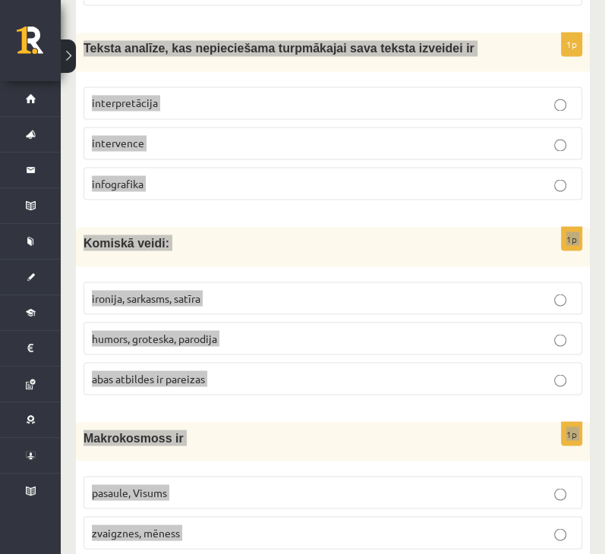
scroll to position [1352, 0]
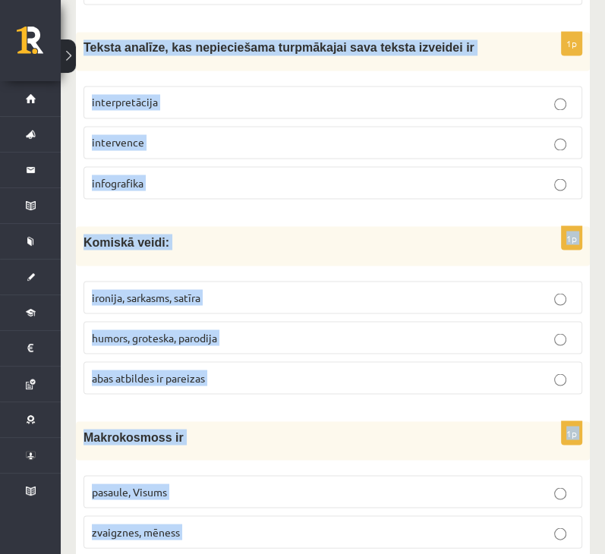
click at [225, 369] on p "abas atbildes ir pareizas" at bounding box center [333, 377] width 482 height 16
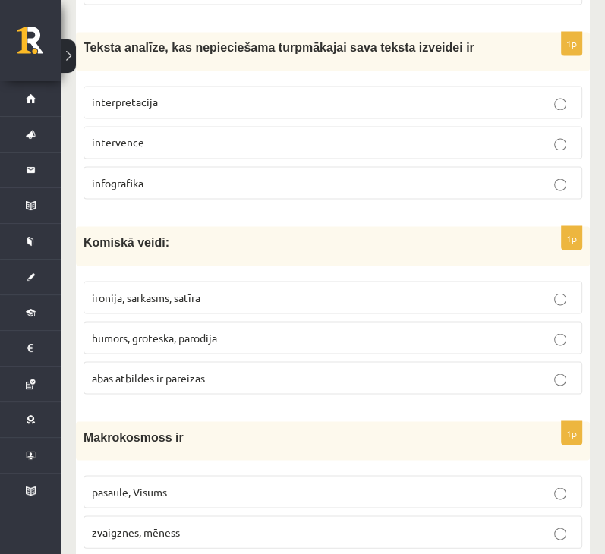
click at [179, 483] on p "pasaule, Visums" at bounding box center [333, 491] width 482 height 16
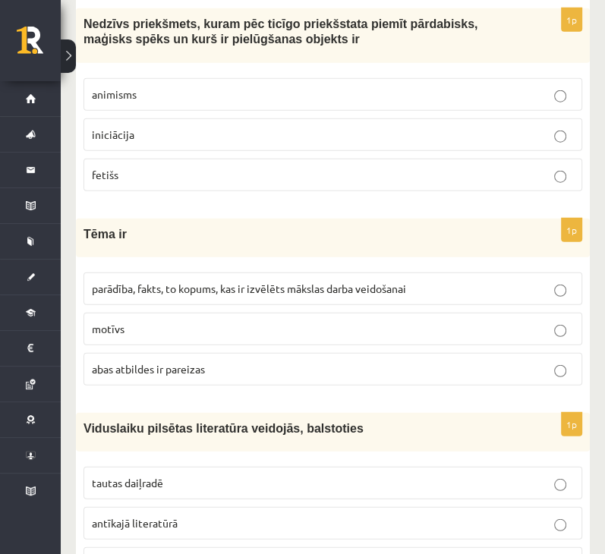
scroll to position [1883, 0]
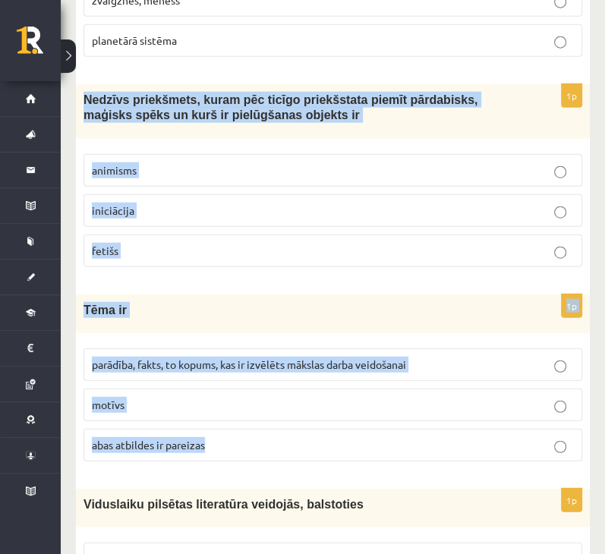
drag, startPoint x: 84, startPoint y: 58, endPoint x: 234, endPoint y: 399, distance: 372.6
copy form "Nedzīvs priekšmets, kuram pēc ticīgo priekšstata piemīt pārdabisks, maģisks spē…"
click at [175, 243] on p "fetišs" at bounding box center [333, 251] width 482 height 16
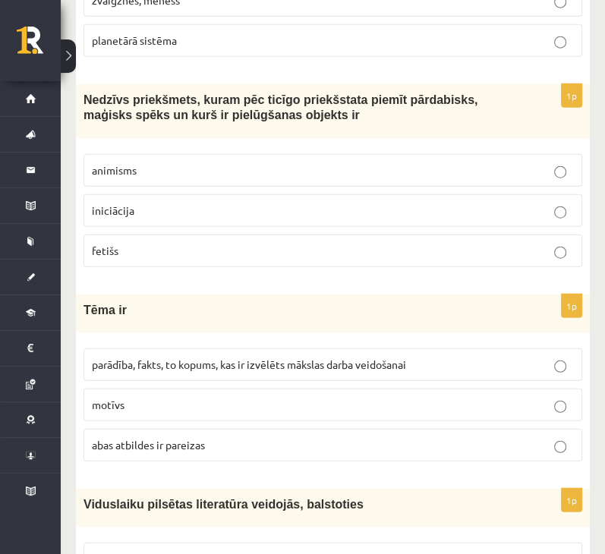
click at [200, 357] on span "parādība, fakts, to kopums, kas ir izvēlēts mākslas darba veidošanai" at bounding box center [249, 364] width 314 height 14
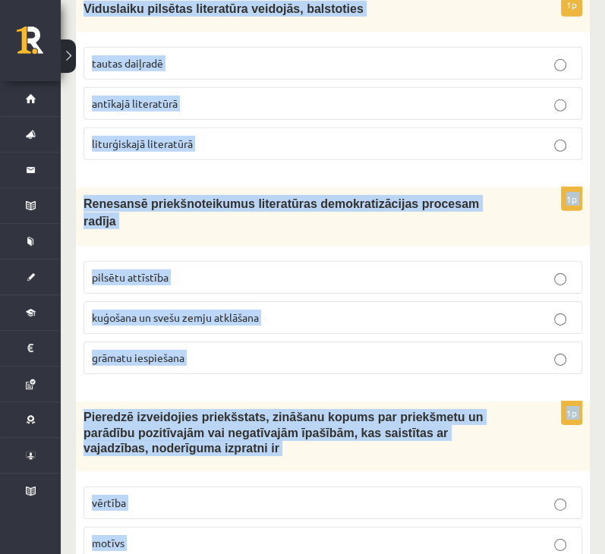
scroll to position [2390, 0]
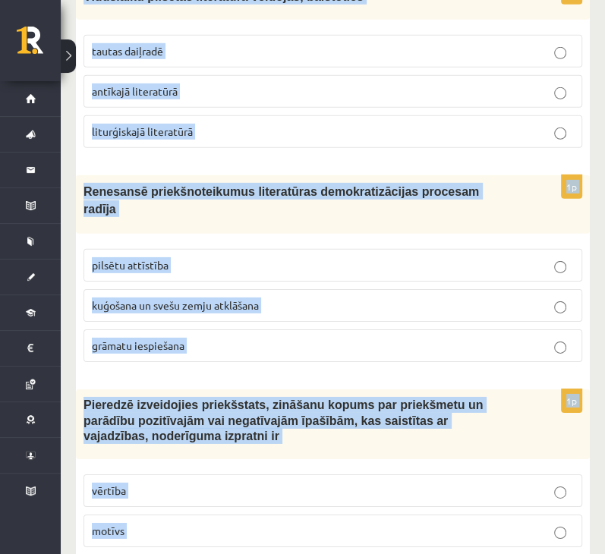
drag, startPoint x: 77, startPoint y: 7, endPoint x: 162, endPoint y: 511, distance: 511.4
copy form "Viduslaiku pilsētas literatūra veidojās, balstoties tautas daiļradē antīkajā li…"
click at [148, 338] on span "grāmatu iespiešana" at bounding box center [138, 345] width 93 height 14
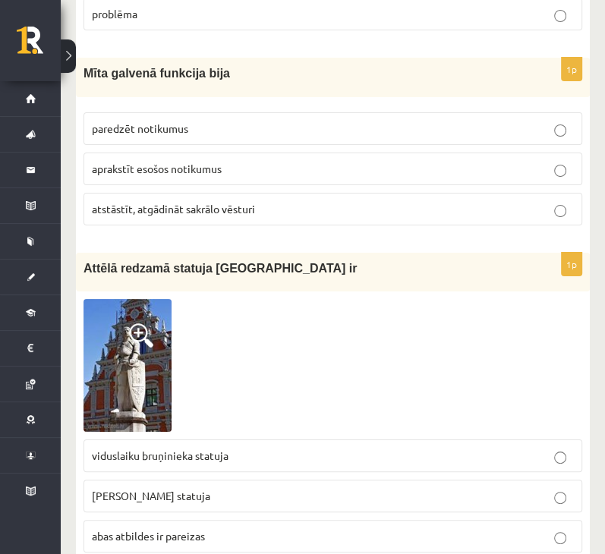
scroll to position [2921, 0]
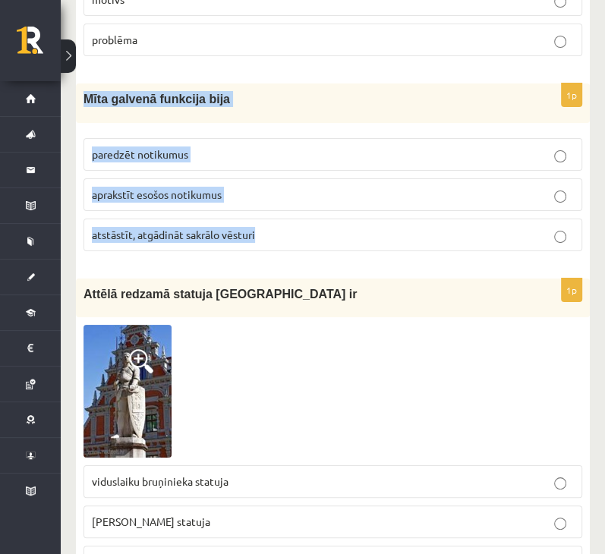
drag, startPoint x: 85, startPoint y: 36, endPoint x: 302, endPoint y: 165, distance: 252.8
click at [302, 165] on div "1p Mīta galvenā funkcija bija paredzēt notikumus aprakstīt esošos notikumus ats…" at bounding box center [333, 172] width 514 height 179
copy div "Mīta galvenā funkcija bija paredzēt notikumus aprakstīt esošos notikumus atstās…"
click at [357, 227] on p "atstāstīt, atgādināt sakrālo vēsturi" at bounding box center [333, 235] width 482 height 16
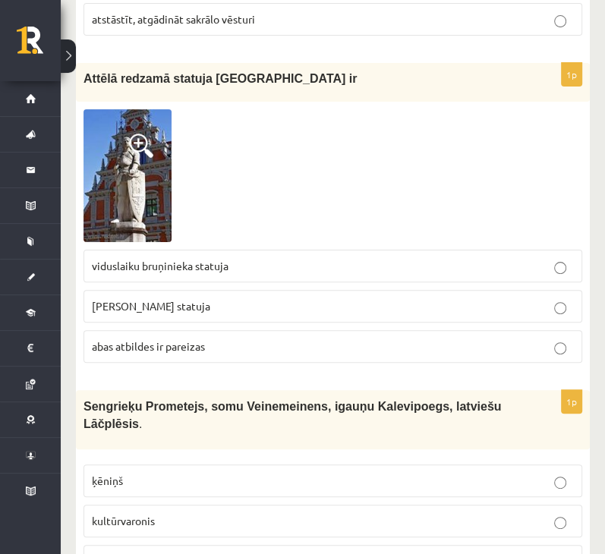
scroll to position [3149, 0]
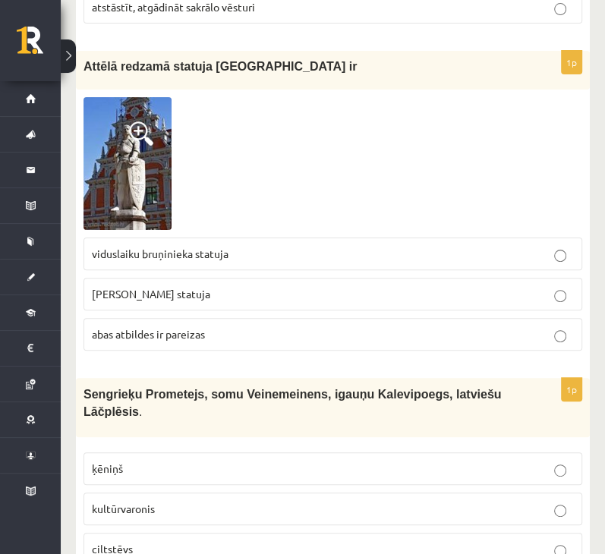
click at [145, 106] on img at bounding box center [127, 163] width 88 height 133
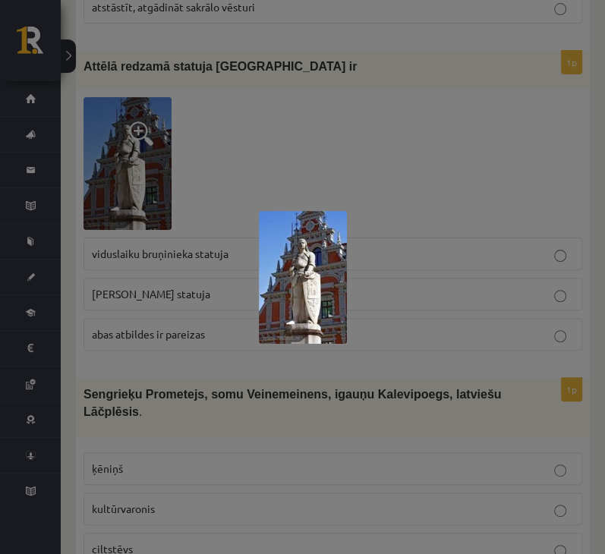
click at [291, 219] on img at bounding box center [303, 277] width 88 height 133
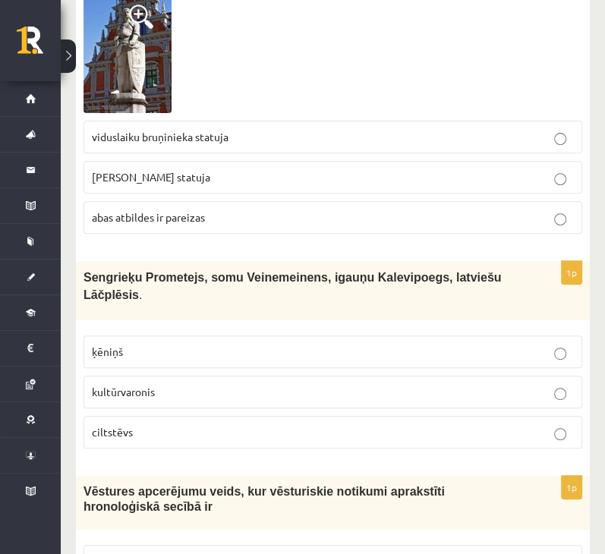
scroll to position [3301, 0]
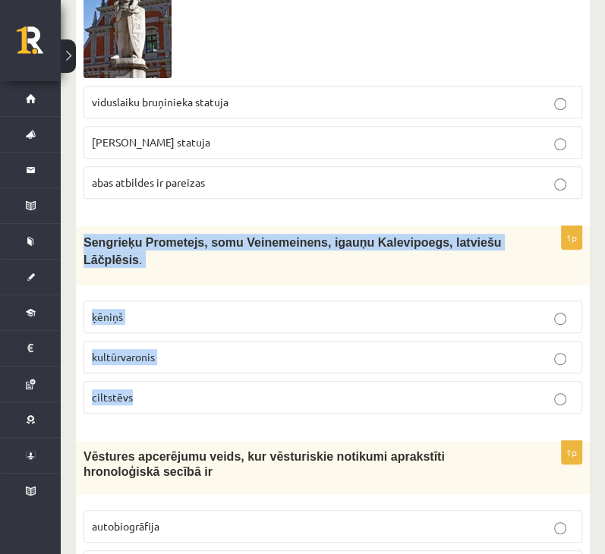
drag, startPoint x: 82, startPoint y: 179, endPoint x: 149, endPoint y: 331, distance: 165.8
click at [149, 331] on div "1p Sengrieķu Prometejs, somu Veinemeinens, igauņu Kalevipoegs, latviešu Lāčplēs…" at bounding box center [333, 326] width 514 height 200
copy div "Sengrieķu Prometejs, somu Veinemeinens, igauņu Kalevipoegs, latviešu Lāčplēsis …"
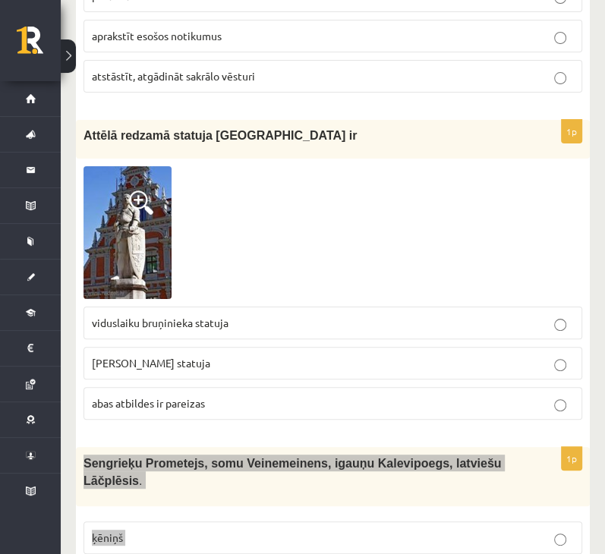
scroll to position [3073, 0]
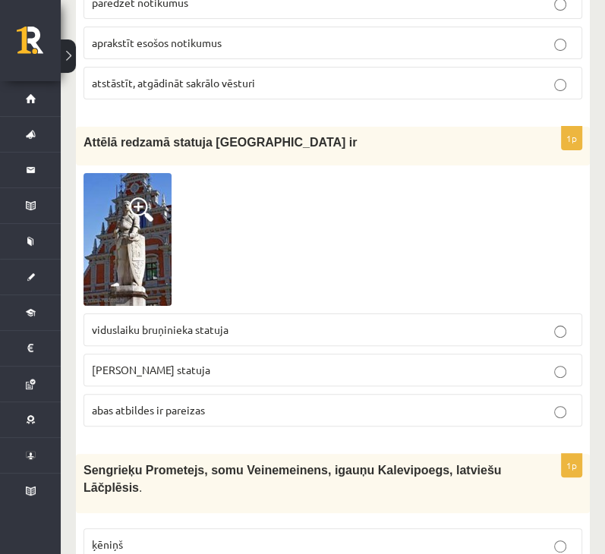
click at [307, 353] on label "Rolanda statuja" at bounding box center [332, 369] width 498 height 33
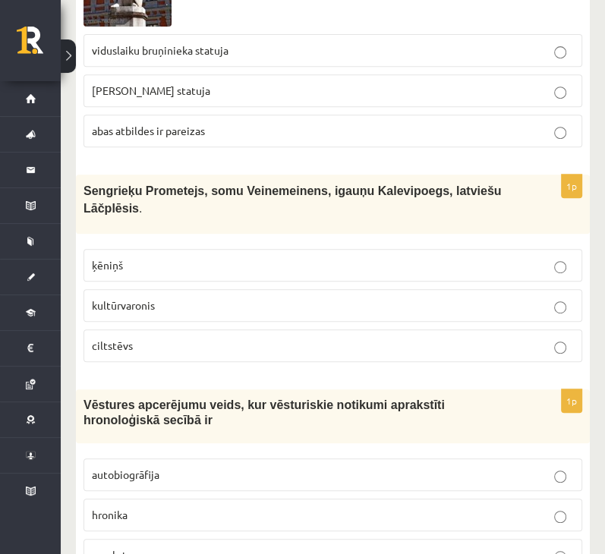
scroll to position [3376, 0]
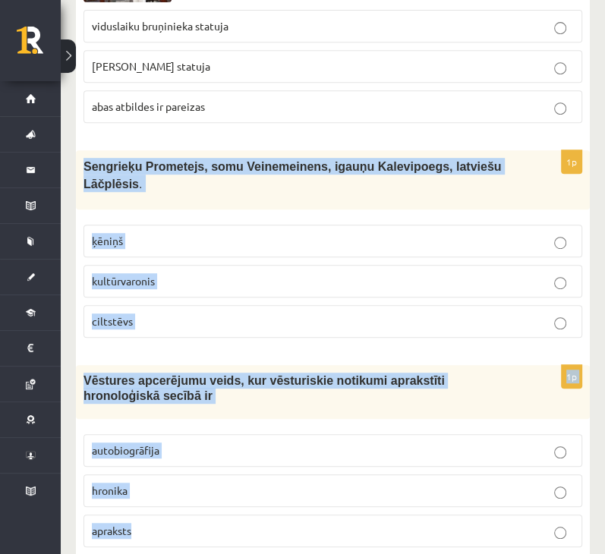
drag, startPoint x: 80, startPoint y: 101, endPoint x: 218, endPoint y: 435, distance: 361.5
click at [218, 435] on form "1p Viduslaiku mākslā dominēja reliģisks saturs baznīcas mūzika un glezniecība v…" at bounding box center [332, 54] width 483 height 6226
copy form "Sengrieķu Prometejs, somu Veinemeinens, igauņu Kalevipoegs, latviešu Lāčplēsis …"
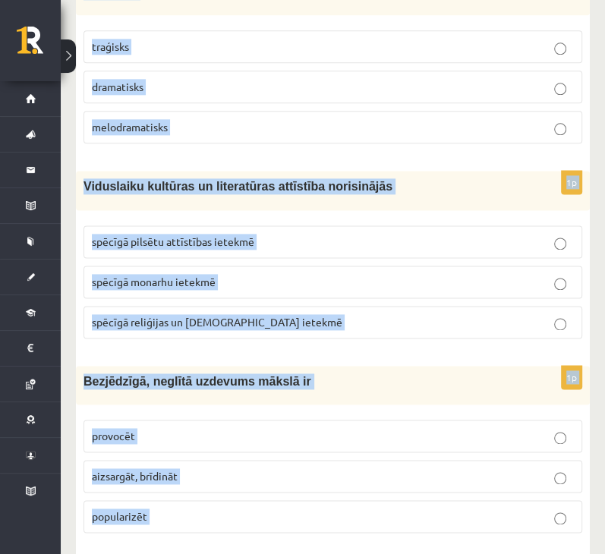
scroll to position [4023, 0]
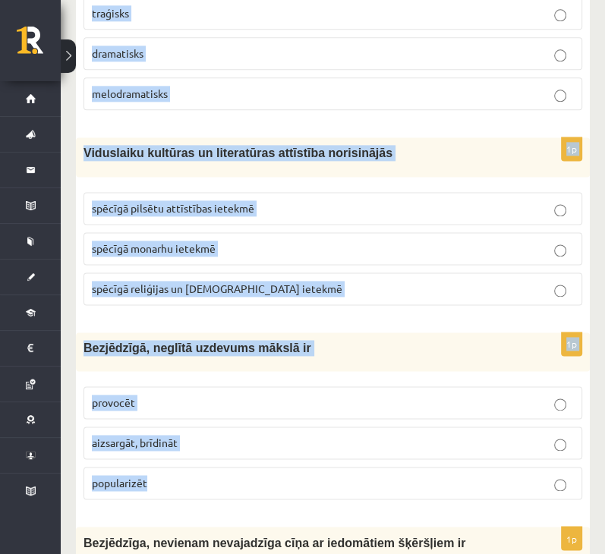
drag, startPoint x: 83, startPoint y: 50, endPoint x: 167, endPoint y: 381, distance: 341.3
copy form "Neatrisināmas pretrunas starp nepieciešamību un neiespējamību to realizēt ir tr…"
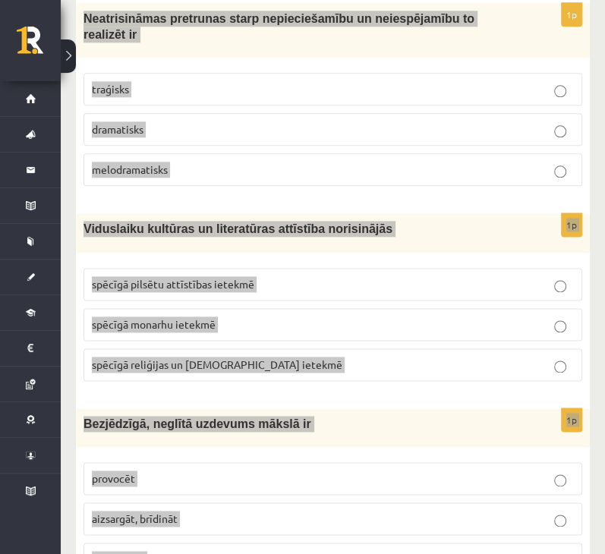
scroll to position [3872, 0]
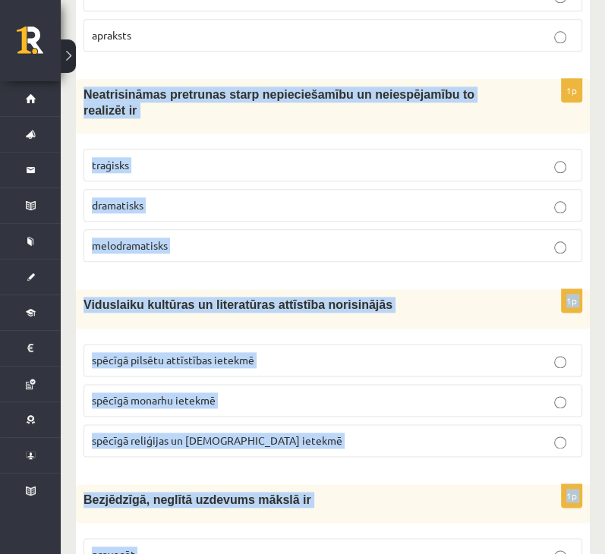
click at [185, 157] on p "traģisks" at bounding box center [333, 165] width 482 height 16
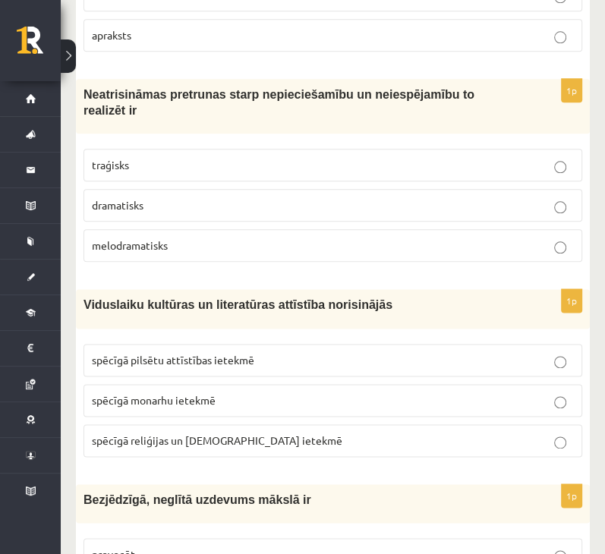
click at [216, 433] on span "spēcīgā reliģijas un baznīcas ietekmē" at bounding box center [217, 440] width 250 height 14
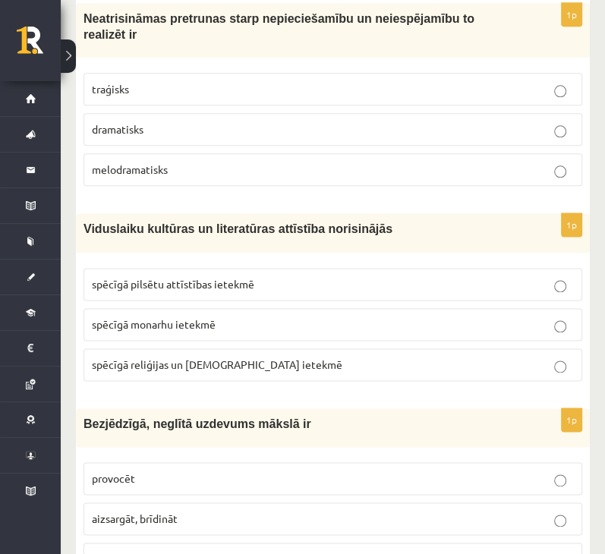
scroll to position [4023, 0]
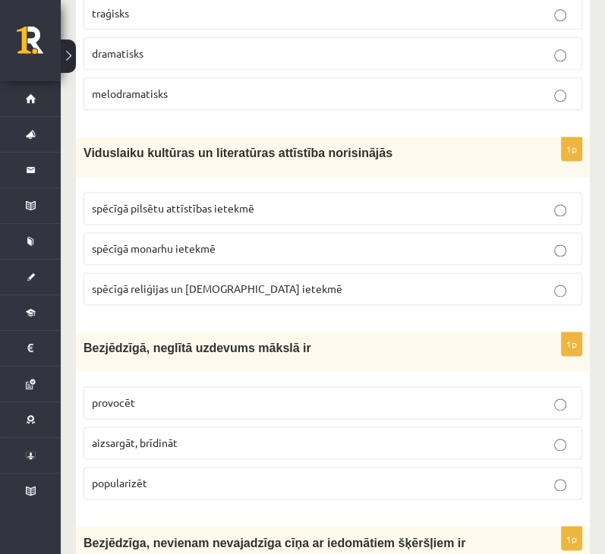
click at [212, 394] on p "provocēt" at bounding box center [333, 402] width 482 height 16
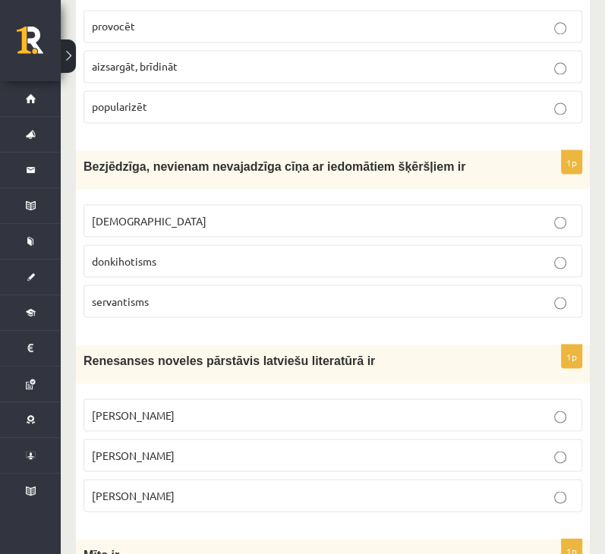
scroll to position [4403, 0]
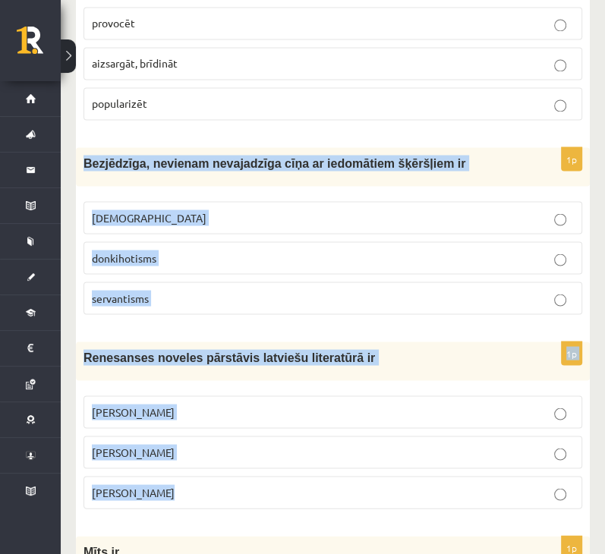
drag, startPoint x: 80, startPoint y: 62, endPoint x: 260, endPoint y: 372, distance: 359.0
copy form "Bezjēdzīga, nevienam nevajadzīga cīņa ar iedomātiem šķēršļiem ir minhauzenisms …"
click at [184, 241] on label "donkihotisms" at bounding box center [332, 257] width 498 height 33
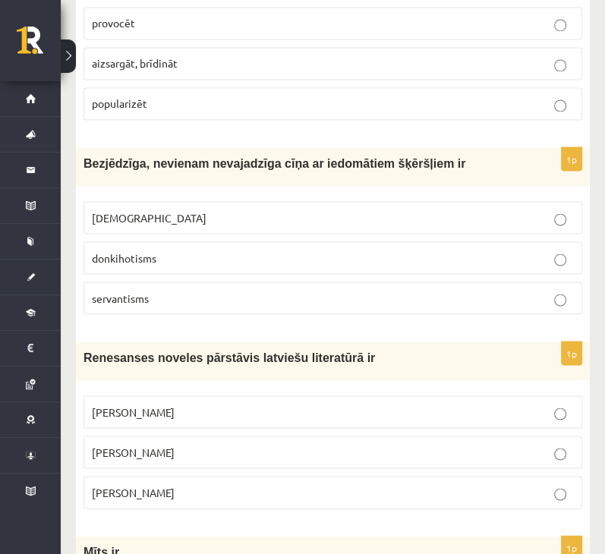
click at [158, 484] on p "Jānis Ezeriņš" at bounding box center [333, 492] width 482 height 16
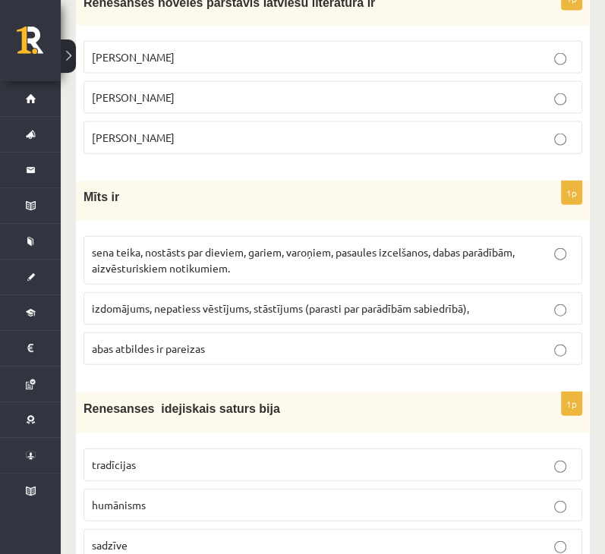
scroll to position [4782, 0]
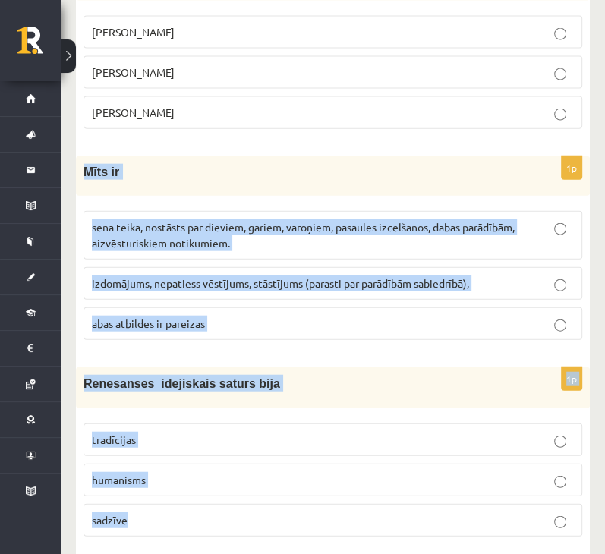
drag, startPoint x: 77, startPoint y: 64, endPoint x: 159, endPoint y: 397, distance: 342.9
click at [281, 219] on p "sena teika, nostāsts par dieviem, gariem, varoņiem, pasaules izcelšanos, dabas …" at bounding box center [333, 235] width 482 height 32
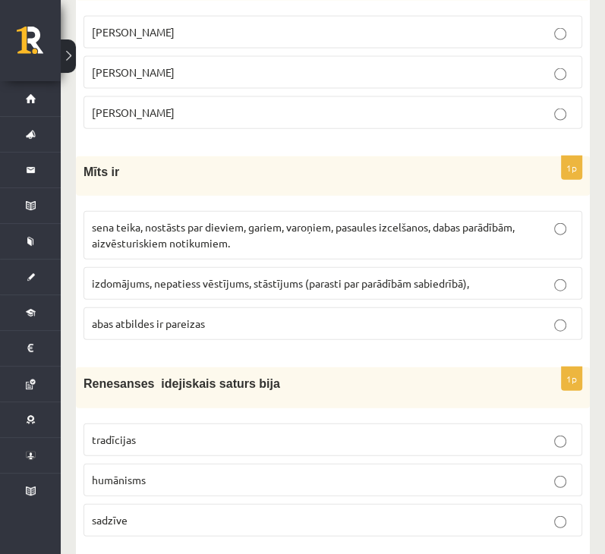
click at [167, 472] on p "humānisms" at bounding box center [333, 480] width 482 height 16
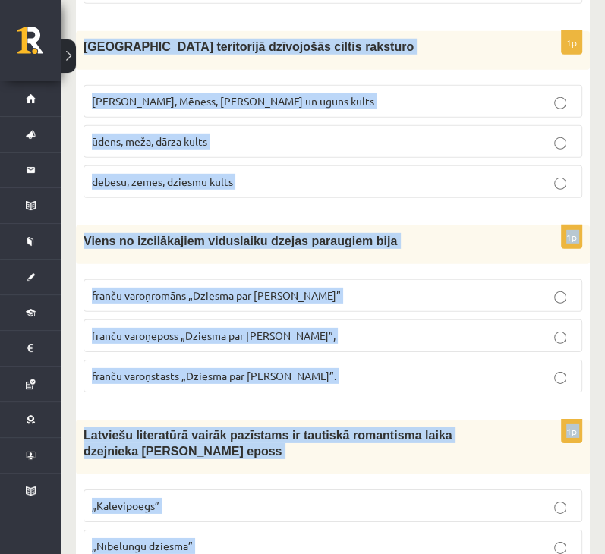
scroll to position [5346, 0]
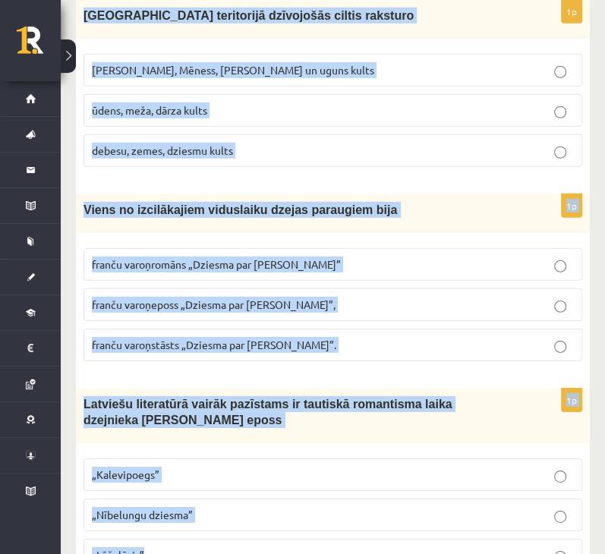
drag, startPoint x: 80, startPoint y: 15, endPoint x: 234, endPoint y: 461, distance: 472.1
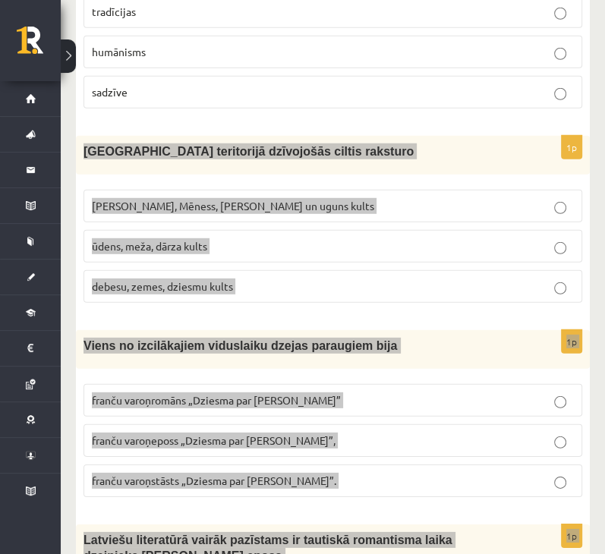
scroll to position [5194, 0]
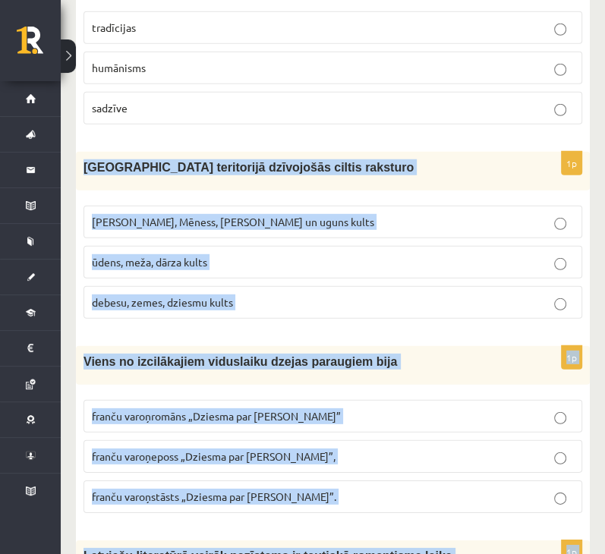
click at [283, 214] on p "Saules, Mēness, Pērkona un uguns kults" at bounding box center [333, 222] width 482 height 16
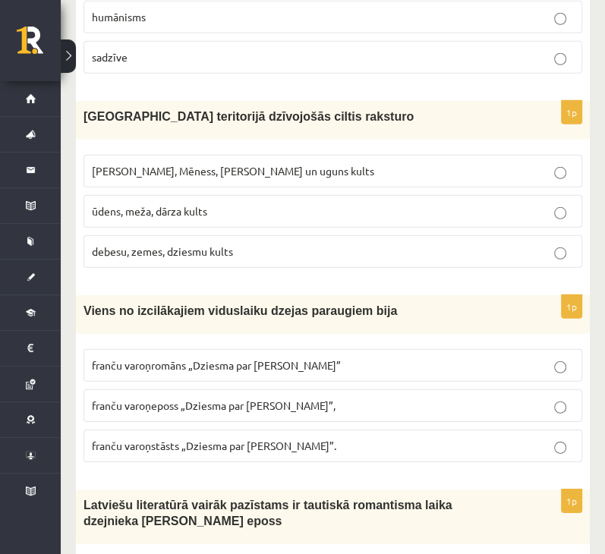
scroll to position [5270, 0]
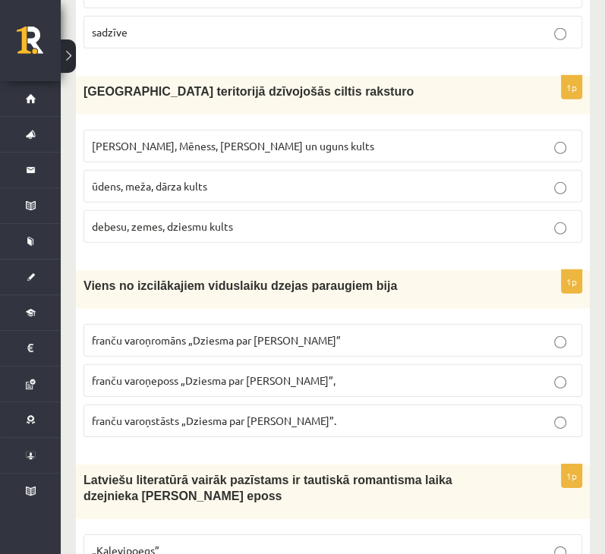
click at [269, 364] on label "franču varoņeposs „Dziesma par Rolandu”," at bounding box center [332, 380] width 498 height 33
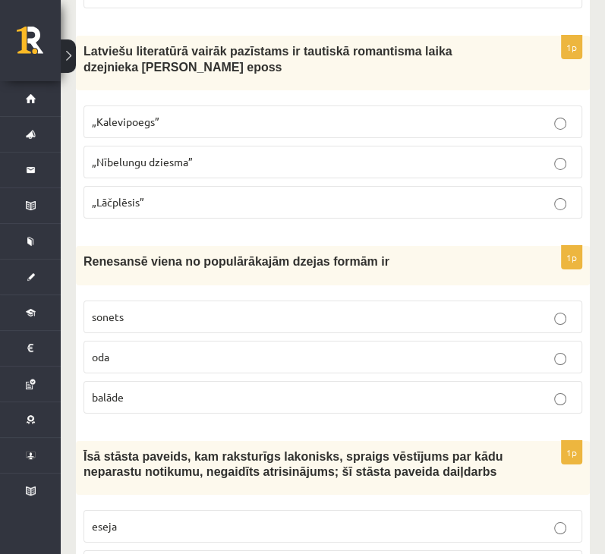
scroll to position [5725, 0]
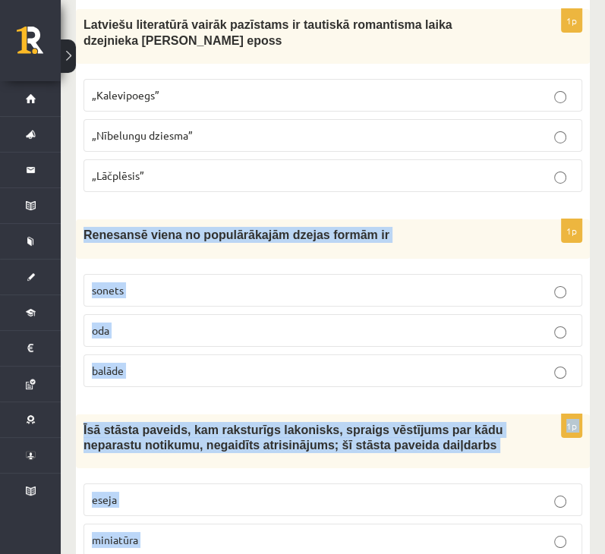
drag, startPoint x: 82, startPoint y: 126, endPoint x: 172, endPoint y: 476, distance: 361.2
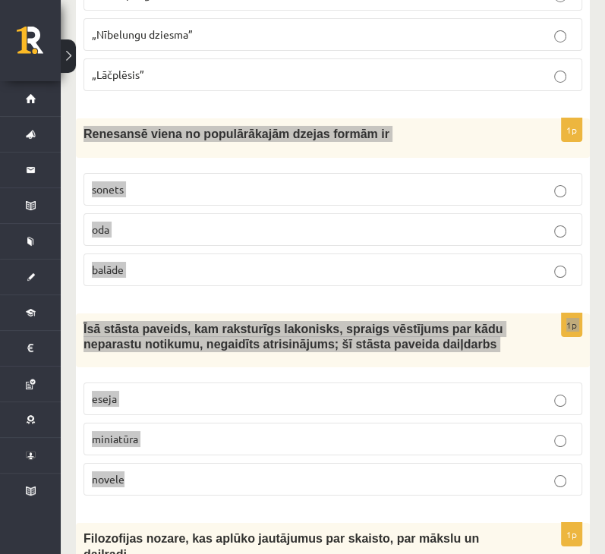
scroll to position [5750, 0]
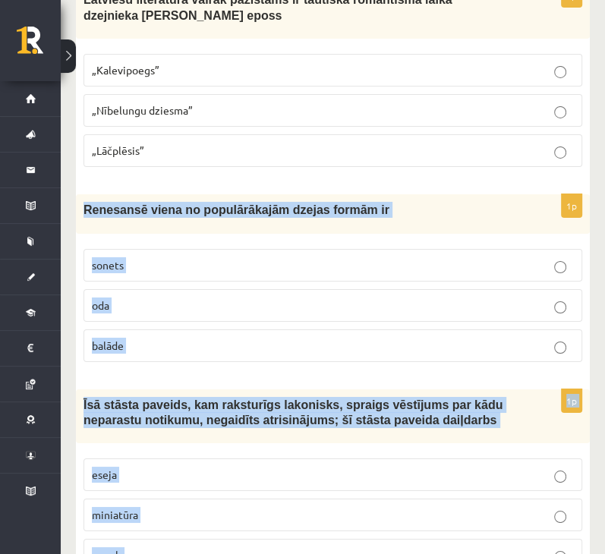
click at [187, 539] on label "novele" at bounding box center [332, 555] width 498 height 33
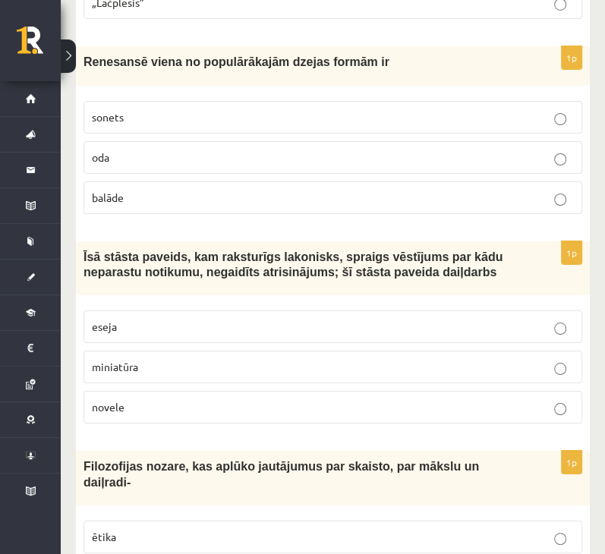
scroll to position [5902, 0]
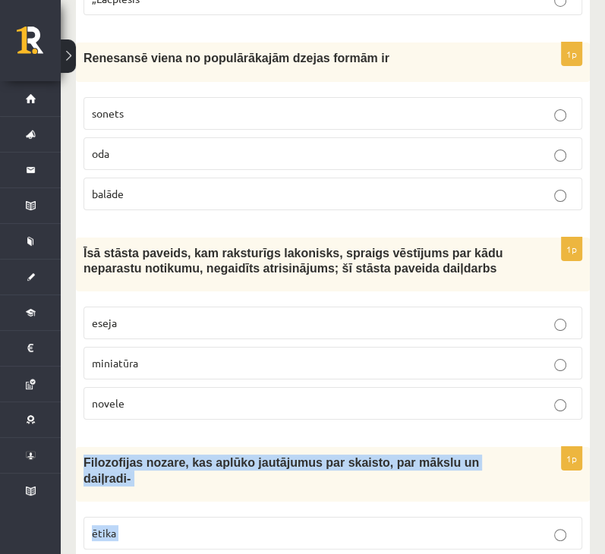
drag, startPoint x: 83, startPoint y: 353, endPoint x: 220, endPoint y: 465, distance: 176.9
click at [220, 465] on div "1p Filozofijas nozare, kas aplūko jautājumus par skaisto, par mākslu un daiļrad…" at bounding box center [333, 544] width 514 height 195
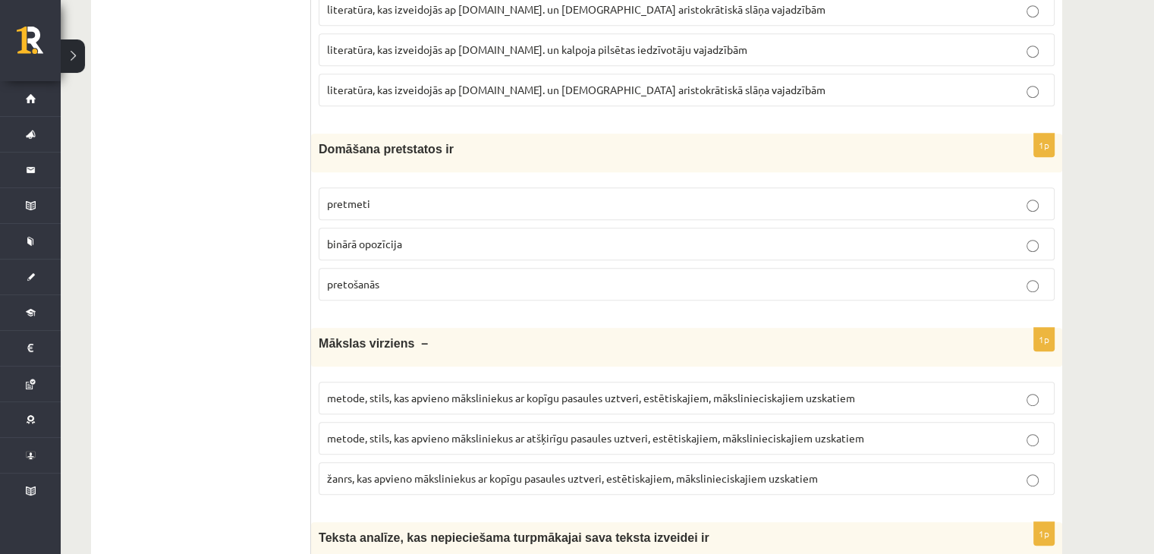
scroll to position [95, 0]
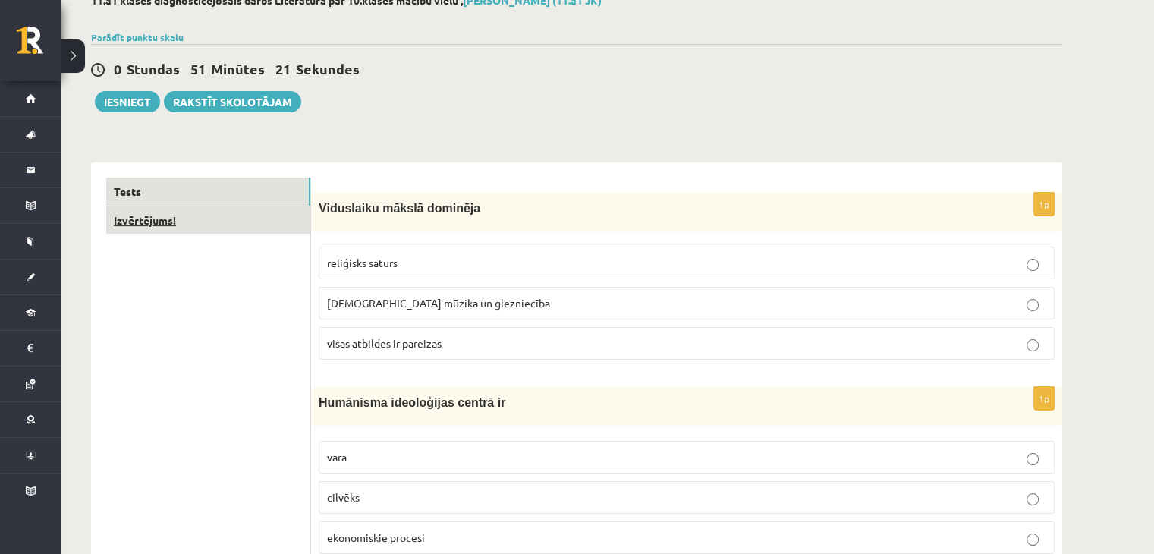
click at [147, 217] on link "Izvērtējums!" at bounding box center [208, 220] width 204 height 28
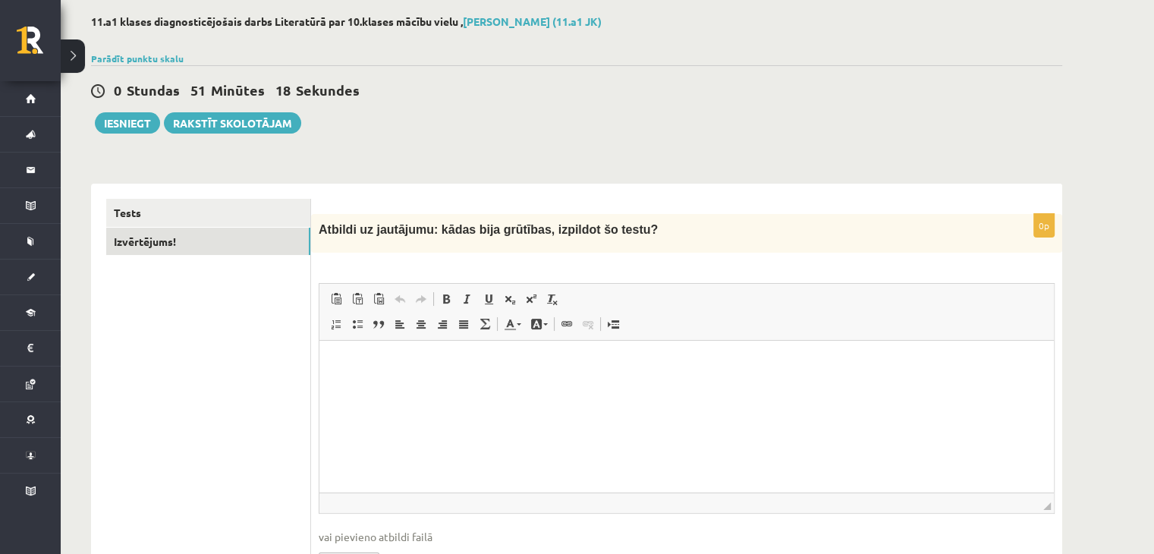
scroll to position [164, 0]
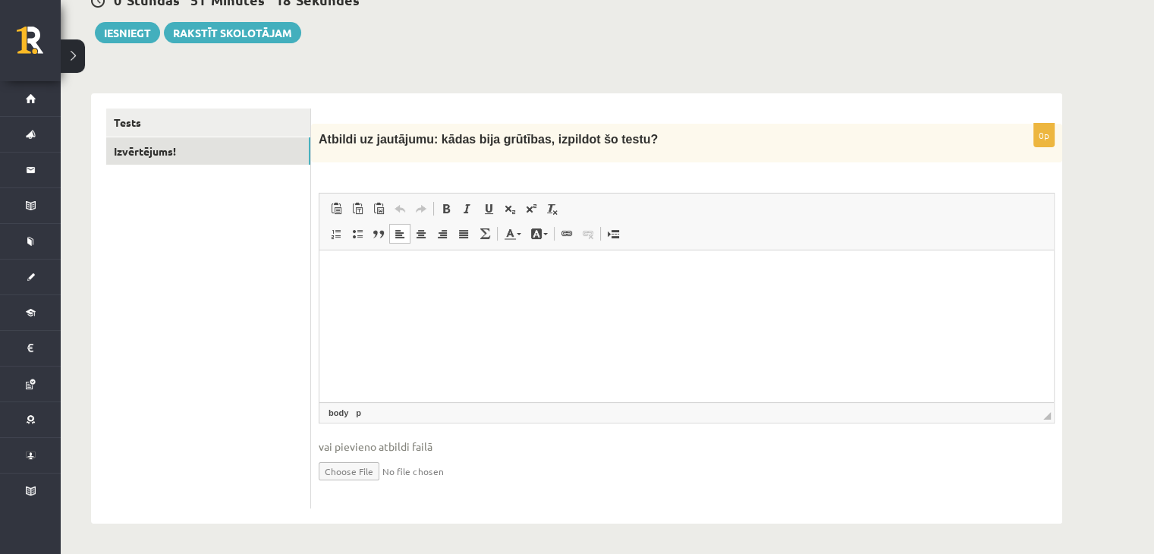
click at [382, 281] on p "Editor, wiswyg-editor-user-answer-47025005004780" at bounding box center [687, 274] width 704 height 16
drag, startPoint x: 427, startPoint y: 277, endPoint x: 338, endPoint y: 265, distance: 90.3
click at [338, 266] on p "**********" at bounding box center [687, 274] width 705 height 16
click at [586, 277] on p "**********" at bounding box center [687, 274] width 705 height 16
click at [132, 36] on button "Iesniegt" at bounding box center [127, 32] width 65 height 21
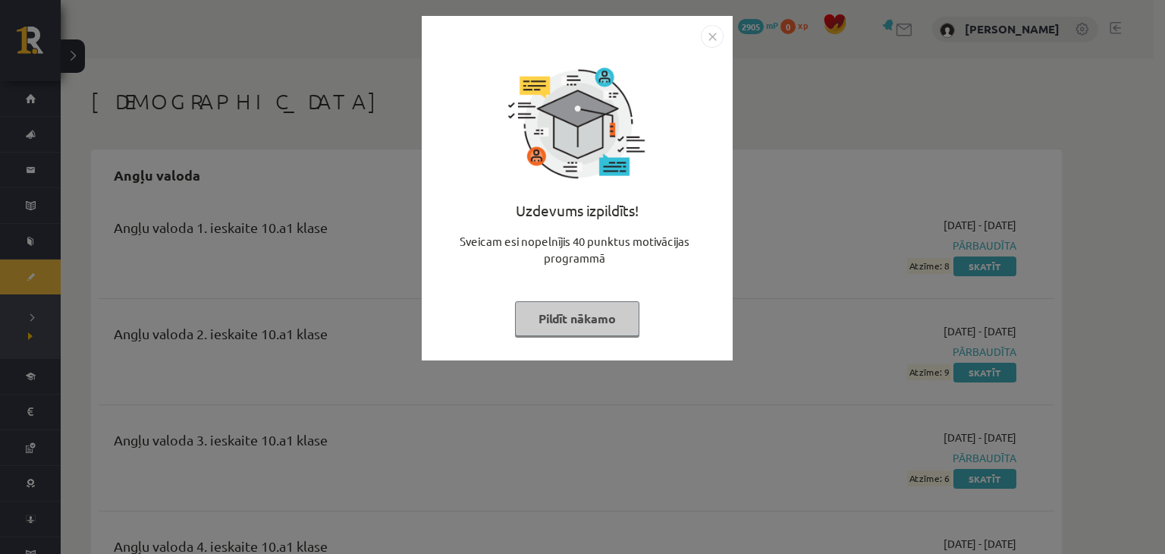
click at [578, 333] on button "Pildīt nākamo" at bounding box center [577, 318] width 124 height 35
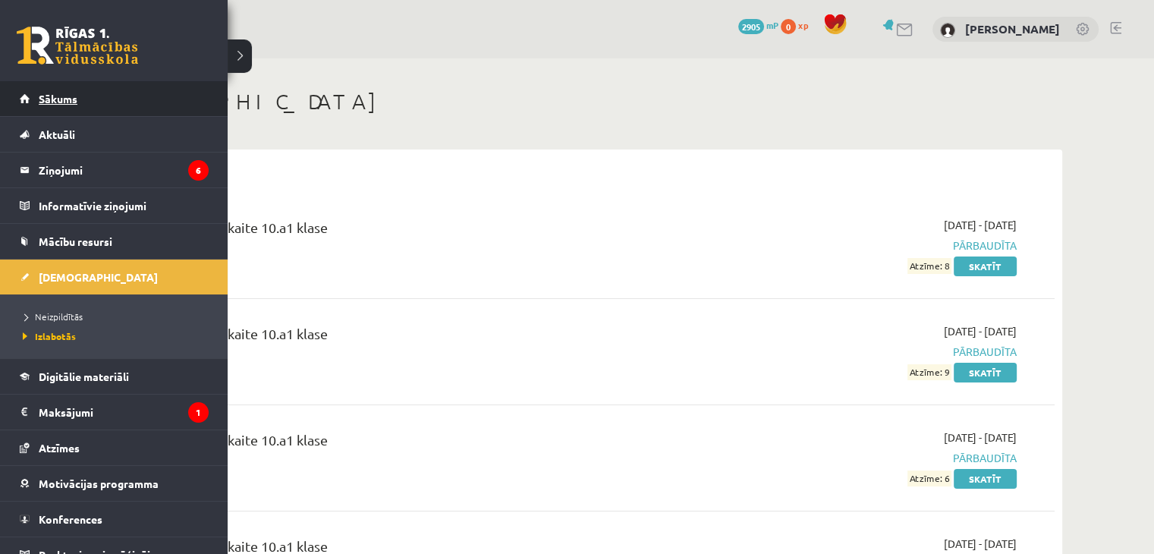
click at [27, 98] on link "Sākums" at bounding box center [114, 98] width 189 height 35
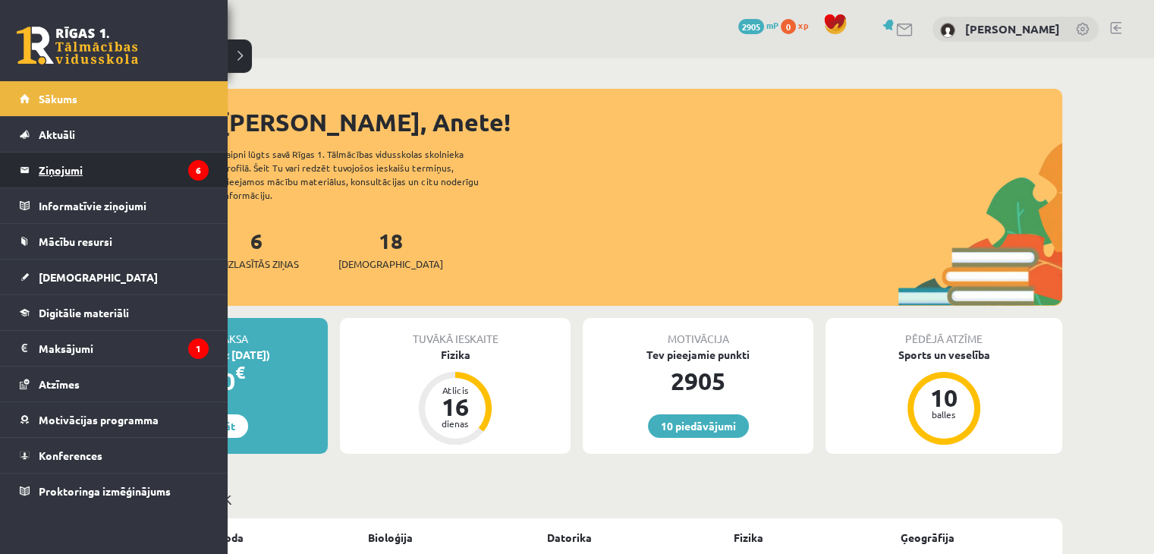
click at [42, 175] on legend "Ziņojumi 6" at bounding box center [124, 169] width 170 height 35
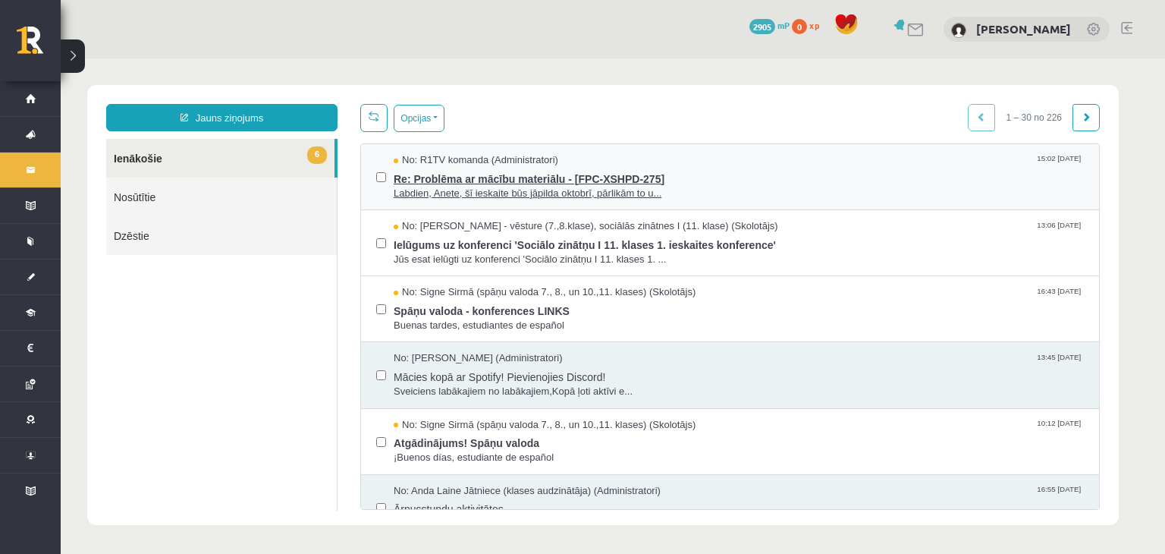
click at [409, 182] on span "Re: Problēma ar mācību materiālu - [FPC-XSHPD-275]" at bounding box center [739, 177] width 690 height 19
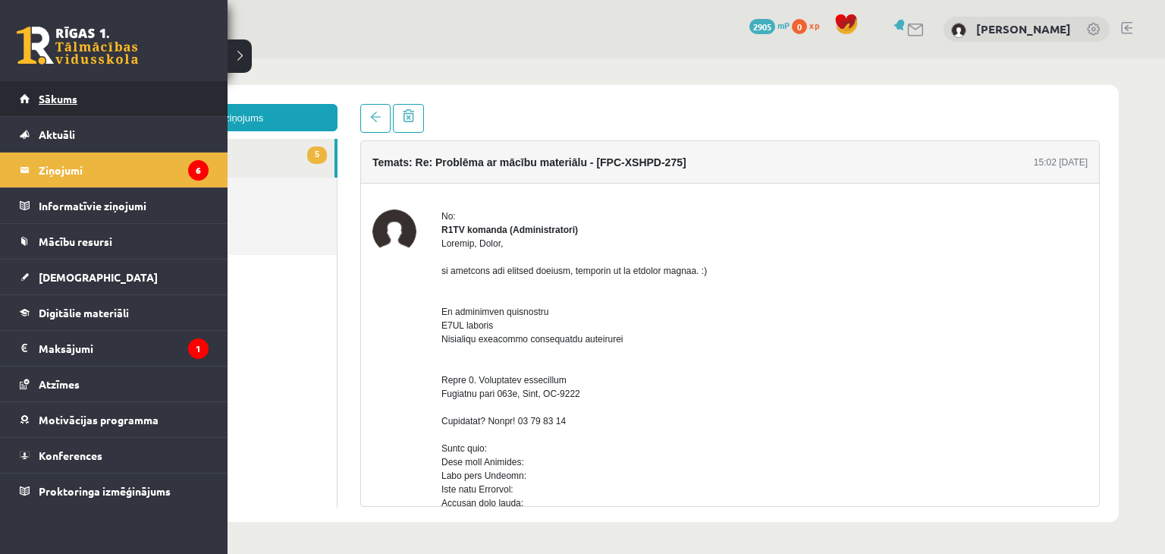
click at [43, 110] on link "Sākums" at bounding box center [114, 98] width 189 height 35
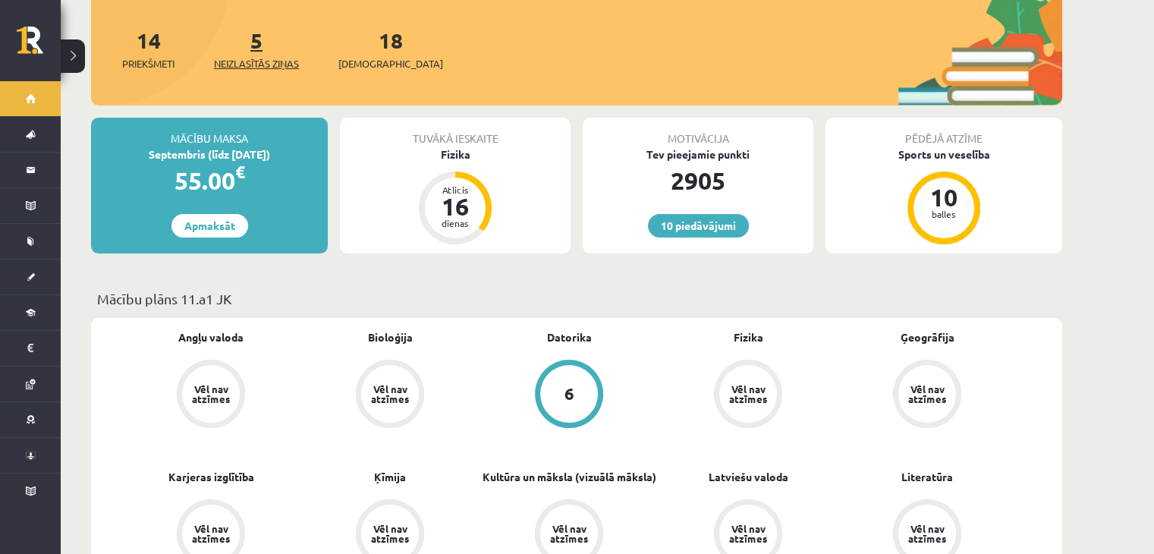
scroll to position [228, 0]
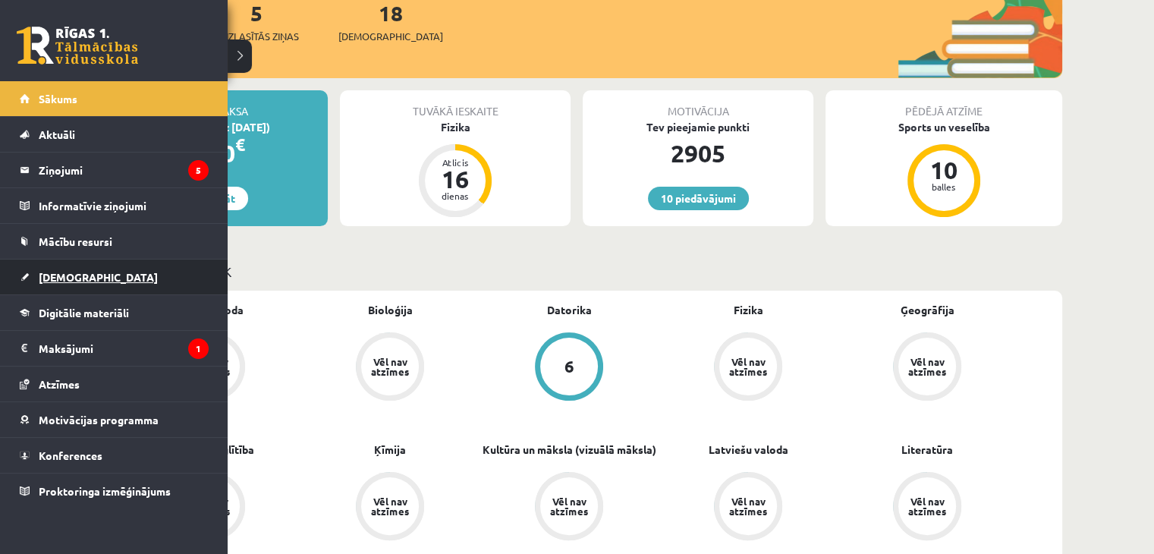
click at [64, 275] on span "[DEMOGRAPHIC_DATA]" at bounding box center [98, 277] width 119 height 14
